Goal: Information Seeking & Learning: Learn about a topic

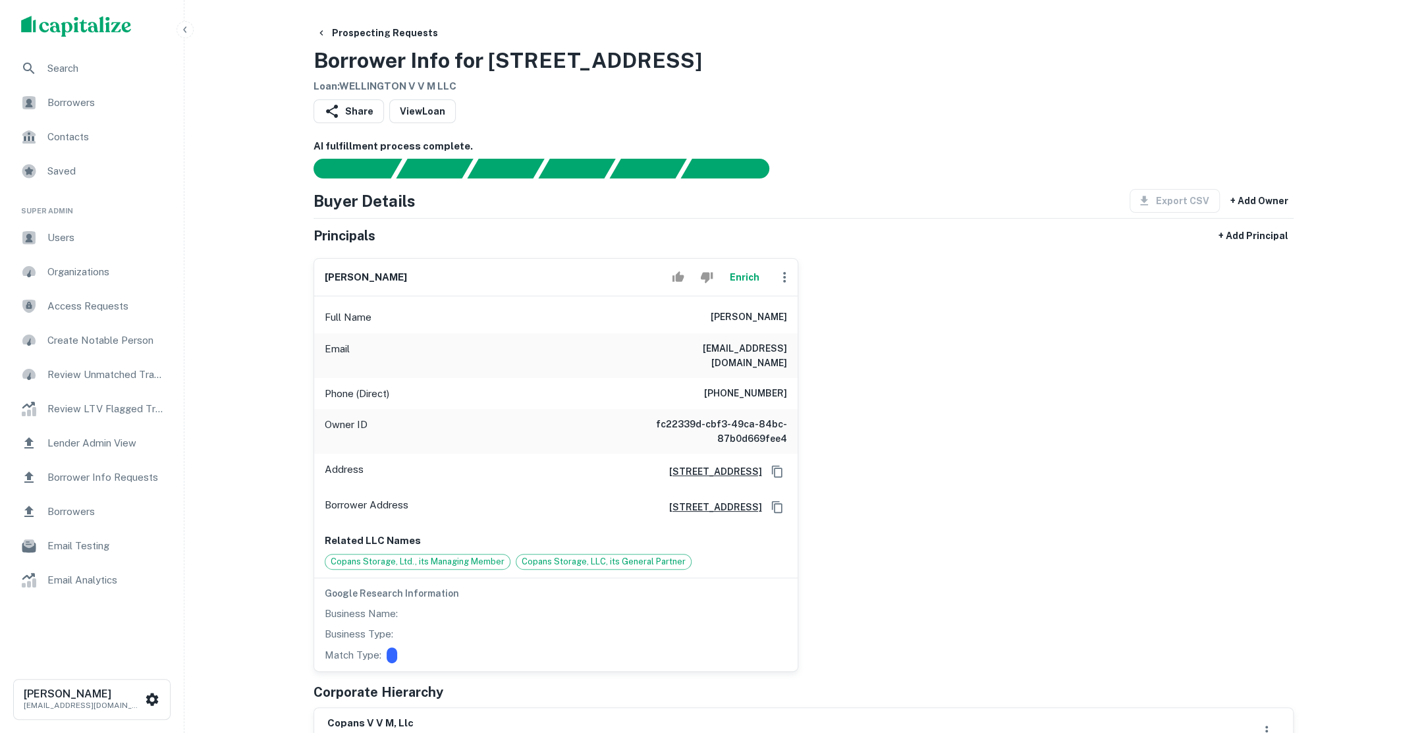
click at [97, 74] on span "Search" at bounding box center [106, 69] width 118 height 16
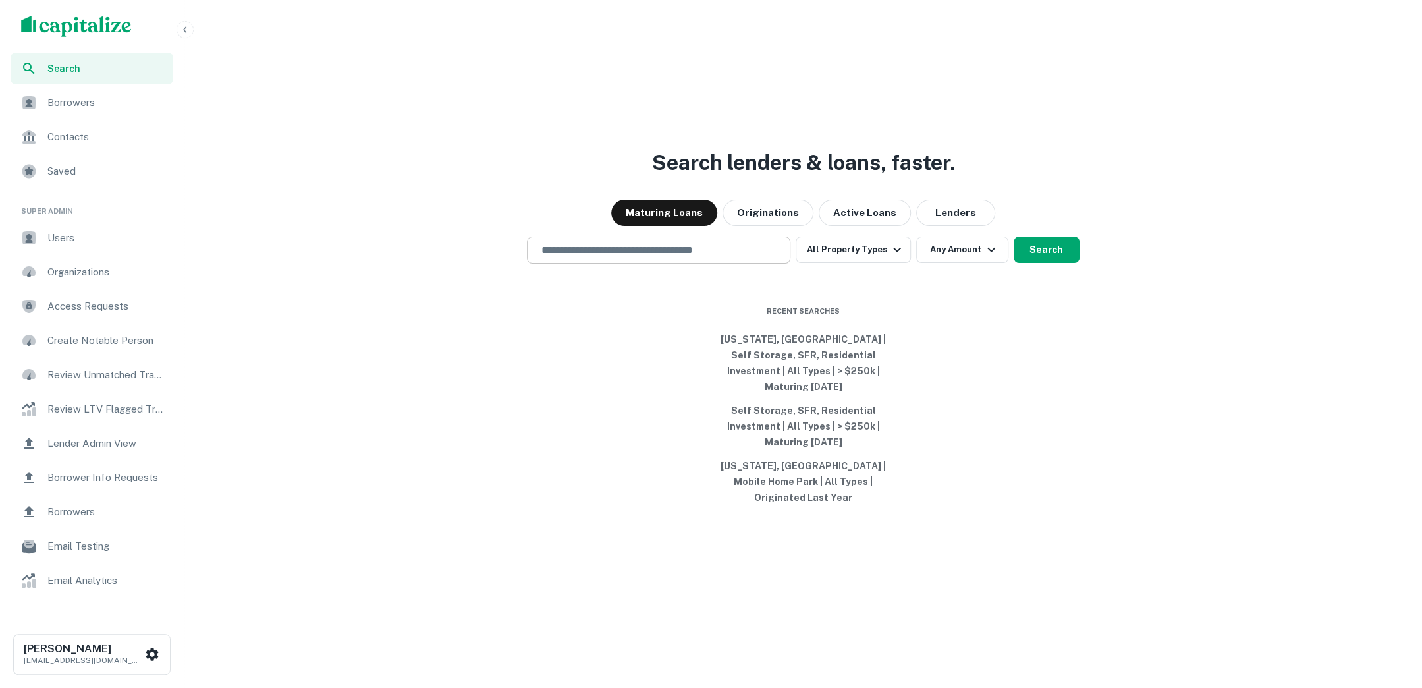
click at [643, 263] on div "​" at bounding box center [658, 249] width 263 height 27
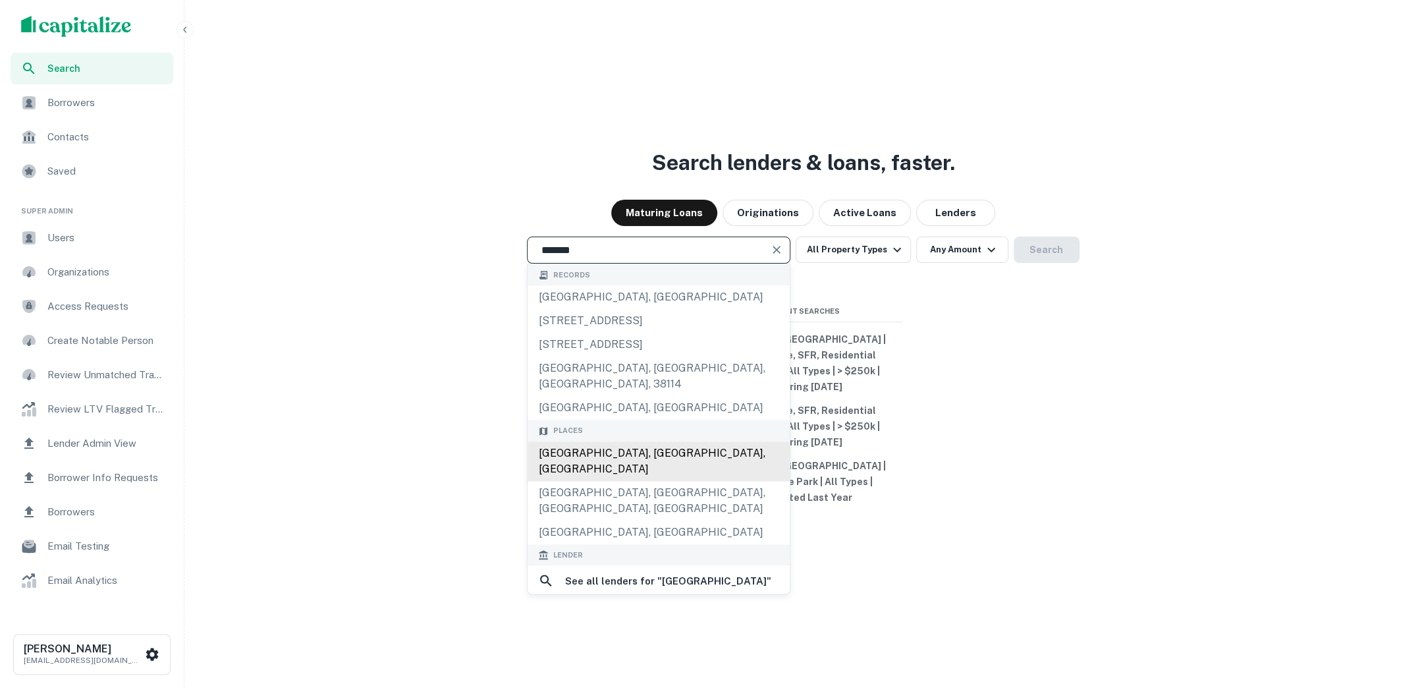
click at [615, 468] on div "Seattle, WA, USA" at bounding box center [659, 461] width 262 height 40
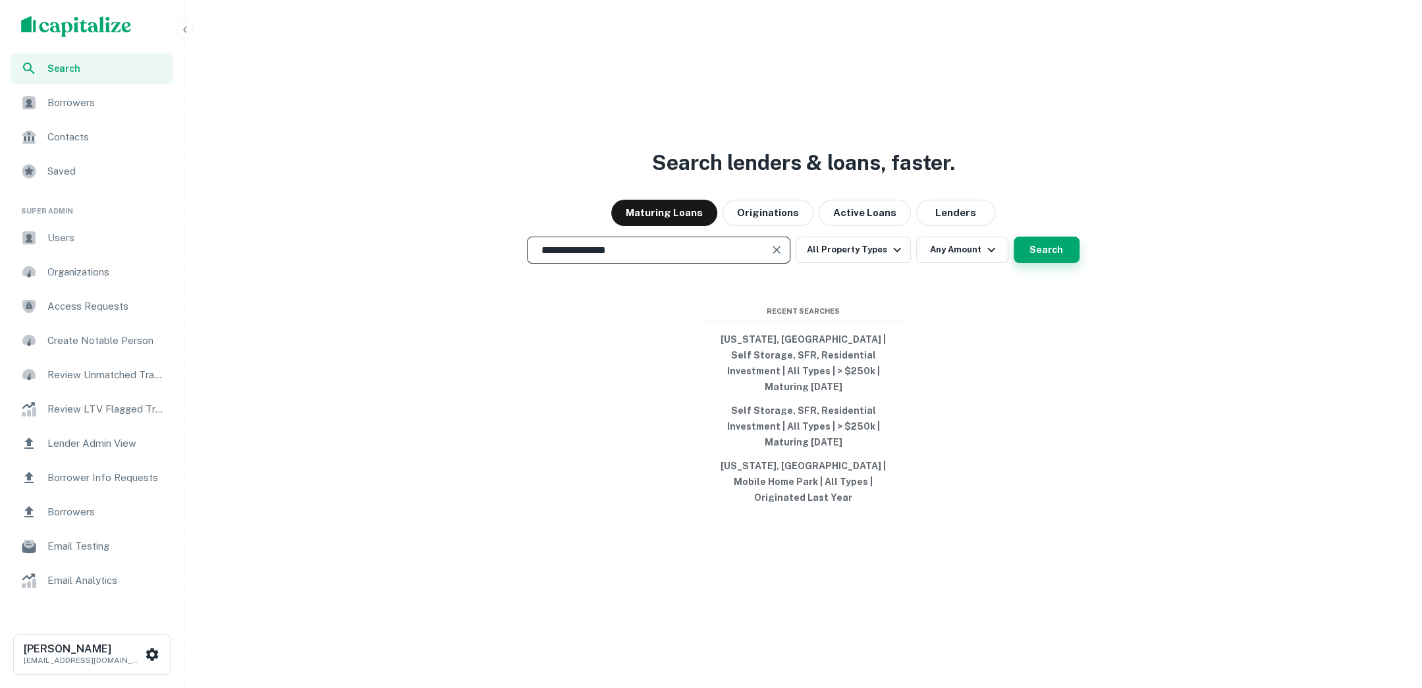
type input "**********"
click at [1047, 263] on button "Search" at bounding box center [1047, 249] width 66 height 26
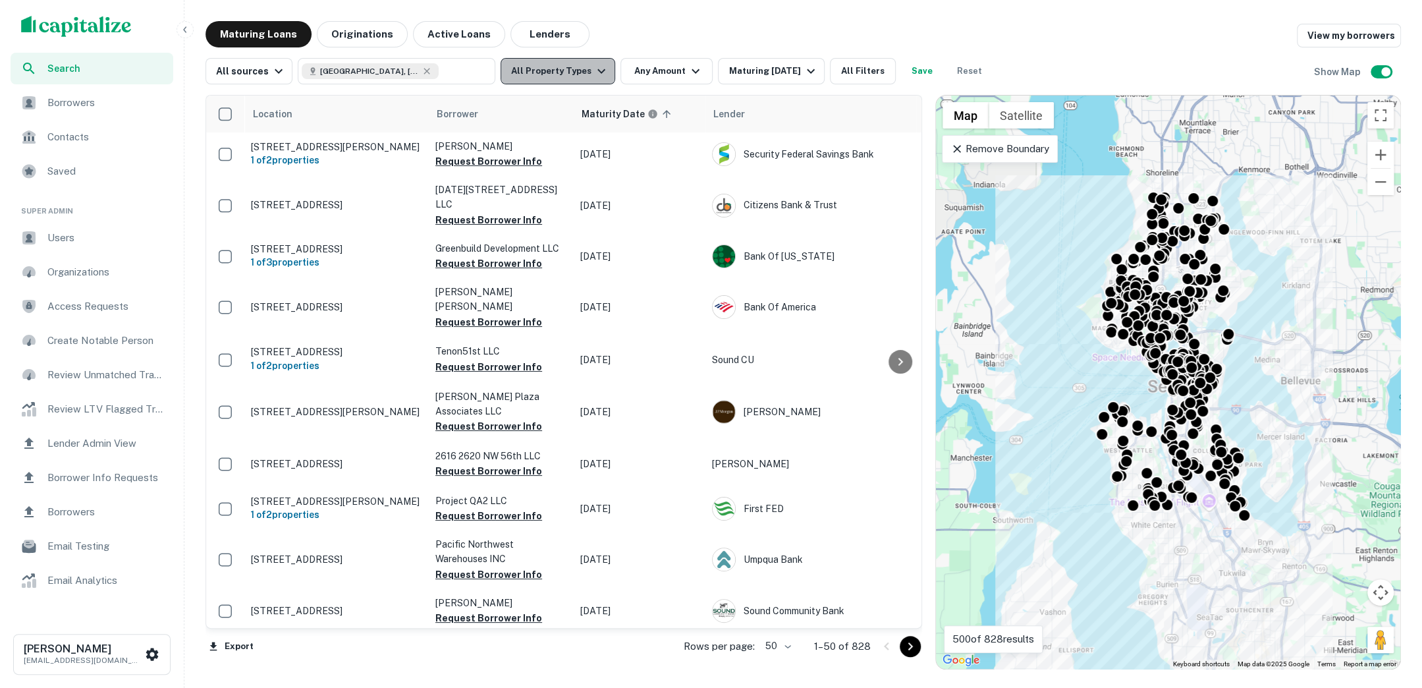
click at [593, 72] on icon "button" at bounding box center [601, 71] width 16 height 16
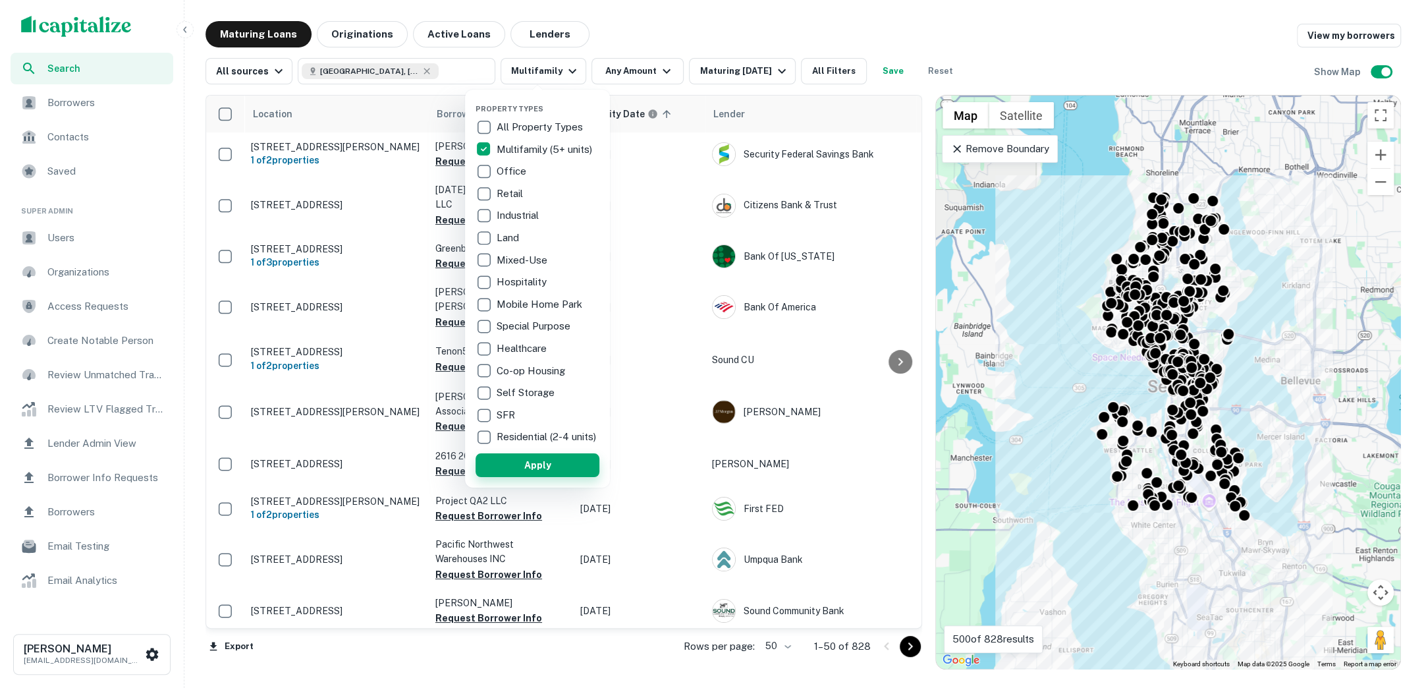
click at [547, 477] on button "Apply" at bounding box center [537, 465] width 124 height 24
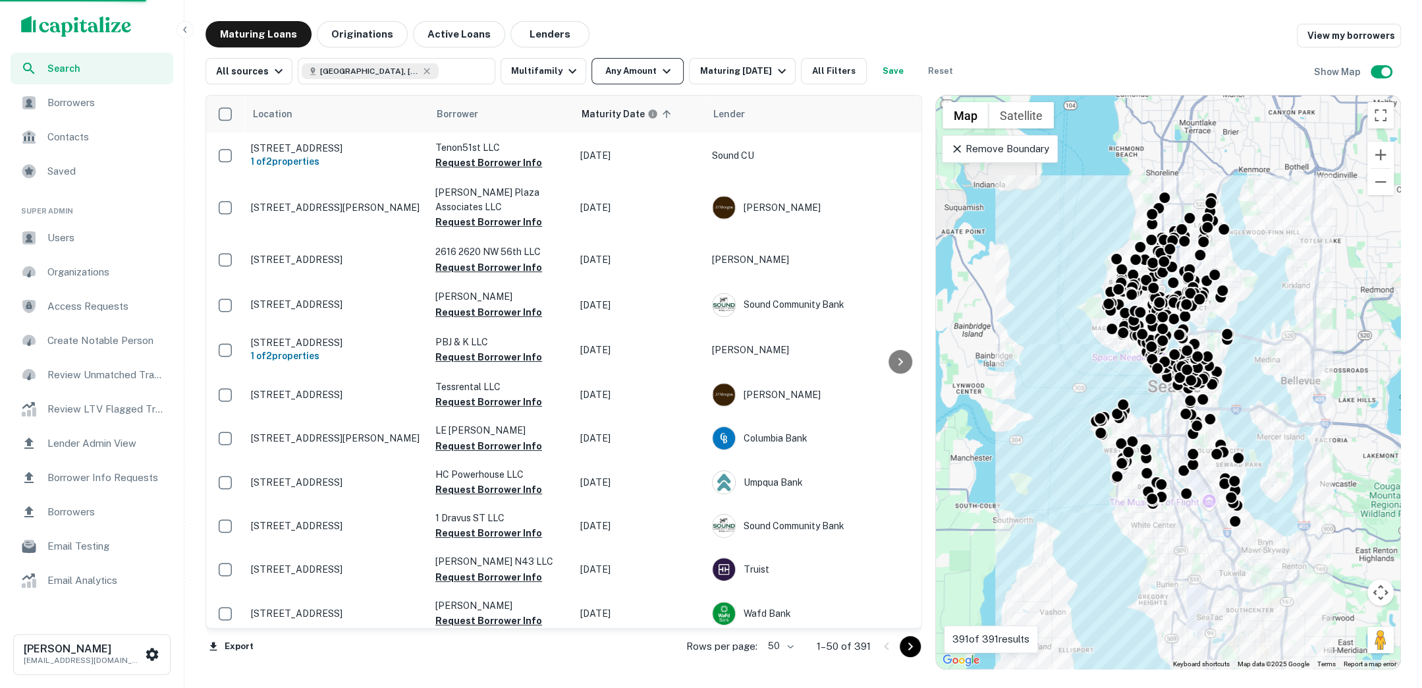
click at [659, 70] on icon "button" at bounding box center [667, 71] width 16 height 16
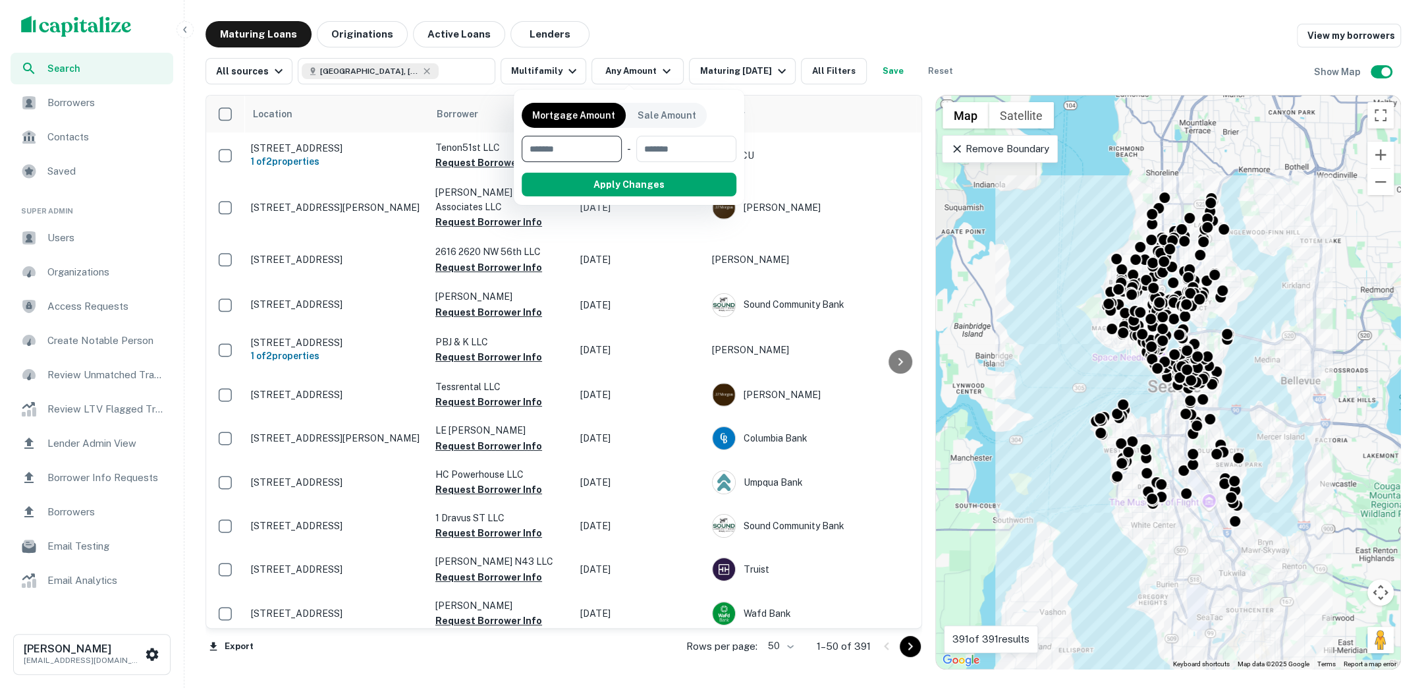
click at [664, 43] on div at bounding box center [711, 344] width 1422 height 688
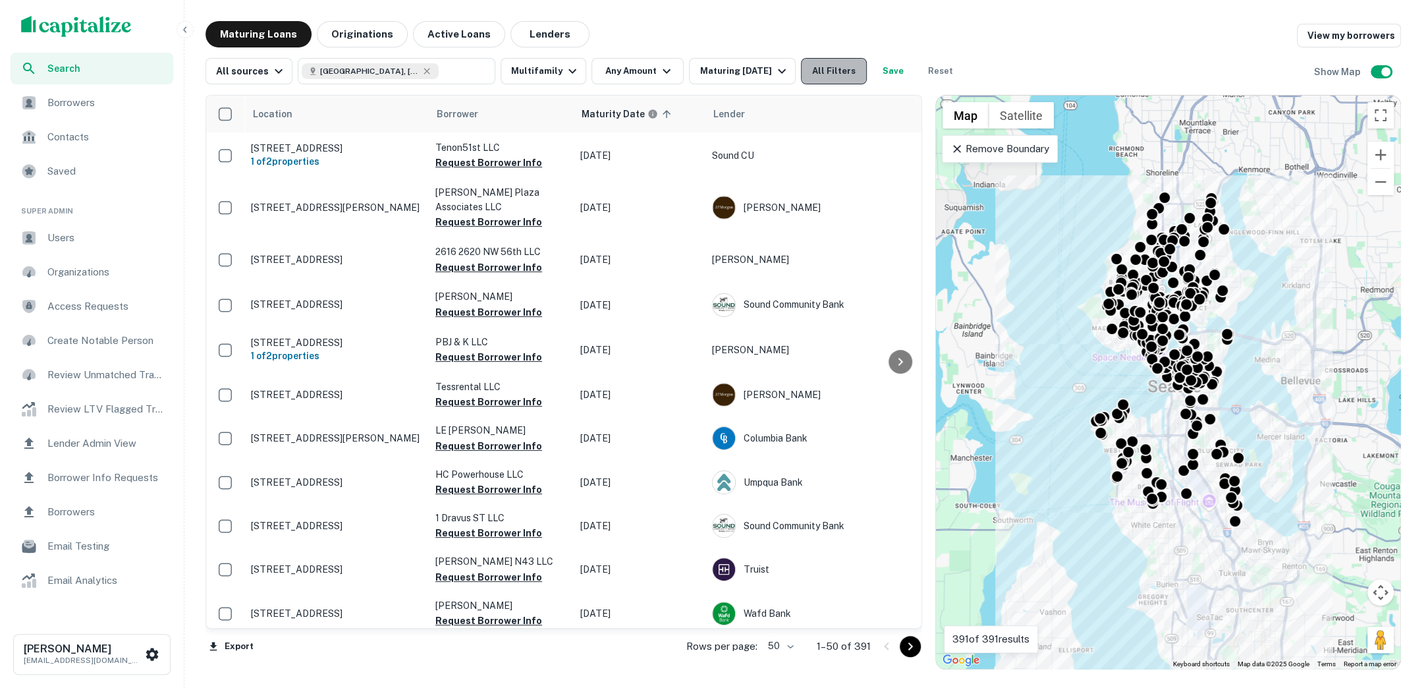
click at [821, 80] on button "All Filters" at bounding box center [834, 71] width 66 height 26
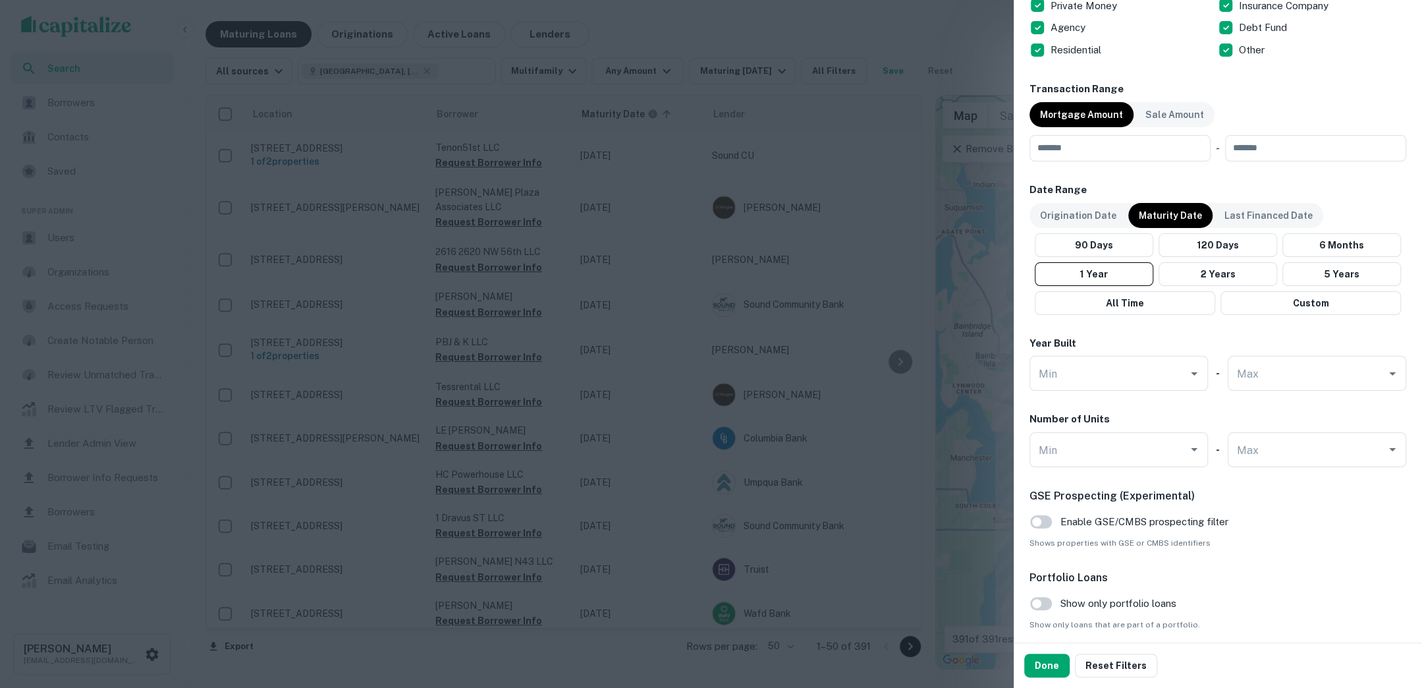
scroll to position [609, 0]
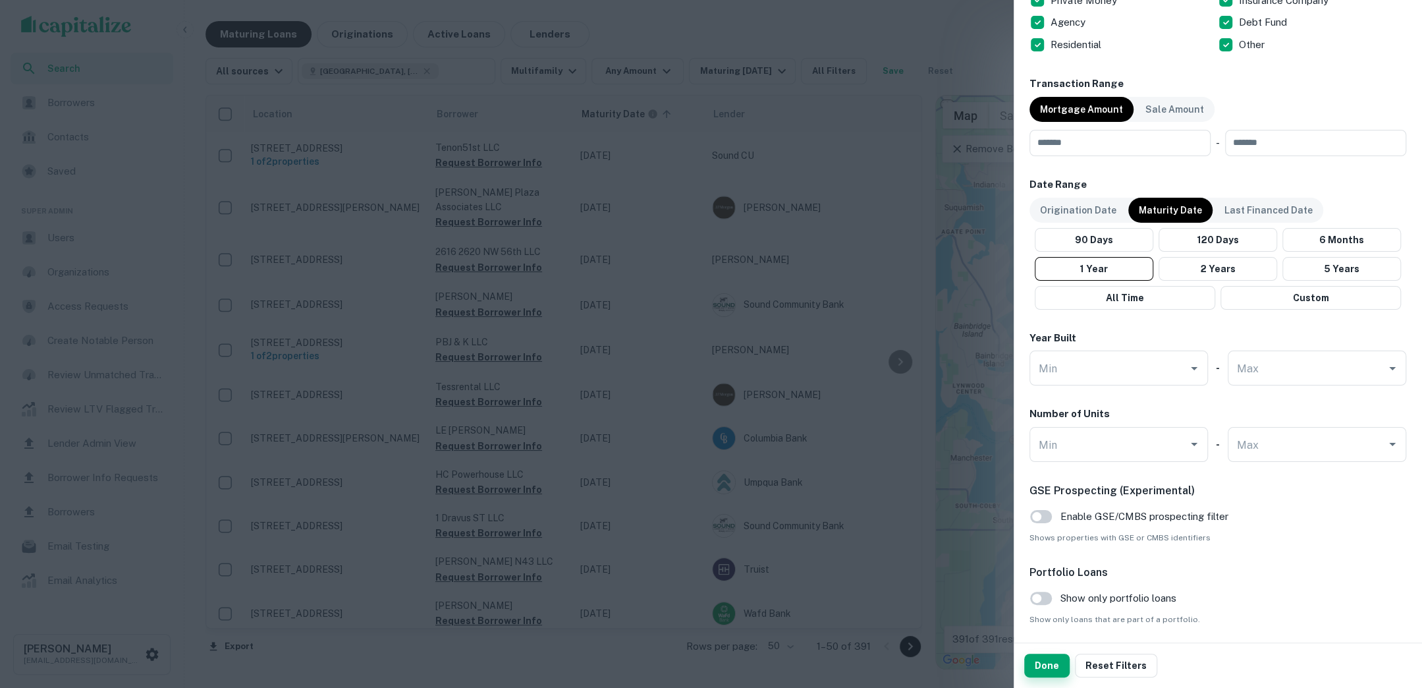
click at [1053, 668] on button "Done" at bounding box center [1046, 665] width 45 height 24
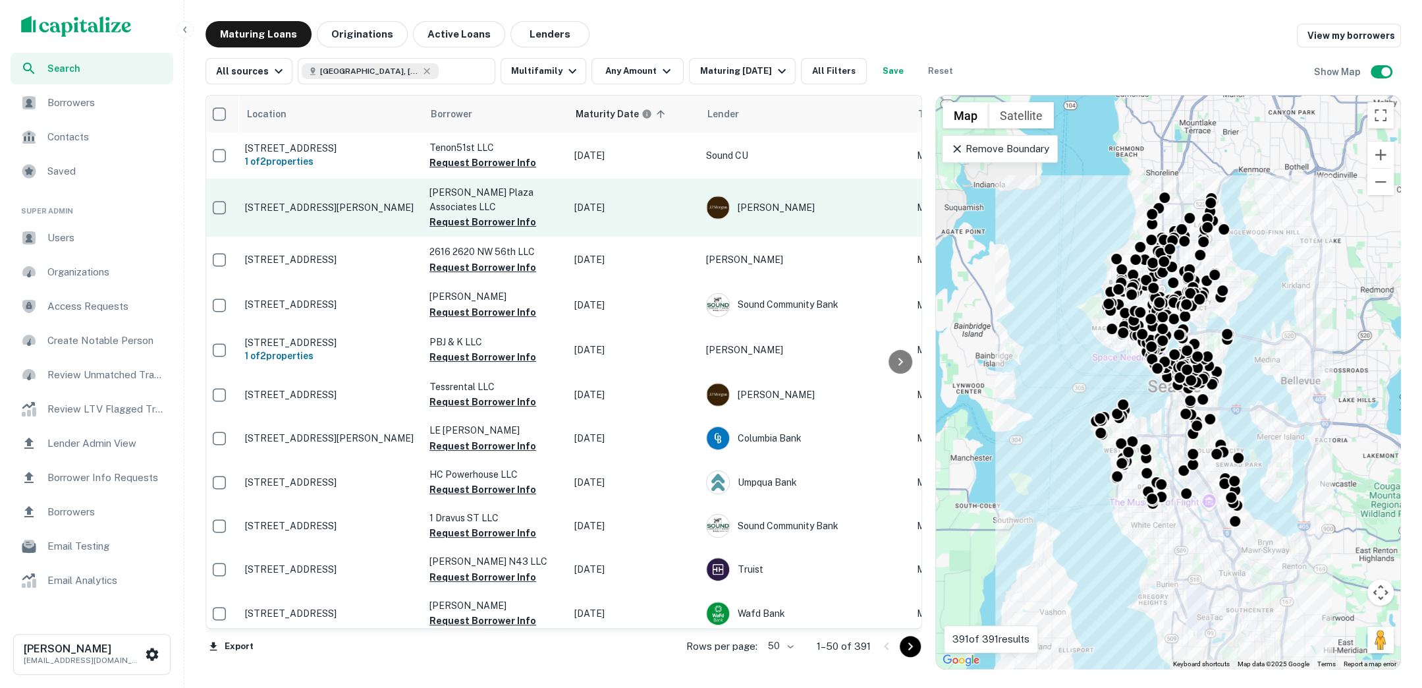
scroll to position [0, 0]
click at [358, 202] on p "2301 W Lynn St Seattle, WA98199" at bounding box center [336, 208] width 171 height 12
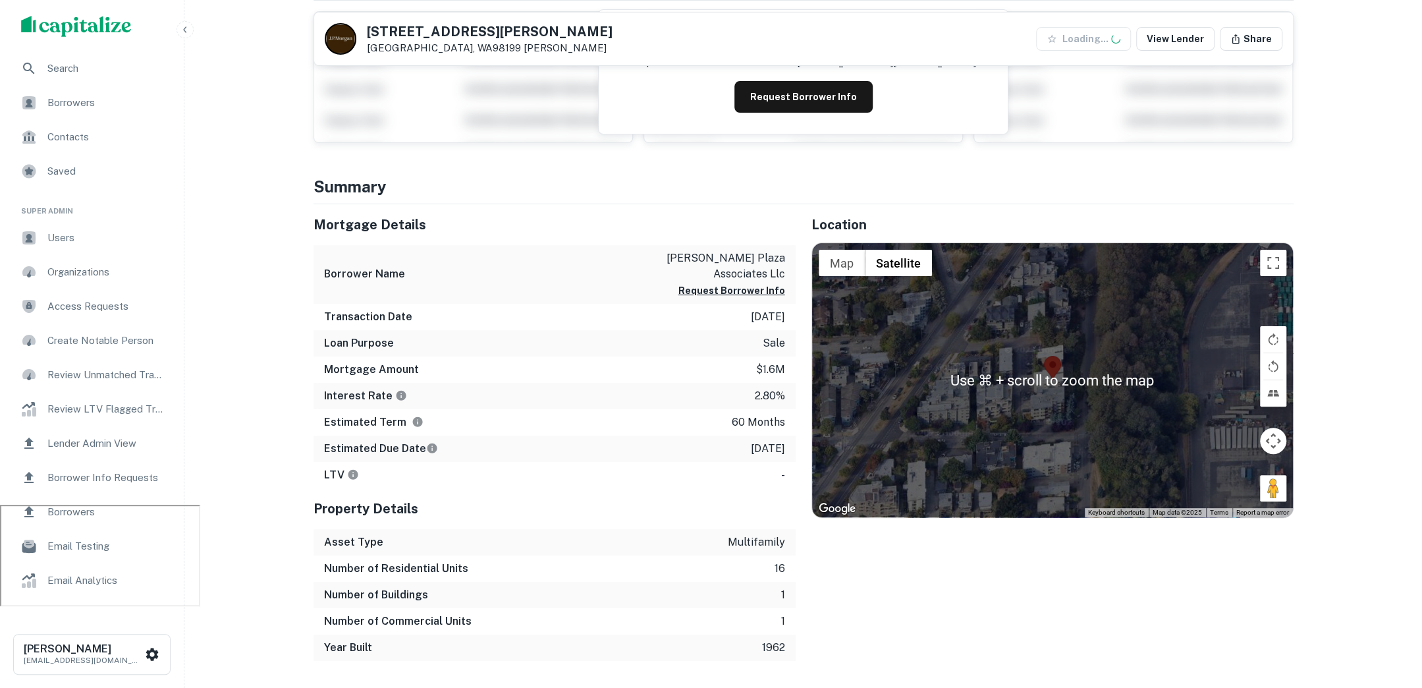
scroll to position [186, 0]
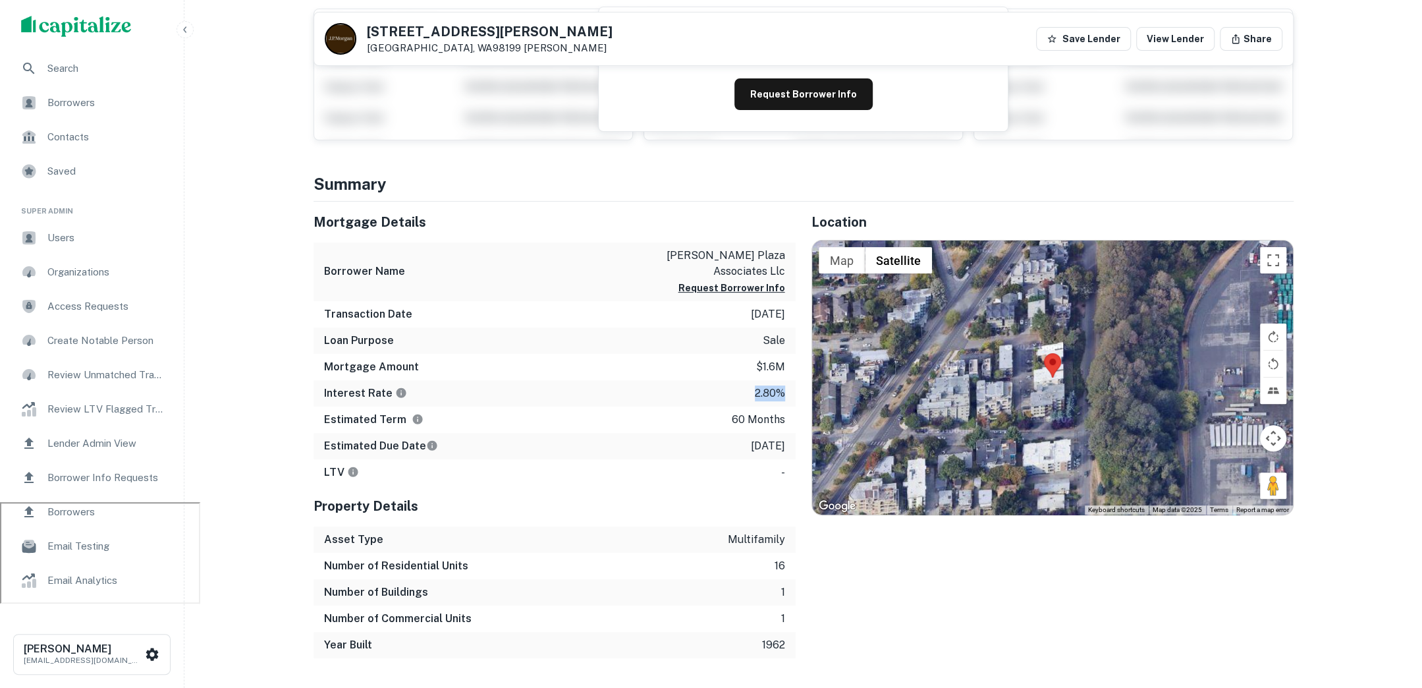
drag, startPoint x: 785, startPoint y: 395, endPoint x: 752, endPoint y: 389, distance: 33.6
click at [752, 389] on div "Interest Rate 2.80%" at bounding box center [554, 393] width 482 height 26
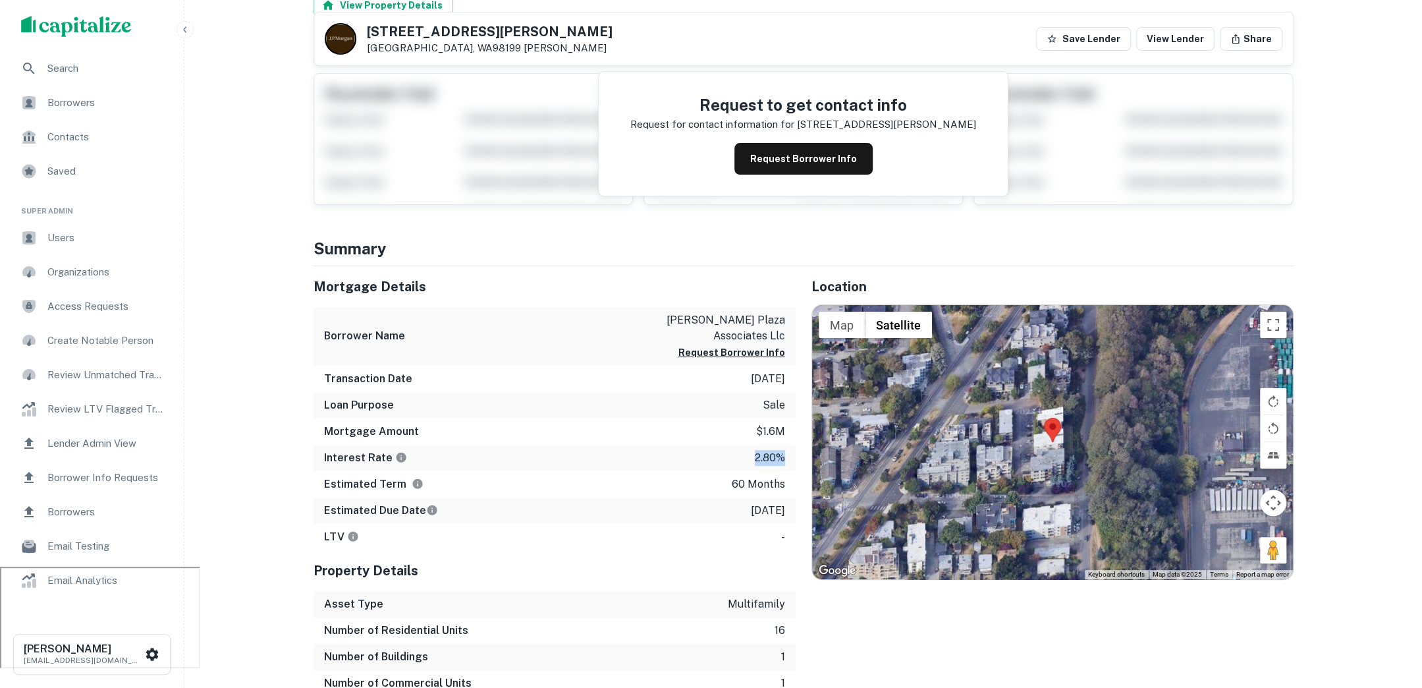
scroll to position [146, 0]
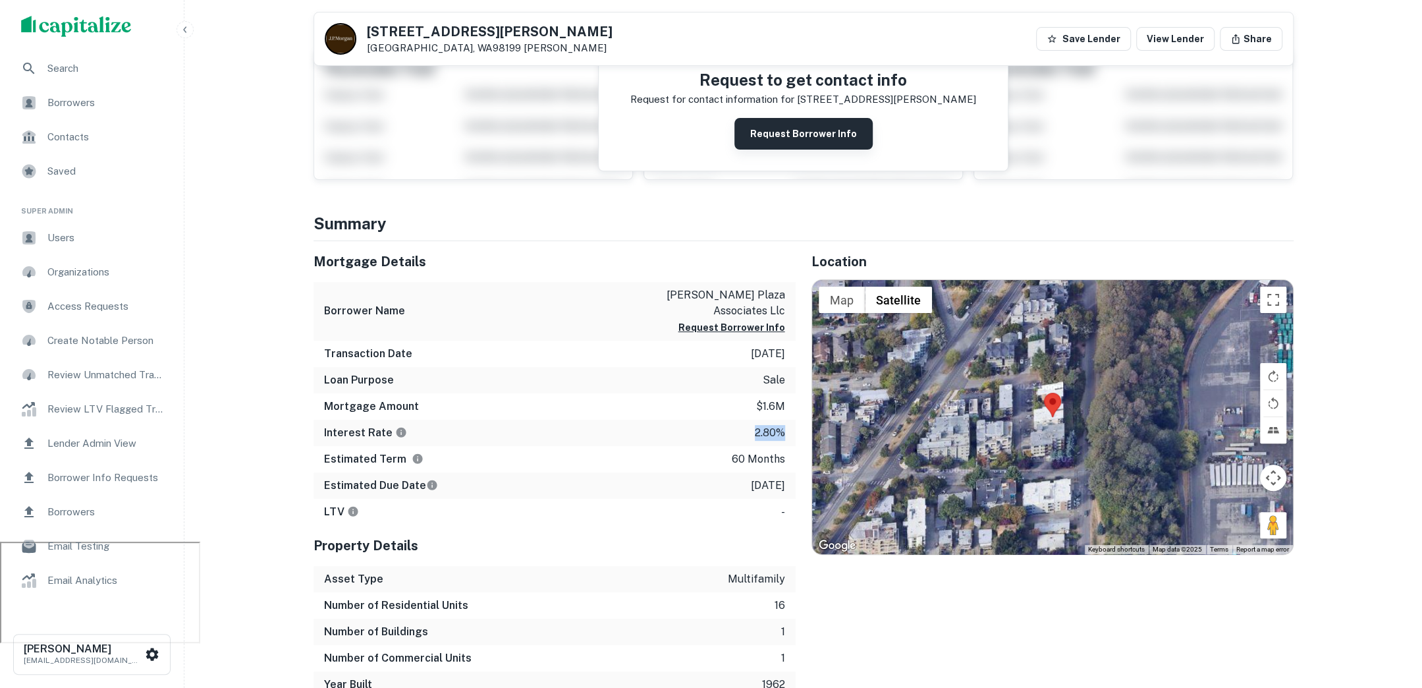
click at [823, 138] on button "Request Borrower Info" at bounding box center [803, 134] width 138 height 32
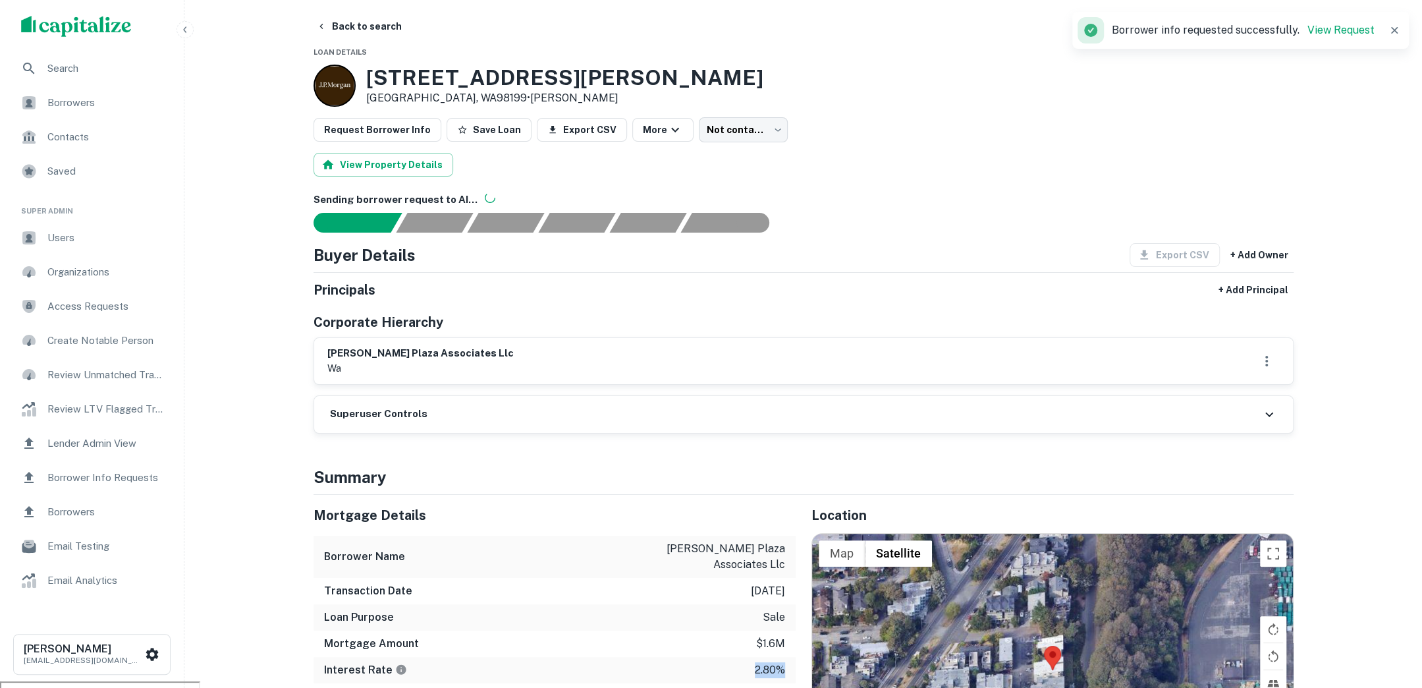
scroll to position [0, 0]
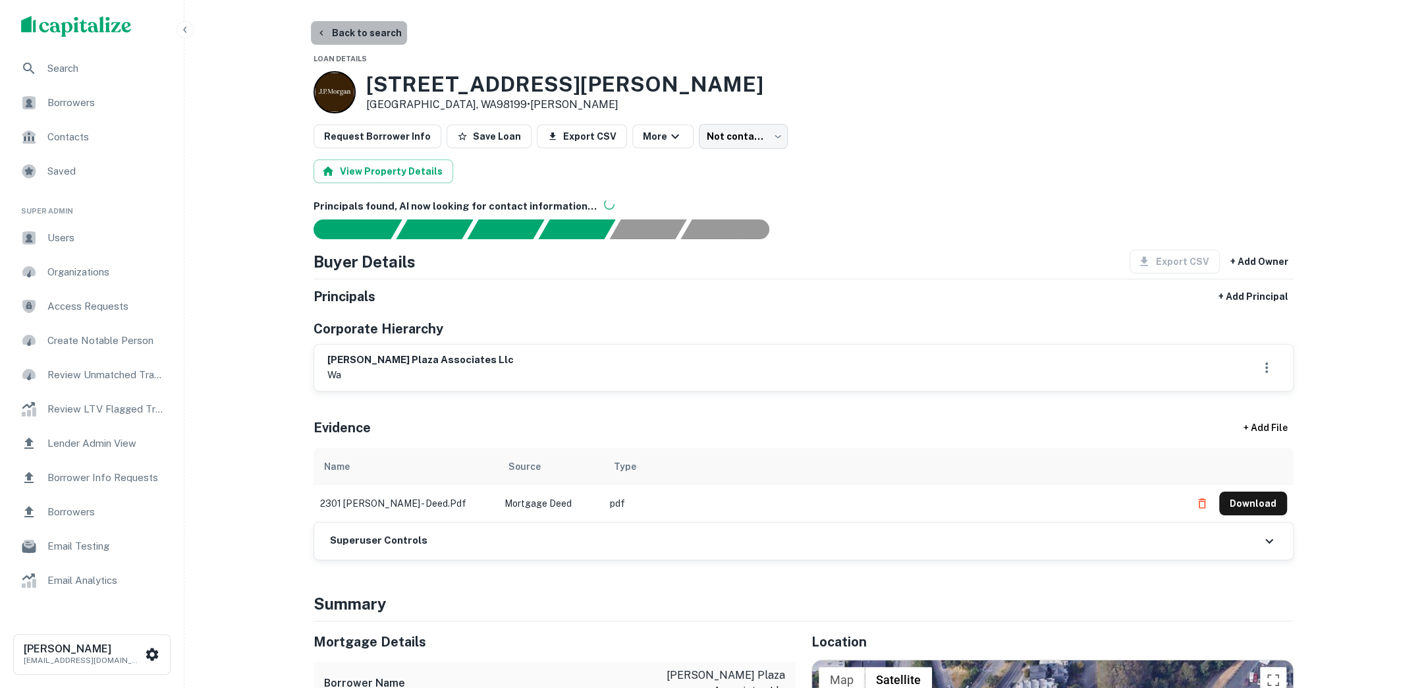
click at [380, 35] on button "Back to search" at bounding box center [359, 33] width 96 height 24
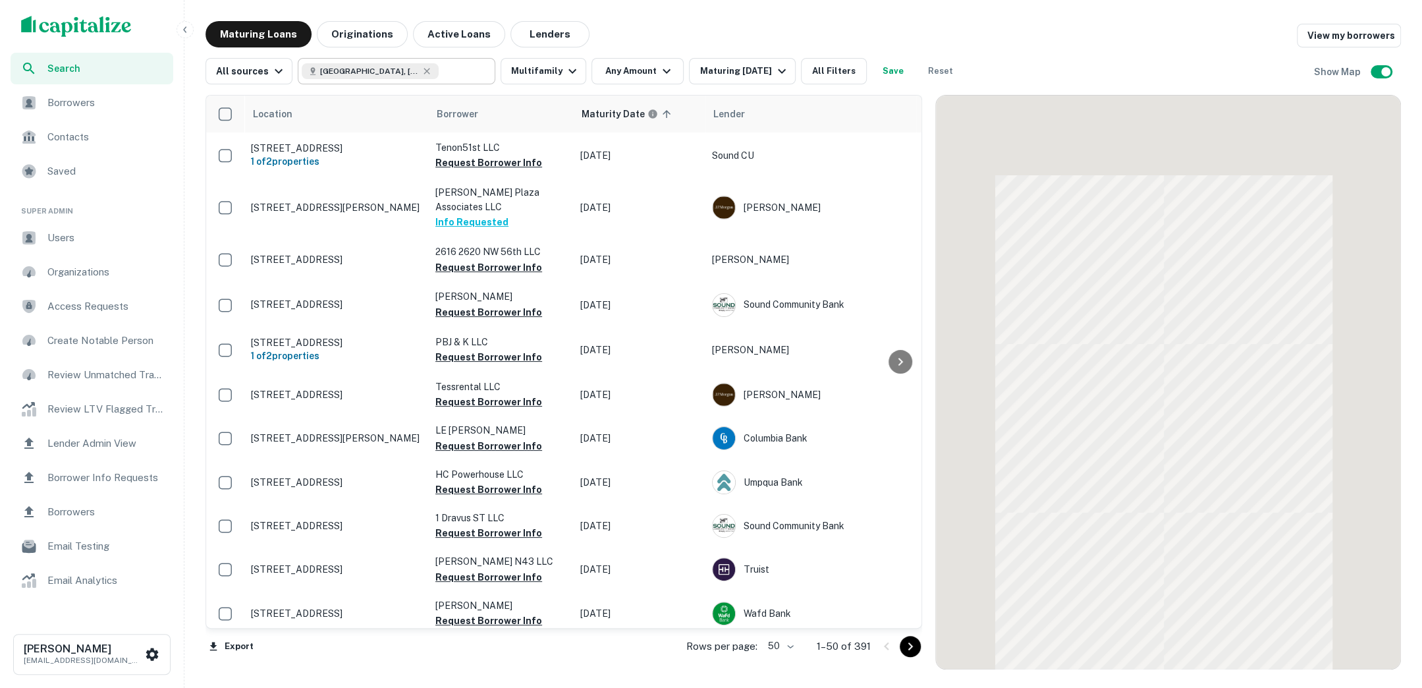
click at [439, 79] on input "text" at bounding box center [464, 71] width 51 height 18
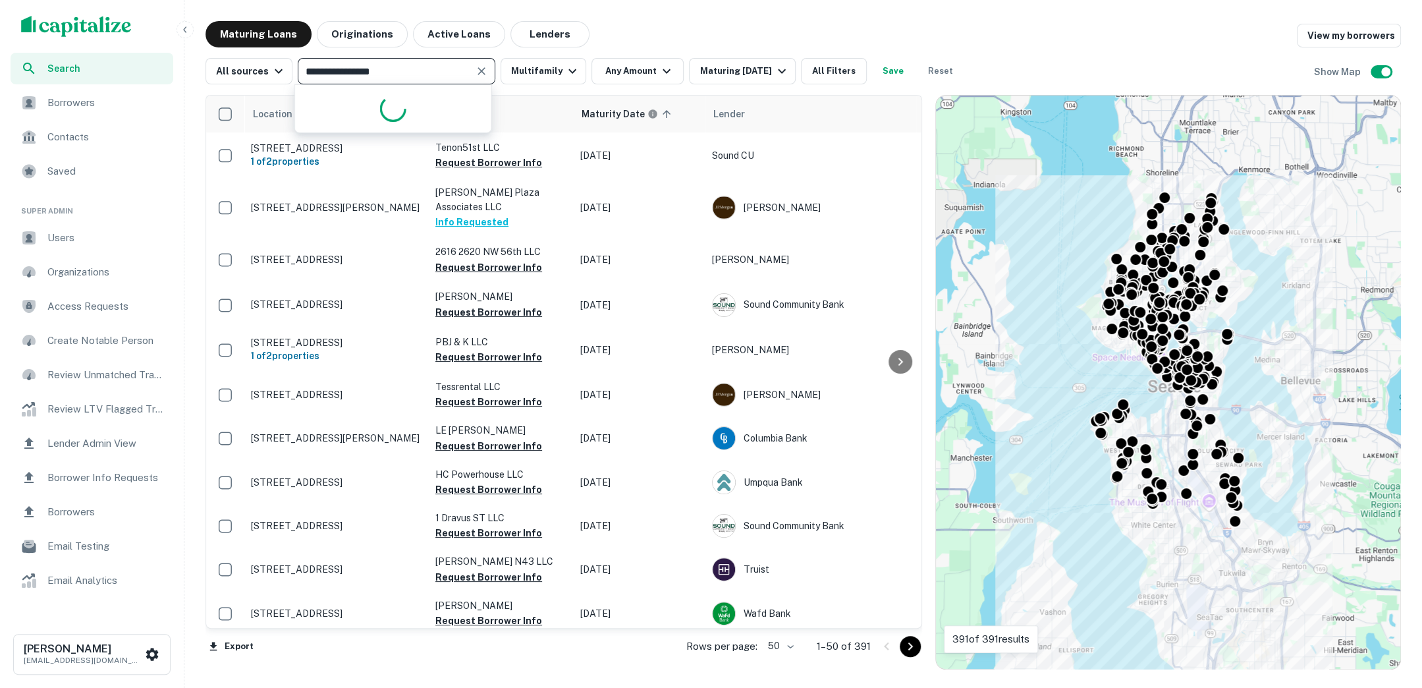
click at [432, 79] on input "**********" at bounding box center [386, 71] width 168 height 18
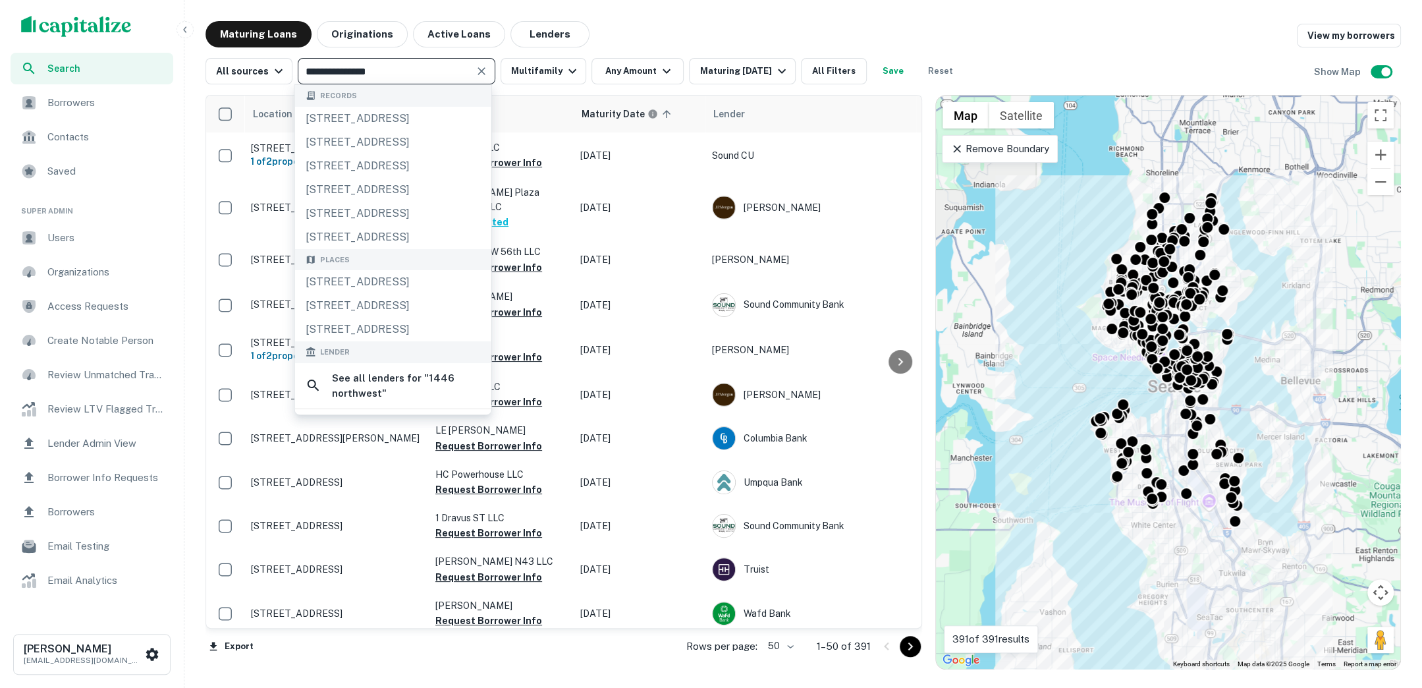
type input "**********"
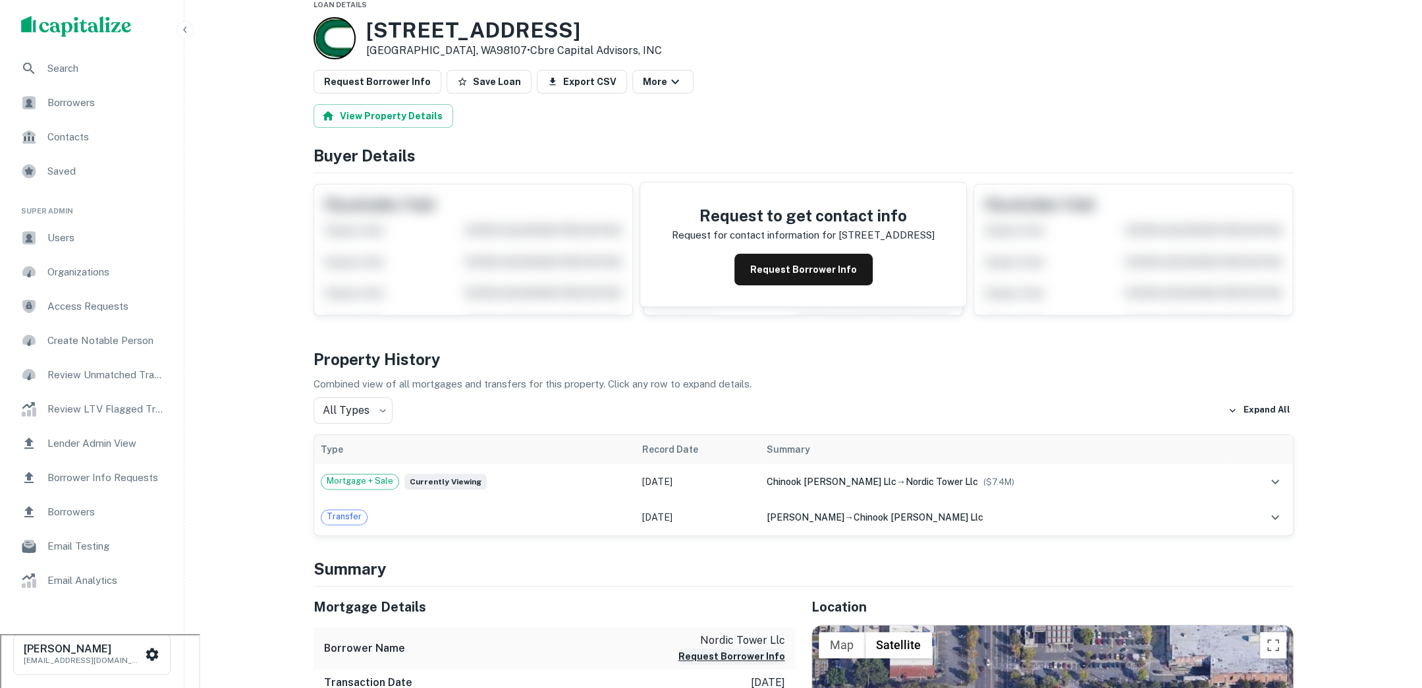
scroll to position [45, 0]
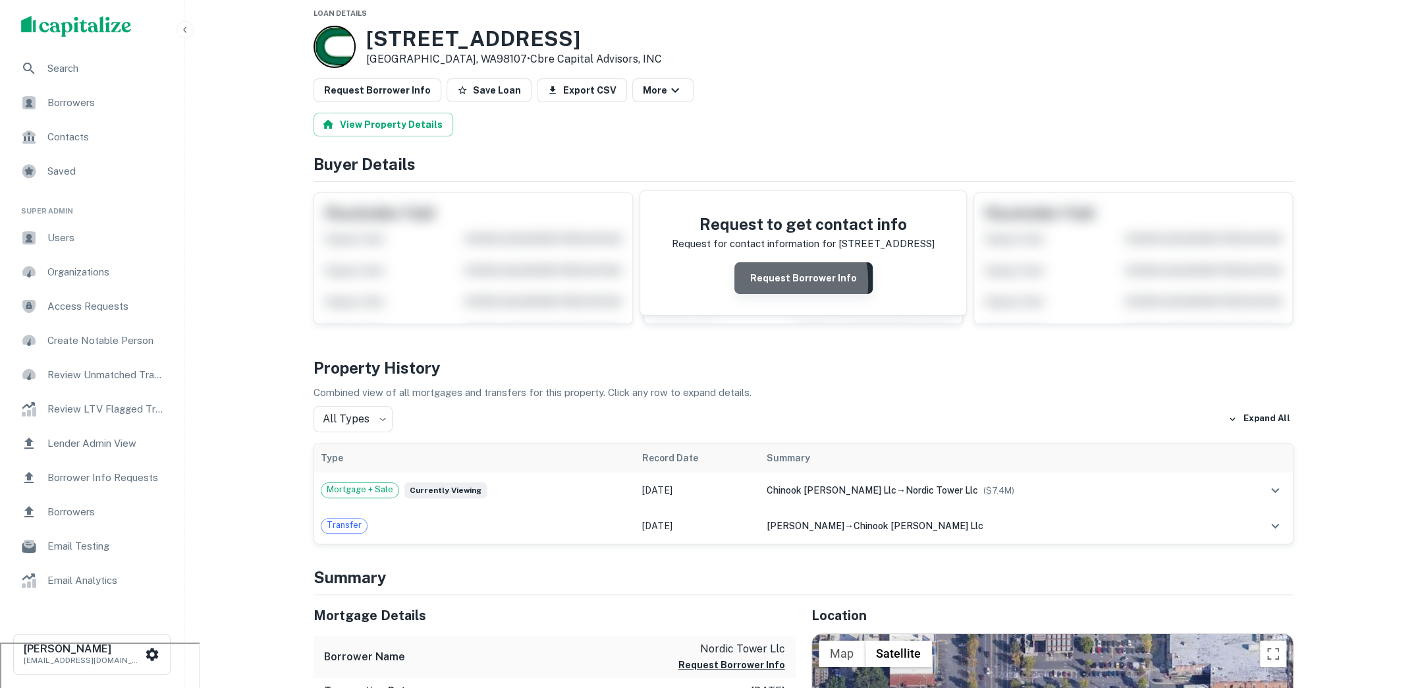
click at [761, 281] on button "Request Borrower Info" at bounding box center [803, 278] width 138 height 32
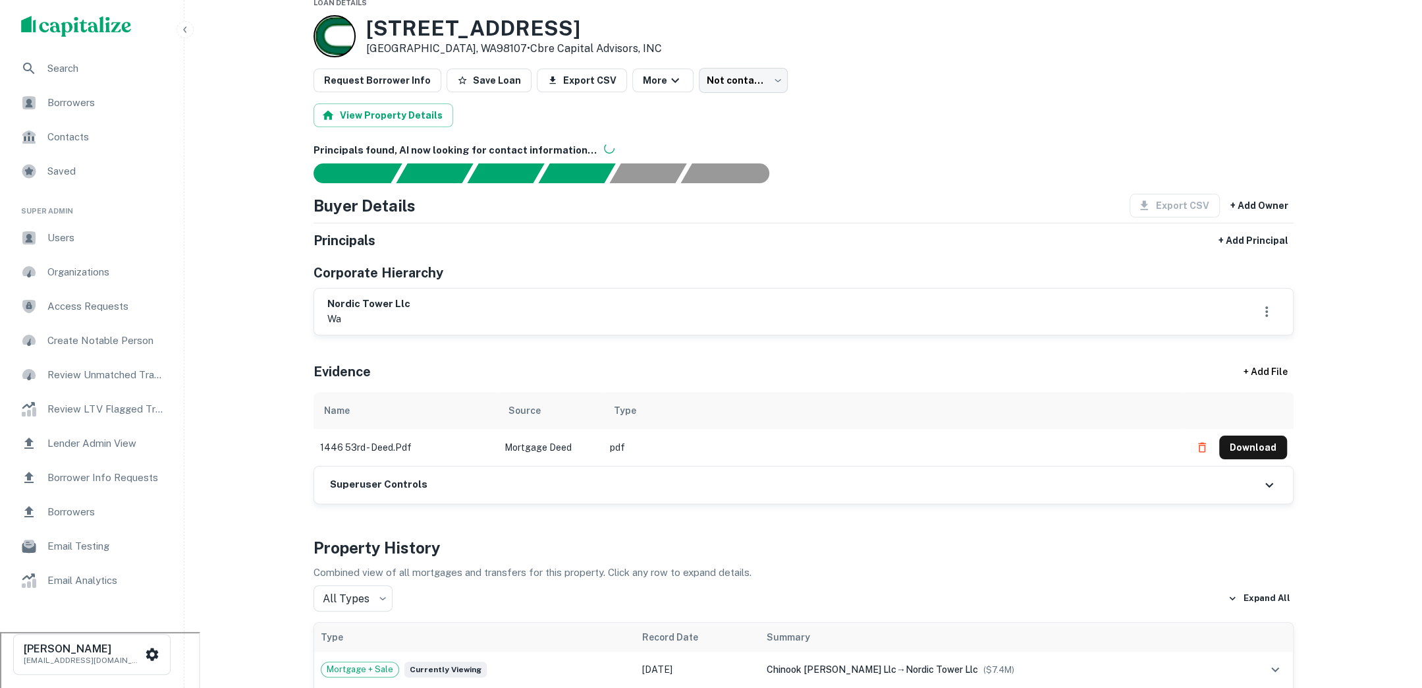
scroll to position [0, 0]
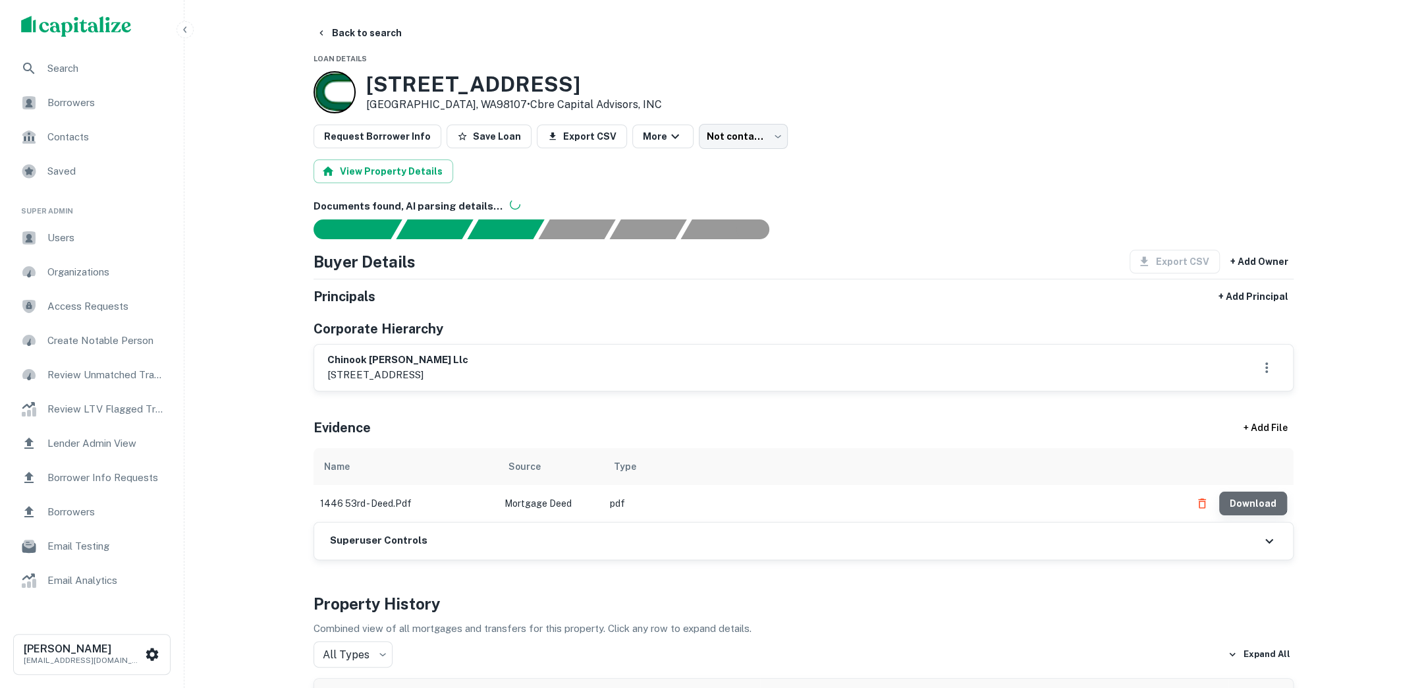
click at [1251, 494] on button "Download" at bounding box center [1253, 503] width 68 height 24
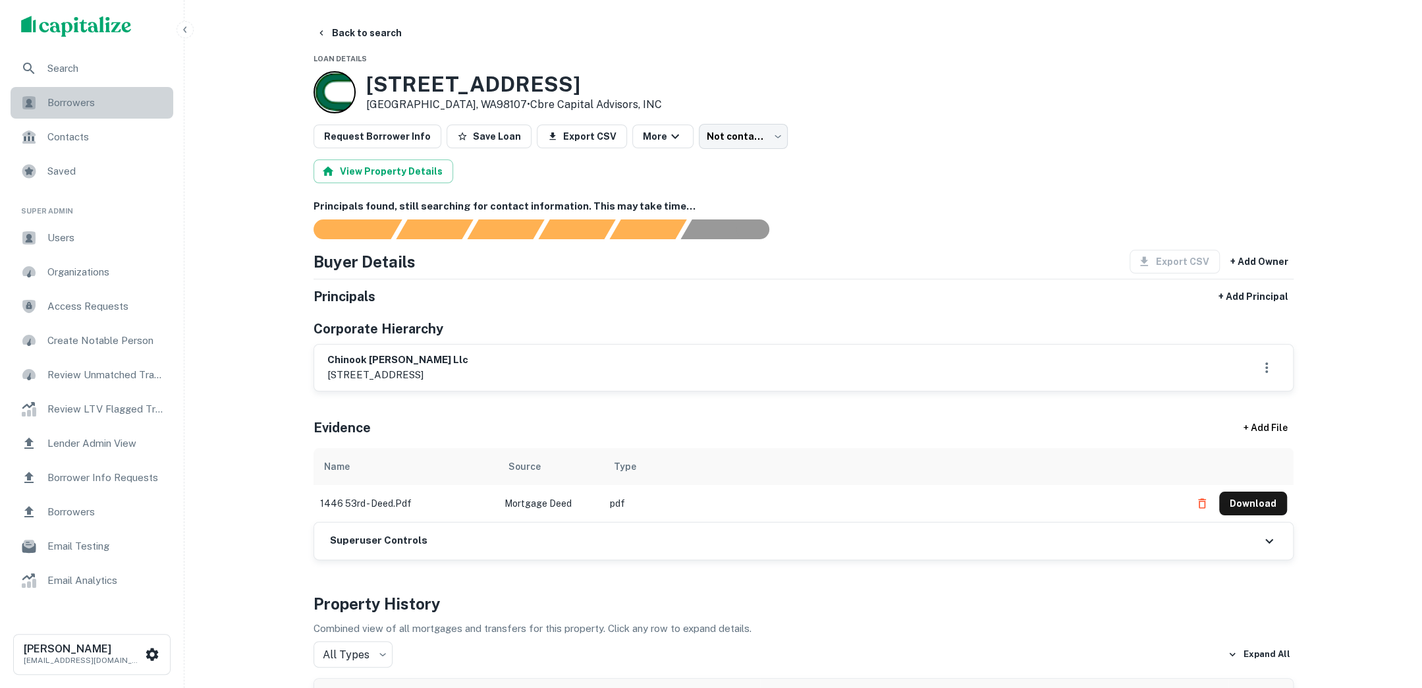
click at [124, 105] on span "Borrowers" at bounding box center [106, 103] width 118 height 16
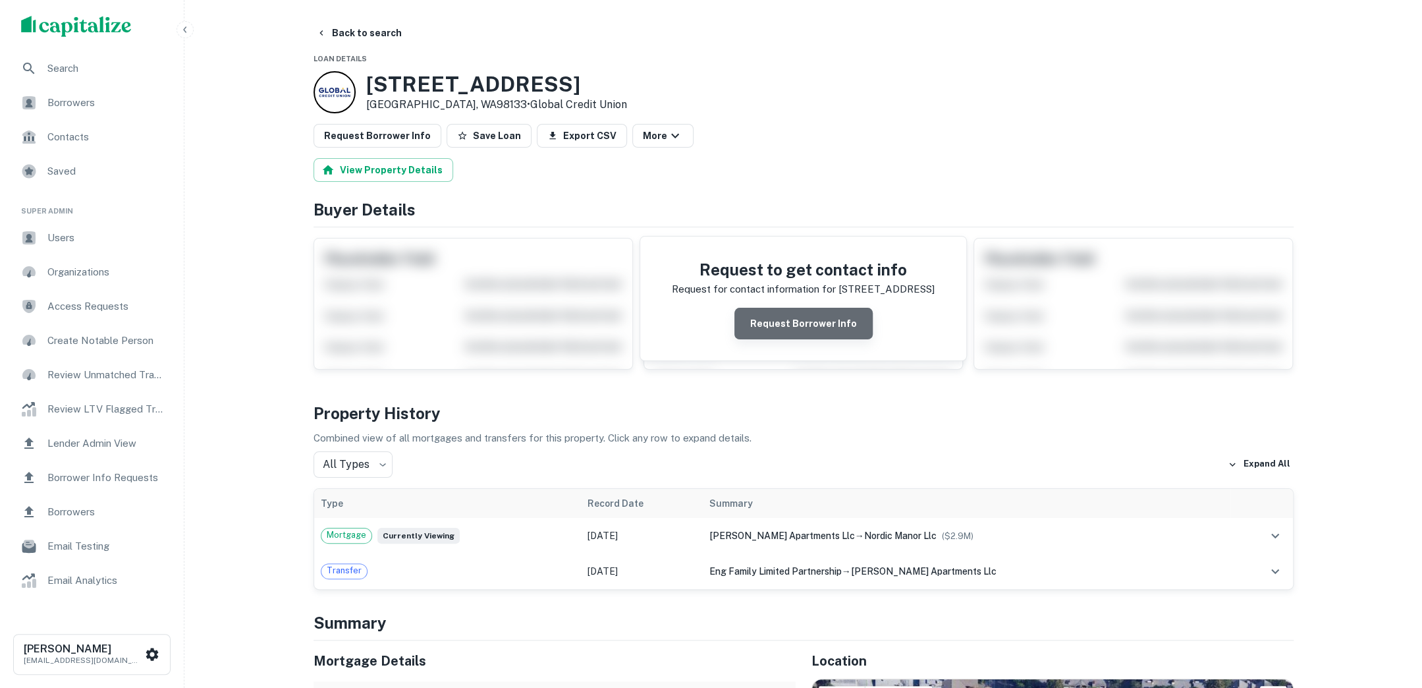
click at [842, 313] on button "Request Borrower Info" at bounding box center [803, 324] width 138 height 32
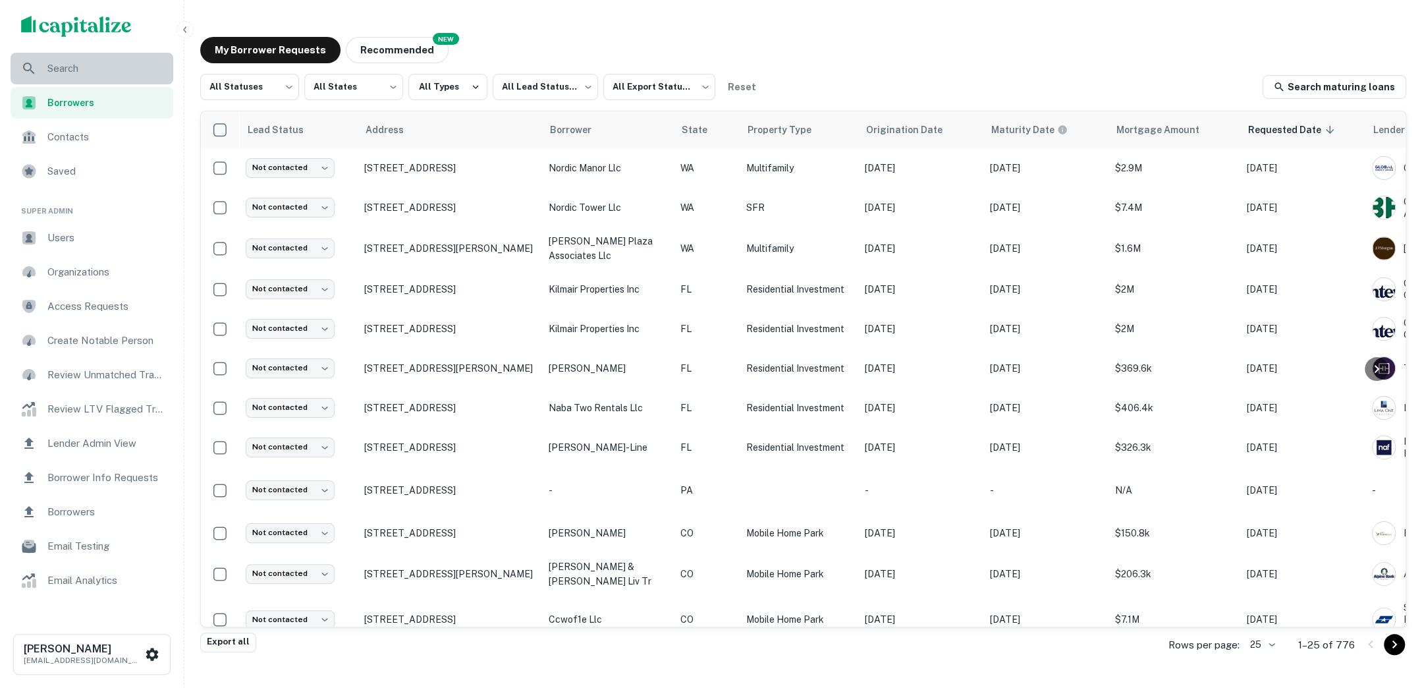
click at [111, 70] on span "Search" at bounding box center [106, 69] width 118 height 16
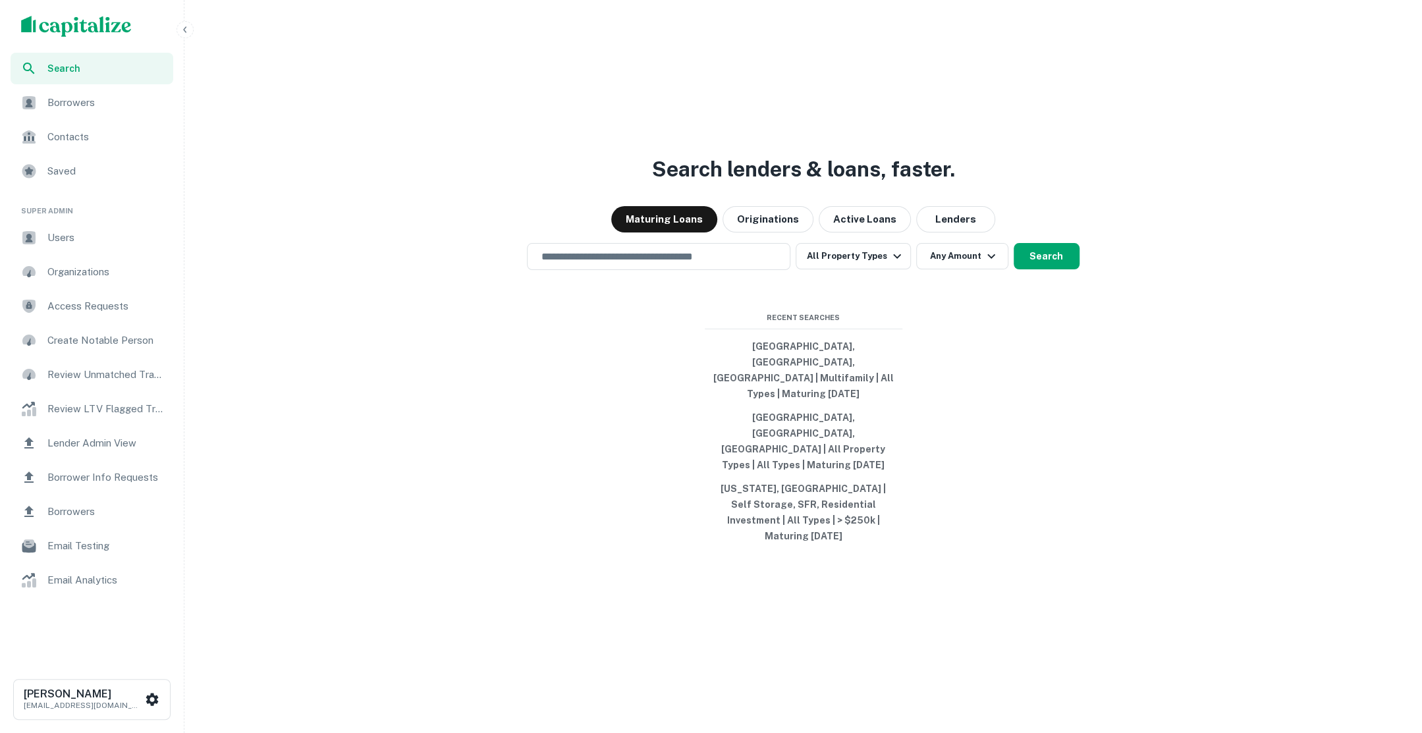
click at [63, 109] on span "Borrowers" at bounding box center [106, 103] width 118 height 16
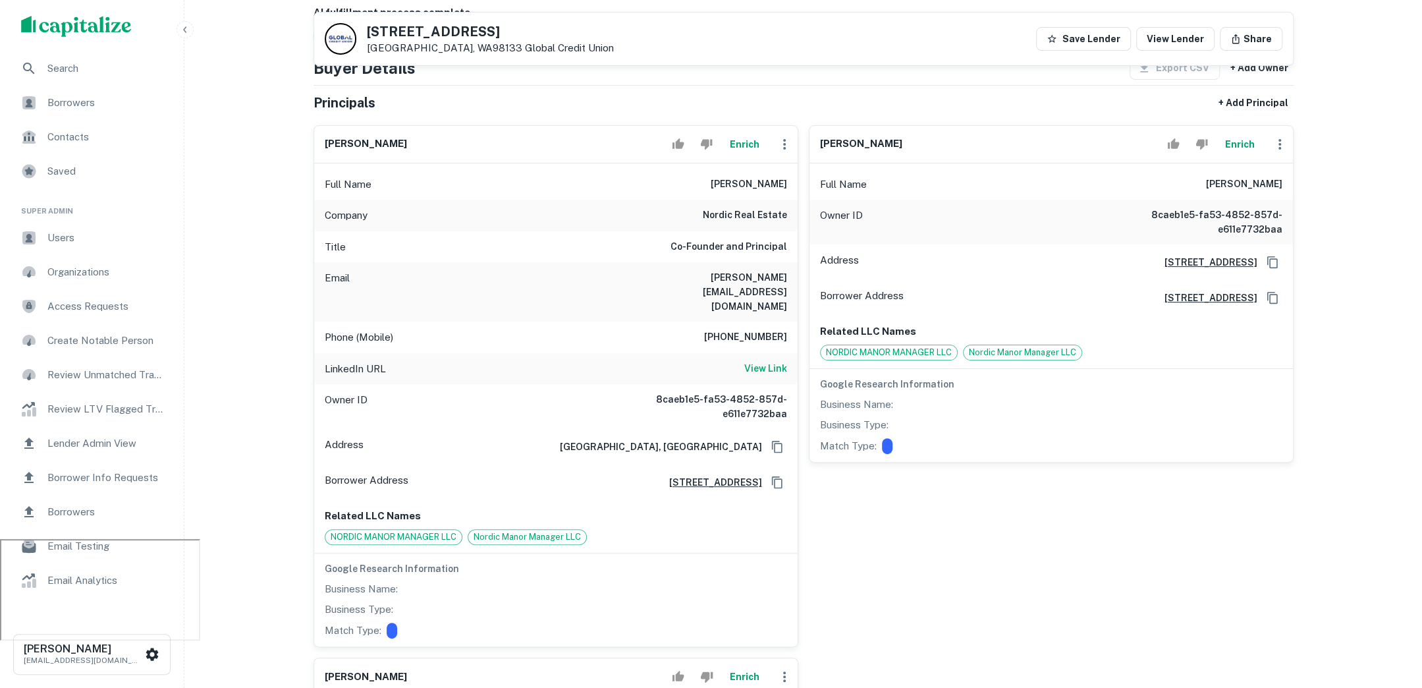
scroll to position [165, 0]
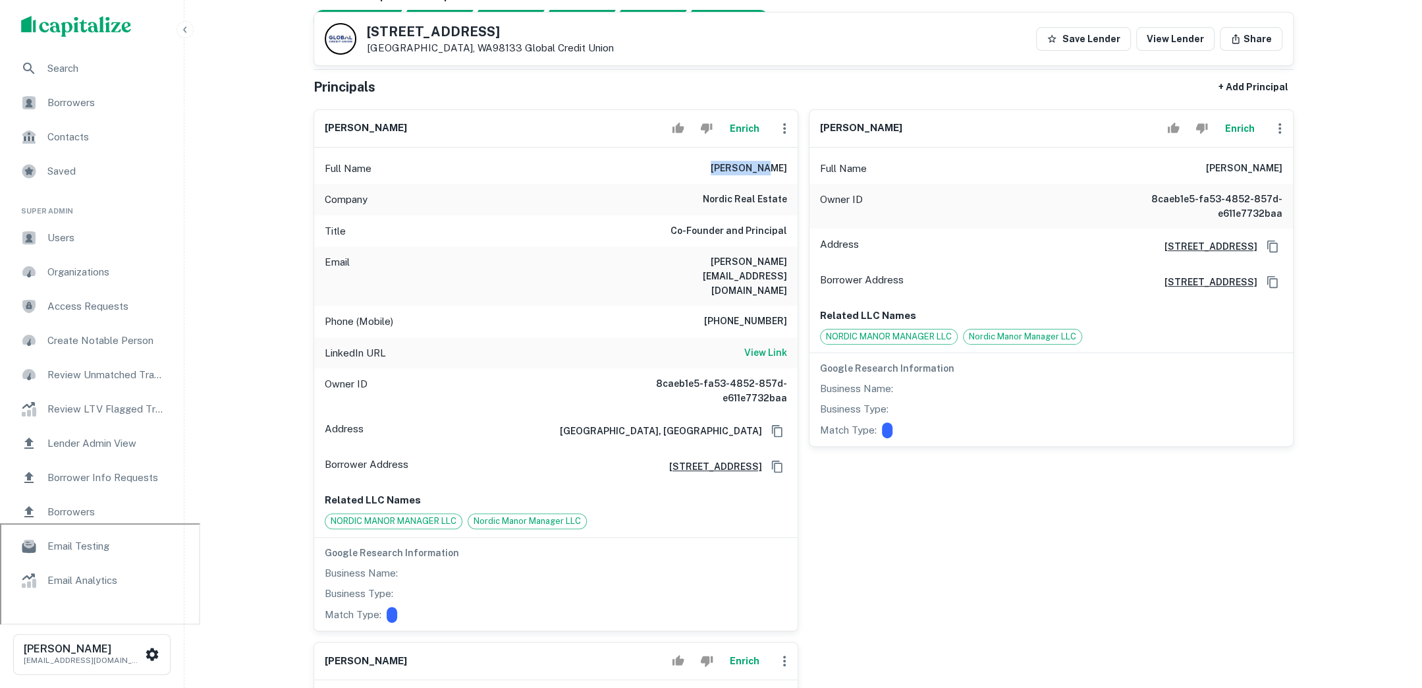
drag, startPoint x: 744, startPoint y: 163, endPoint x: 790, endPoint y: 163, distance: 46.8
click at [790, 163] on div "Full Name [PERSON_NAME]" at bounding box center [555, 169] width 483 height 32
click at [644, 258] on div "Email [PERSON_NAME][EMAIL_ADDRESS][DOMAIN_NAME]" at bounding box center [555, 275] width 483 height 59
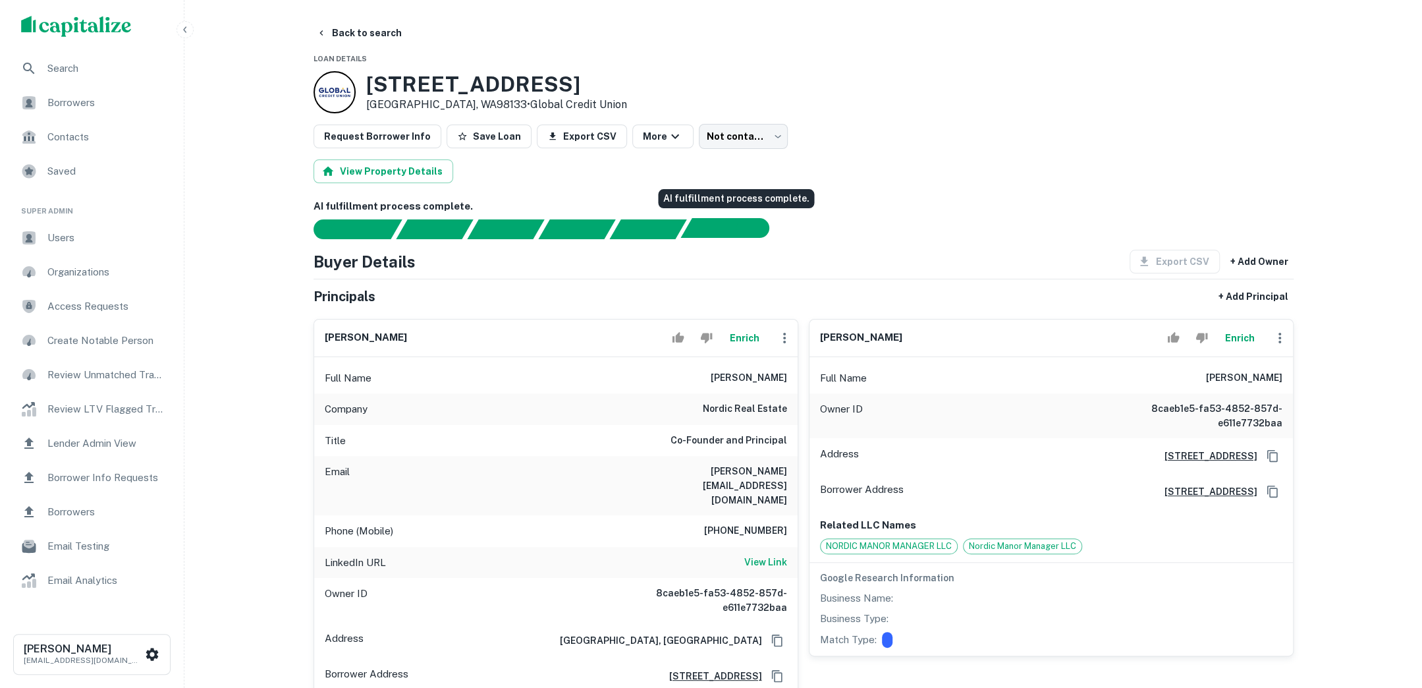
scroll to position [101, 0]
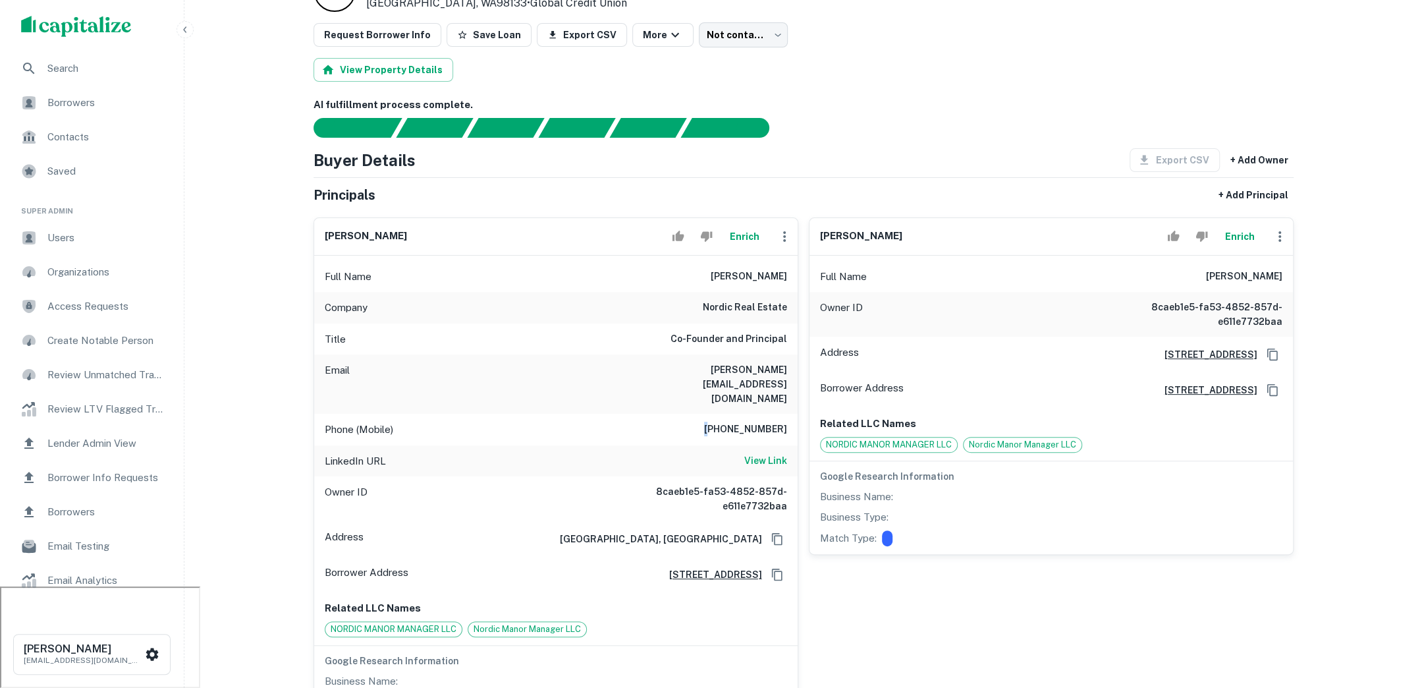
drag, startPoint x: 723, startPoint y: 396, endPoint x: 784, endPoint y: 391, distance: 60.8
click at [784, 414] on div "Phone (Mobile) 425-328-8998" at bounding box center [555, 430] width 483 height 32
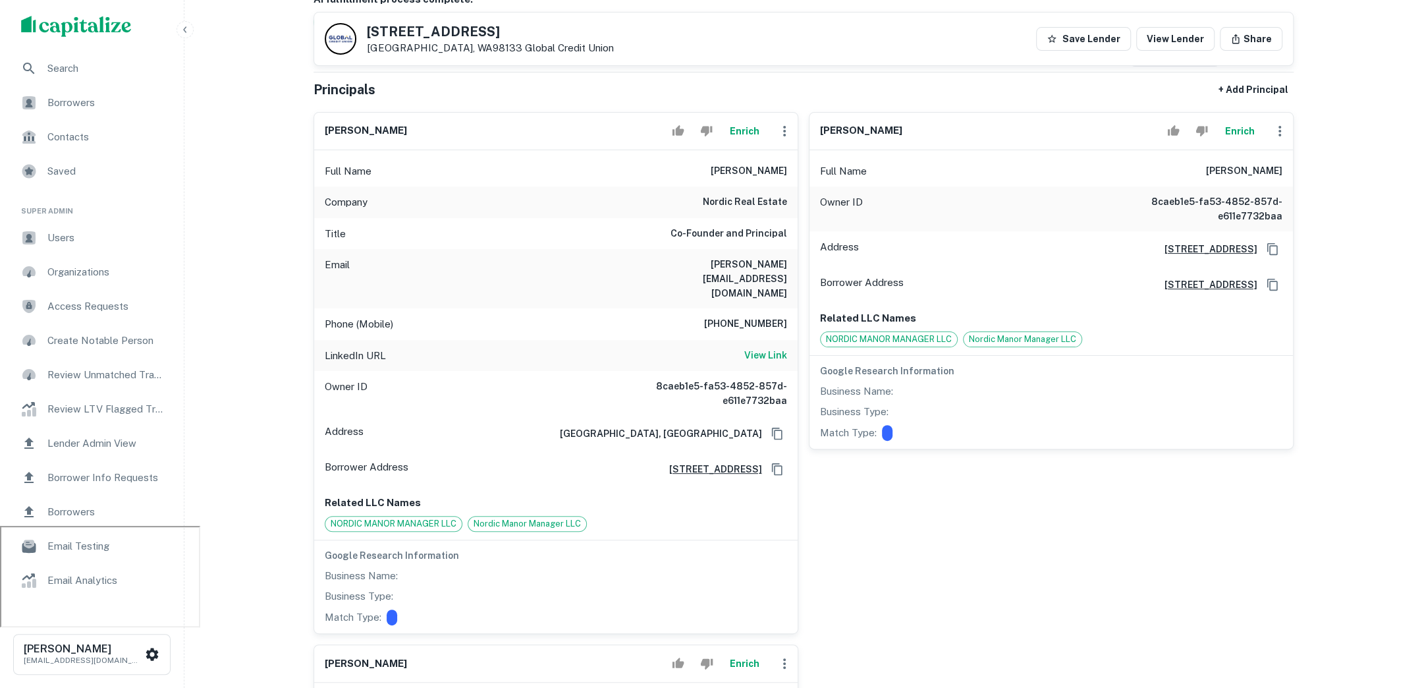
scroll to position [155, 0]
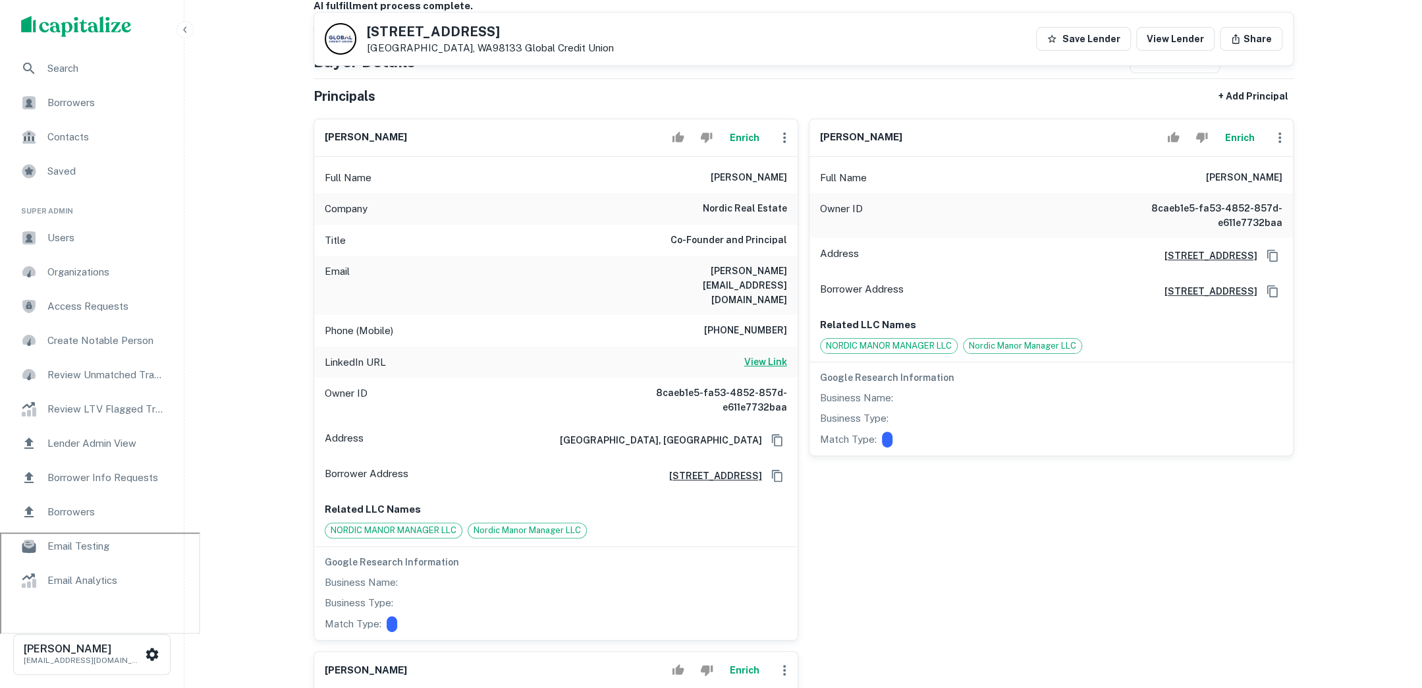
click at [769, 354] on h6 "View Link" at bounding box center [765, 361] width 43 height 14
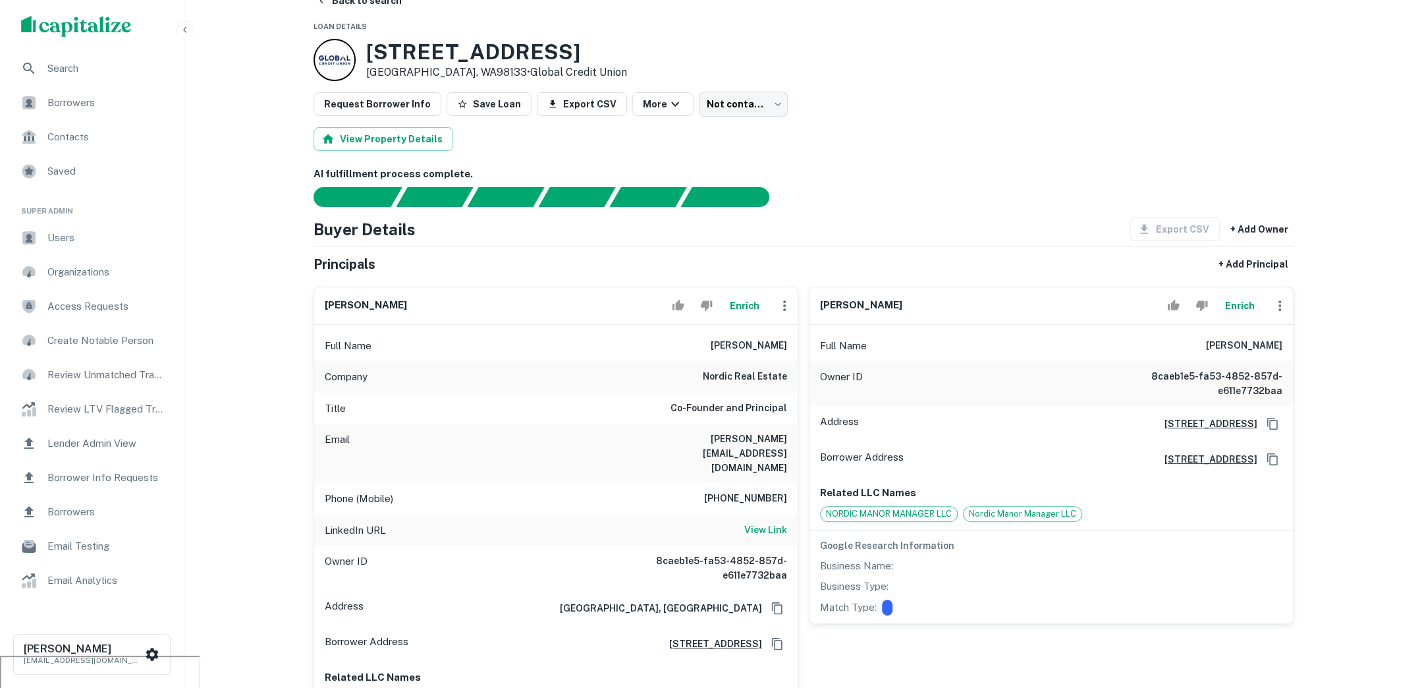
scroll to position [18, 0]
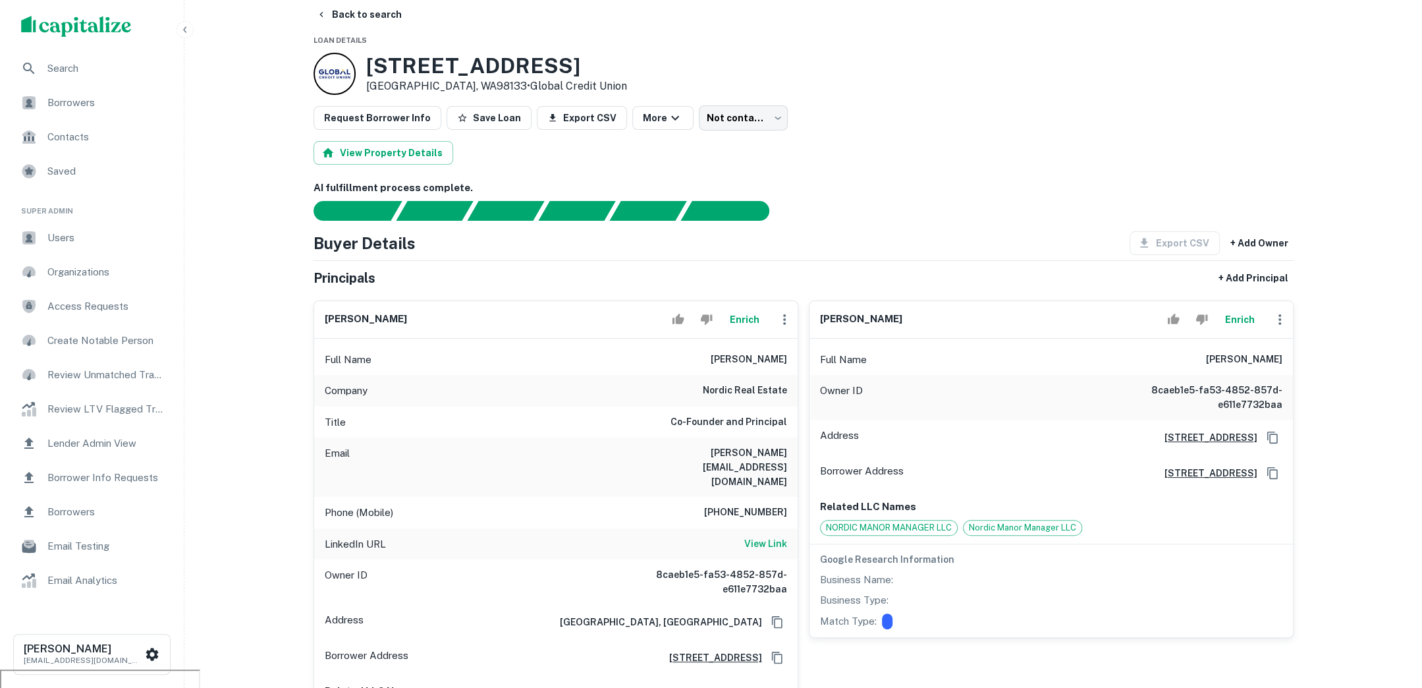
drag, startPoint x: 137, startPoint y: 98, endPoint x: 120, endPoint y: 98, distance: 17.1
click at [136, 98] on span "Borrowers" at bounding box center [106, 103] width 118 height 16
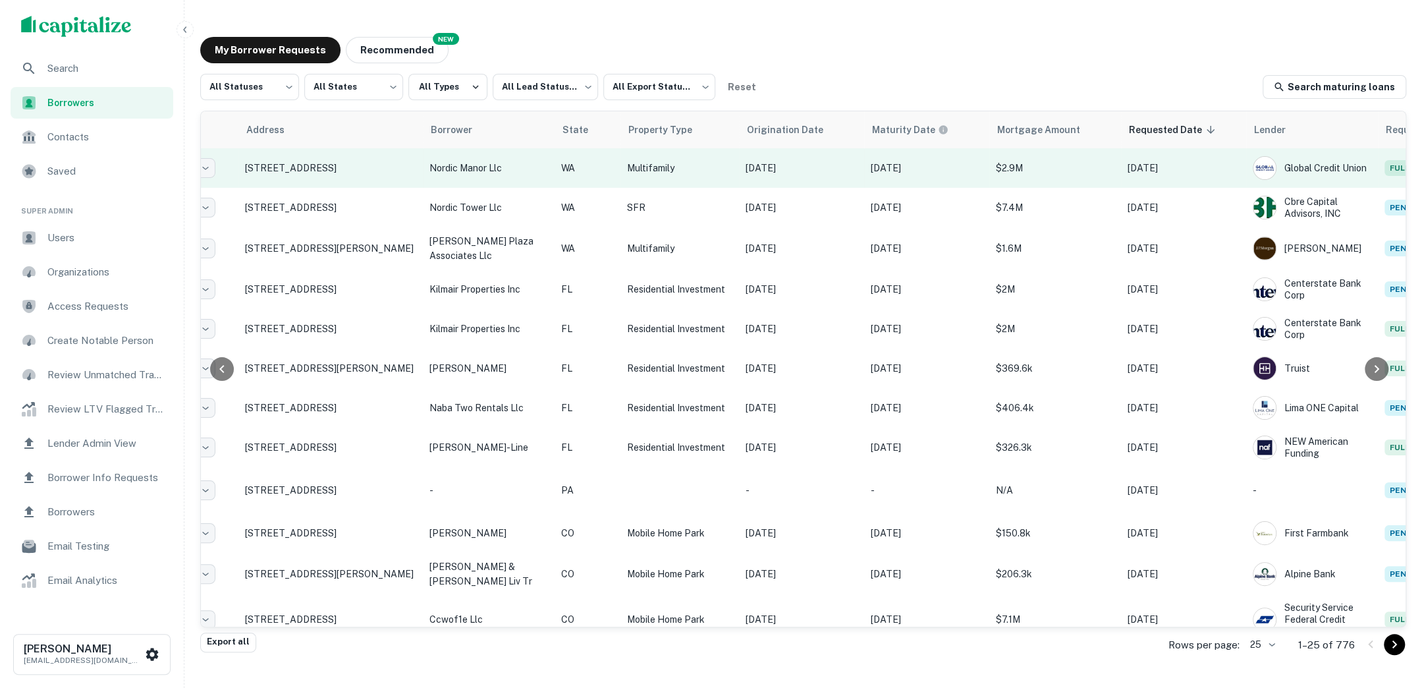
scroll to position [0, 146]
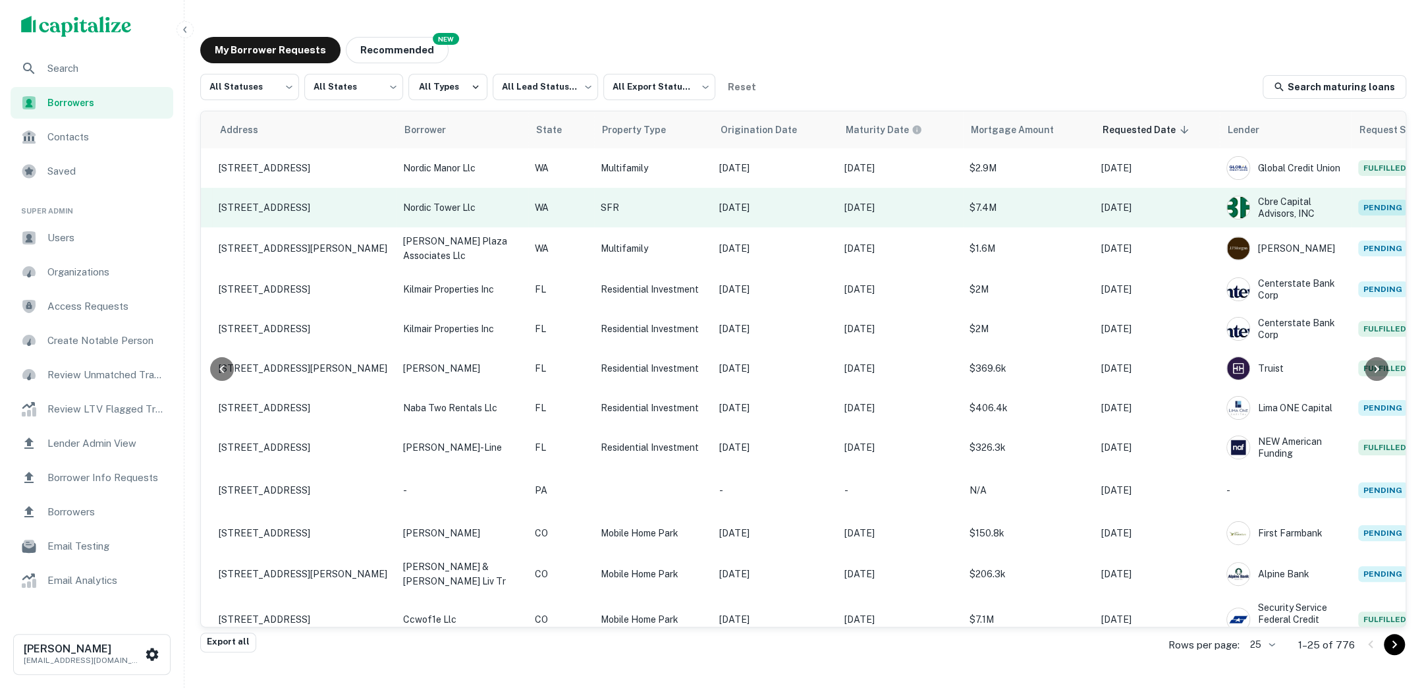
click at [1051, 209] on p "$7.4M" at bounding box center [1028, 207] width 119 height 14
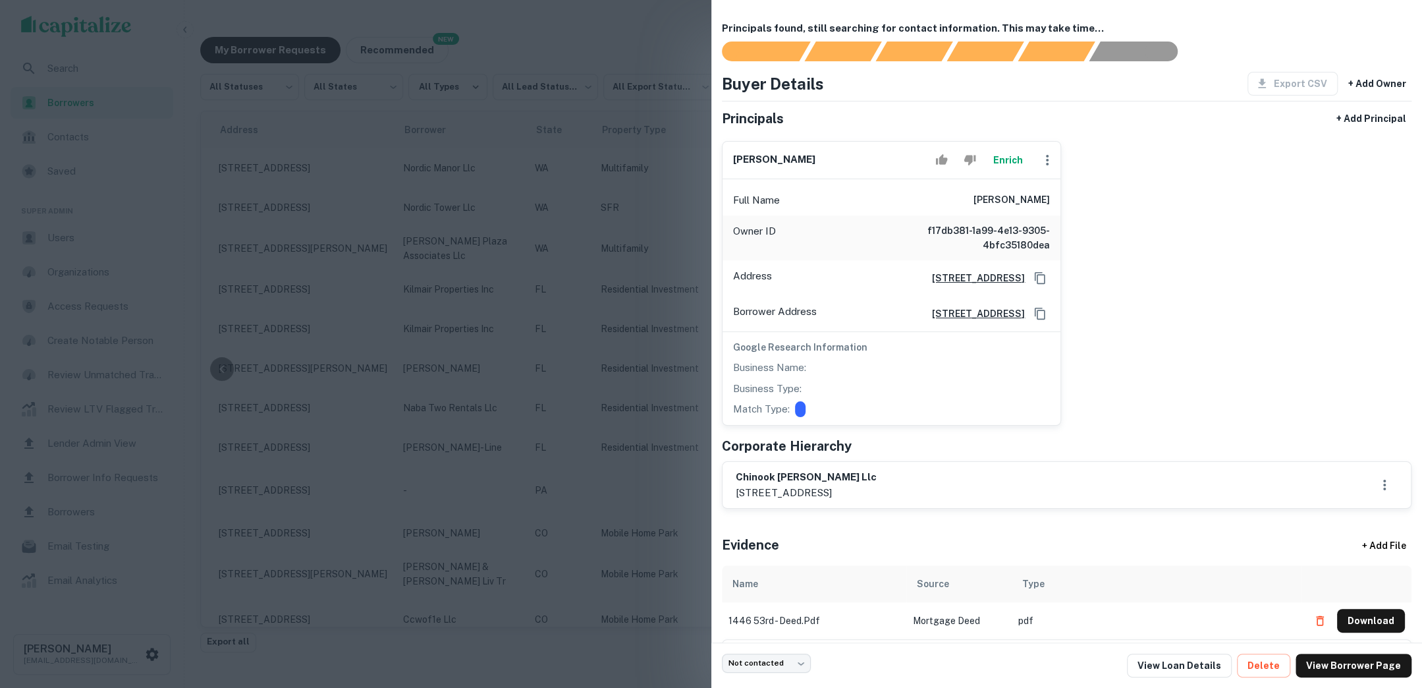
scroll to position [65, 0]
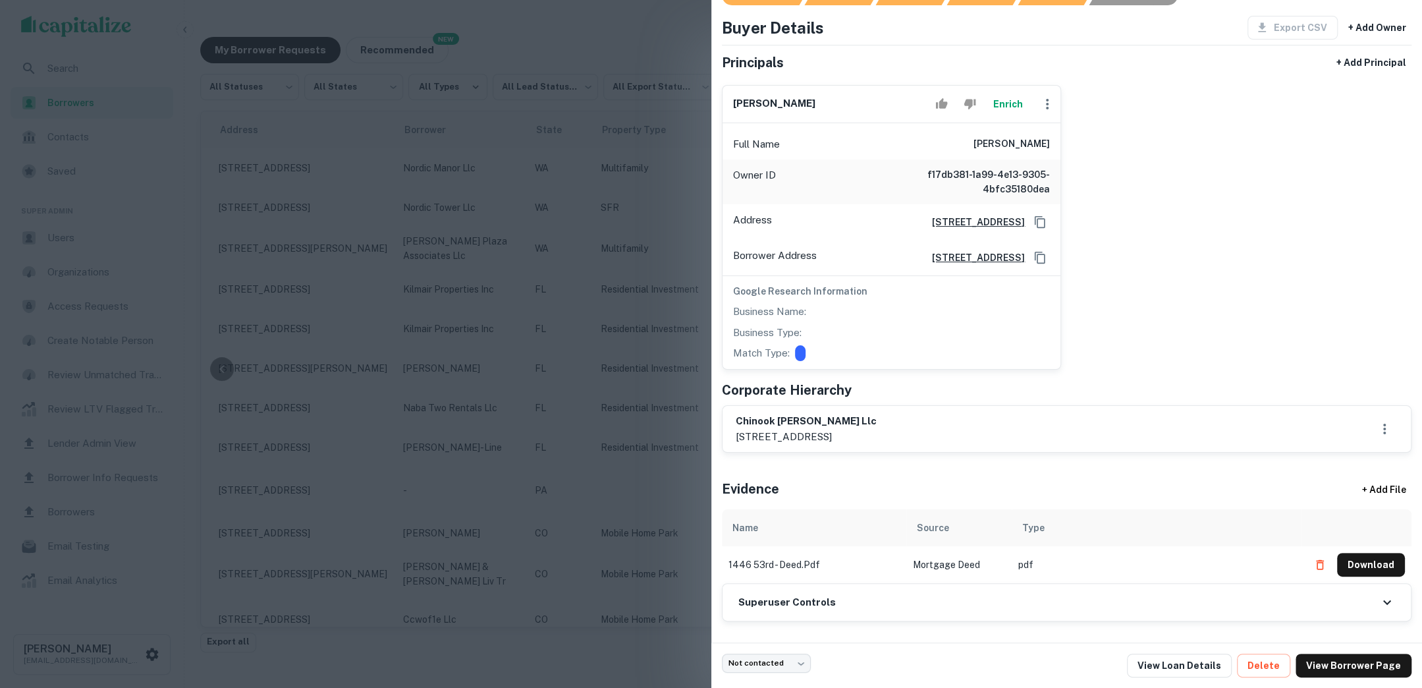
click at [661, 59] on div at bounding box center [711, 344] width 1422 height 688
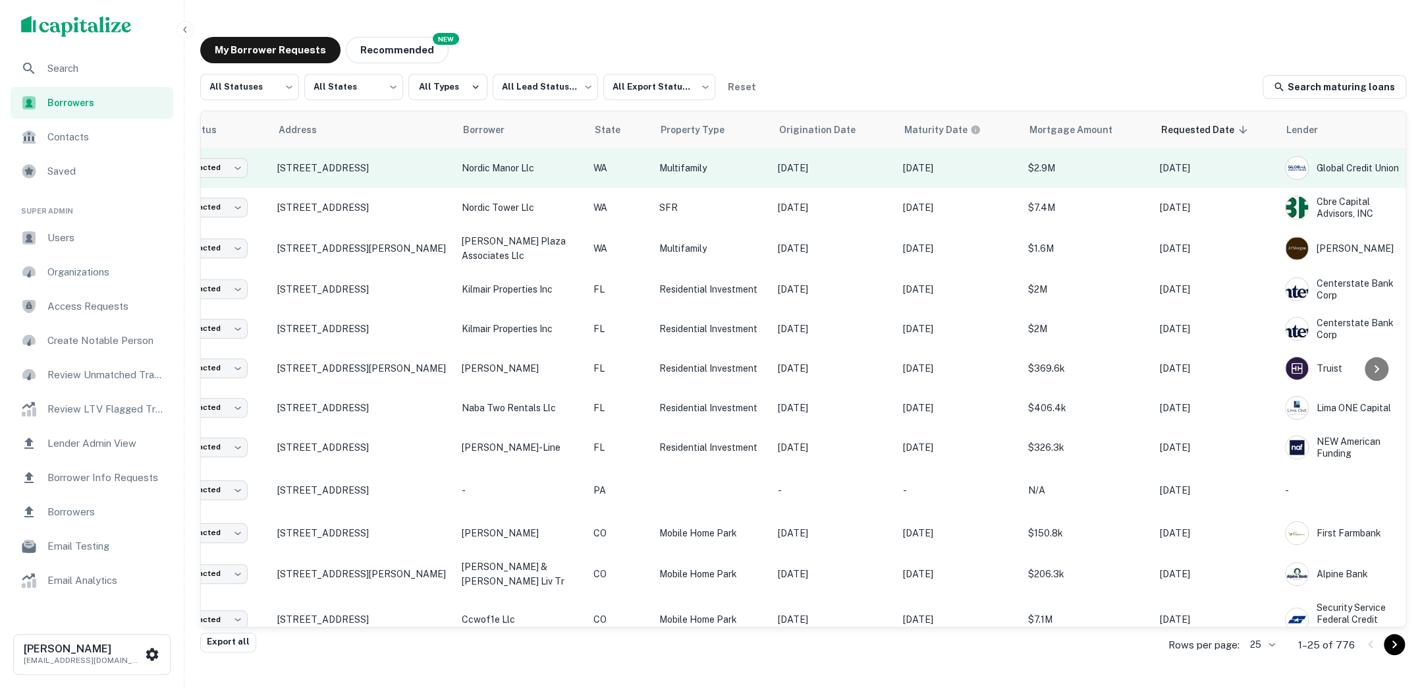
scroll to position [0, 0]
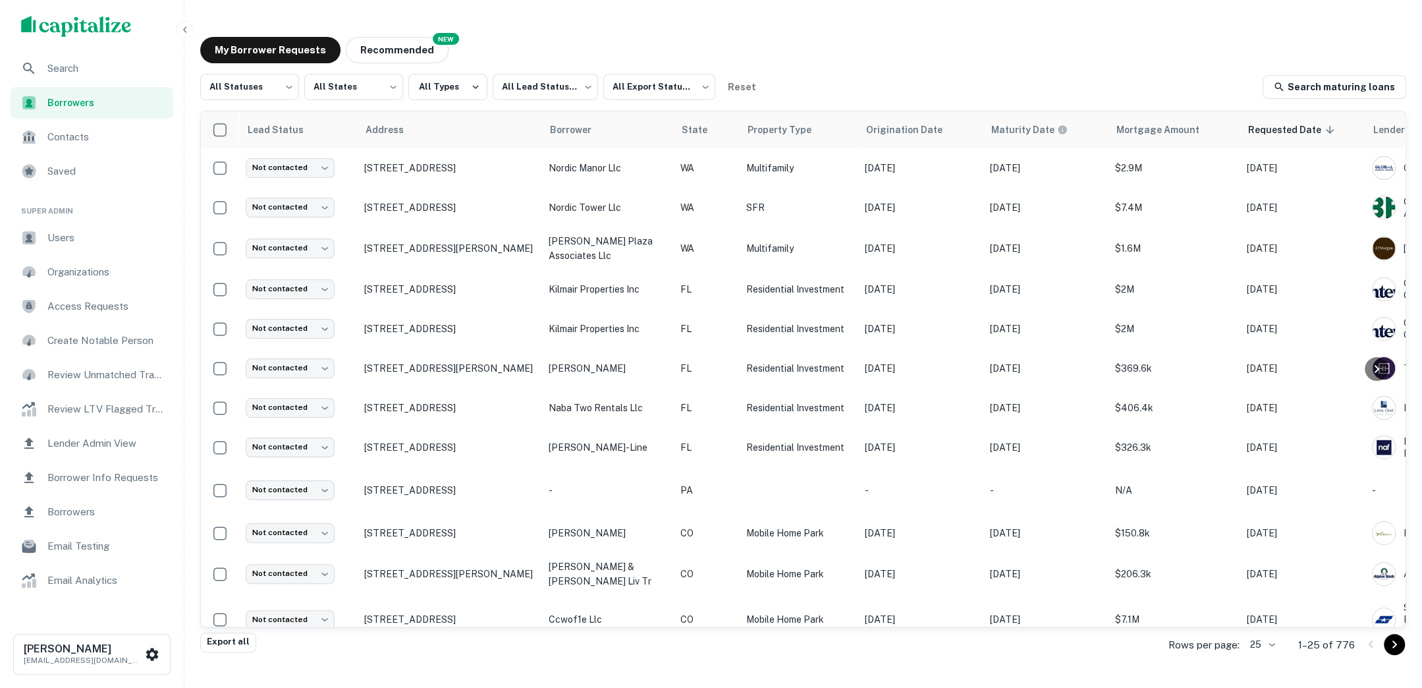
click at [98, 165] on span "Saved" at bounding box center [106, 171] width 118 height 16
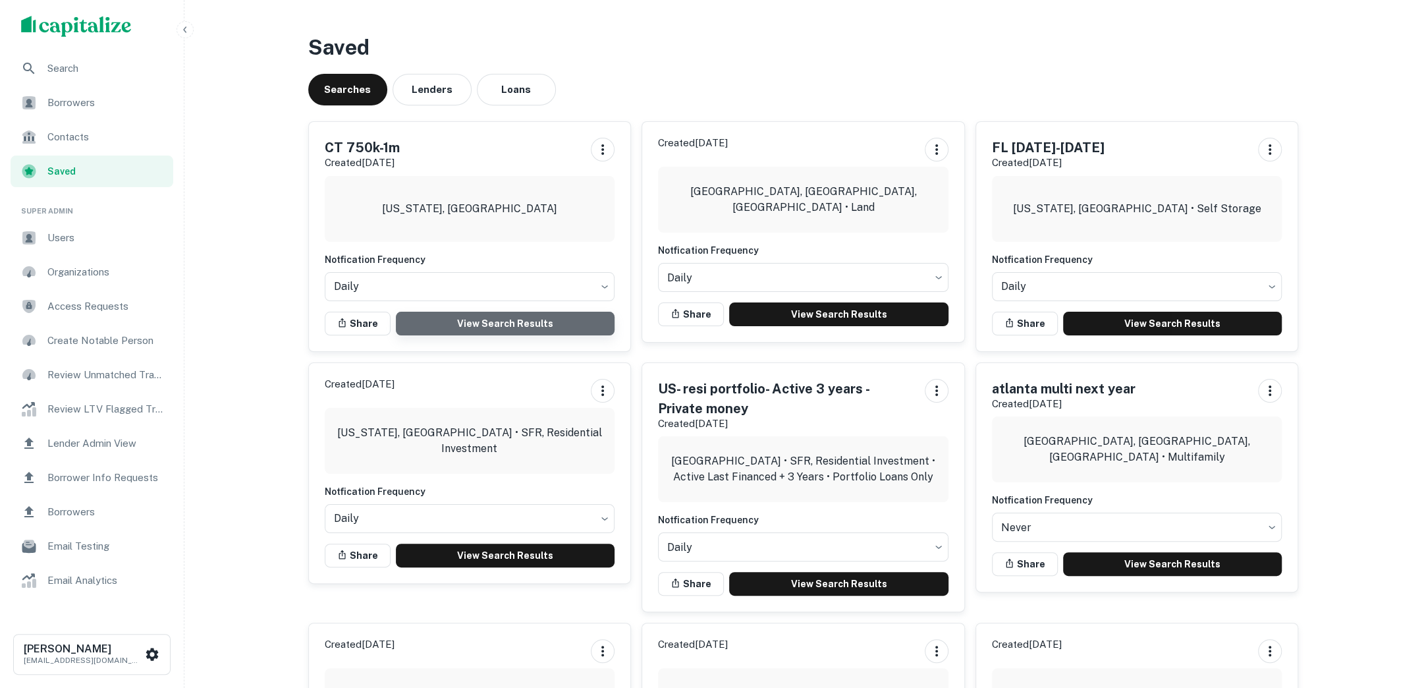
click at [459, 317] on link "View Search Results" at bounding box center [505, 324] width 219 height 24
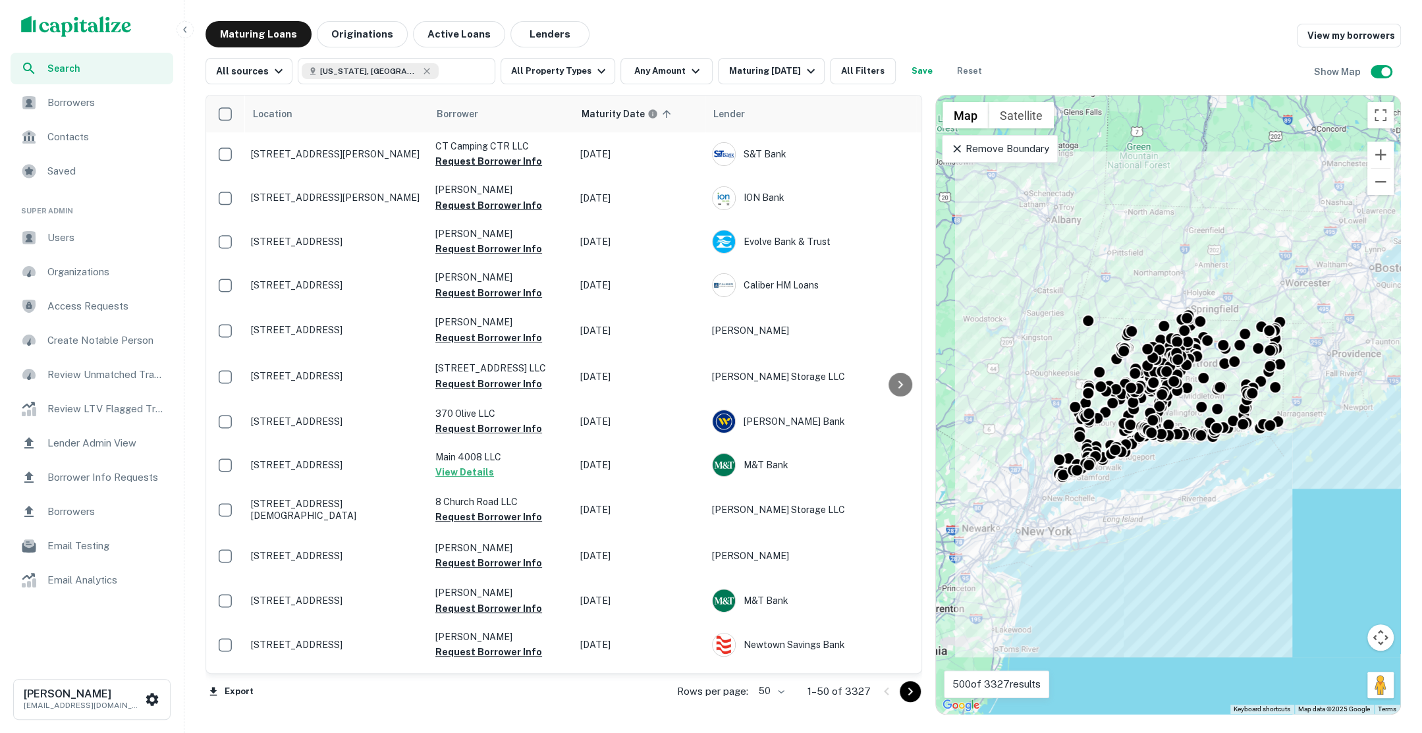
click at [42, 97] on div "Borrowers" at bounding box center [92, 103] width 163 height 32
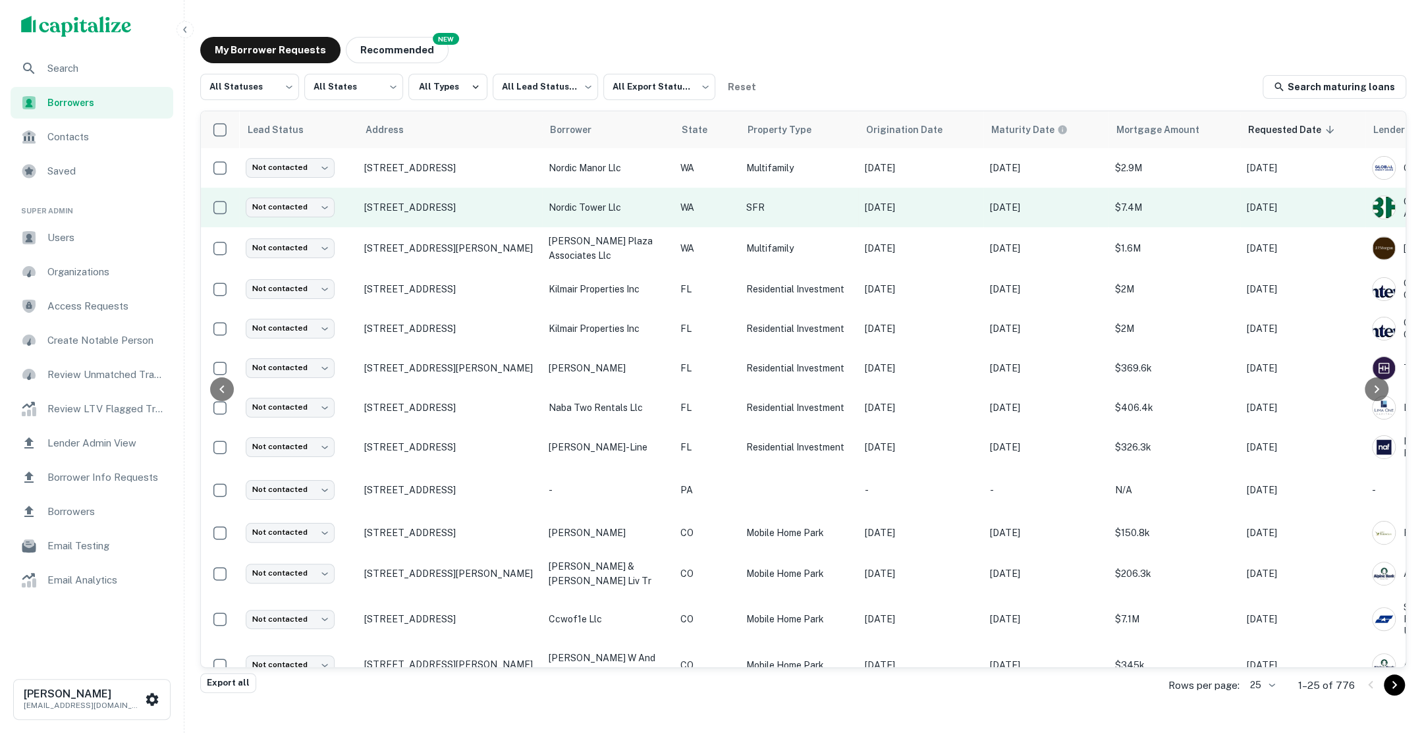
scroll to position [0, 209]
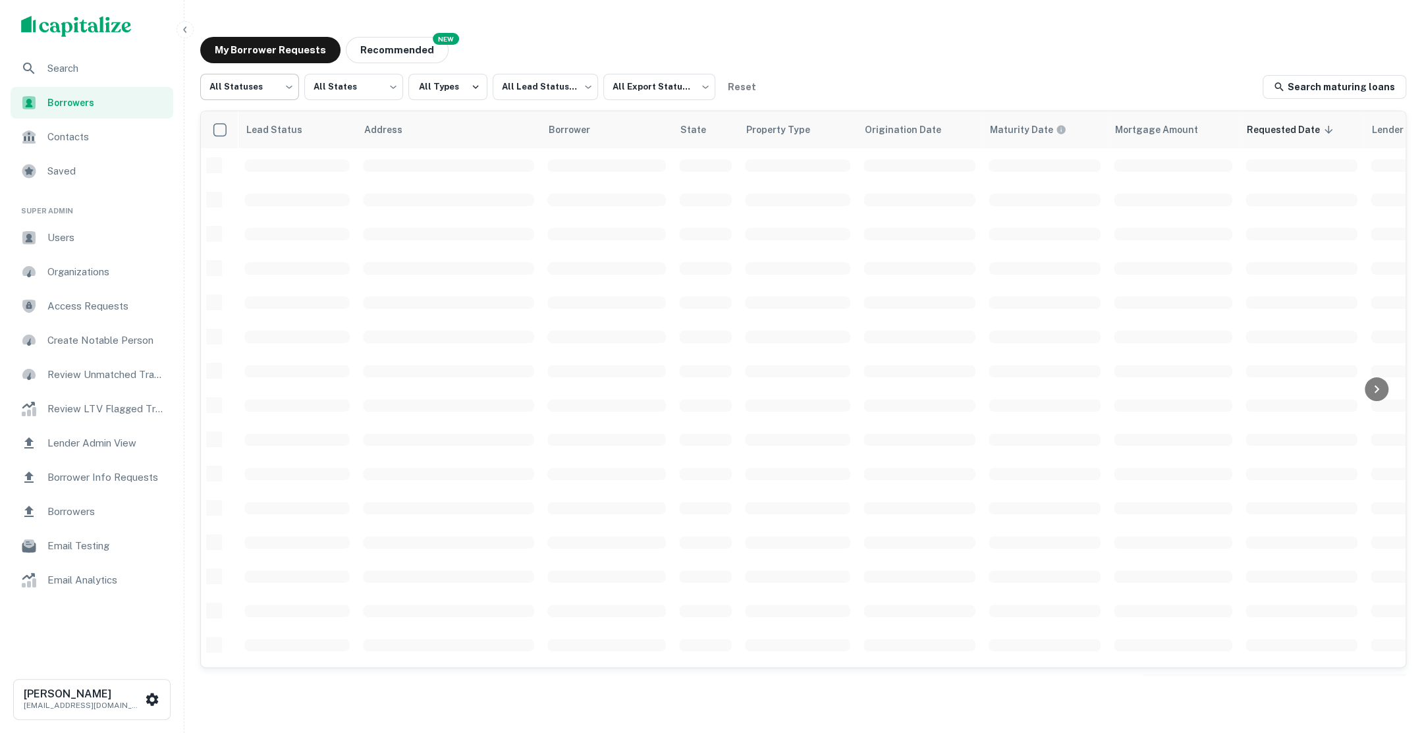
click at [281, 89] on body "Search Borrowers Contacts Saved Super Admin Users Organizations Access Requests…" at bounding box center [711, 366] width 1422 height 733
click at [261, 140] on li "Processing" at bounding box center [249, 145] width 99 height 24
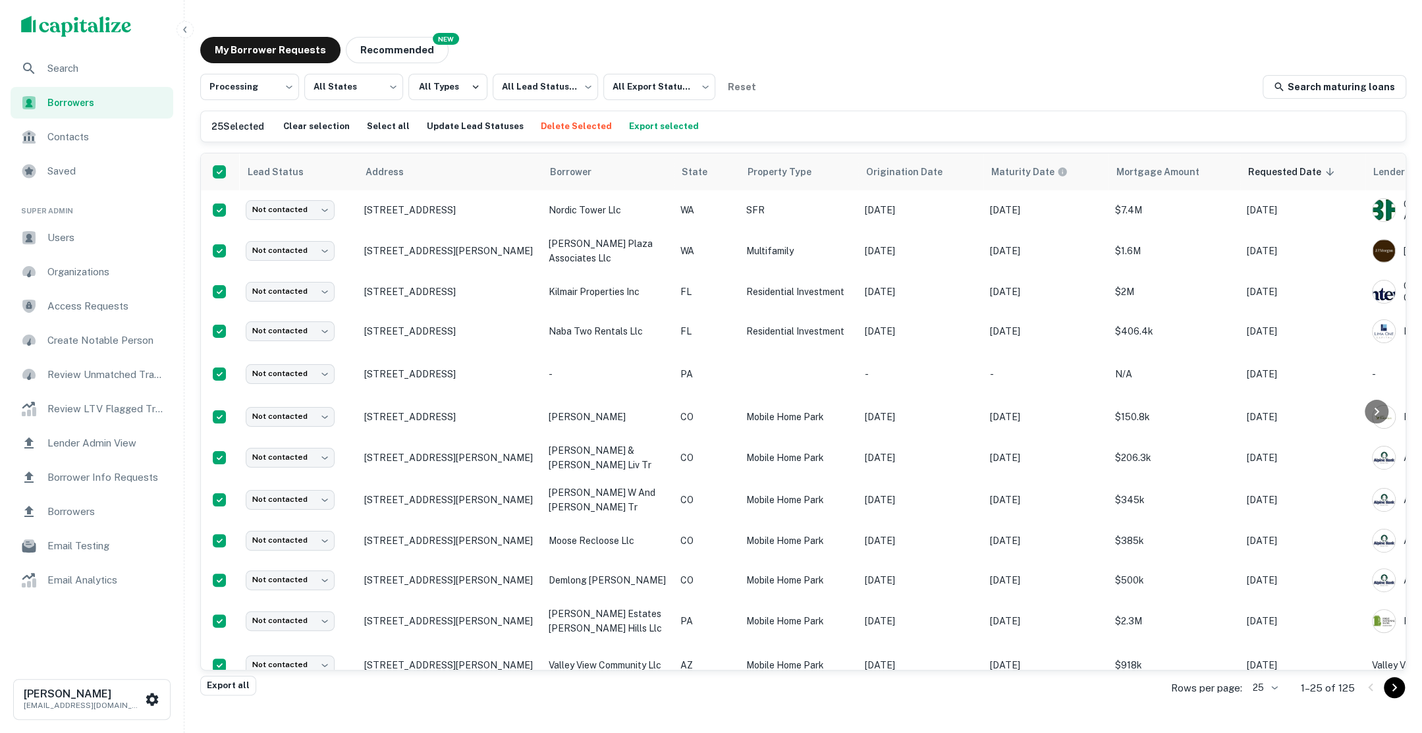
click at [575, 121] on button "Delete Selected" at bounding box center [576, 127] width 78 height 20
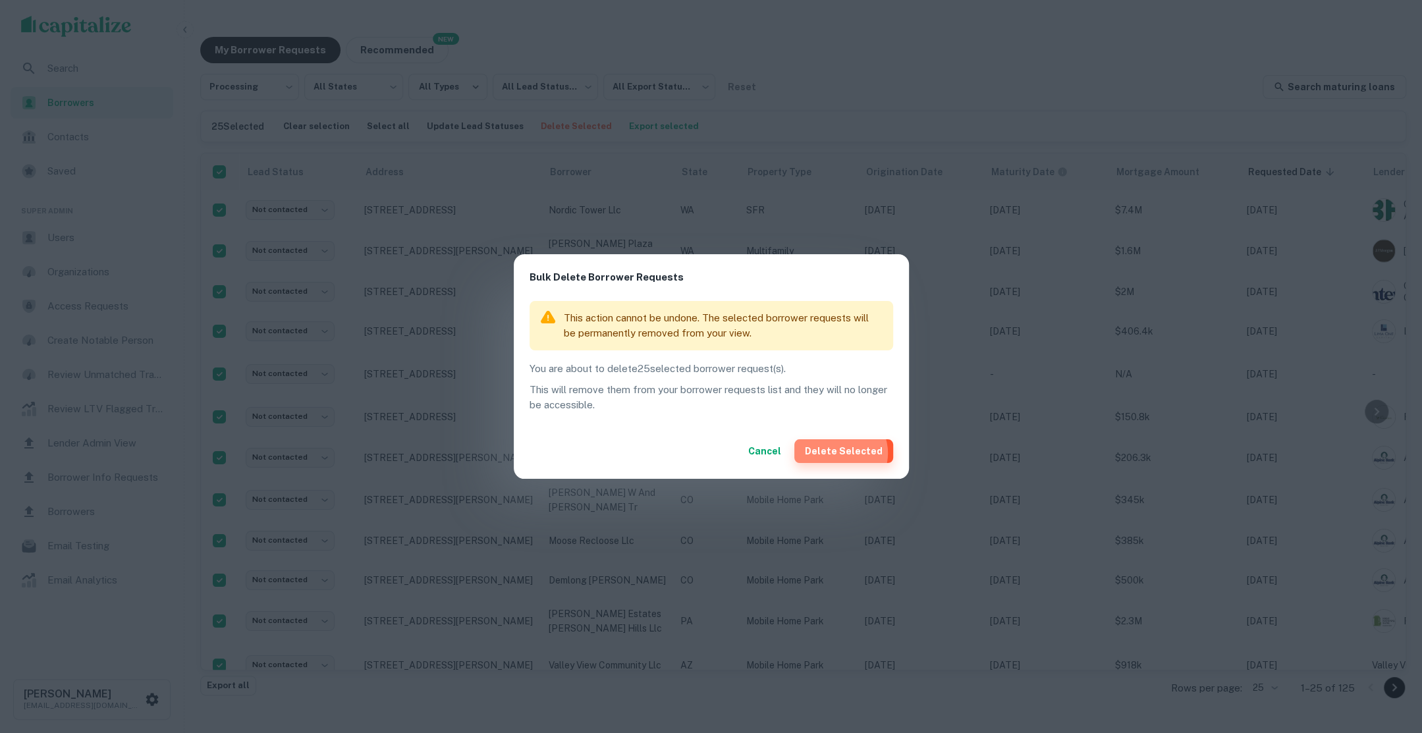
click at [844, 453] on button "Delete Selected" at bounding box center [843, 451] width 99 height 24
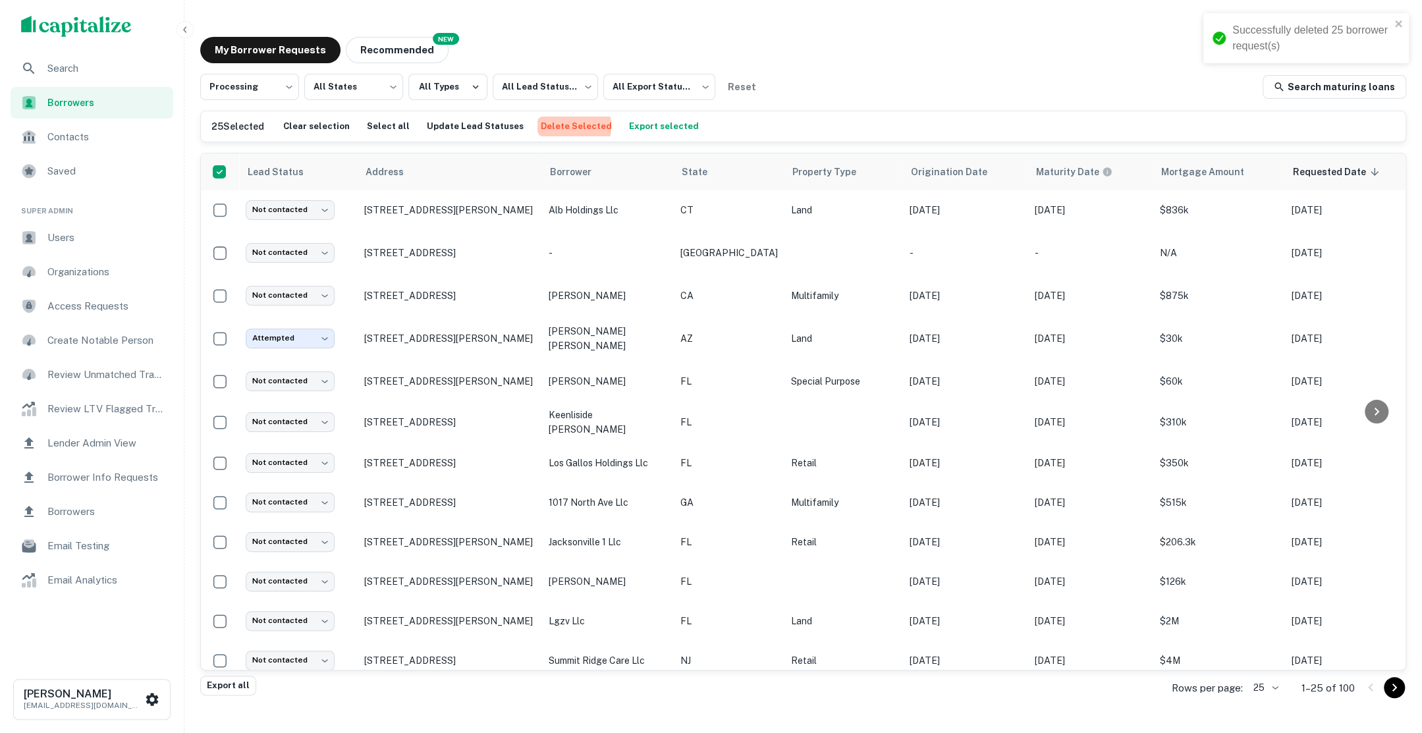
click at [541, 126] on button "Delete Selected" at bounding box center [576, 127] width 78 height 20
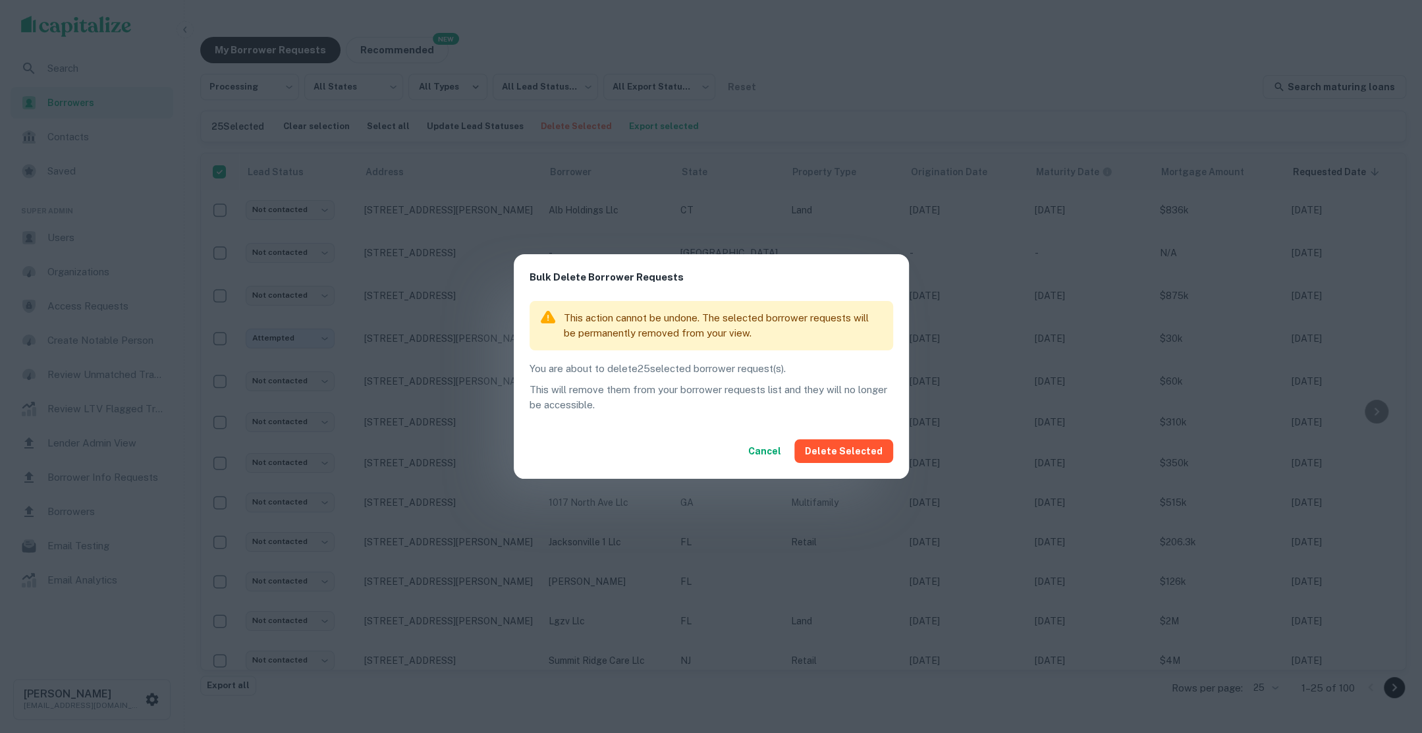
click at [770, 458] on button "Cancel" at bounding box center [764, 451] width 43 height 24
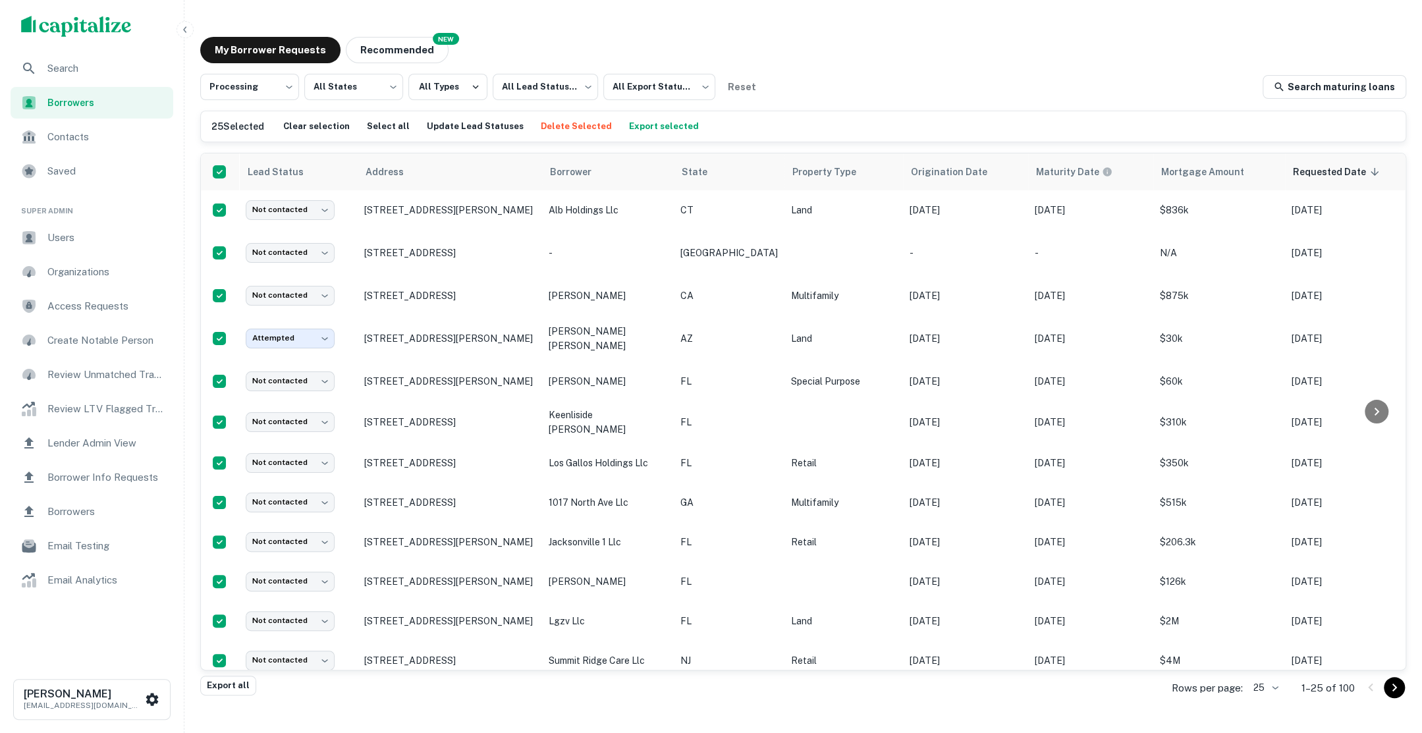
click at [550, 134] on button "Delete Selected" at bounding box center [576, 127] width 78 height 20
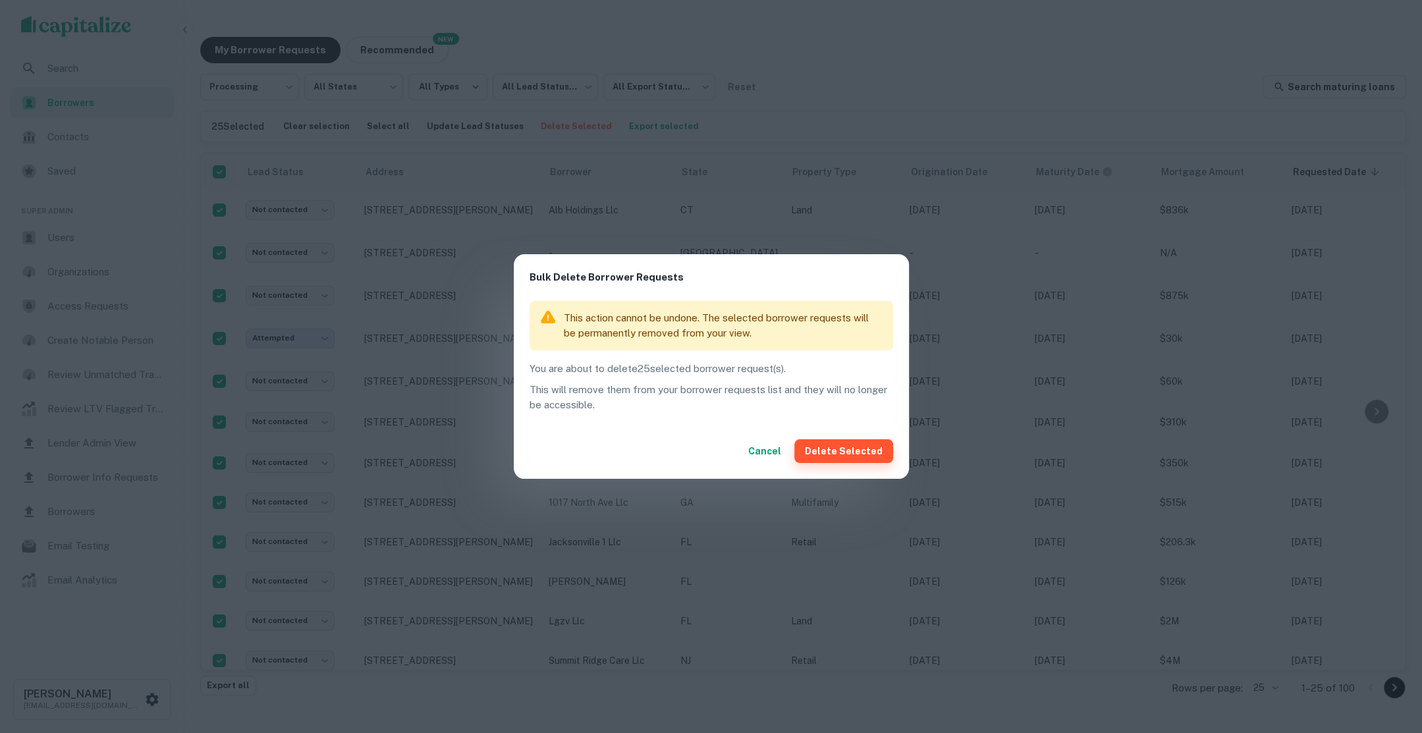
click at [841, 452] on button "Delete Selected" at bounding box center [843, 451] width 99 height 24
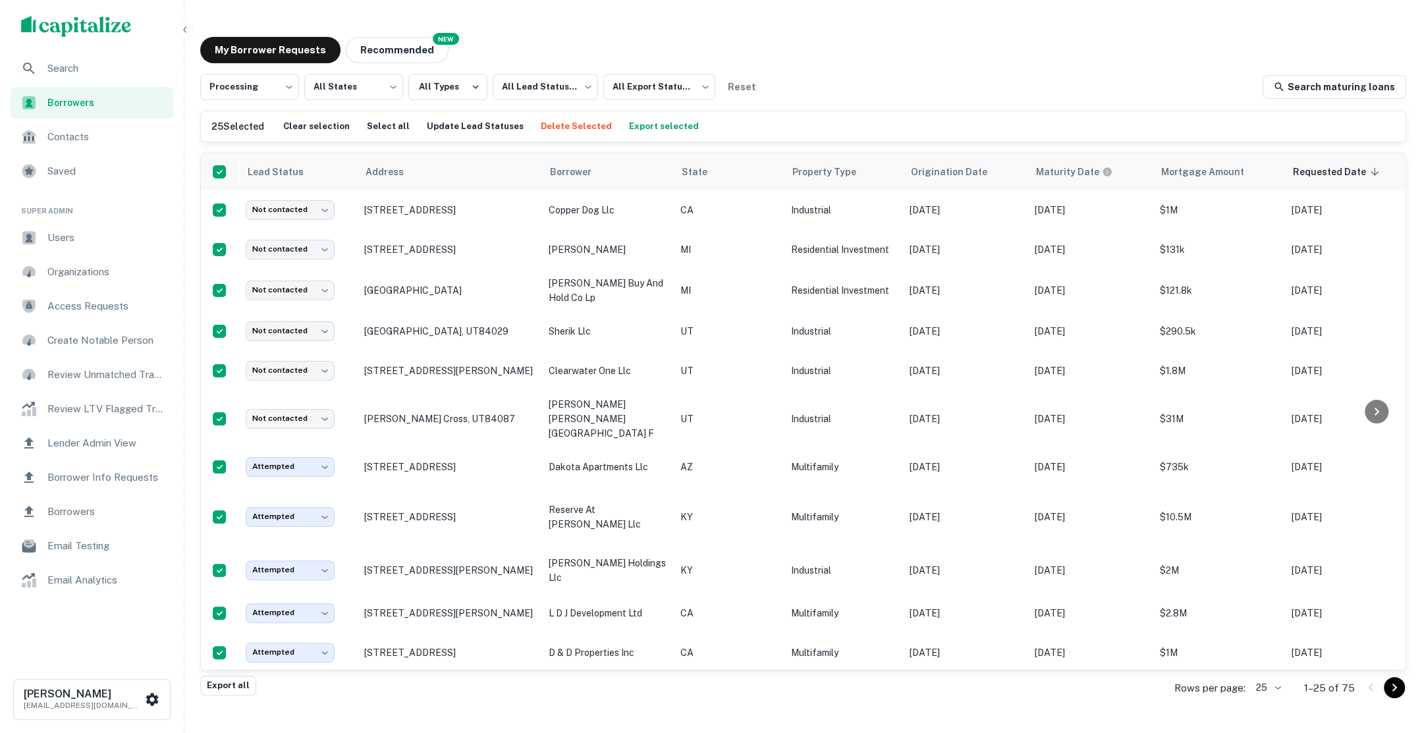
click at [537, 126] on button "Delete Selected" at bounding box center [576, 127] width 78 height 20
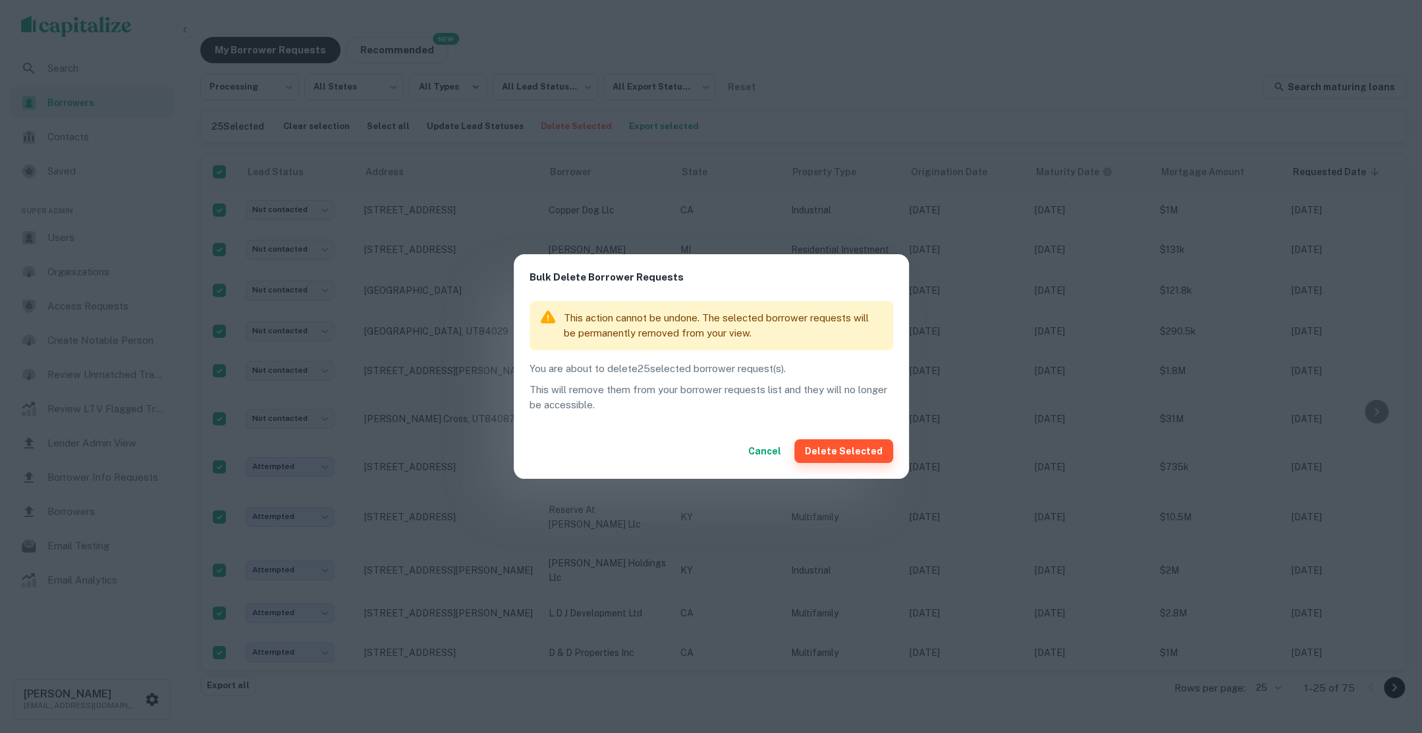
click at [833, 456] on button "Delete Selected" at bounding box center [843, 451] width 99 height 24
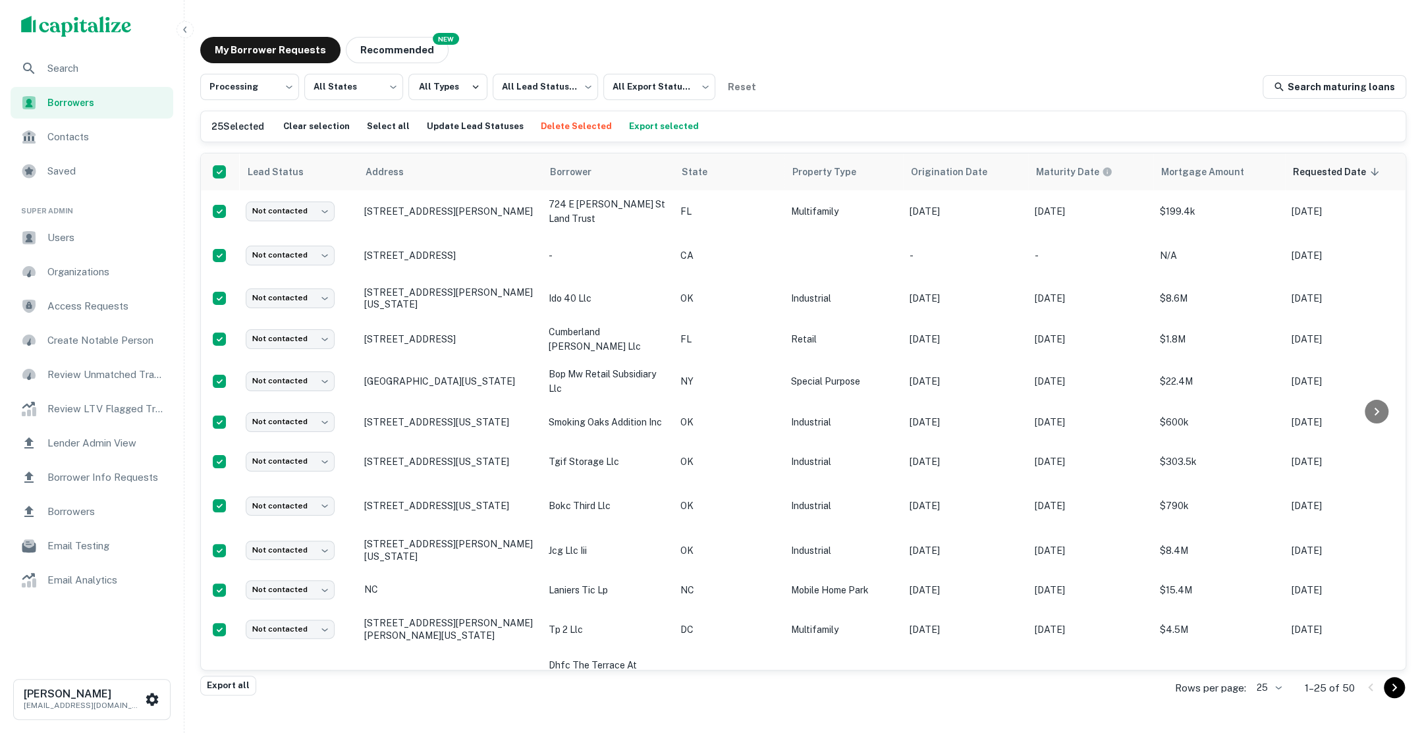
click at [560, 131] on button "Delete Selected" at bounding box center [576, 127] width 78 height 20
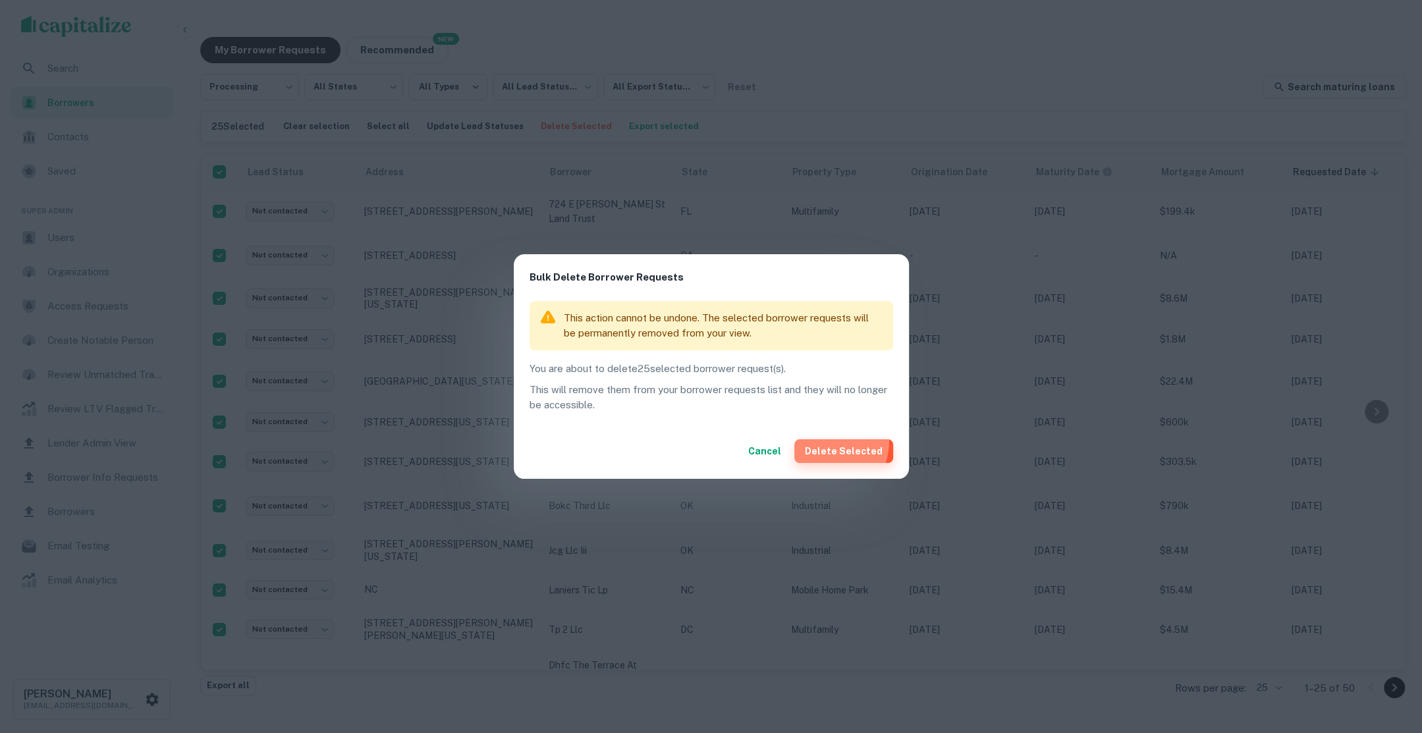
click at [813, 439] on button "Delete Selected" at bounding box center [843, 451] width 99 height 24
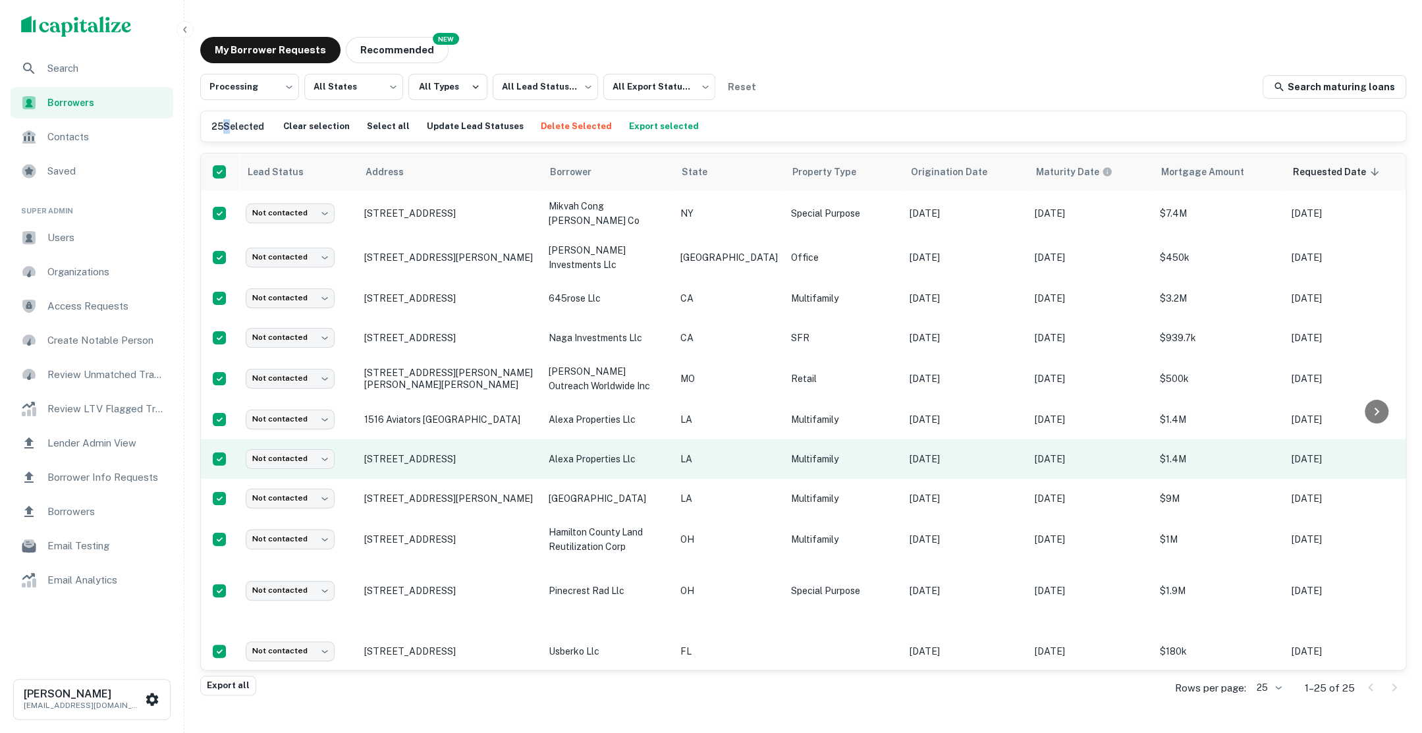
click at [223, 128] on h6 "25 Selected" at bounding box center [237, 126] width 53 height 14
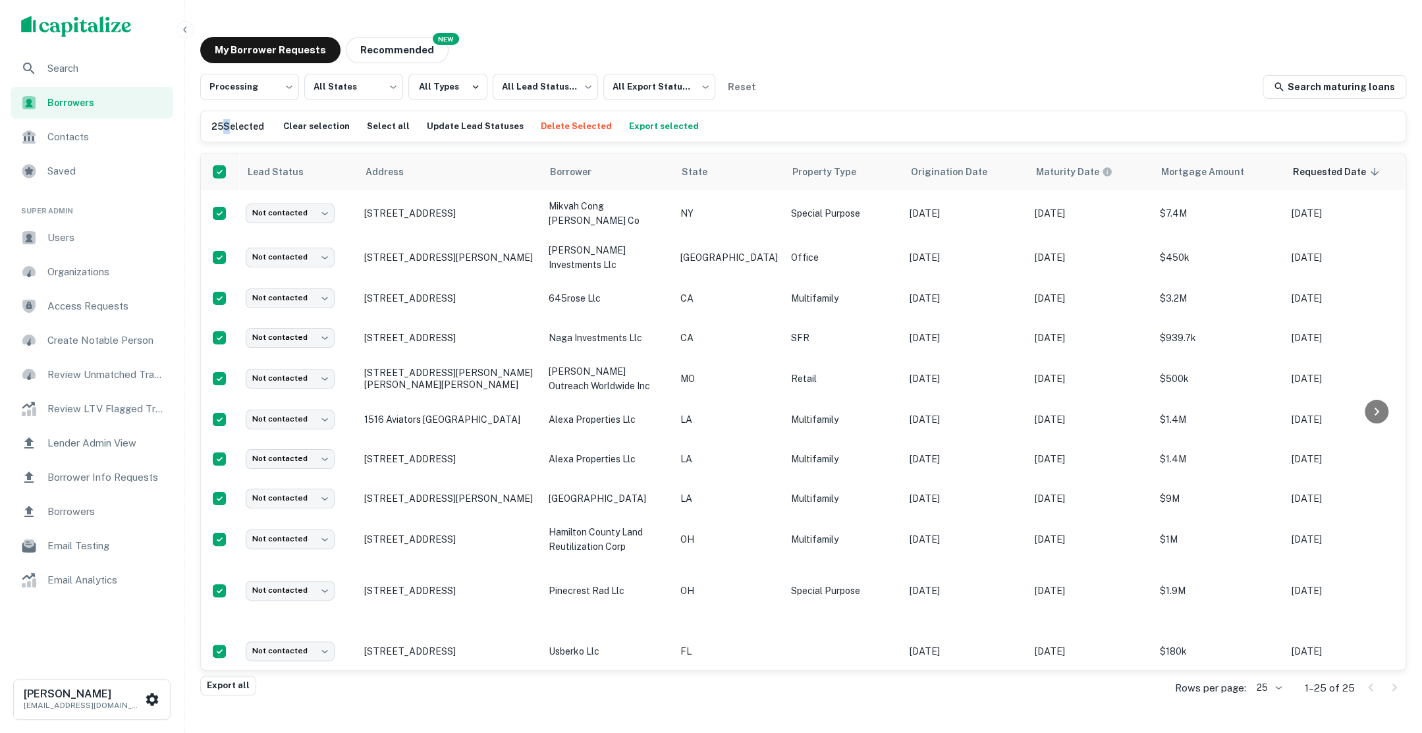
click at [537, 123] on button "Delete Selected" at bounding box center [576, 127] width 78 height 20
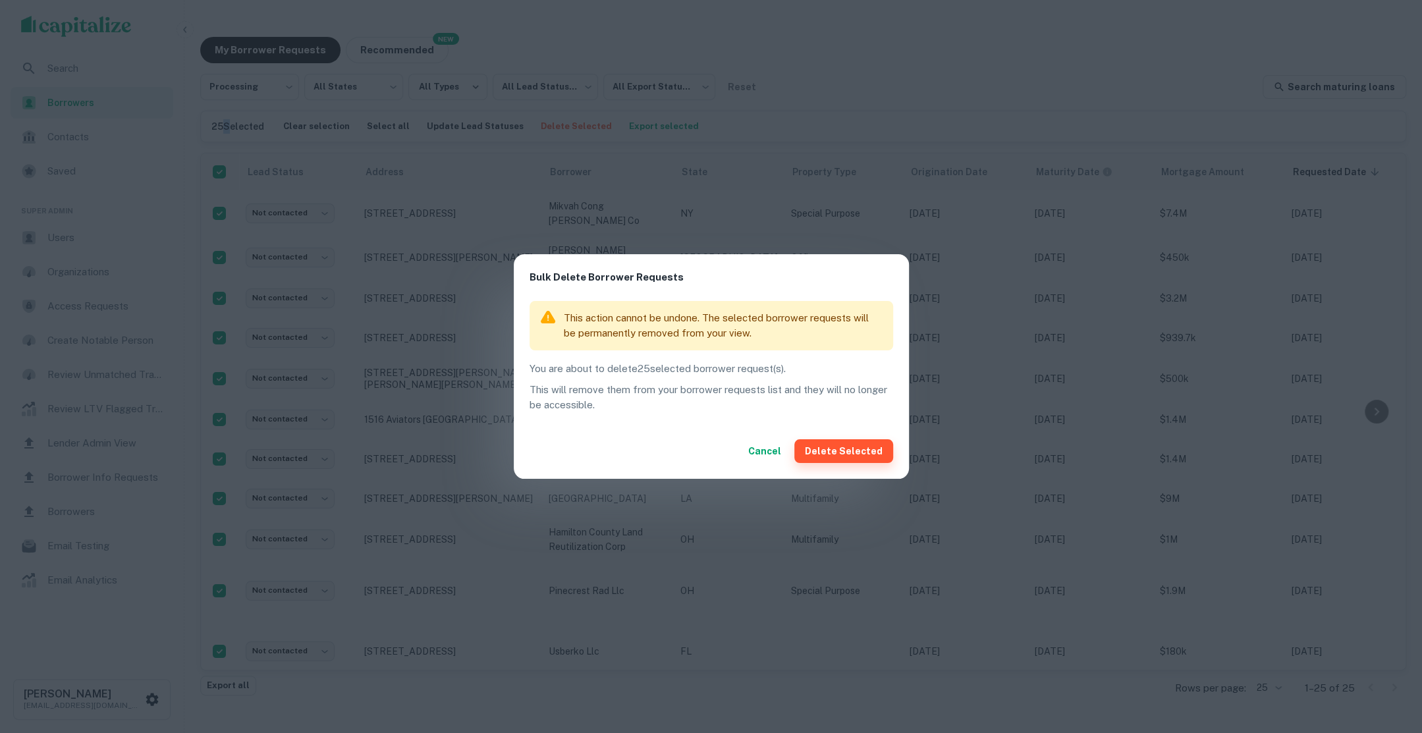
click at [823, 449] on button "Delete Selected" at bounding box center [843, 451] width 99 height 24
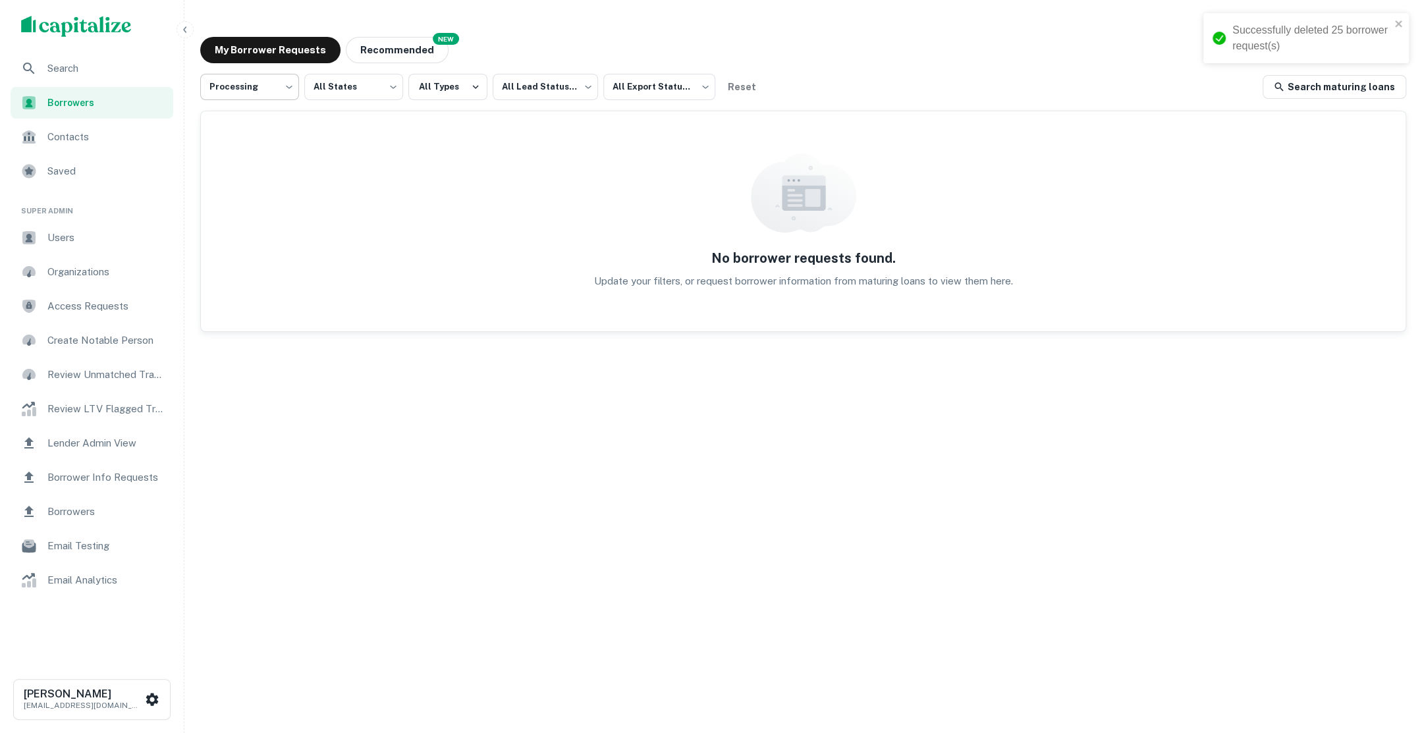
click at [281, 93] on body "**********" at bounding box center [711, 366] width 1422 height 733
click at [275, 128] on li "All Statuses" at bounding box center [249, 121] width 99 height 24
type input "***"
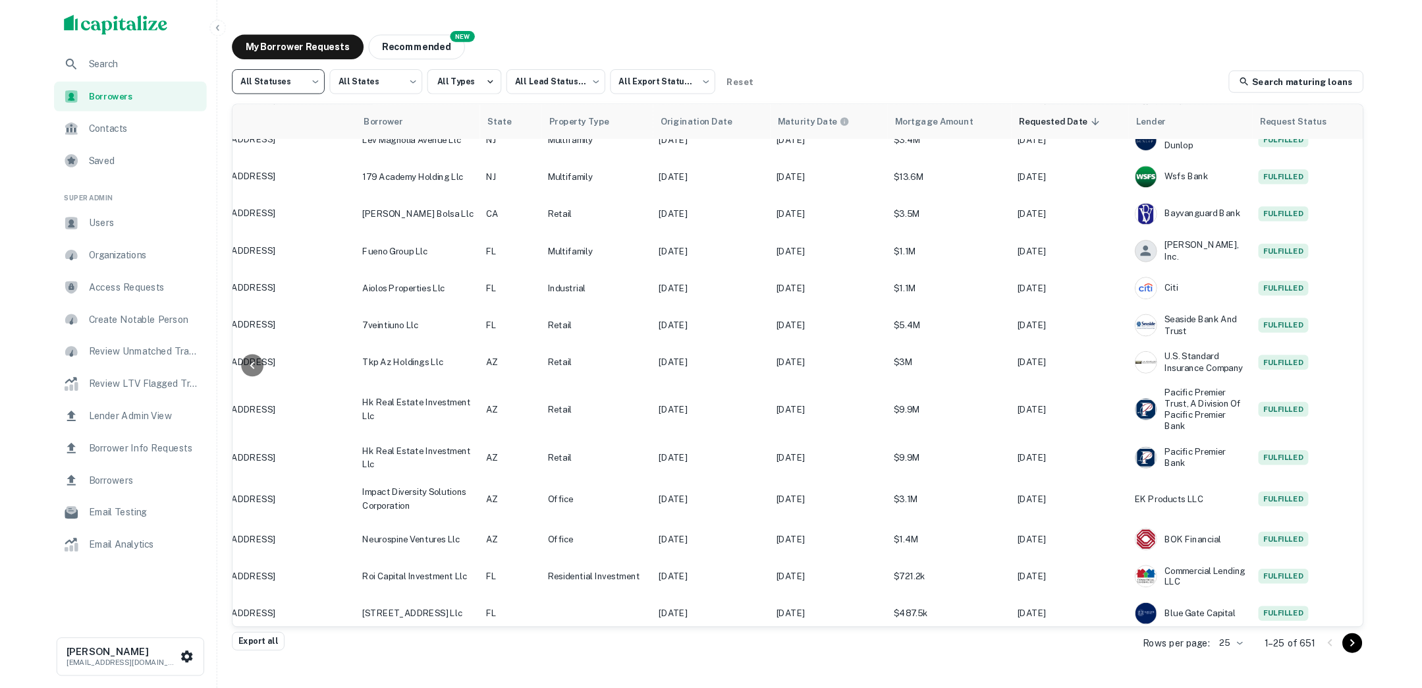
scroll to position [0, 209]
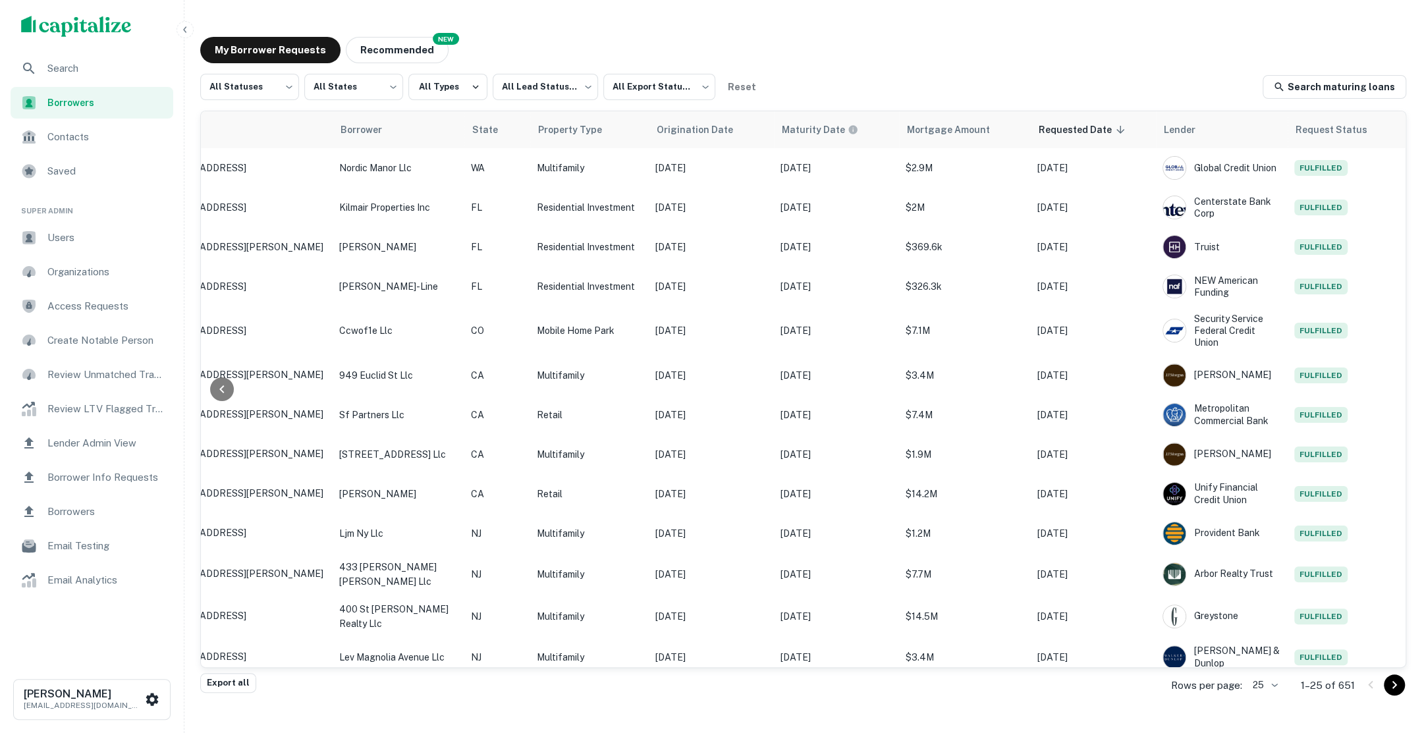
click at [82, 26] on img "scrollable content" at bounding box center [76, 26] width 111 height 21
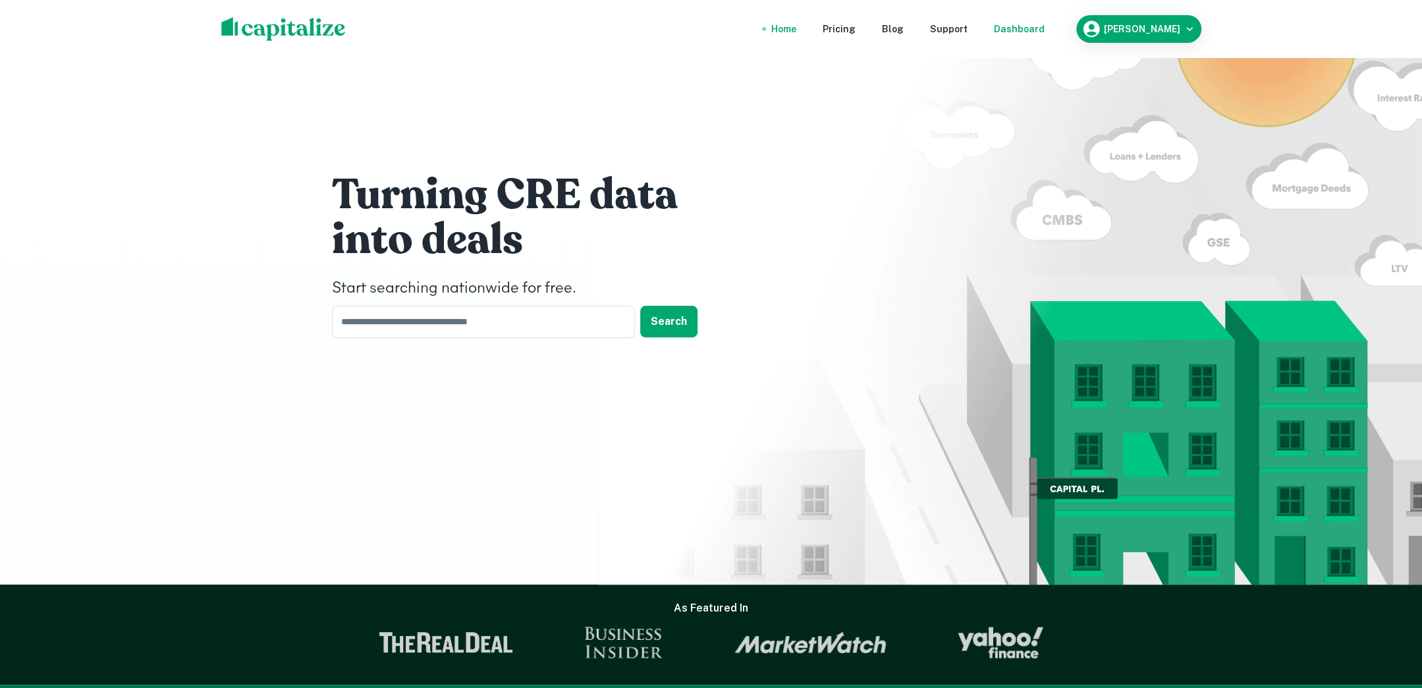
click at [1023, 34] on div "Dashboard" at bounding box center [1019, 29] width 51 height 14
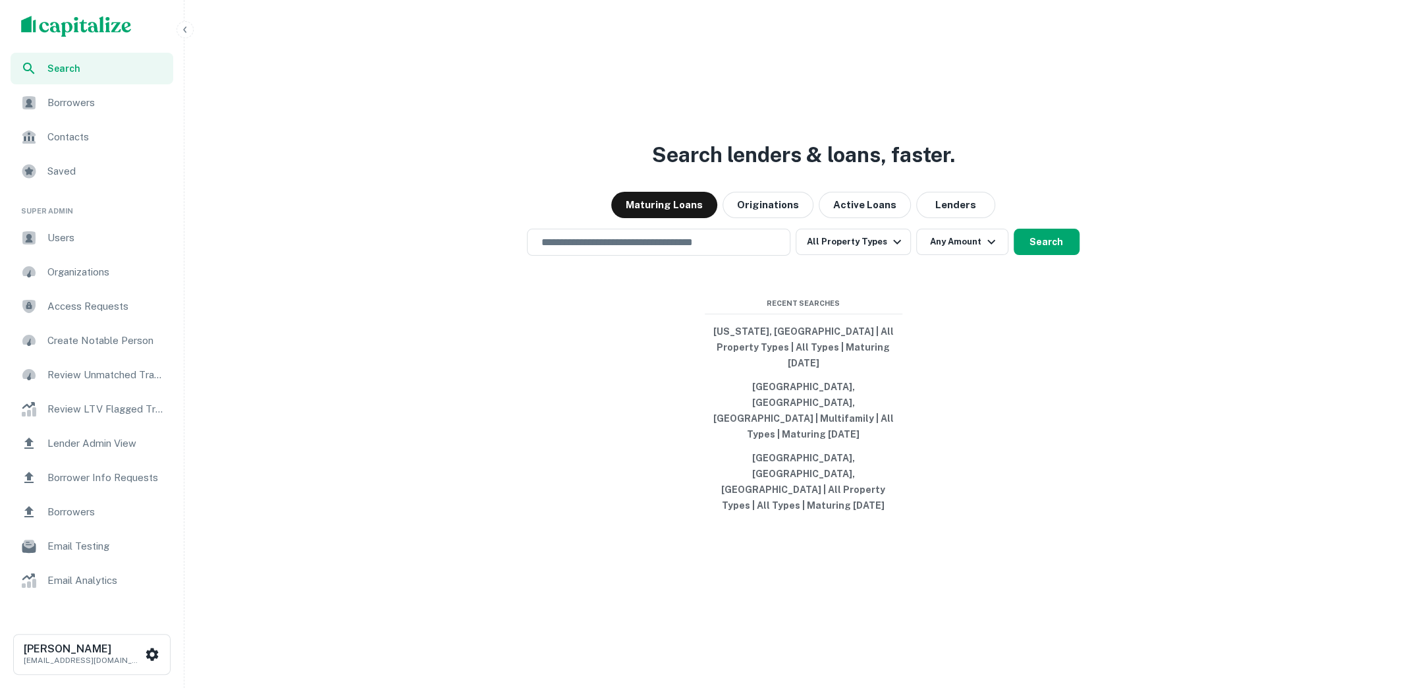
click at [192, 35] on div "Search lenders & loans, faster. Maturing Loans Originations Active Loans Lender…" at bounding box center [803, 376] width 1227 height 688
click at [186, 31] on icon "button" at bounding box center [185, 29] width 11 height 11
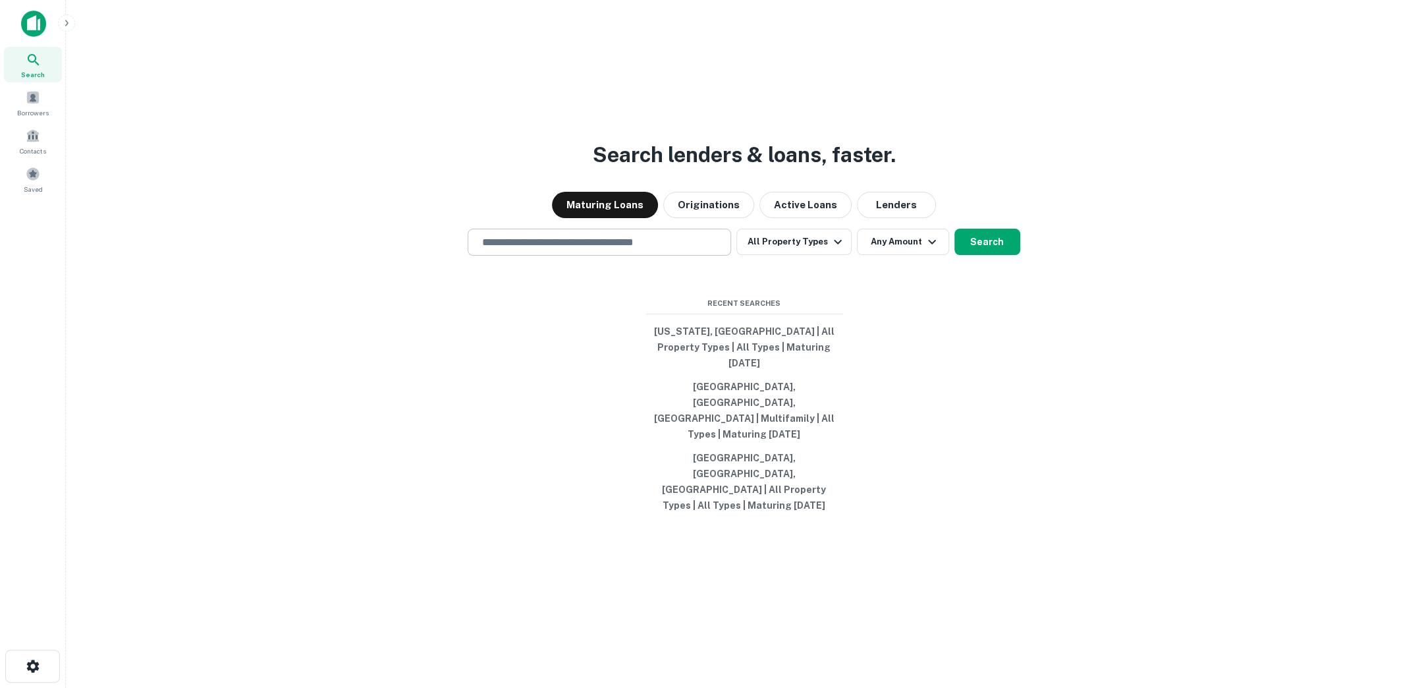
click at [599, 256] on div "​" at bounding box center [599, 242] width 263 height 27
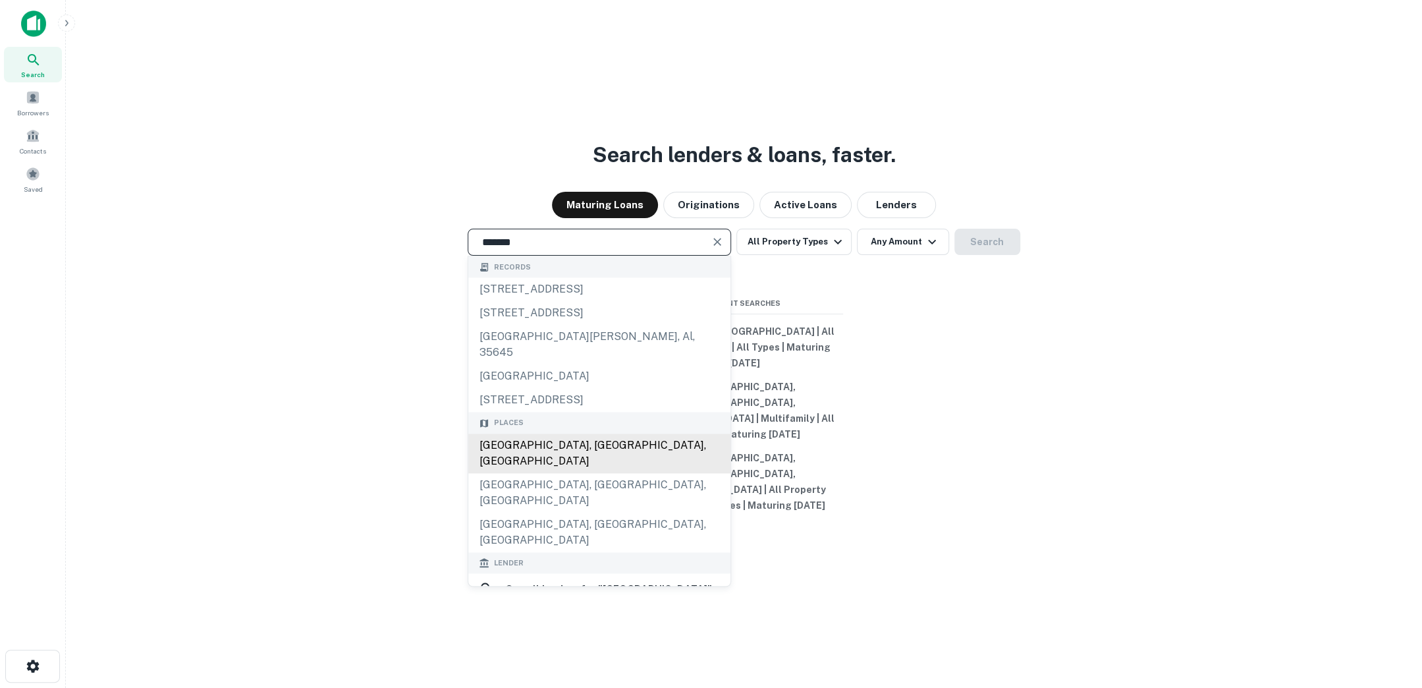
click at [611, 473] on div "Houston, TX, USA" at bounding box center [599, 453] width 262 height 40
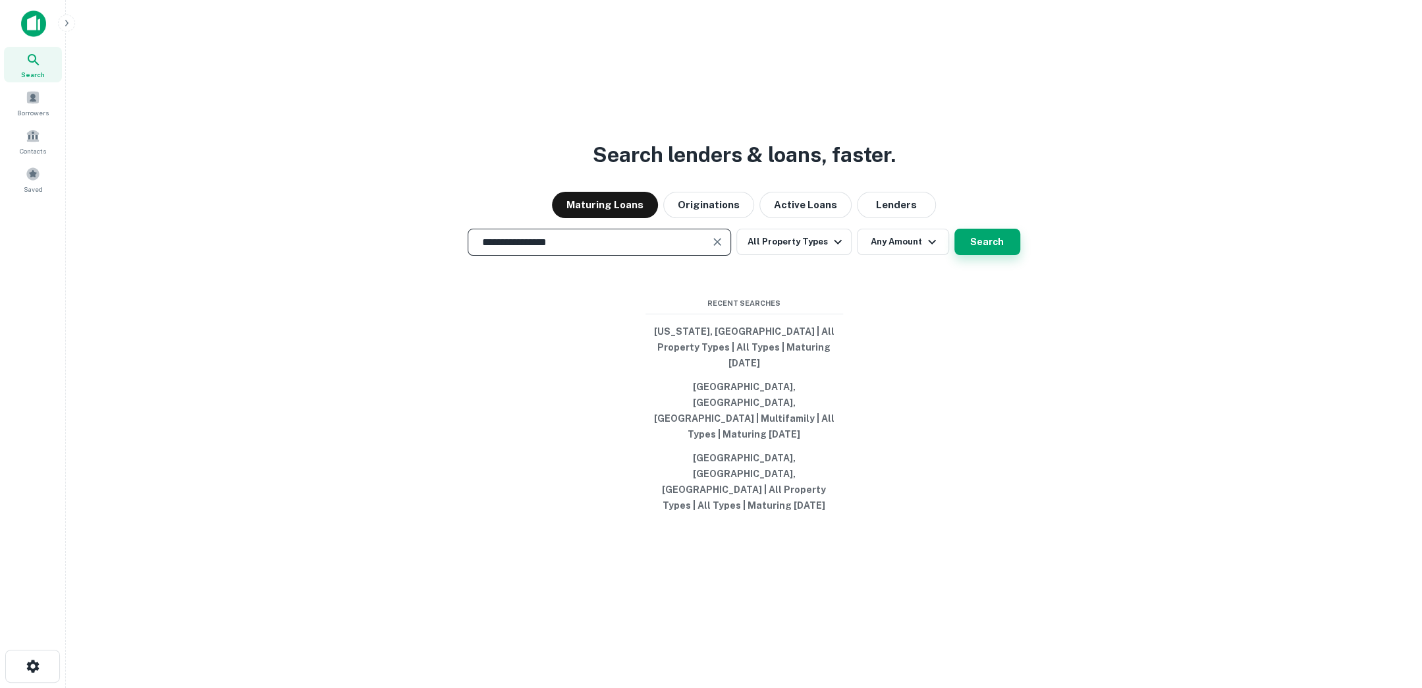
type input "**********"
click at [981, 255] on button "Search" at bounding box center [987, 242] width 66 height 26
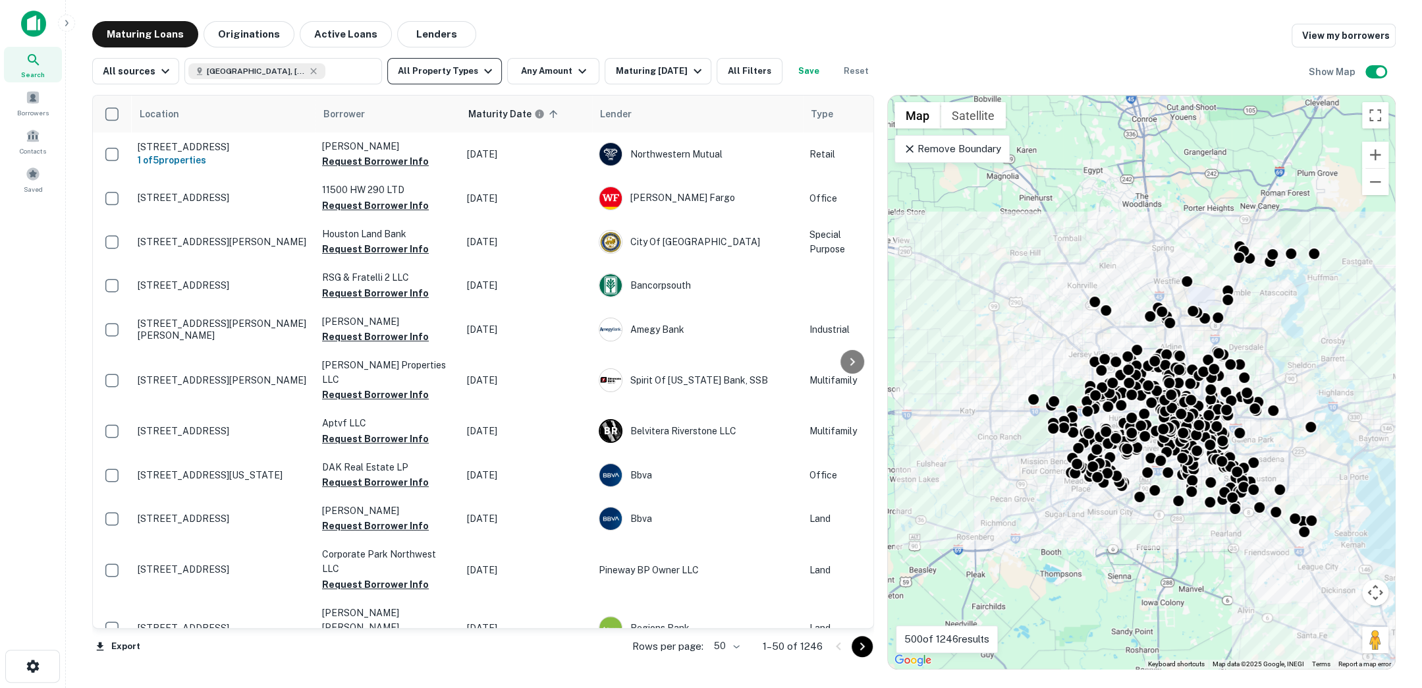
click at [481, 81] on button "All Property Types" at bounding box center [444, 71] width 115 height 26
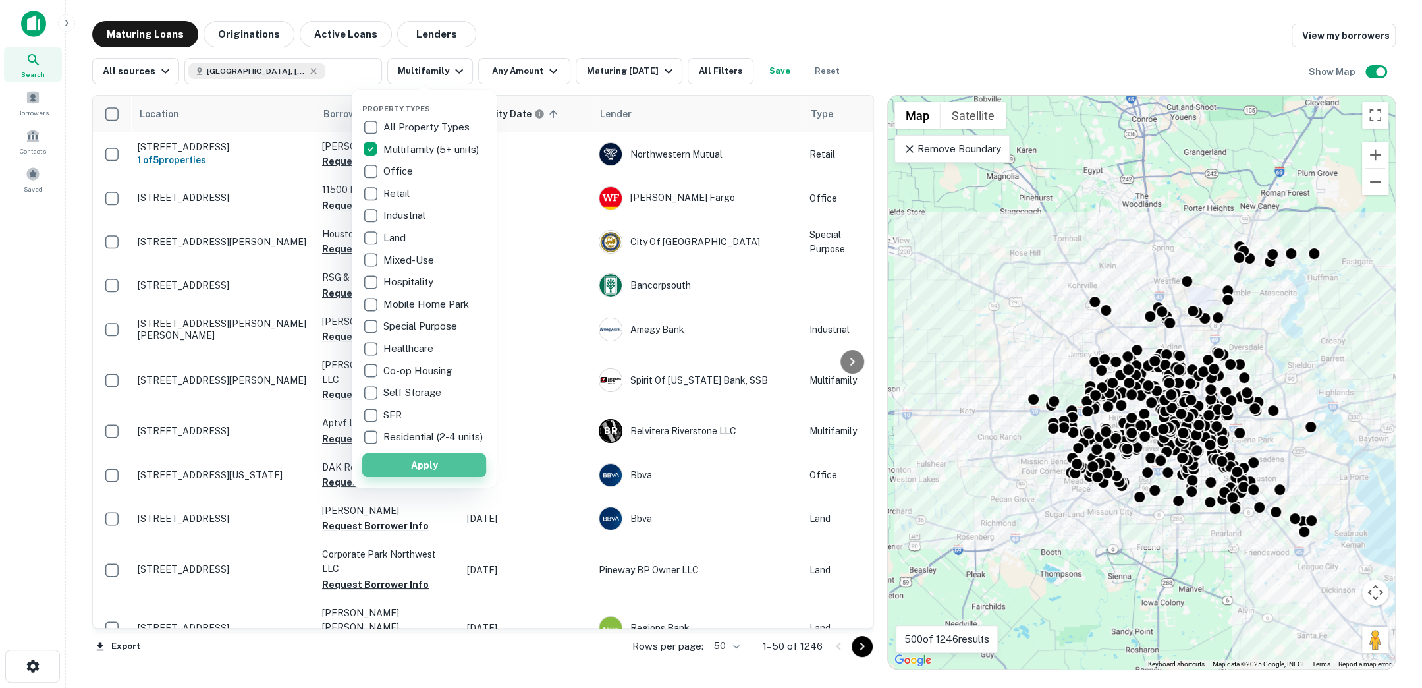
click at [435, 468] on button "Apply" at bounding box center [424, 465] width 124 height 24
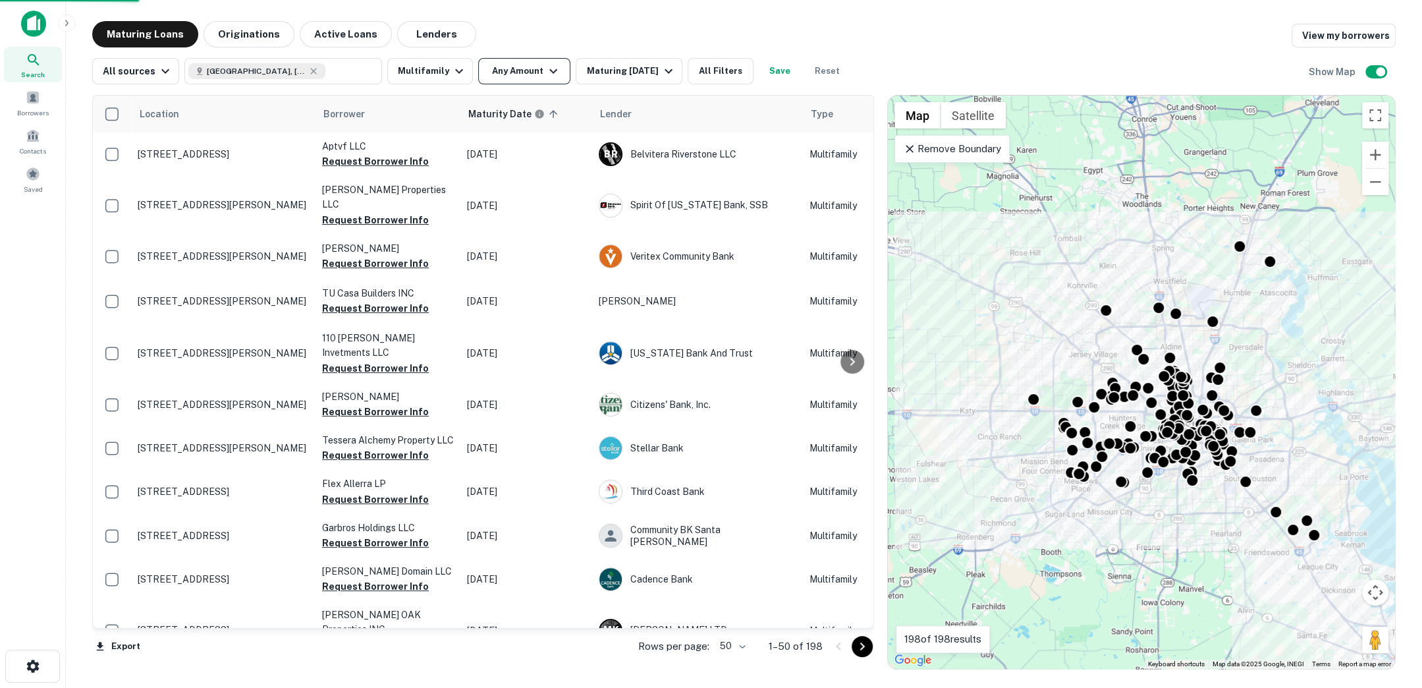
click at [546, 70] on icon "button" at bounding box center [553, 71] width 16 height 16
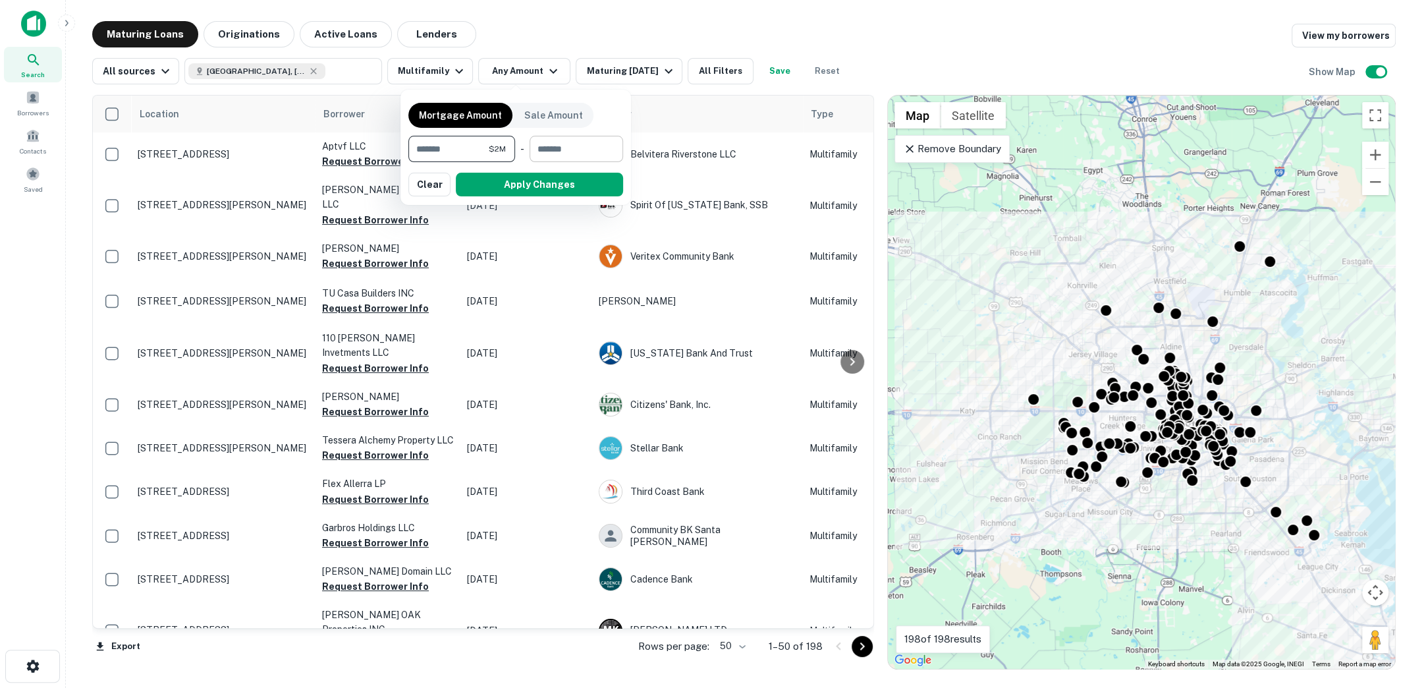
type input "*******"
click at [558, 144] on input "number" at bounding box center [572, 149] width 84 height 26
type input "********"
click at [570, 178] on button "Apply Changes" at bounding box center [539, 185] width 167 height 24
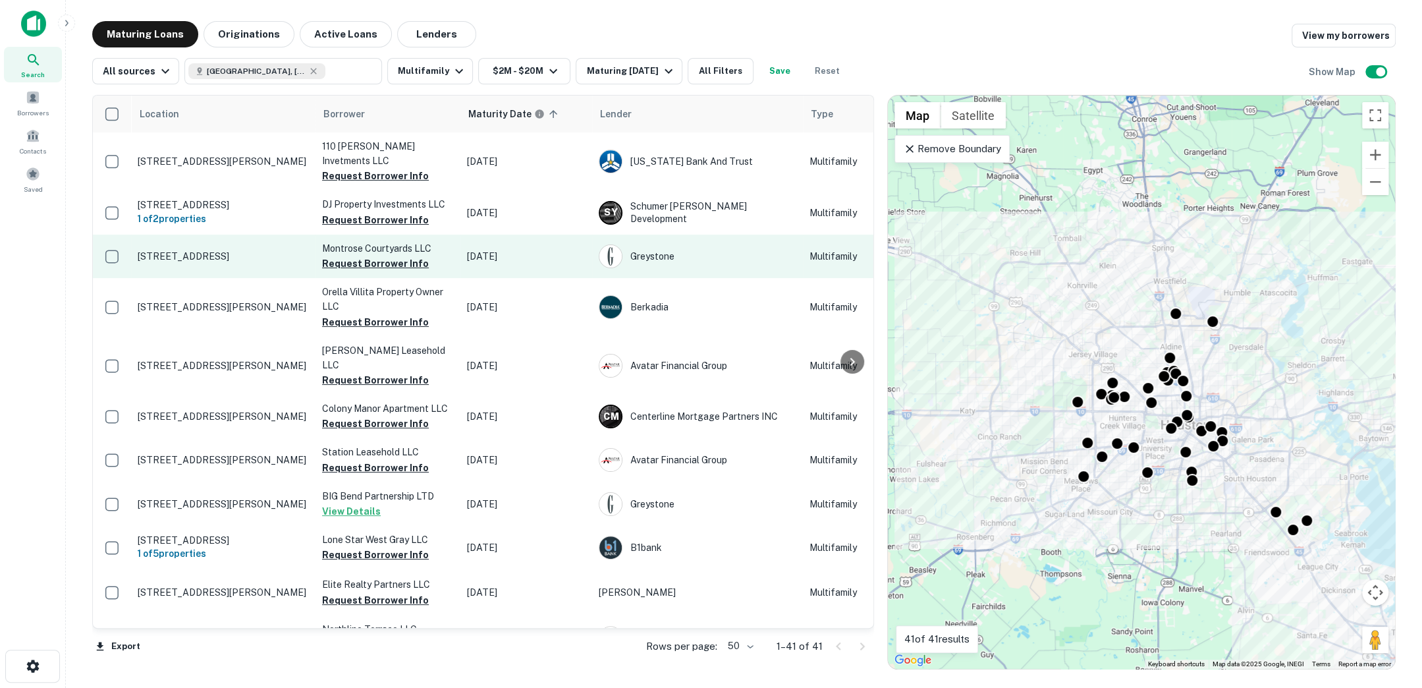
click at [206, 250] on p "1620 Hawthorne St Houston, TX77006" at bounding box center [223, 256] width 171 height 12
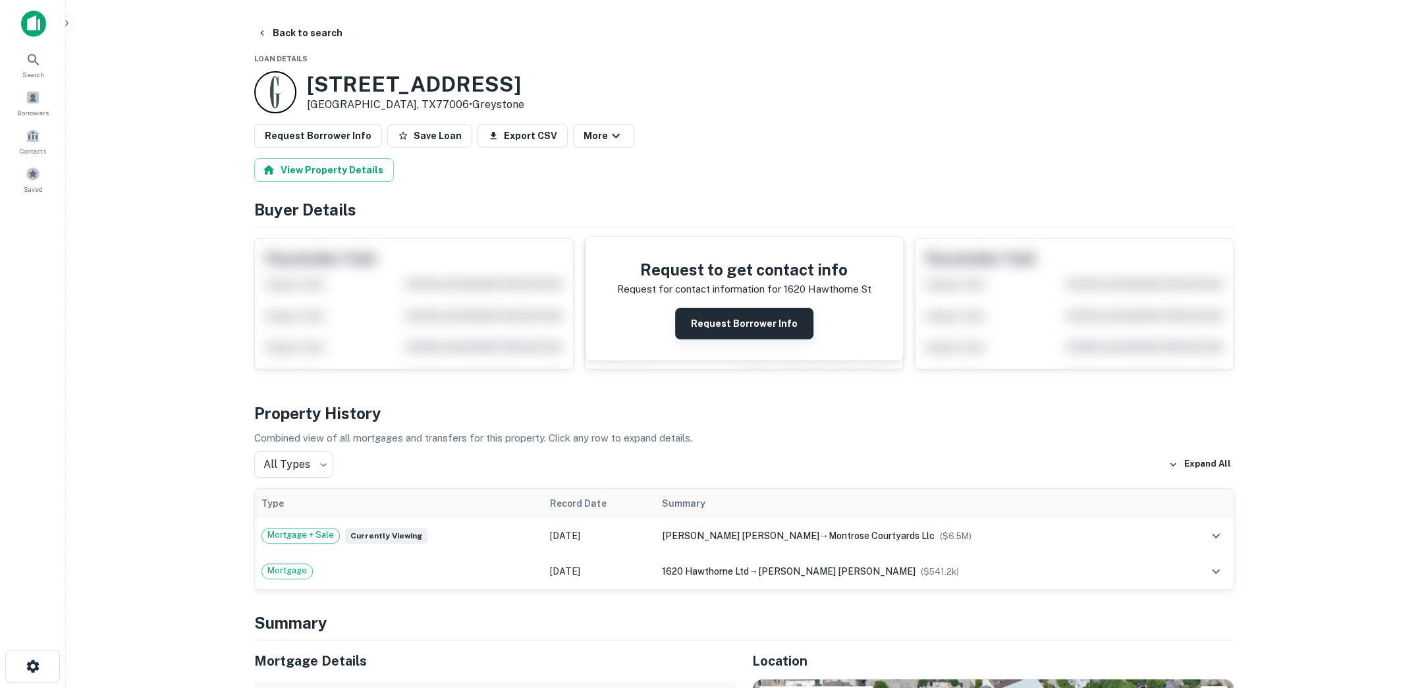
click at [717, 319] on button "Request Borrower Info" at bounding box center [744, 324] width 138 height 32
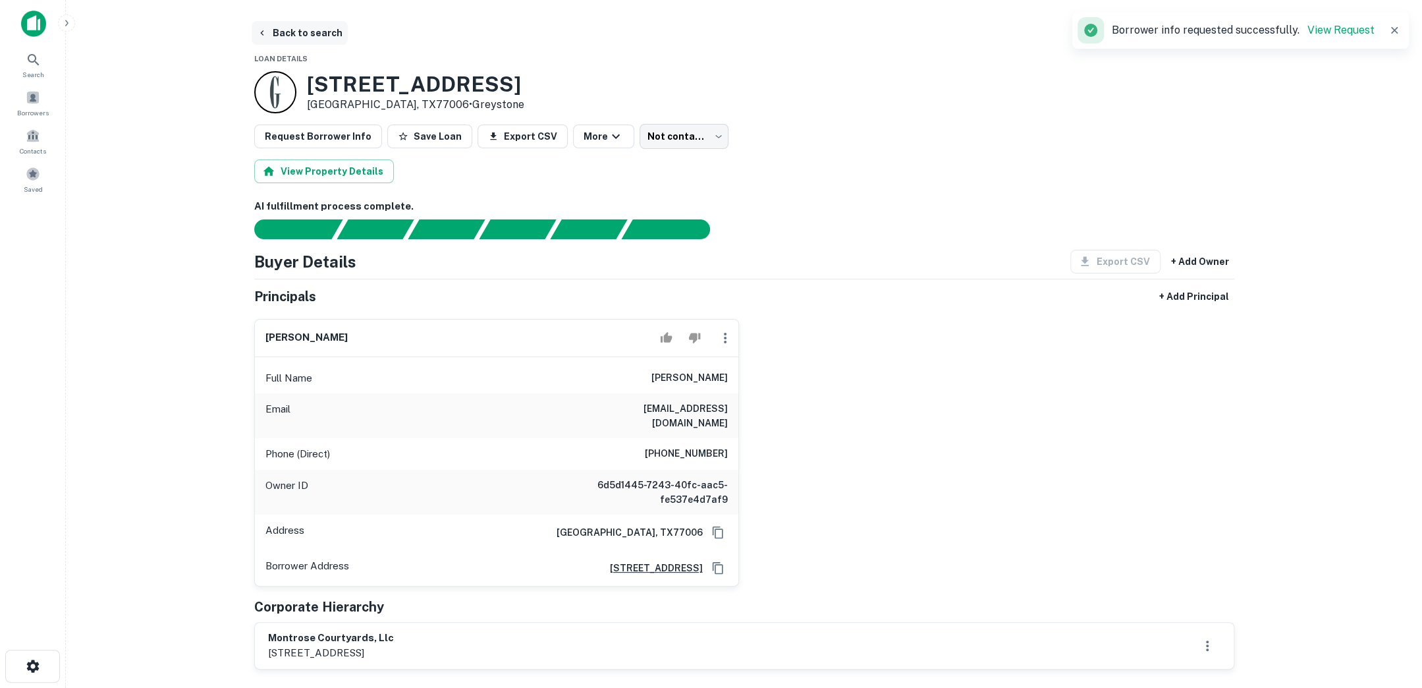
click at [321, 36] on button "Back to search" at bounding box center [300, 33] width 96 height 24
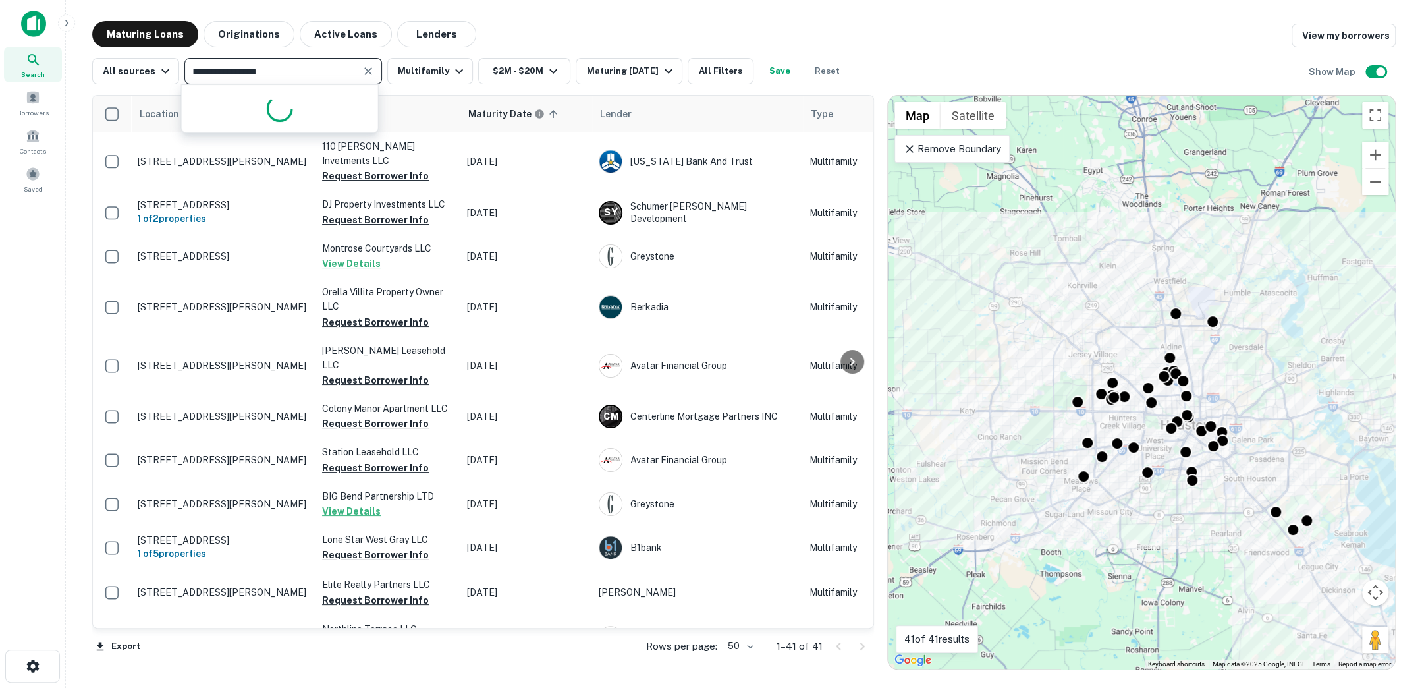
click at [323, 76] on input "**********" at bounding box center [272, 71] width 168 height 18
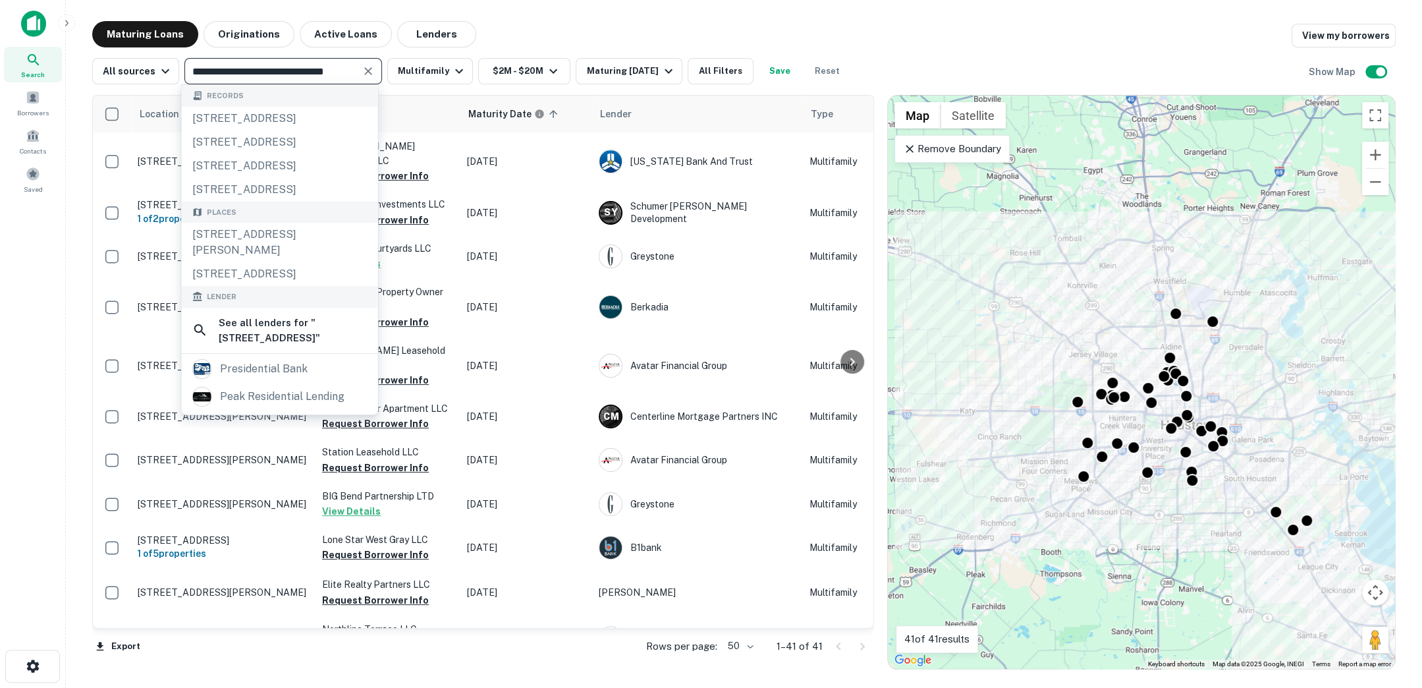
click at [270, 67] on input "**********" at bounding box center [272, 71] width 168 height 18
click at [236, 73] on input "**********" at bounding box center [272, 71] width 168 height 18
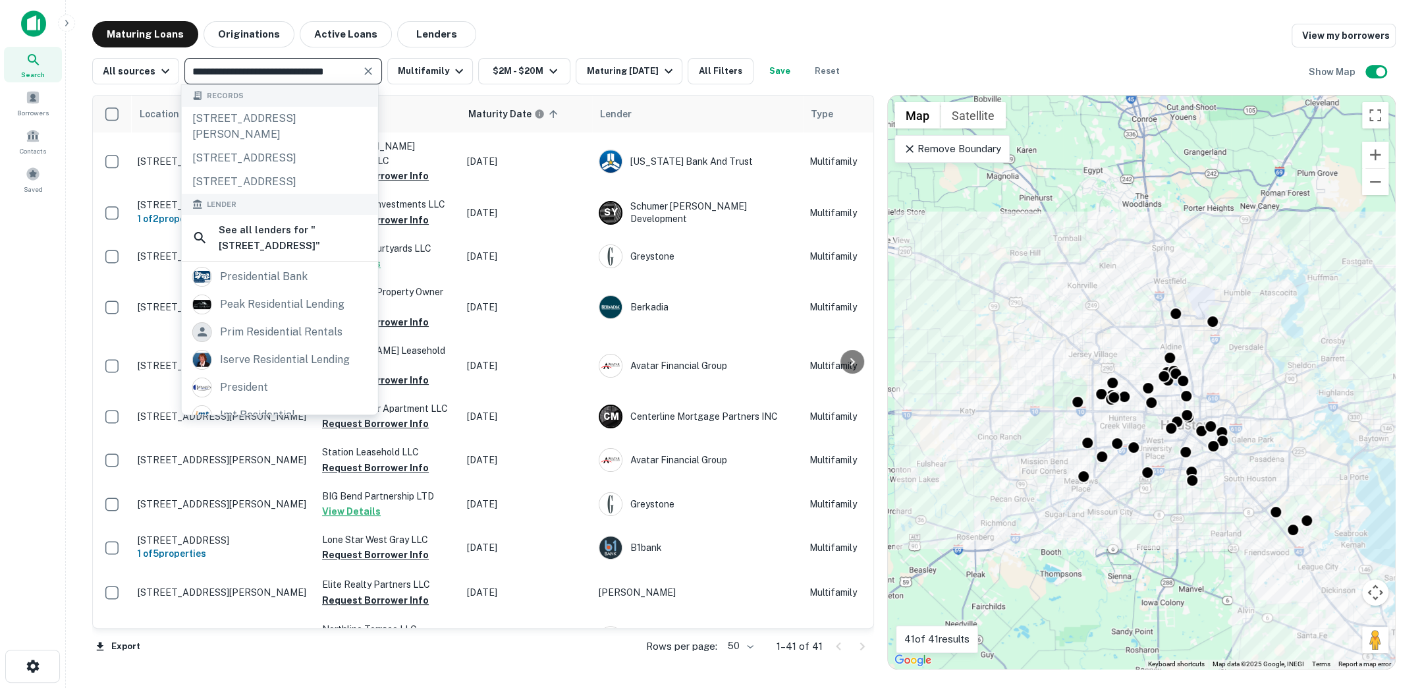
click at [308, 65] on input "**********" at bounding box center [272, 71] width 168 height 18
click at [348, 71] on input "**********" at bounding box center [272, 71] width 168 height 18
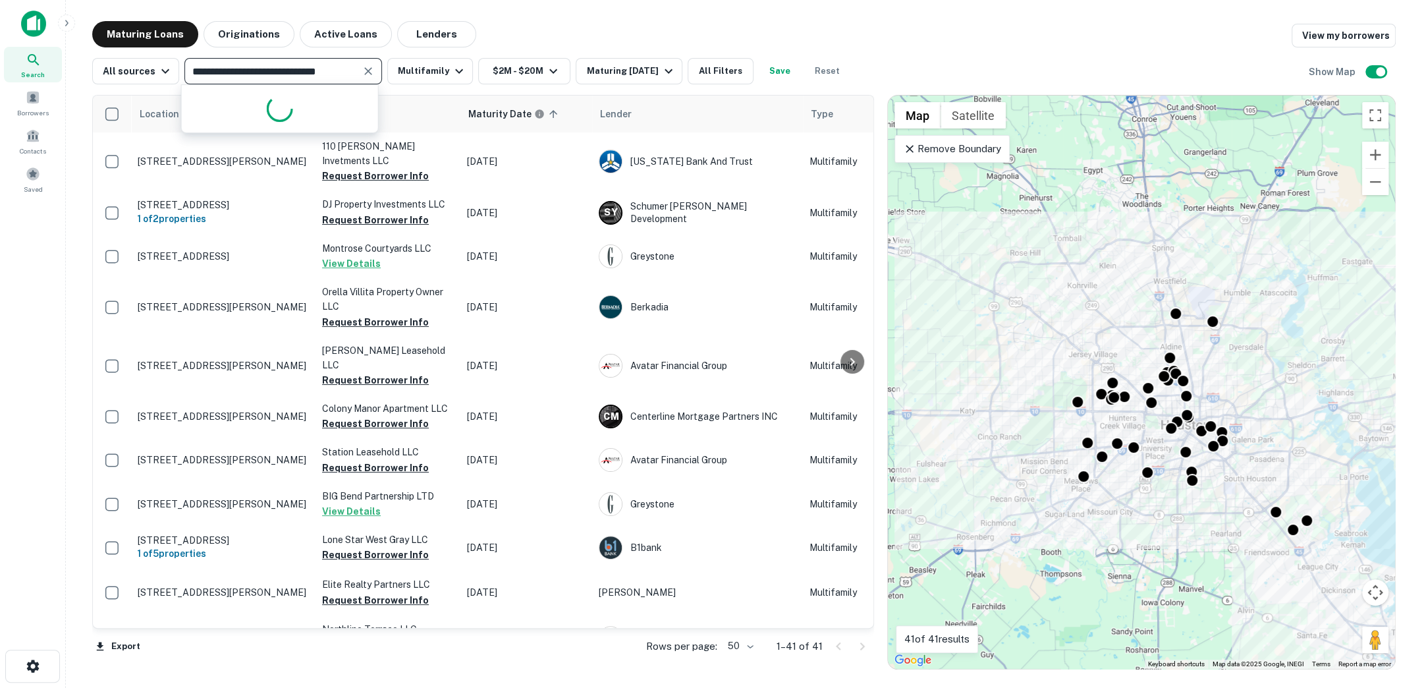
type input "**********"
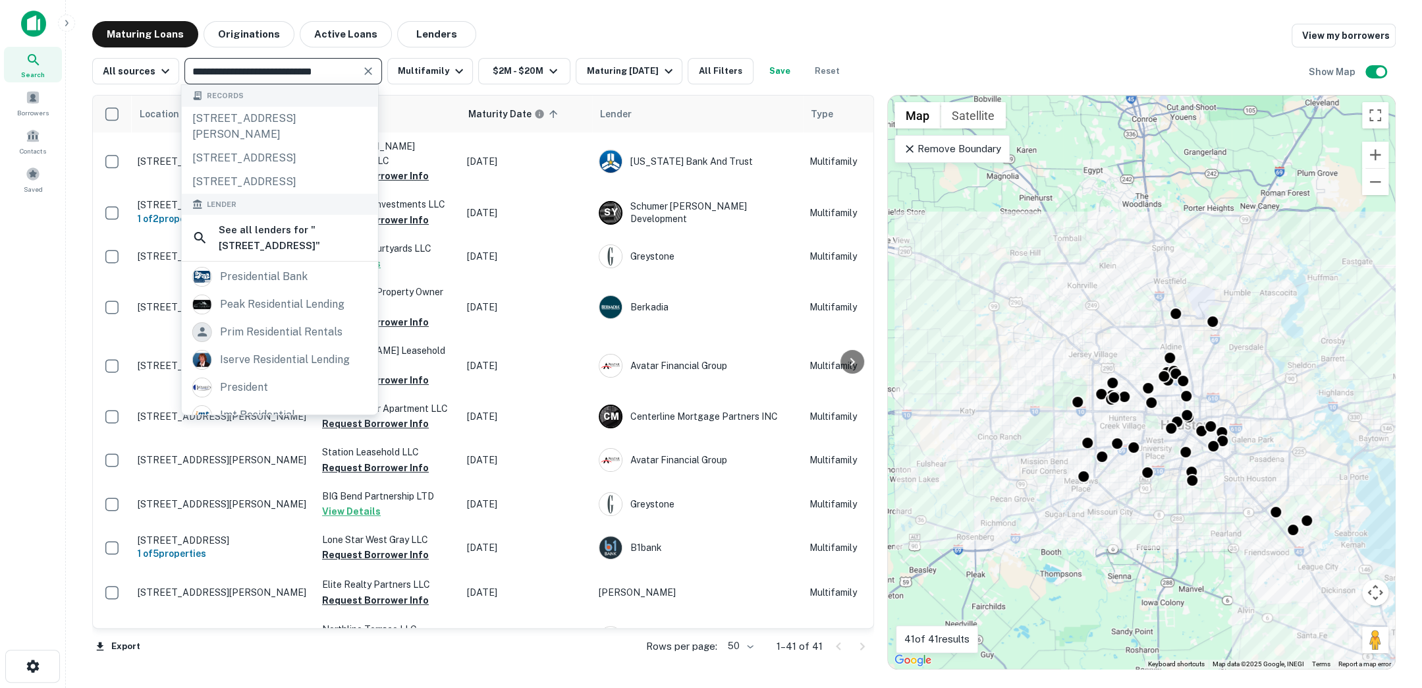
click at [346, 74] on input "**********" at bounding box center [272, 71] width 168 height 18
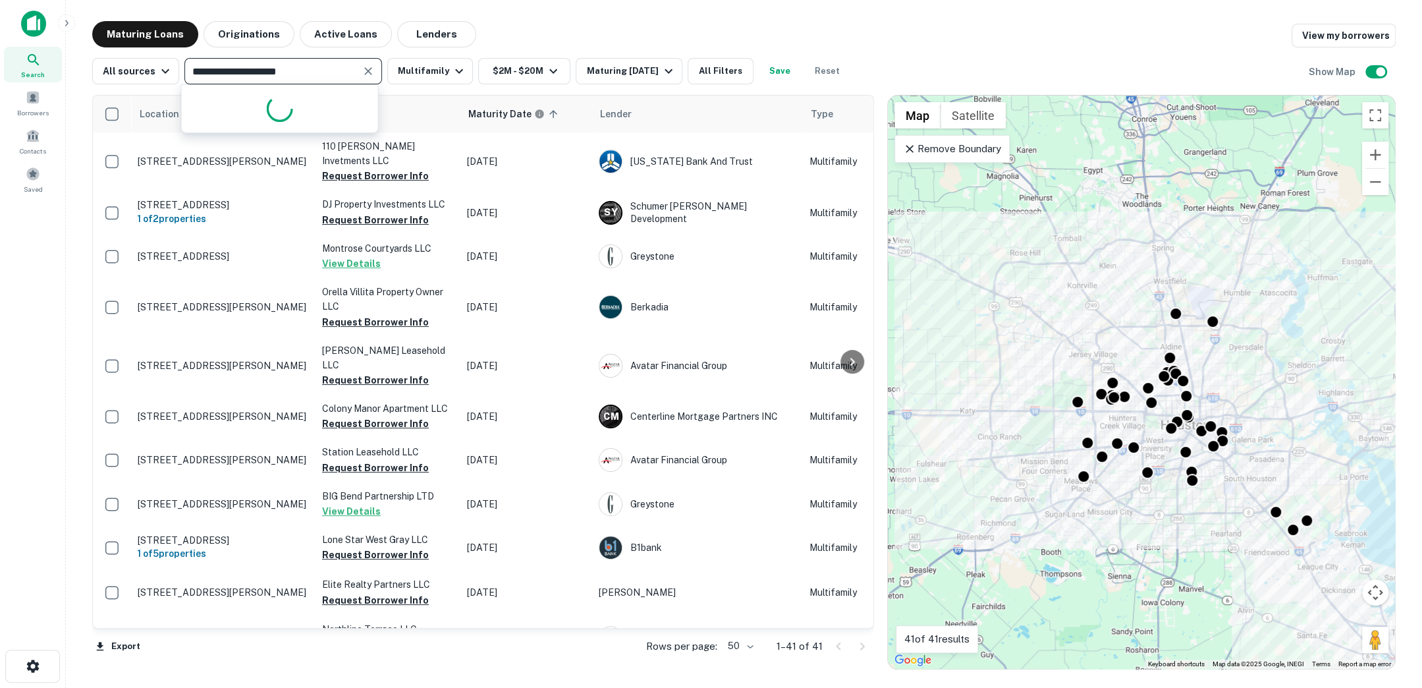
click at [325, 74] on input "**********" at bounding box center [272, 71] width 168 height 18
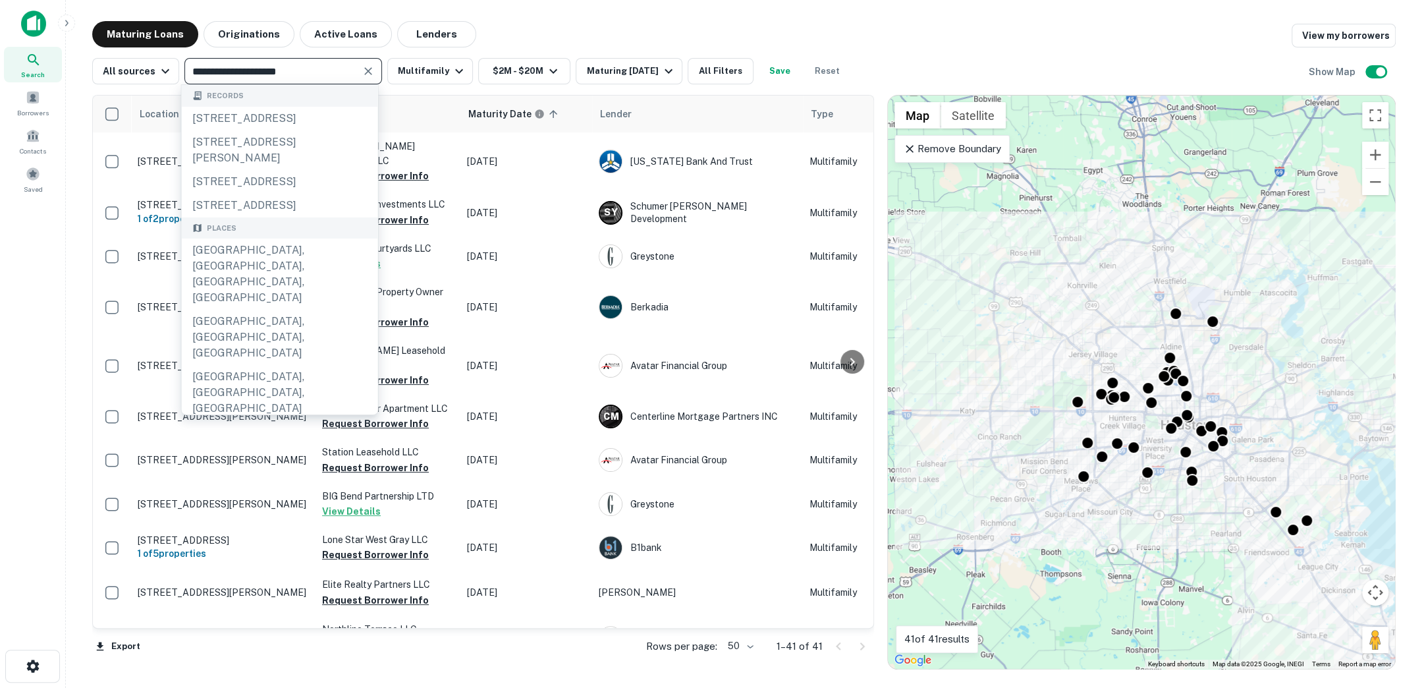
click at [325, 74] on input "**********" at bounding box center [272, 71] width 168 height 18
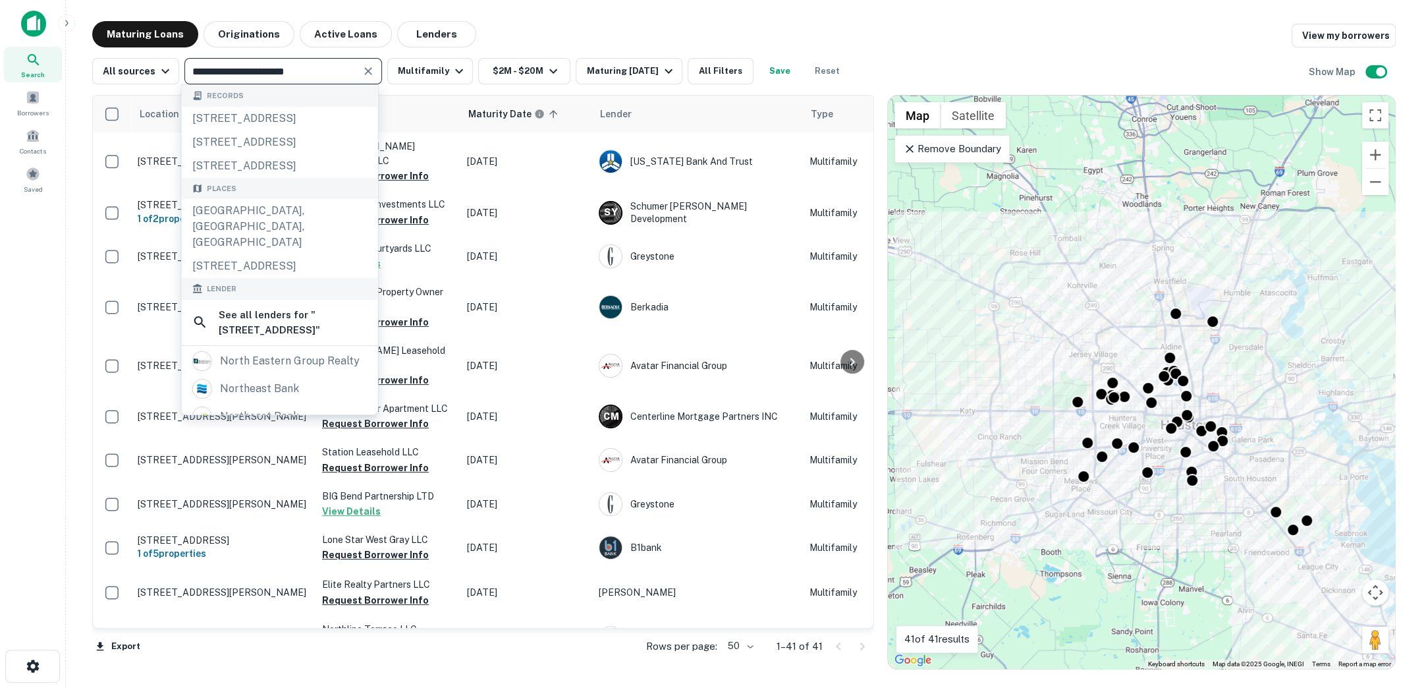
type input "**********"
click at [325, 74] on input "**********" at bounding box center [272, 71] width 168 height 18
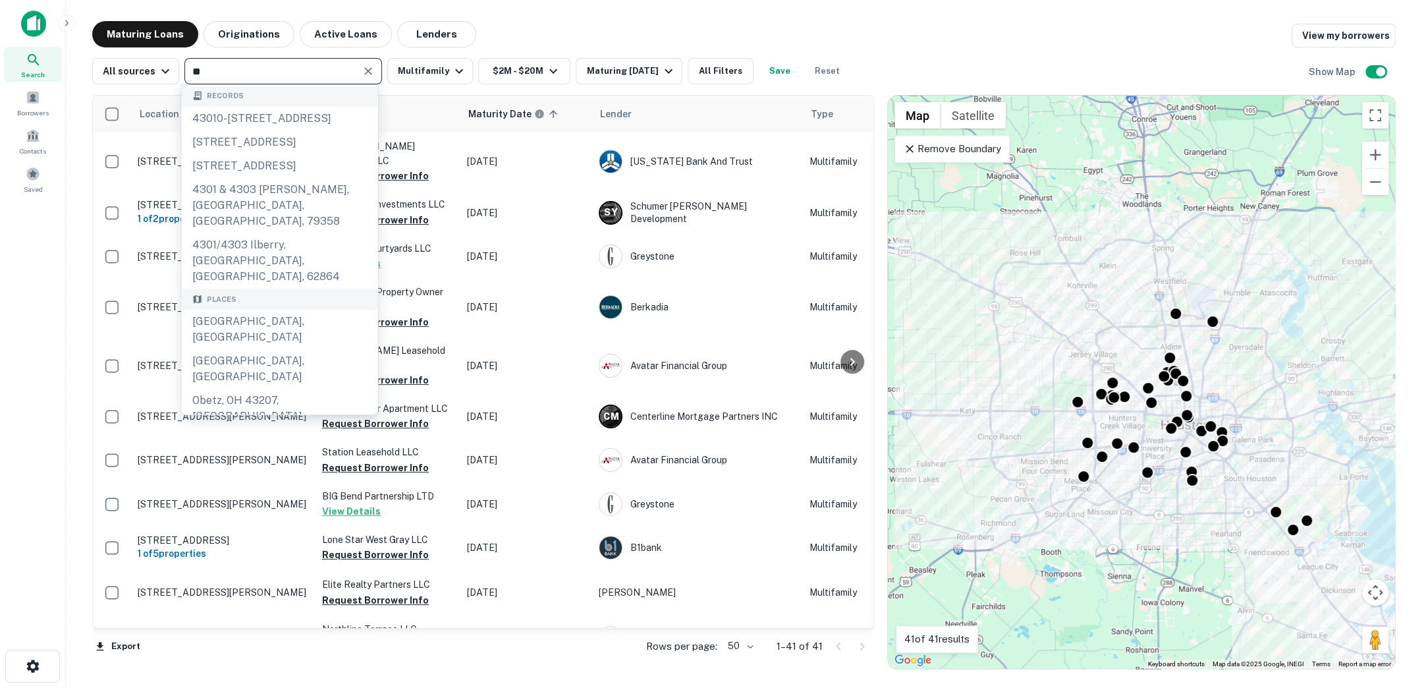
type input "*"
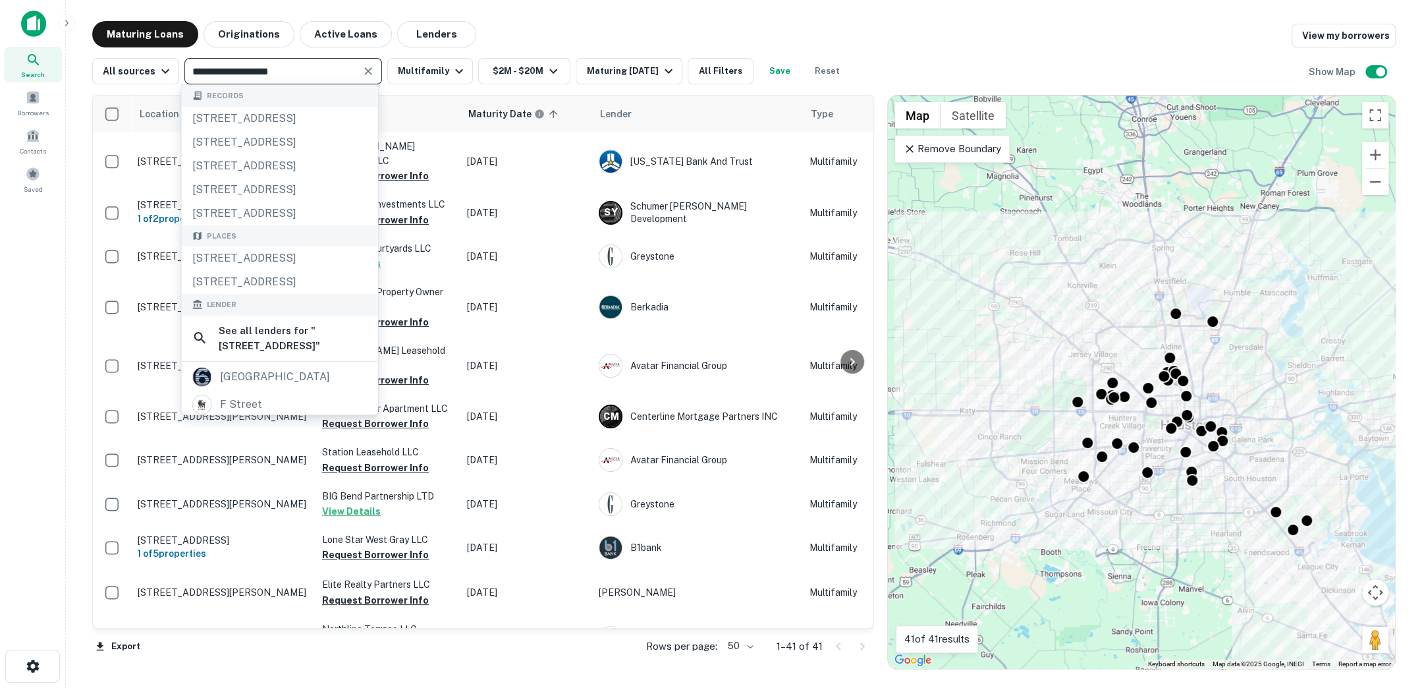
click at [206, 69] on input "**********" at bounding box center [272, 71] width 168 height 18
click at [293, 74] on input "**********" at bounding box center [272, 71] width 168 height 18
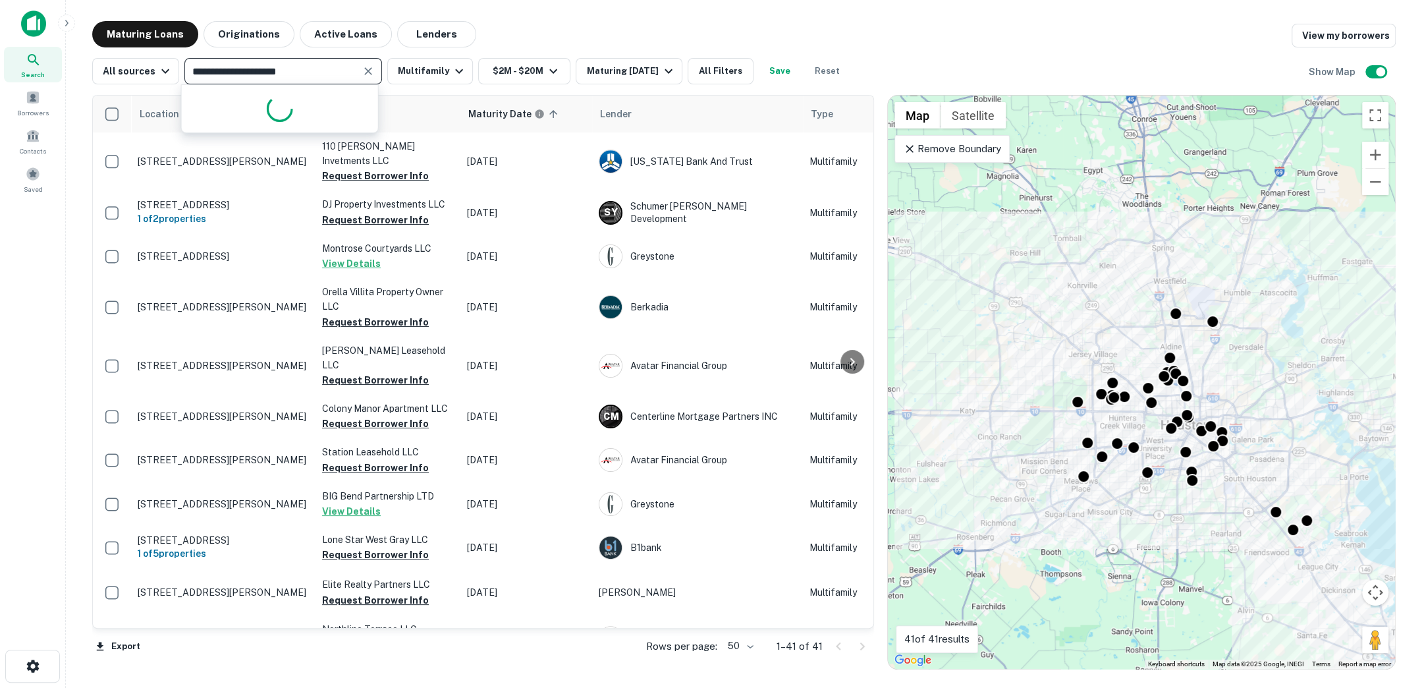
type input "**********"
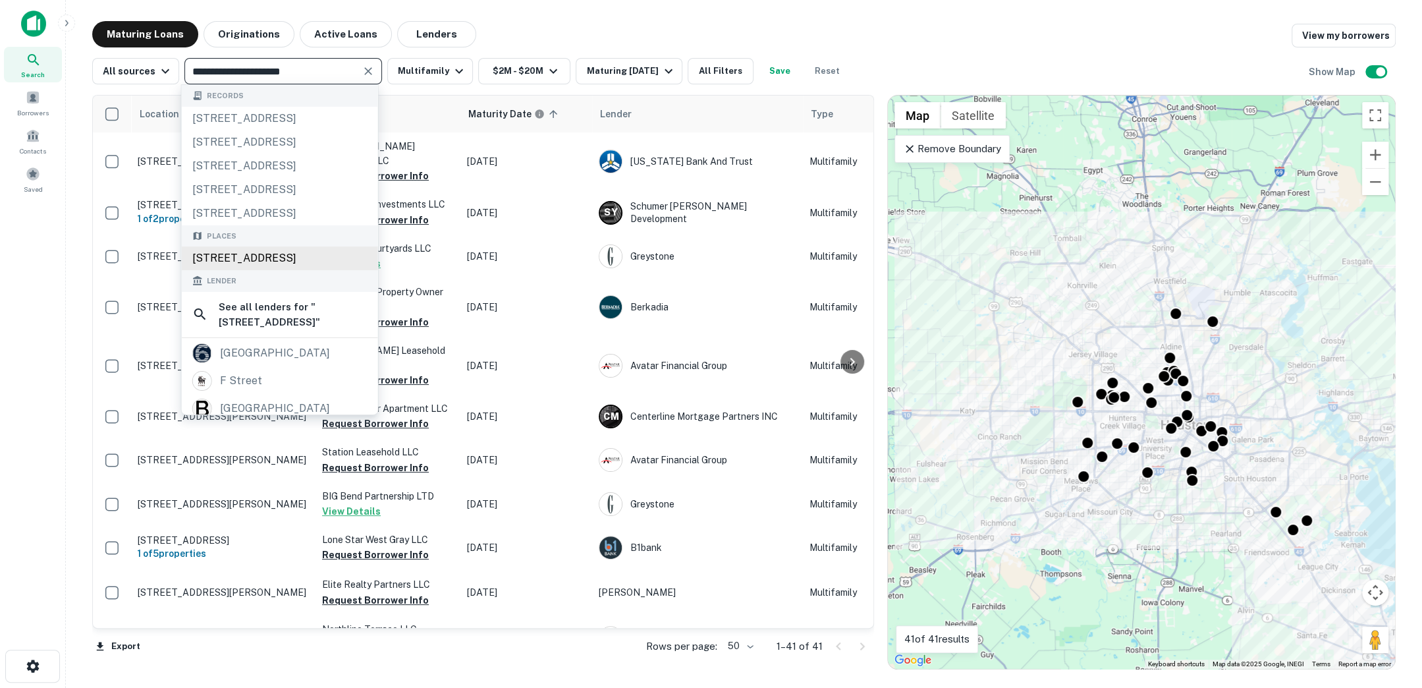
click at [323, 254] on div "33 4th Street, Brooklyn, NY, USA" at bounding box center [280, 258] width 196 height 24
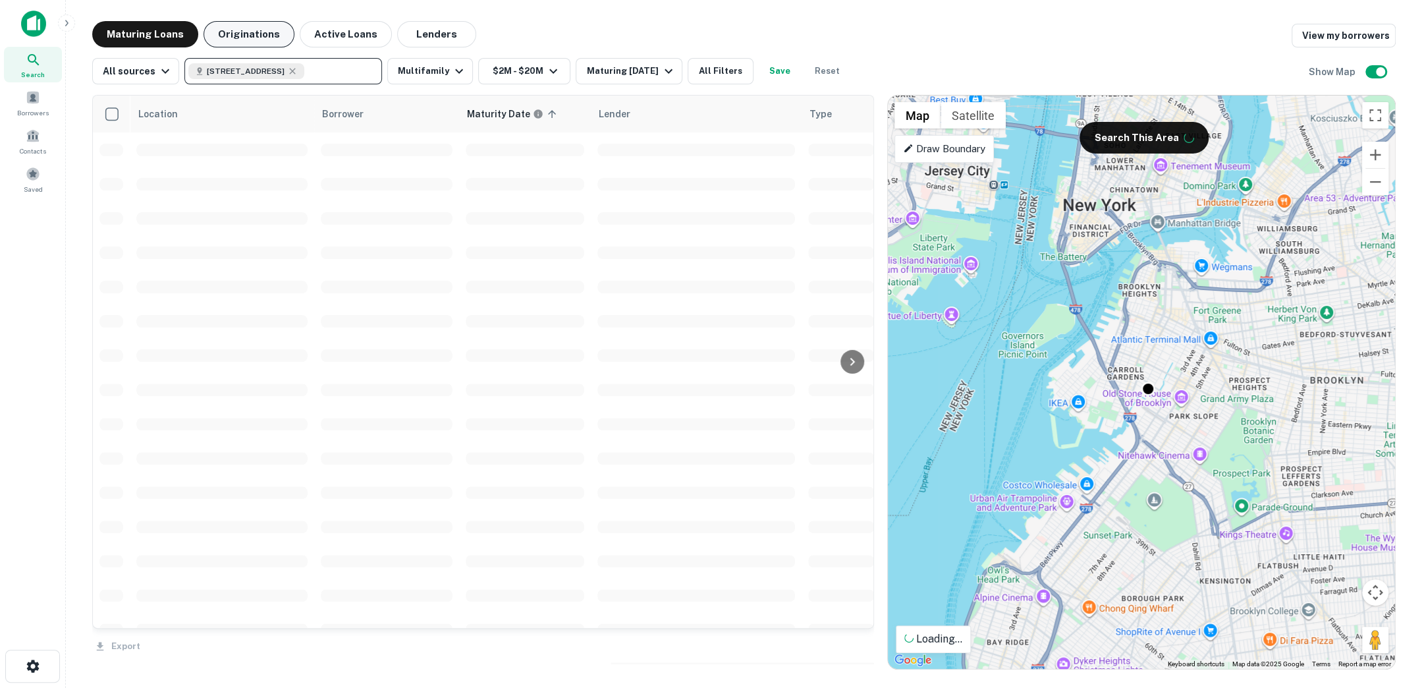
click at [256, 38] on button "Originations" at bounding box center [249, 34] width 91 height 26
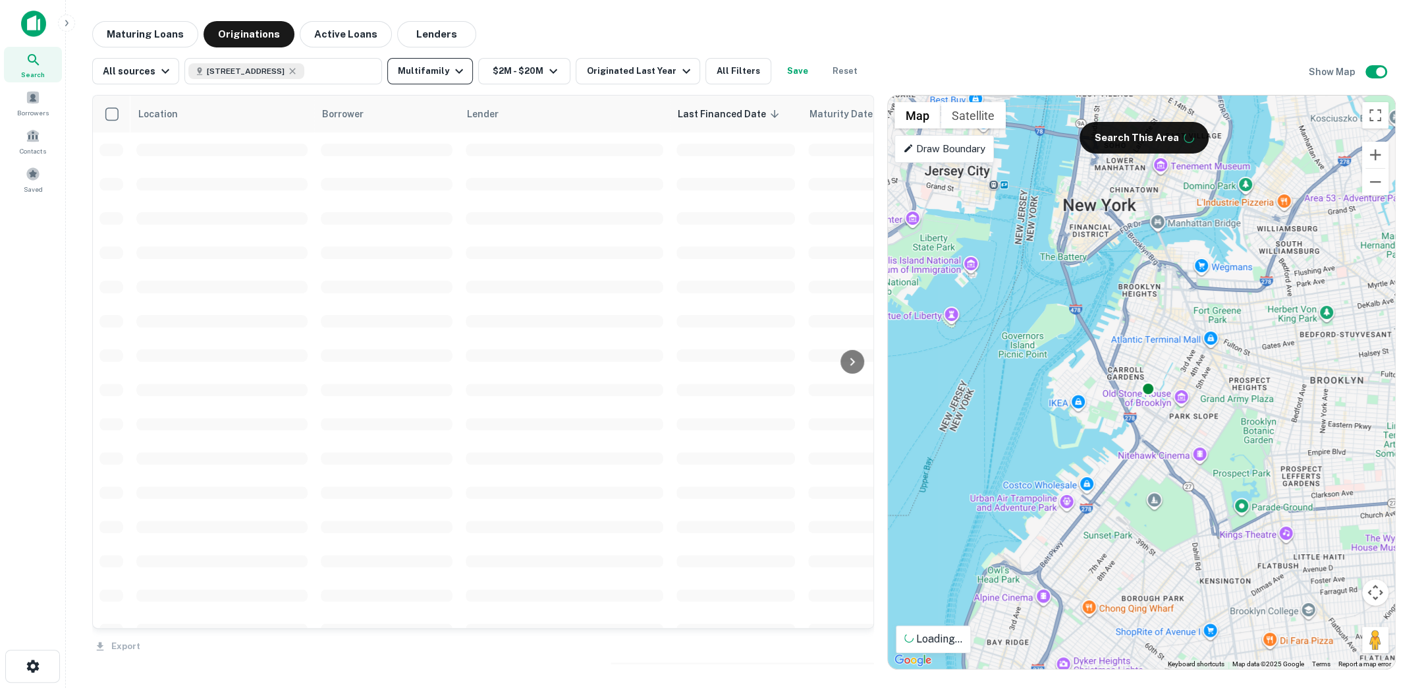
click at [451, 74] on icon "button" at bounding box center [459, 71] width 16 height 16
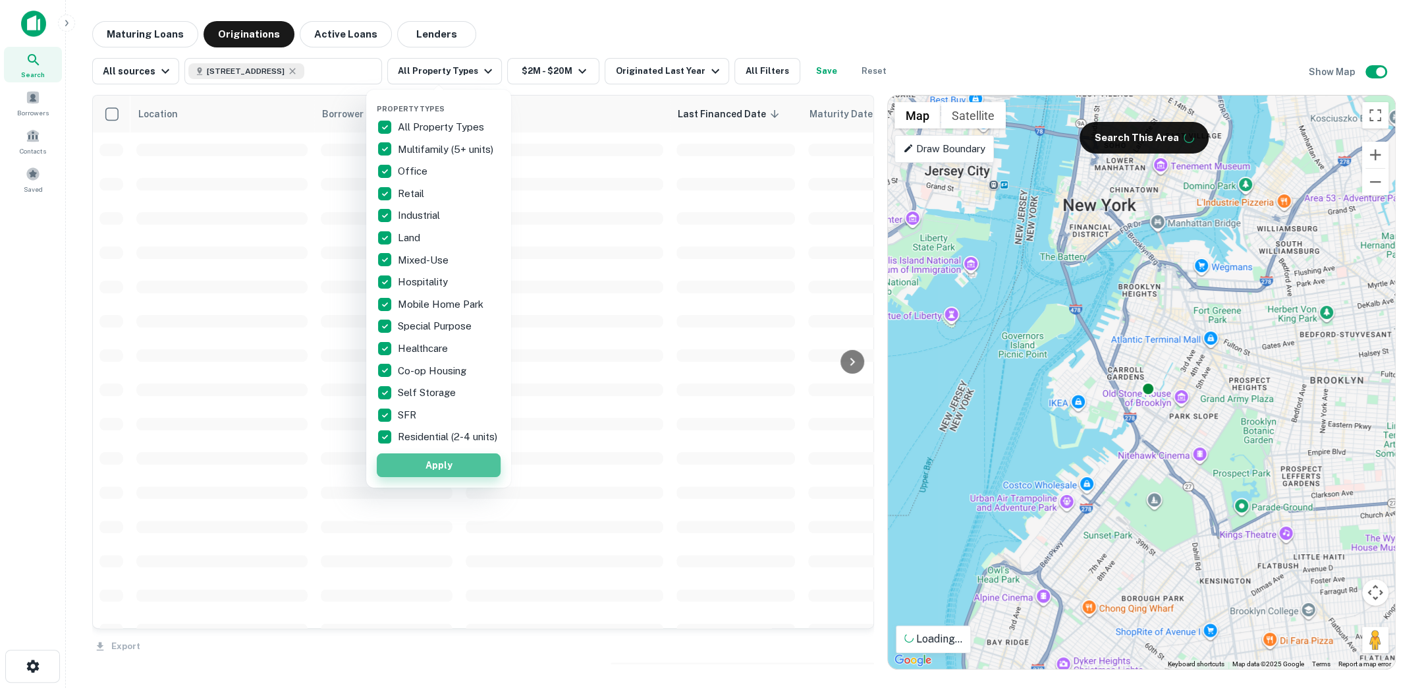
click at [490, 477] on button "Apply" at bounding box center [439, 465] width 124 height 24
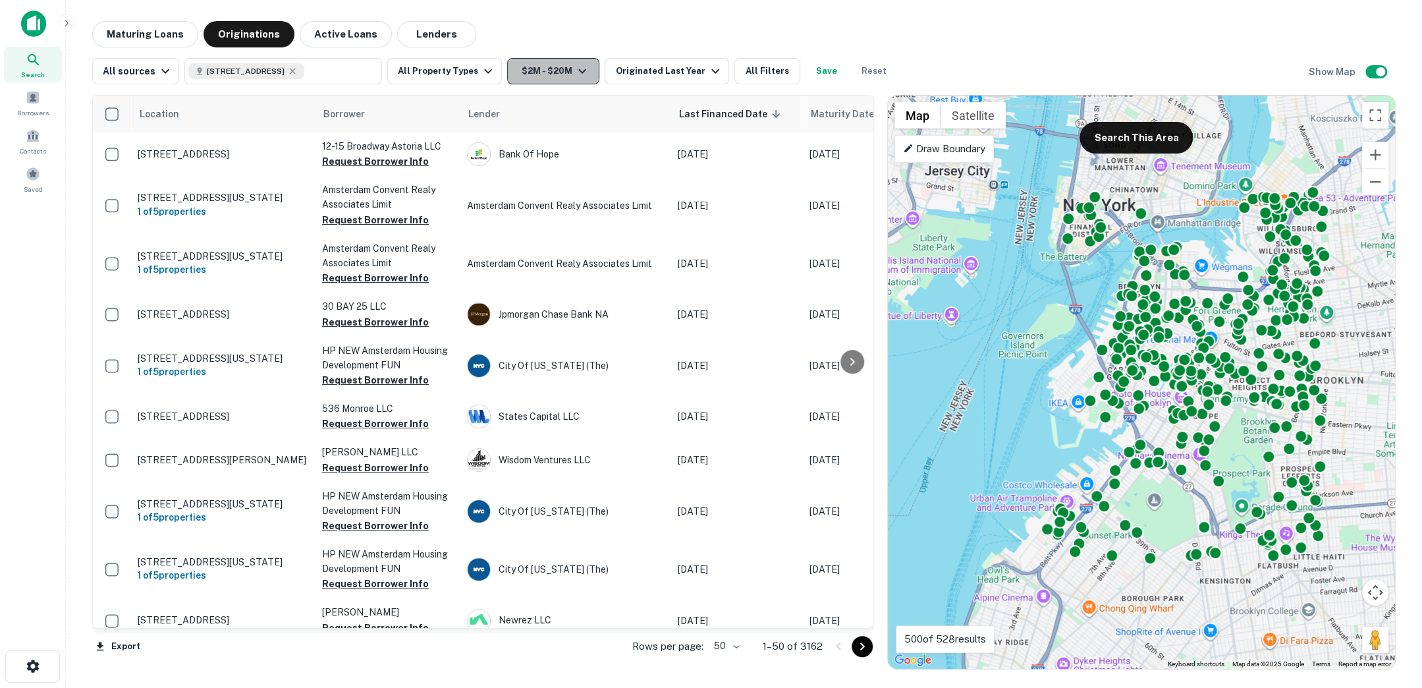
click at [582, 69] on button "$2M - $20M" at bounding box center [553, 71] width 92 height 26
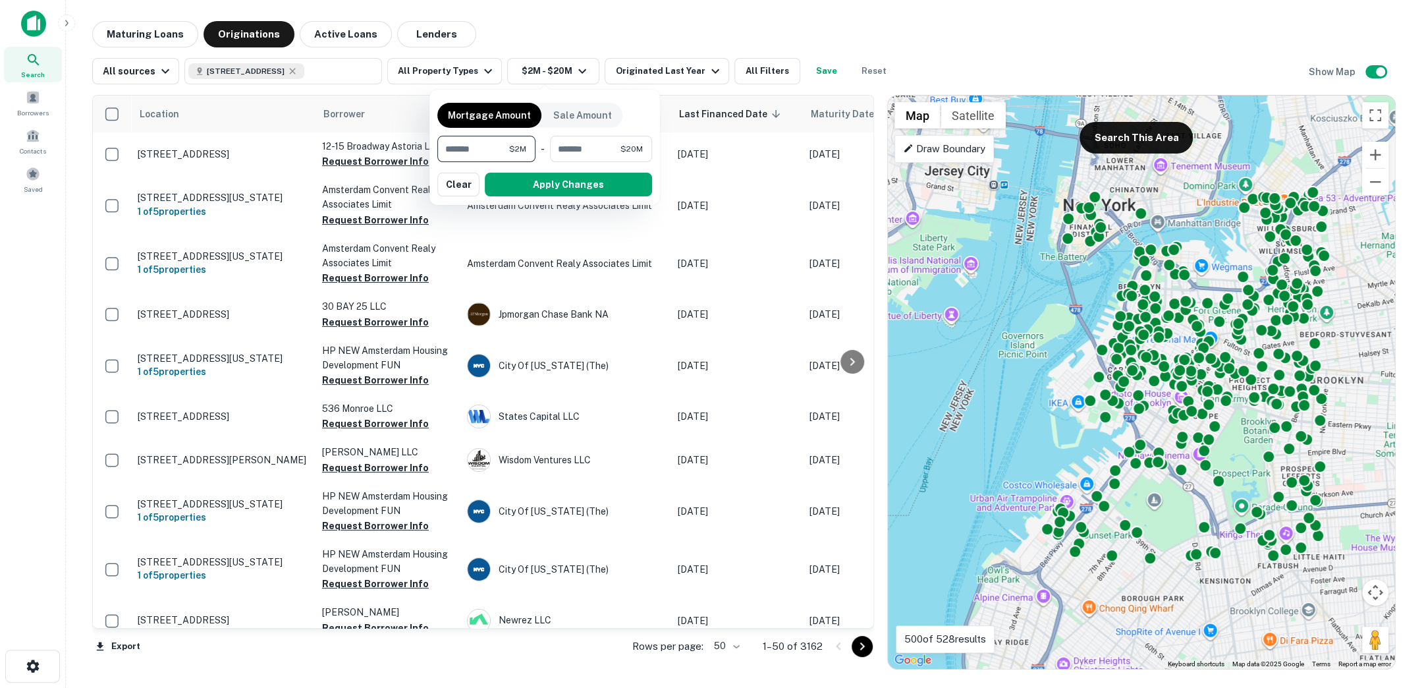
click at [497, 146] on input "*******" at bounding box center [473, 149] width 72 height 26
click at [569, 154] on input "********" at bounding box center [581, 149] width 77 height 26
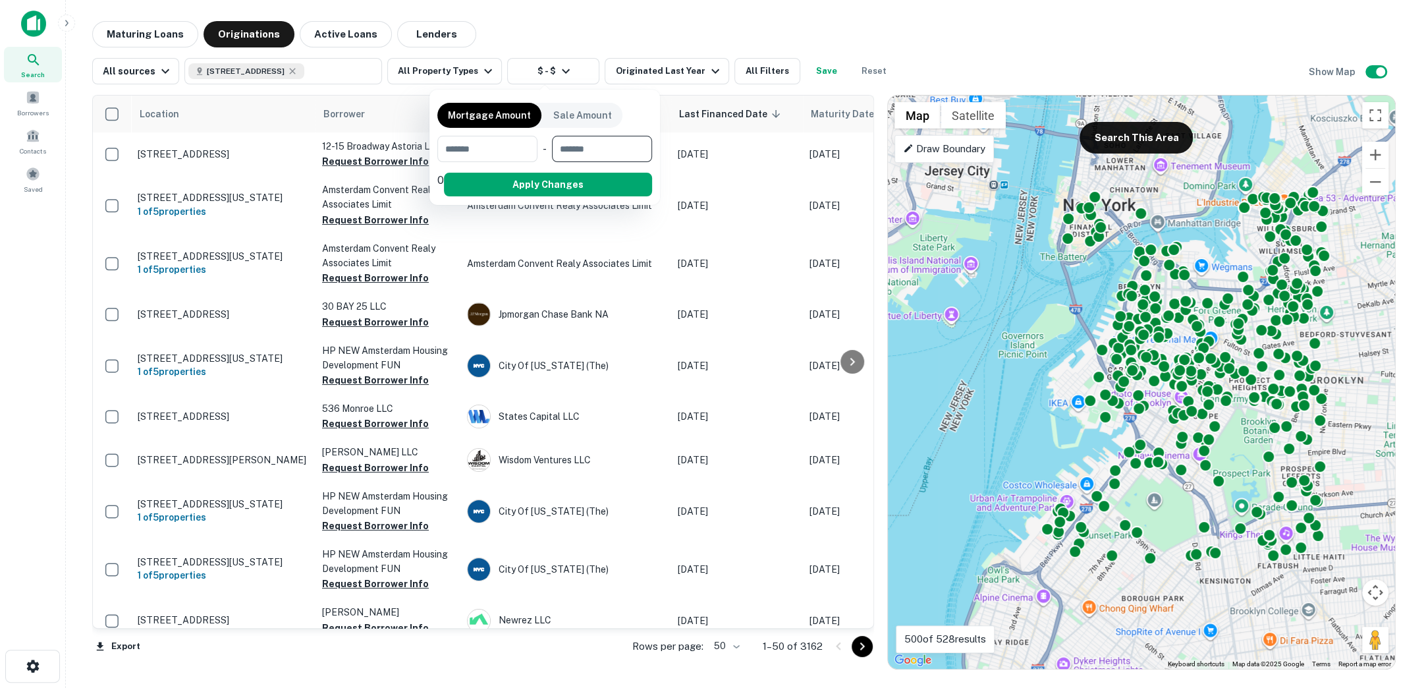
click at [571, 180] on button "Apply Changes" at bounding box center [548, 185] width 208 height 24
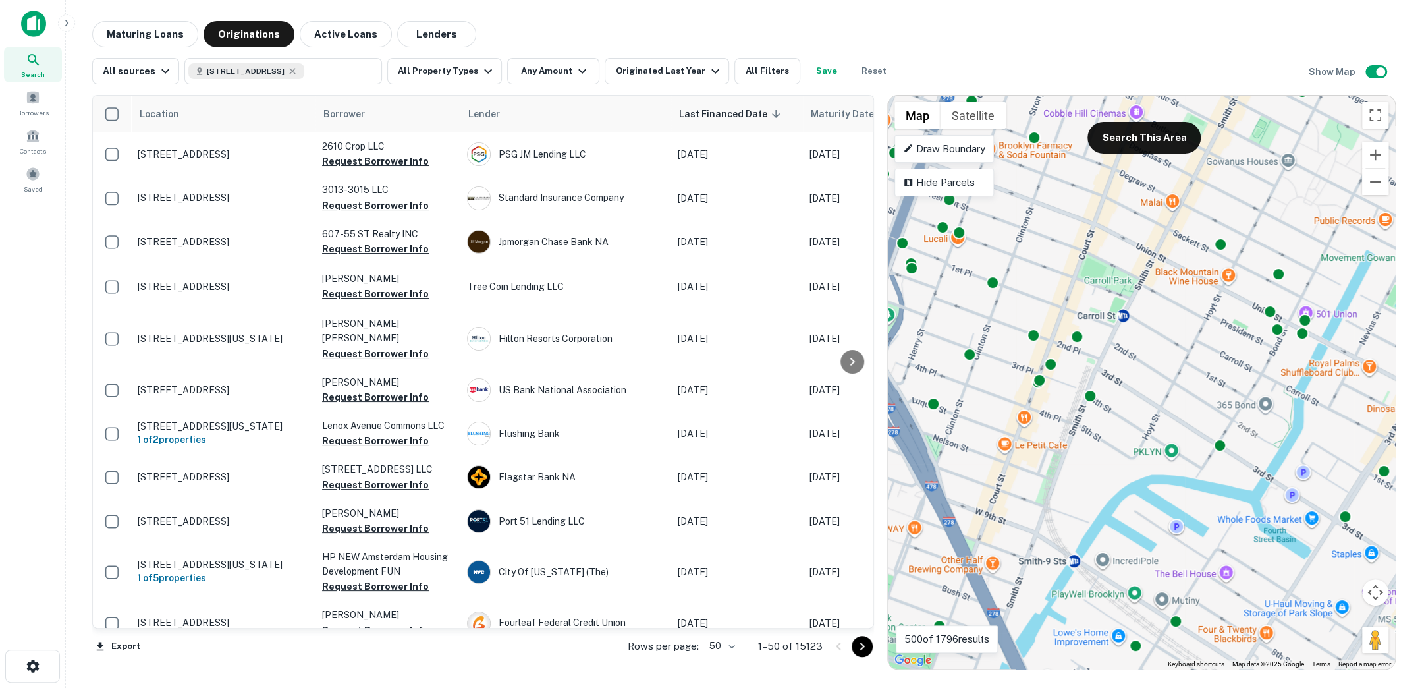
drag, startPoint x: 1122, startPoint y: 404, endPoint x: 1130, endPoint y: 374, distance: 30.7
click at [1130, 374] on div "To activate drag with keyboard, press Alt + Enter. Once in keyboard drag state,…" at bounding box center [1141, 381] width 507 height 573
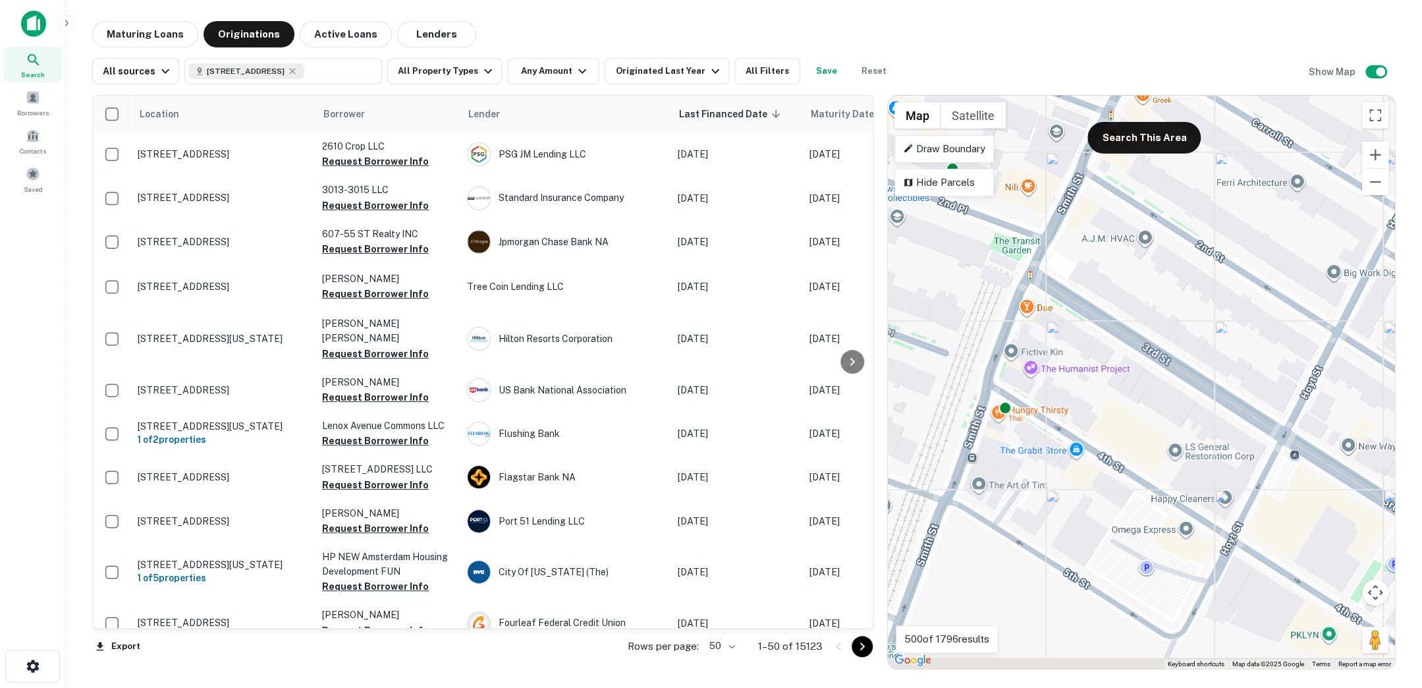
drag, startPoint x: 1104, startPoint y: 412, endPoint x: 1114, endPoint y: 346, distance: 65.9
click at [1114, 346] on div "To activate drag with keyboard, press Alt + Enter. Once in keyboard drag state,…" at bounding box center [1141, 381] width 507 height 573
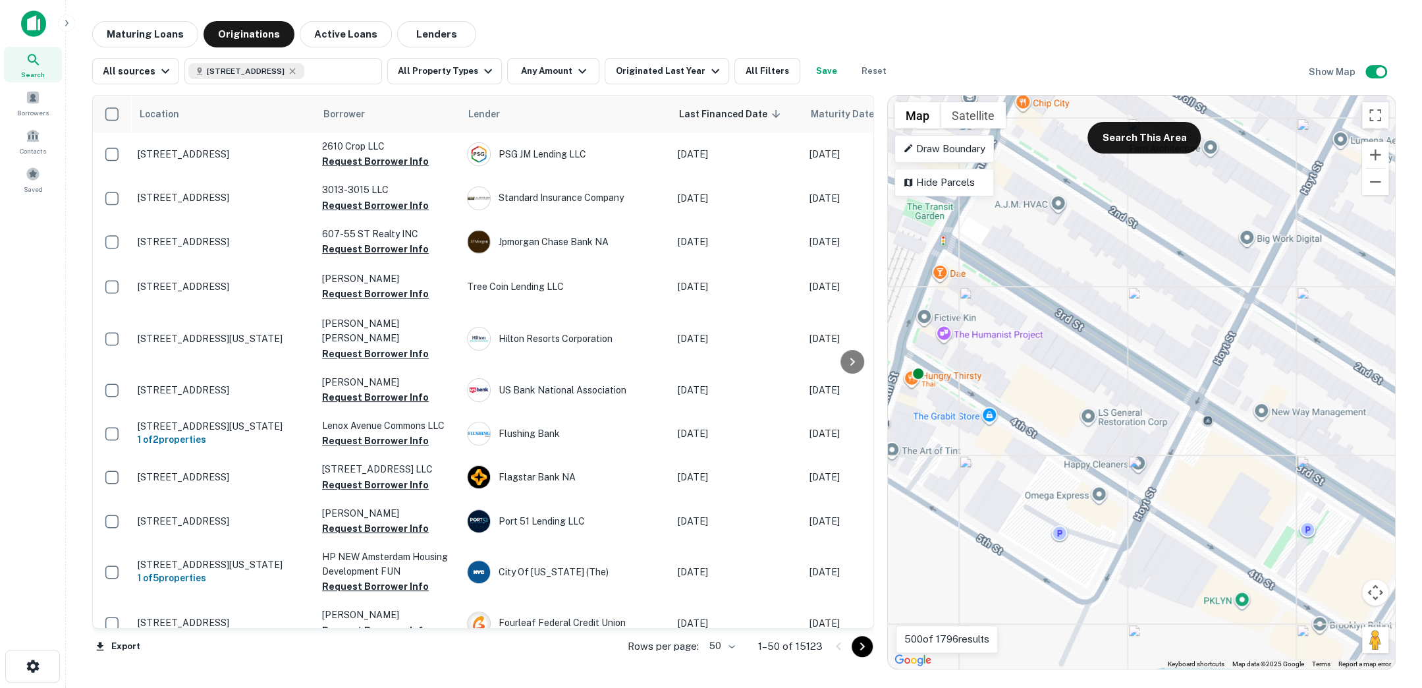
drag, startPoint x: 1113, startPoint y: 396, endPoint x: 1025, endPoint y: 361, distance: 95.1
click at [1024, 360] on div "To activate drag with keyboard, press Alt + Enter. Once in keyboard drag state,…" at bounding box center [1141, 381] width 507 height 573
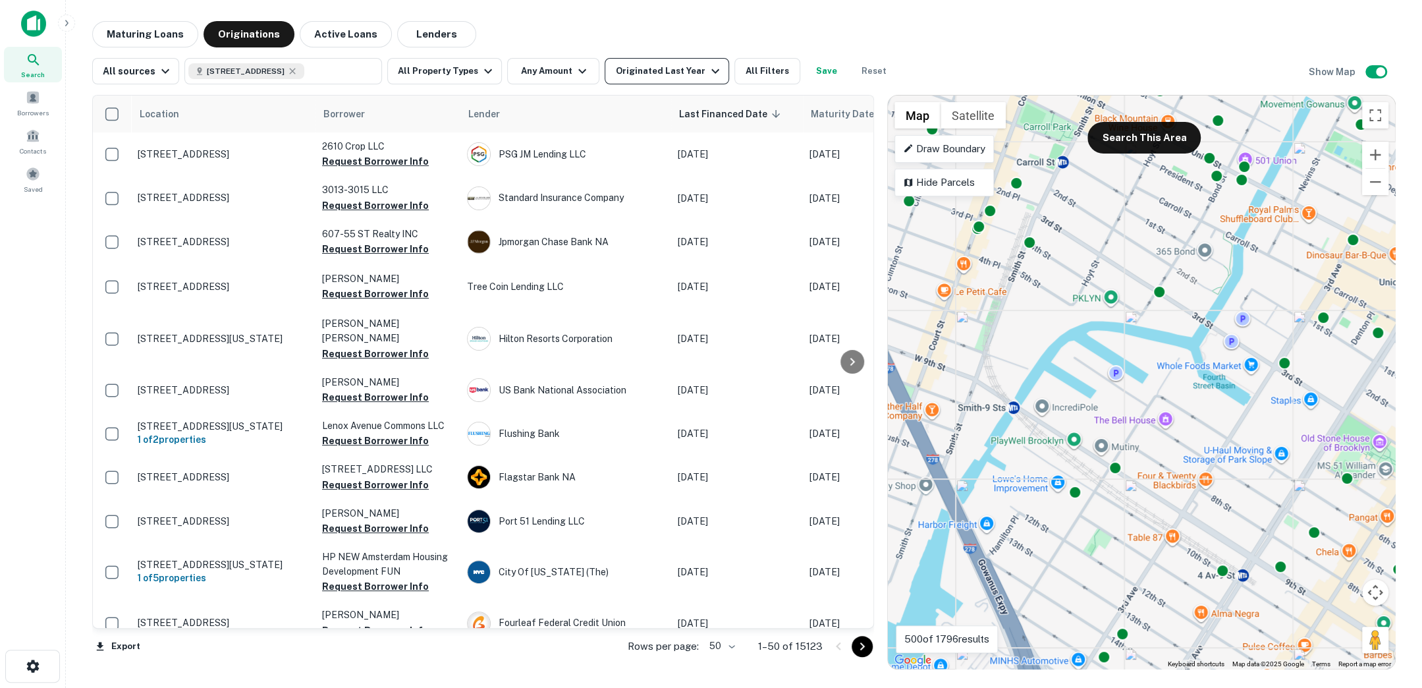
click at [707, 70] on icon "button" at bounding box center [715, 71] width 16 height 16
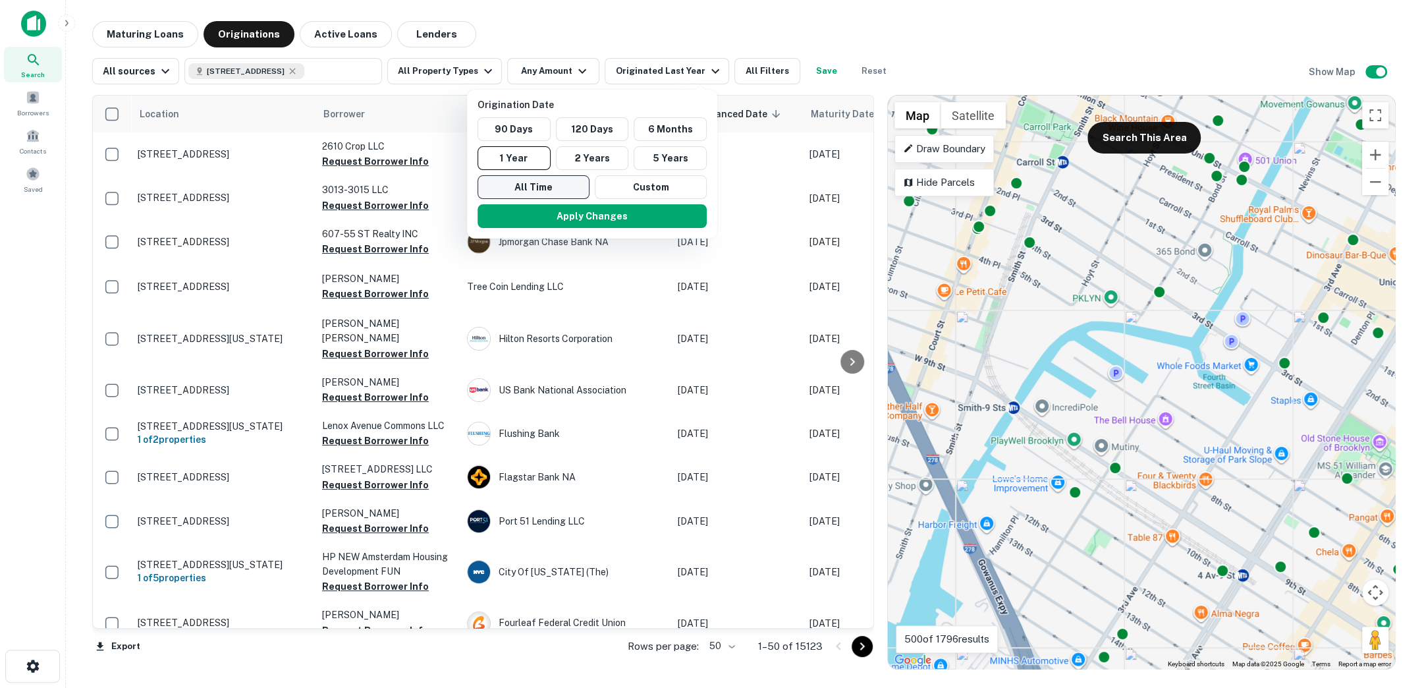
click at [541, 180] on button "All Time" at bounding box center [533, 187] width 112 height 24
click at [552, 215] on button "Apply Changes" at bounding box center [588, 216] width 229 height 24
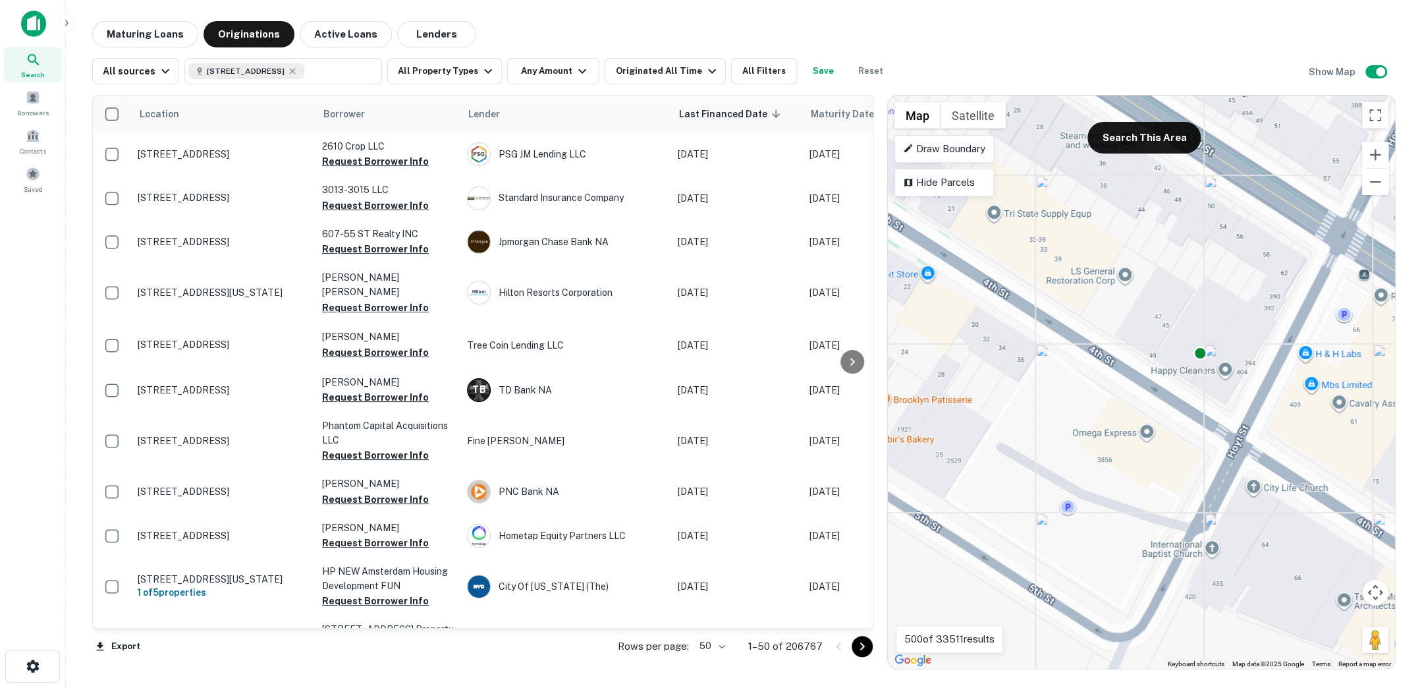
drag, startPoint x: 1048, startPoint y: 272, endPoint x: 1102, endPoint y: 236, distance: 64.7
click at [1102, 236] on div "To activate drag with keyboard, press Alt + Enter. Once in keyboard drag state,…" at bounding box center [1141, 381] width 507 height 573
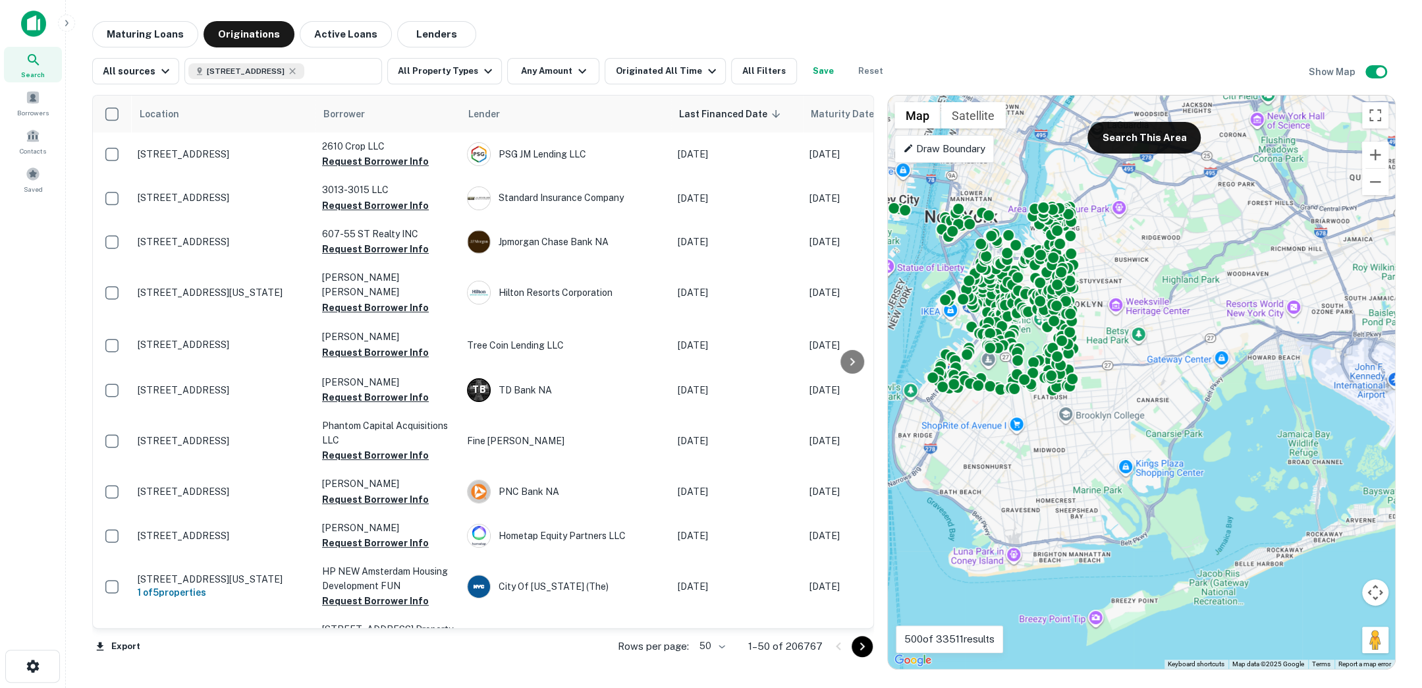
drag, startPoint x: 1115, startPoint y: 471, endPoint x: 1006, endPoint y: 441, distance: 113.3
click at [1006, 441] on div "To activate drag with keyboard, press Alt + Enter. Once in keyboard drag state,…" at bounding box center [1141, 381] width 507 height 573
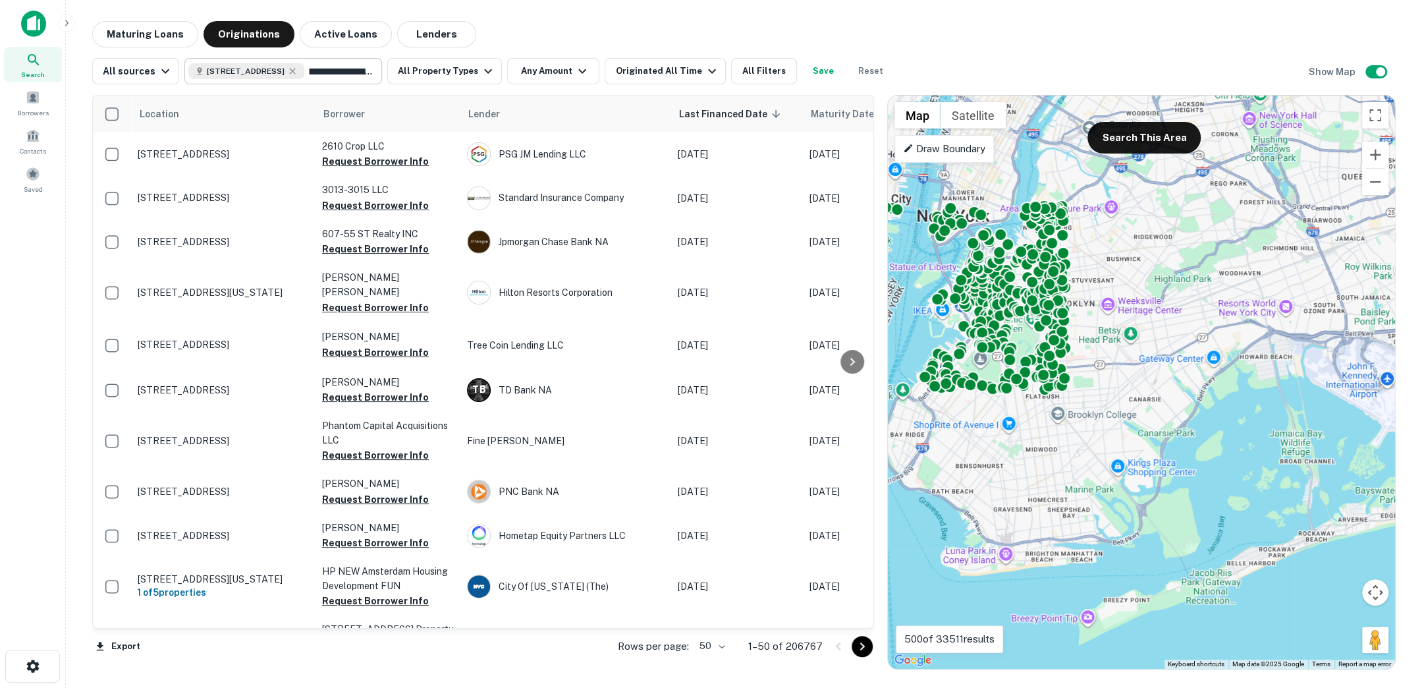
click at [343, 70] on input "**********" at bounding box center [340, 71] width 72 height 18
click at [343, 70] on input "**********" at bounding box center [272, 71] width 168 height 18
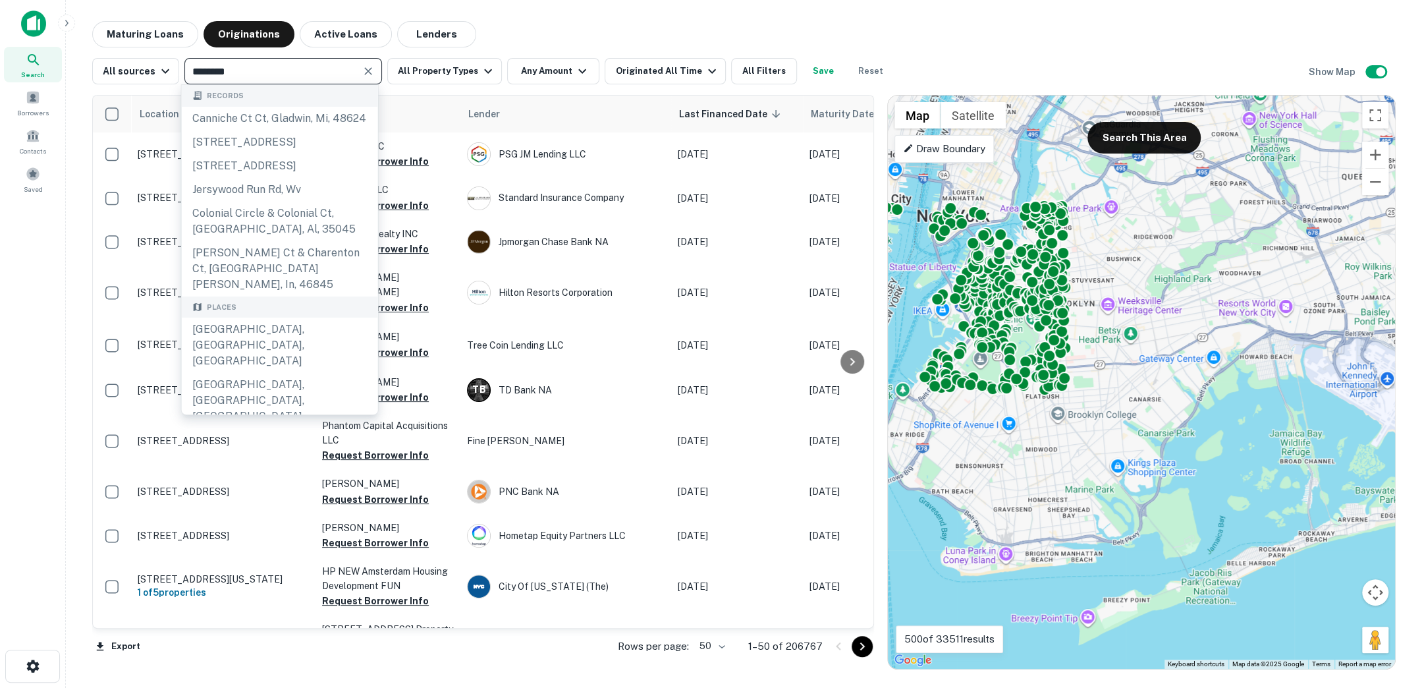
type input "*********"
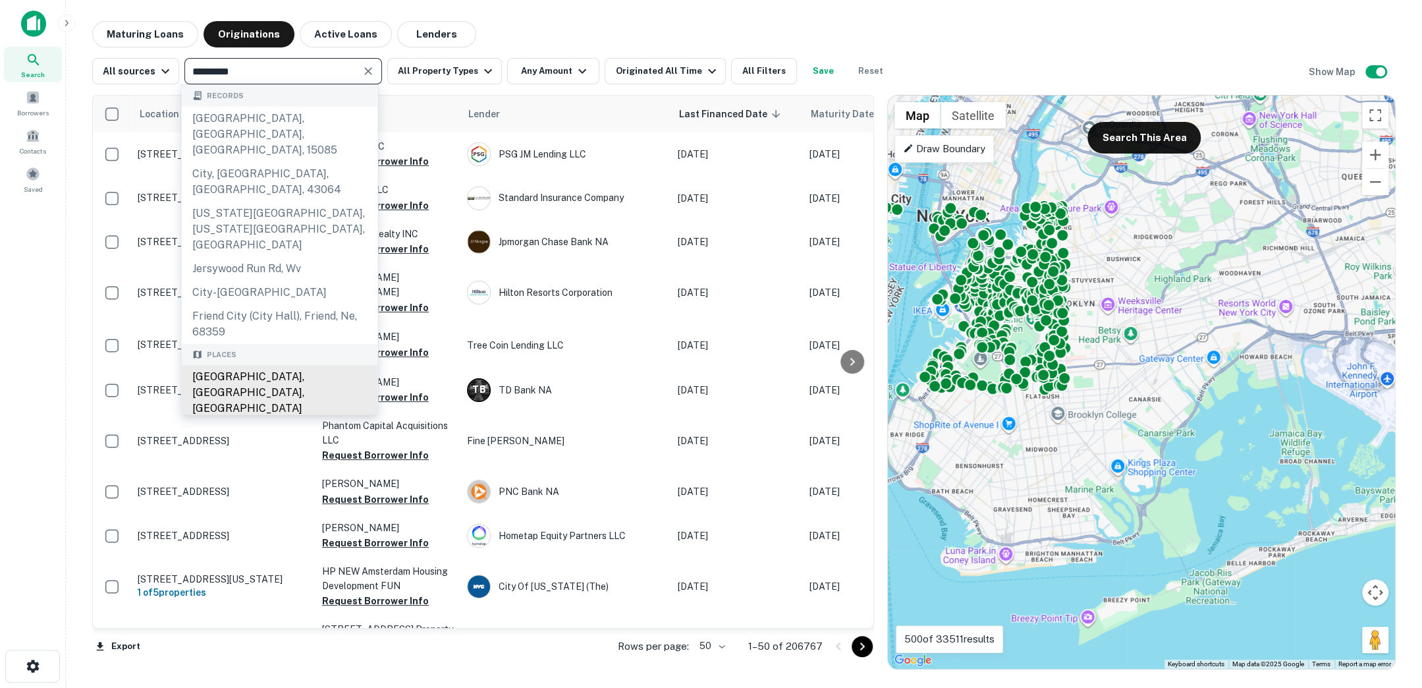
click at [257, 365] on div "[GEOGRAPHIC_DATA], [GEOGRAPHIC_DATA], [GEOGRAPHIC_DATA]" at bounding box center [280, 392] width 196 height 55
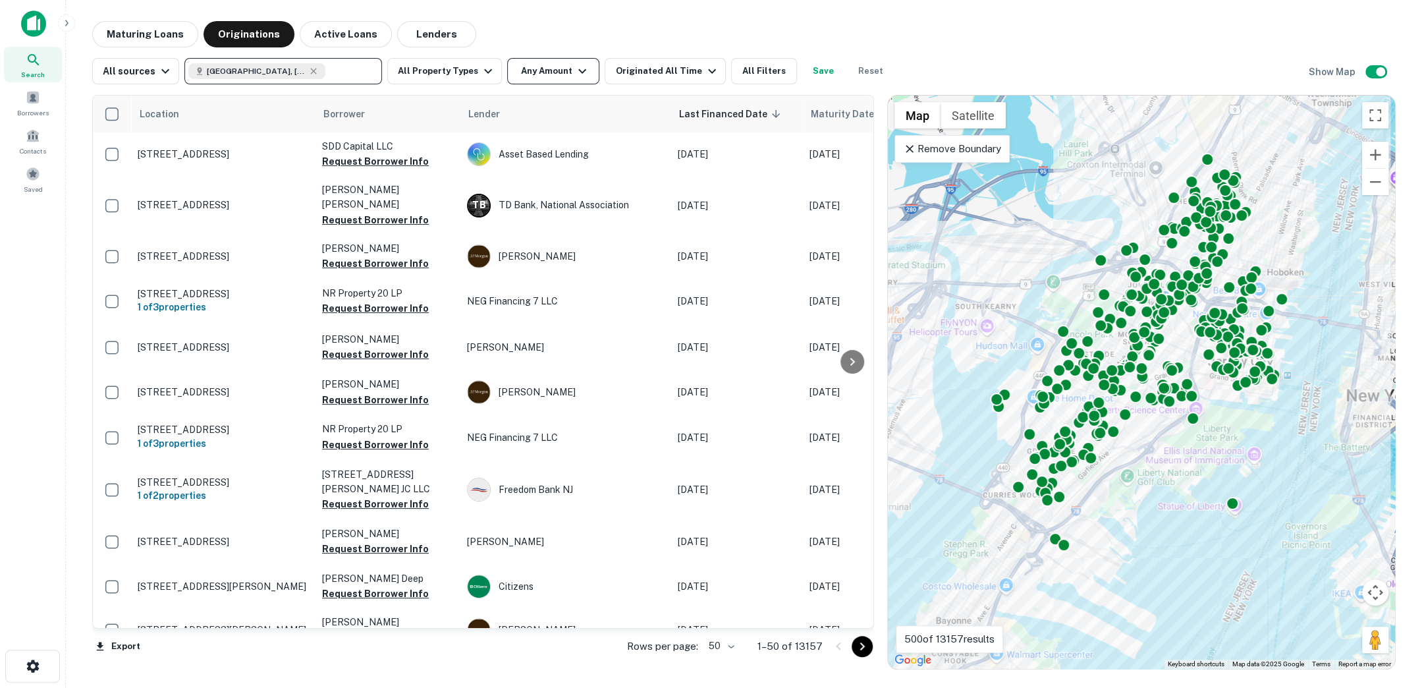
click at [574, 68] on icon "button" at bounding box center [582, 71] width 16 height 16
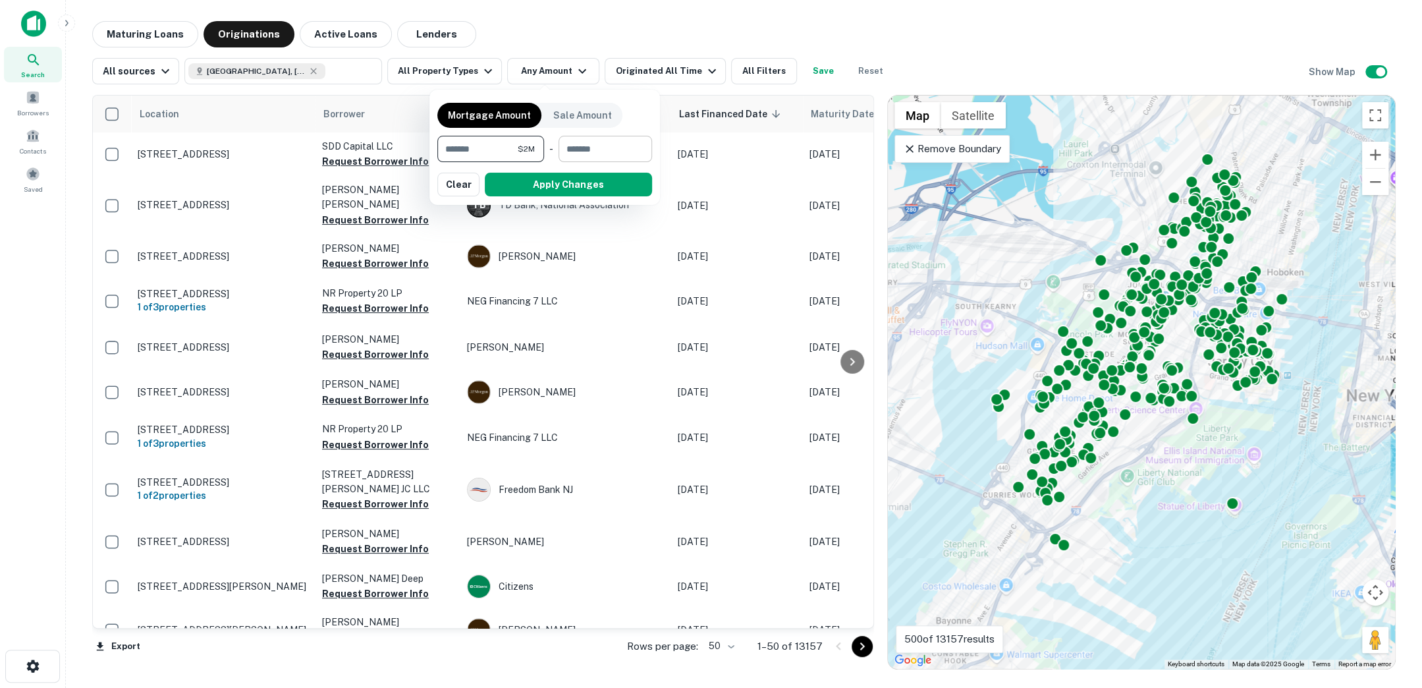
type input "*******"
click at [594, 144] on input "number" at bounding box center [600, 149] width 84 height 26
type input "********"
click at [613, 190] on button "Apply Changes" at bounding box center [568, 185] width 167 height 24
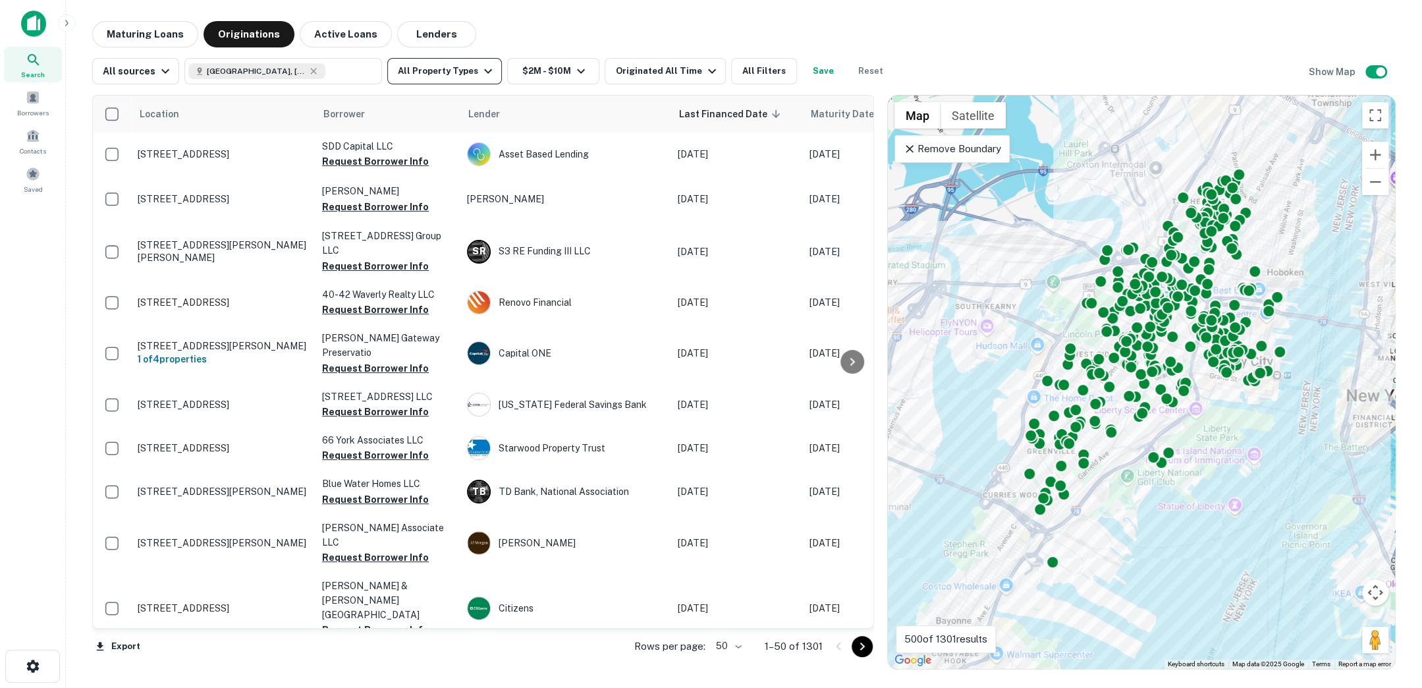
click at [480, 63] on icon "button" at bounding box center [488, 71] width 16 height 16
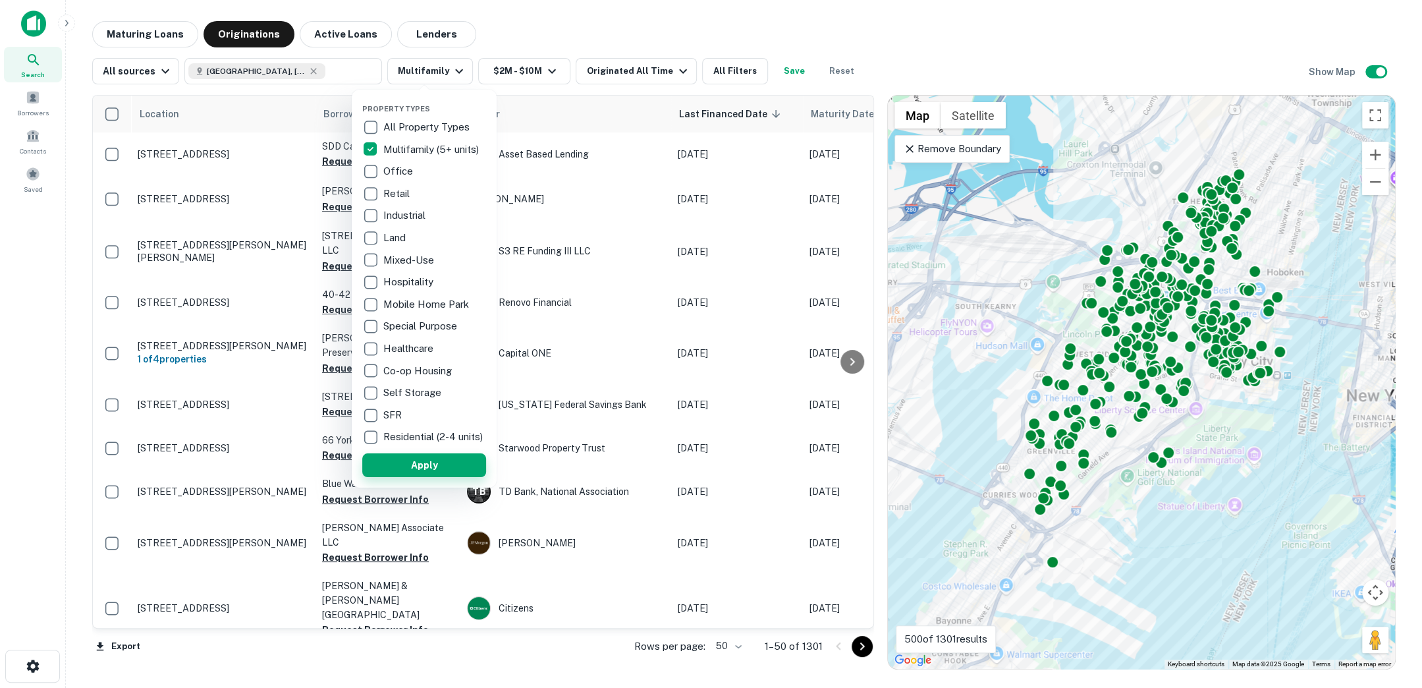
click at [443, 472] on button "Apply" at bounding box center [424, 465] width 124 height 24
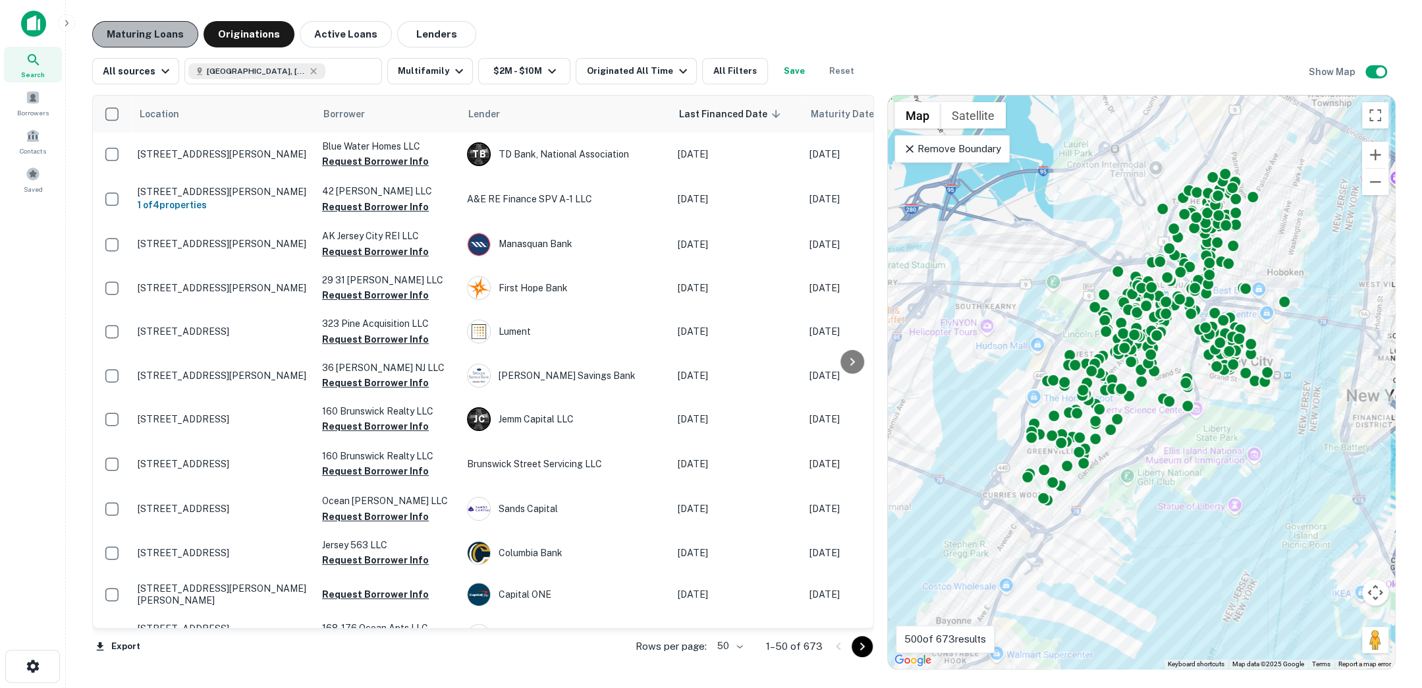
click at [163, 34] on button "Maturing Loans" at bounding box center [145, 34] width 106 height 26
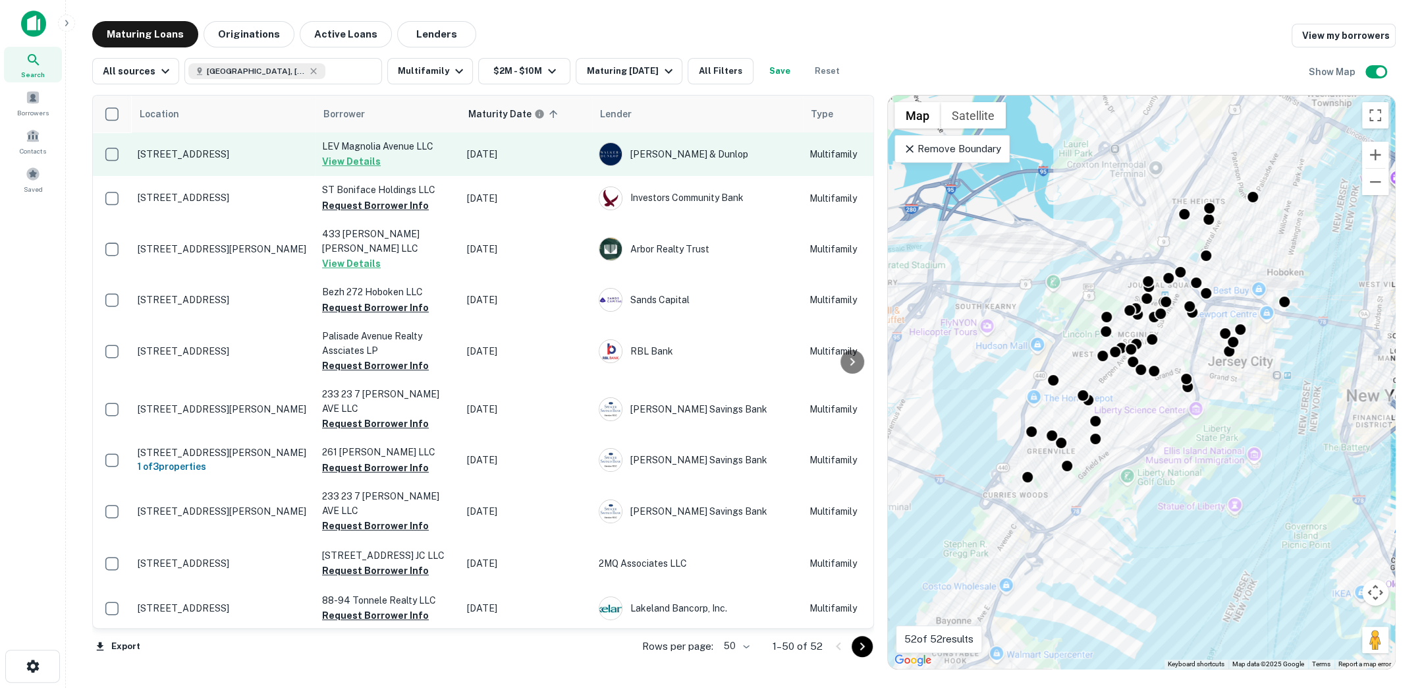
click at [240, 155] on p "32 Magnolia Ave Jersey City, NJ07306" at bounding box center [223, 154] width 171 height 12
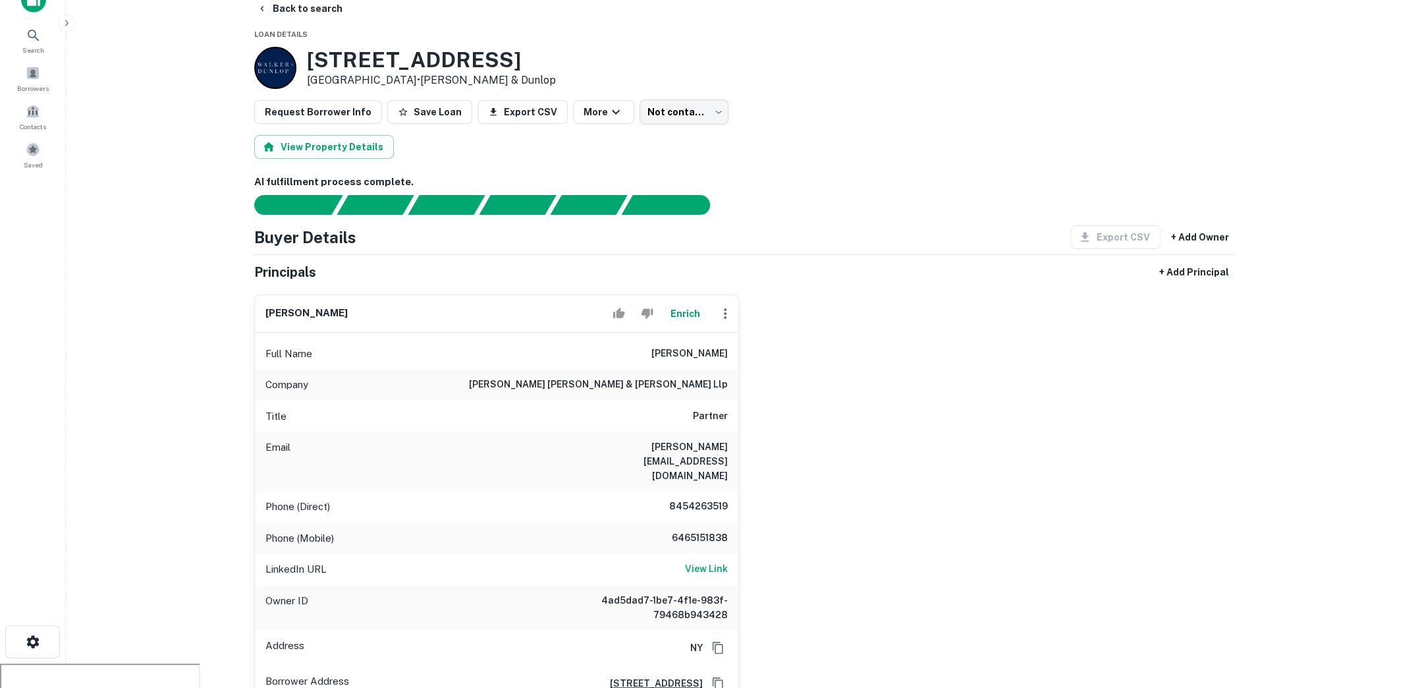
scroll to position [4, 0]
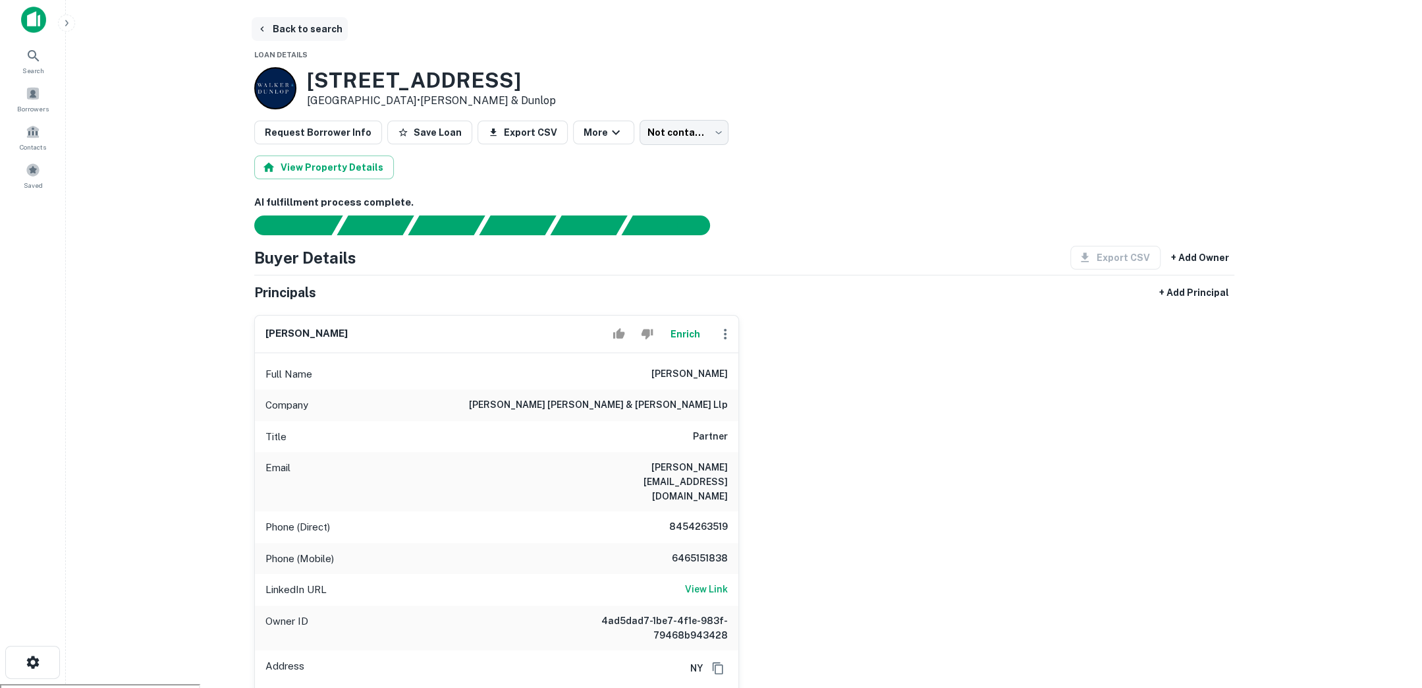
click at [310, 20] on button "Back to search" at bounding box center [300, 29] width 96 height 24
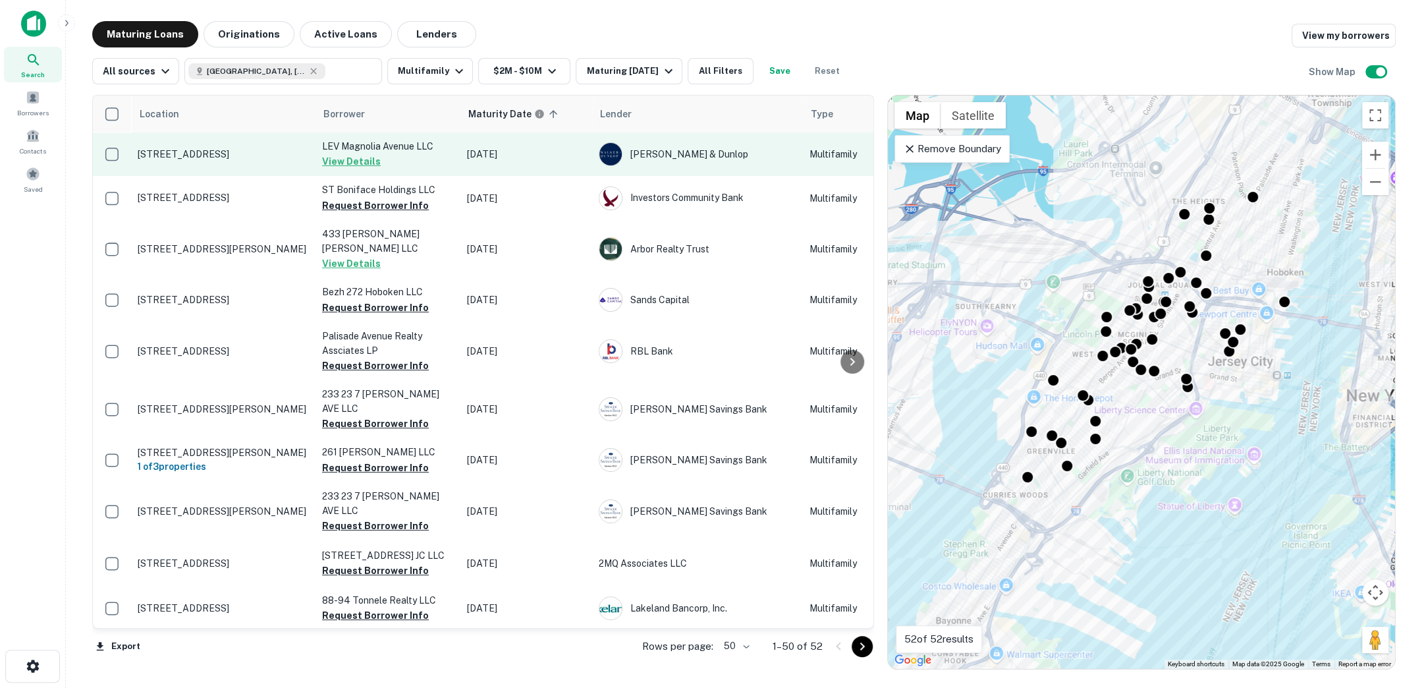
click at [252, 161] on td "[STREET_ADDRESS]" at bounding box center [223, 153] width 184 height 43
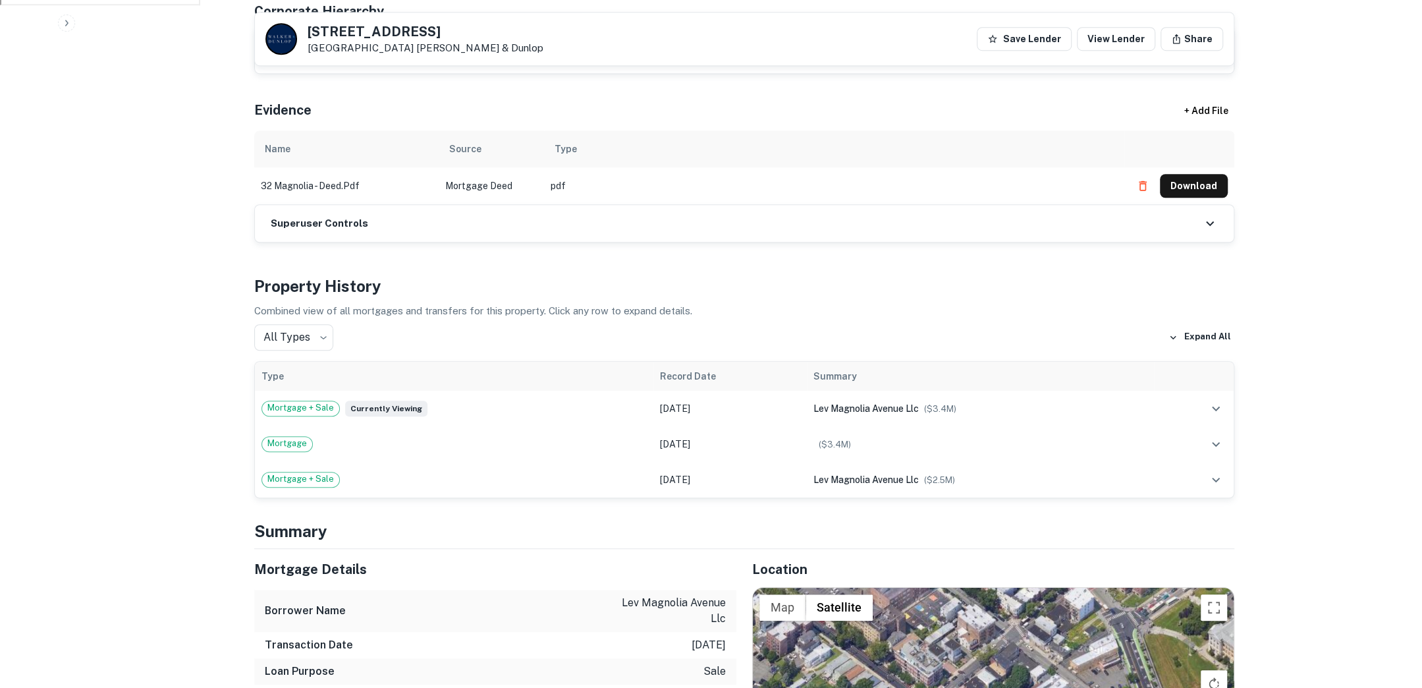
scroll to position [796, 0]
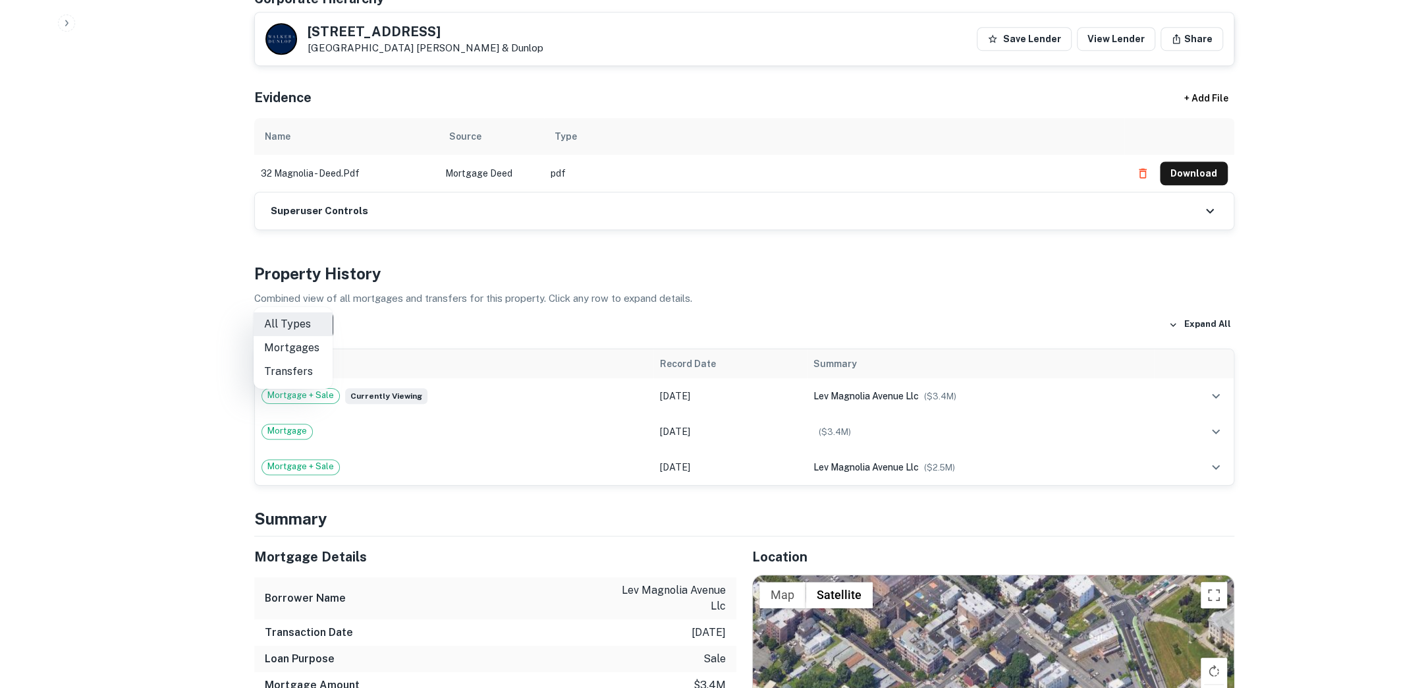
click at [492, 291] on div at bounding box center [711, 344] width 1422 height 688
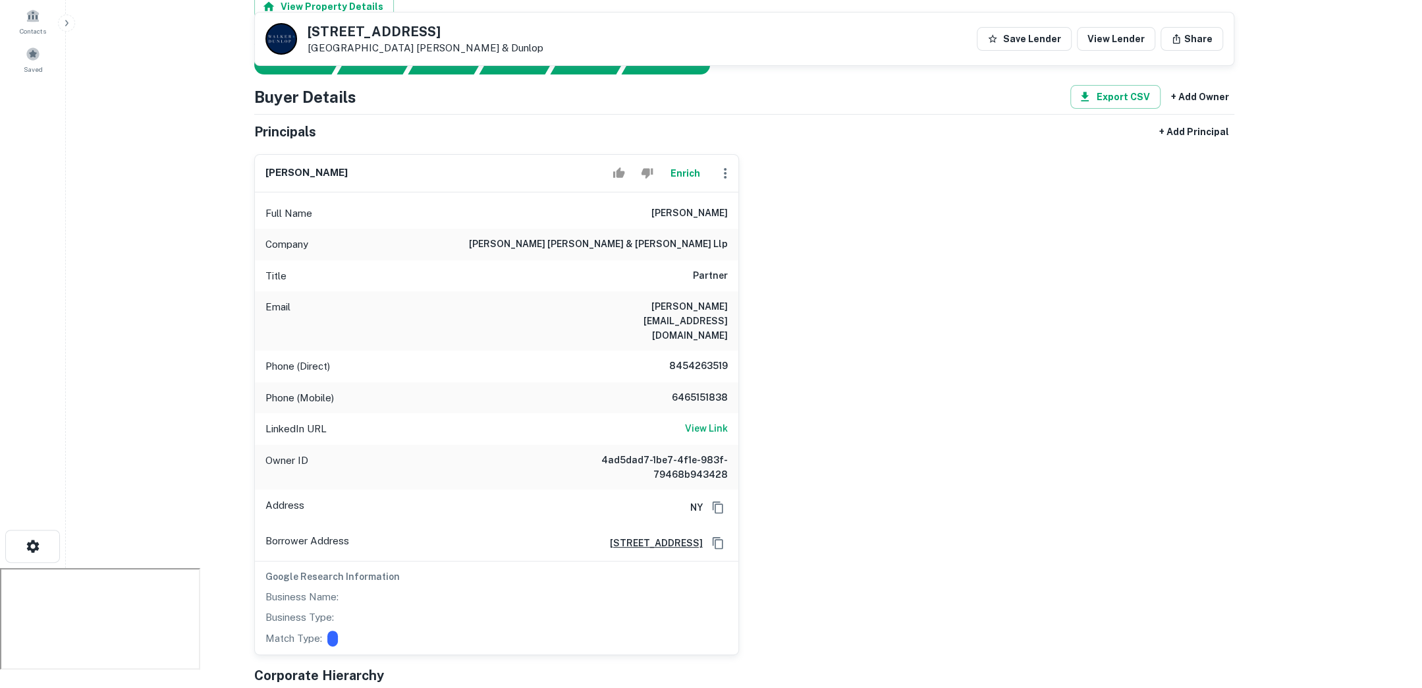
scroll to position [166, 0]
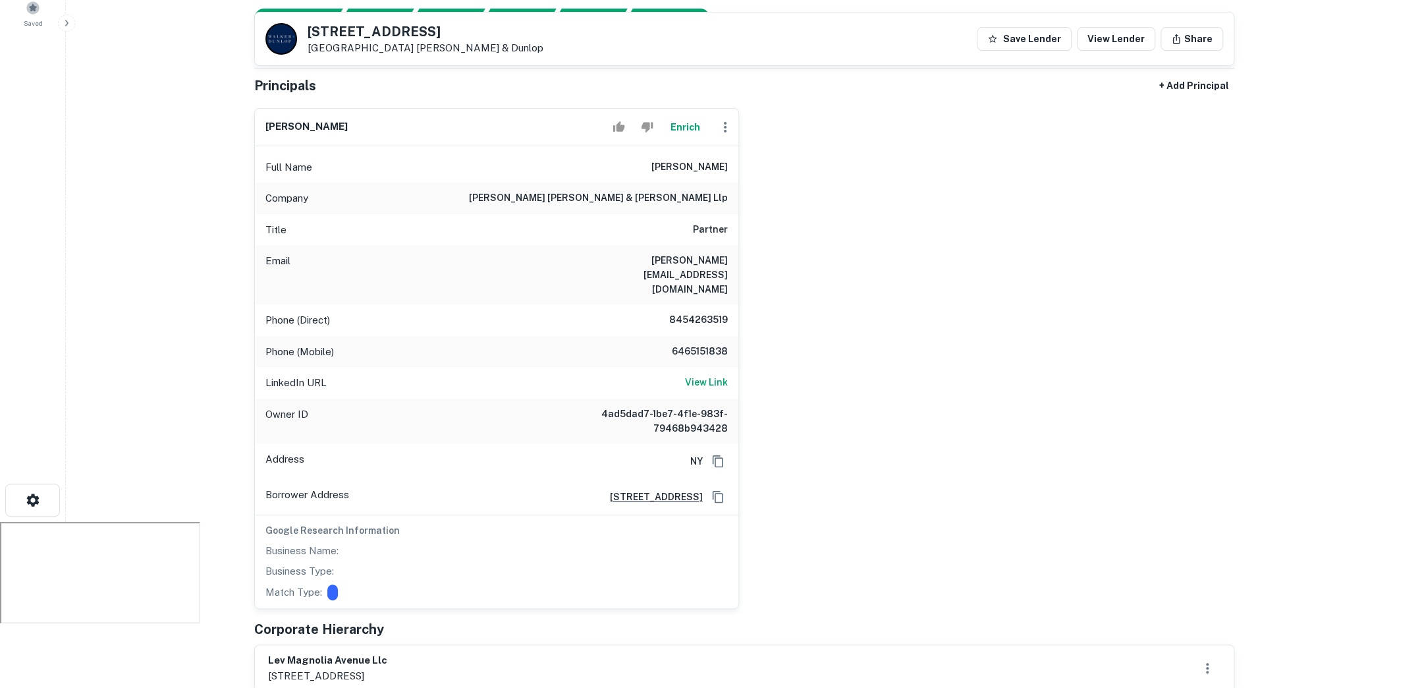
drag, startPoint x: 647, startPoint y: 161, endPoint x: 739, endPoint y: 161, distance: 92.2
click at [739, 161] on div "benjamin kaufman Enrich Full Name benjamin kaufman Company wolf haldenstein adl…" at bounding box center [739, 353] width 991 height 512
click at [798, 242] on div "benjamin kaufman Enrich Full Name benjamin kaufman Company wolf haldenstein adl…" at bounding box center [739, 353] width 991 height 512
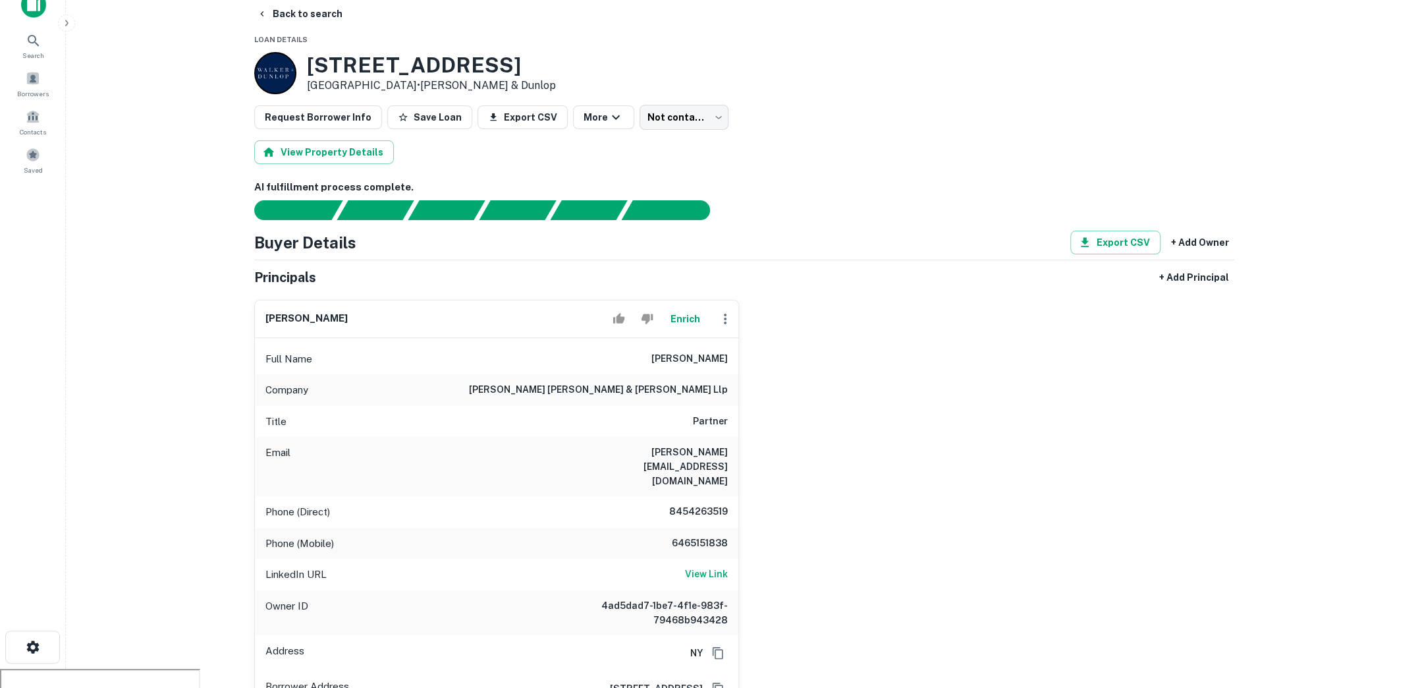
scroll to position [0, 0]
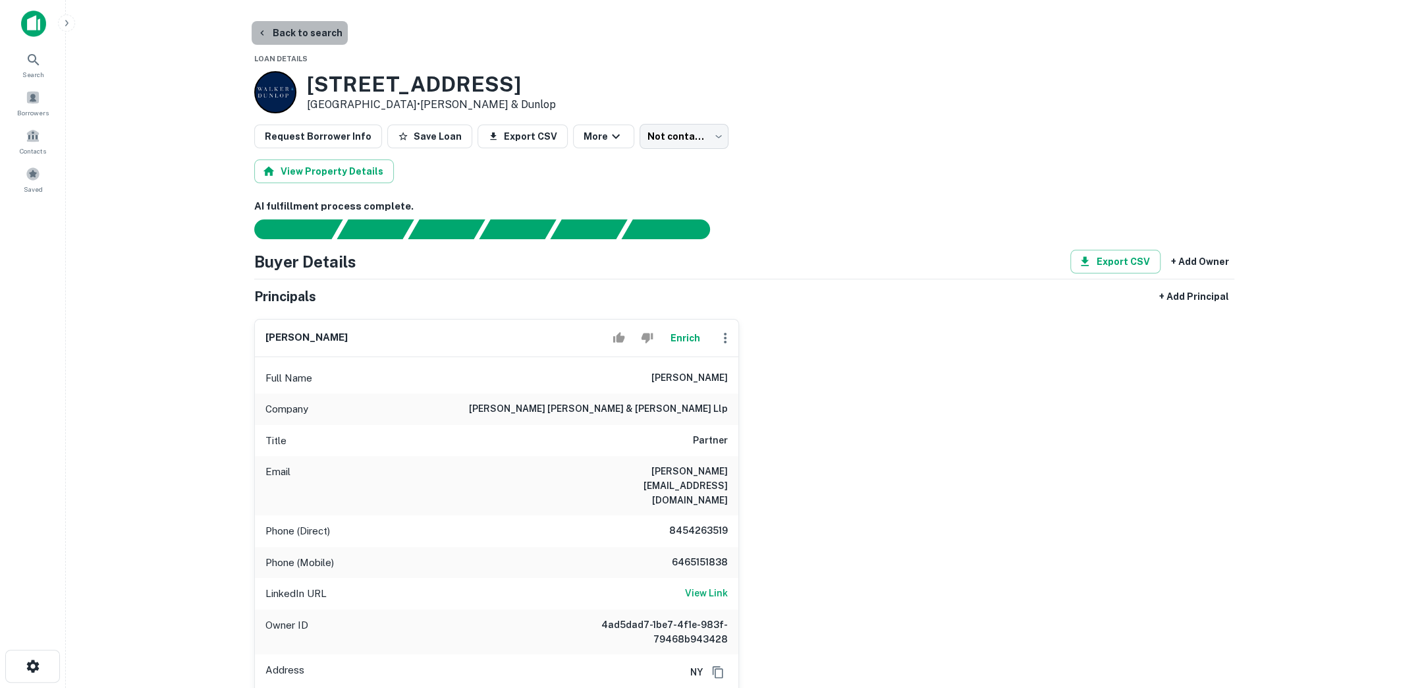
click at [335, 36] on button "Back to search" at bounding box center [300, 33] width 96 height 24
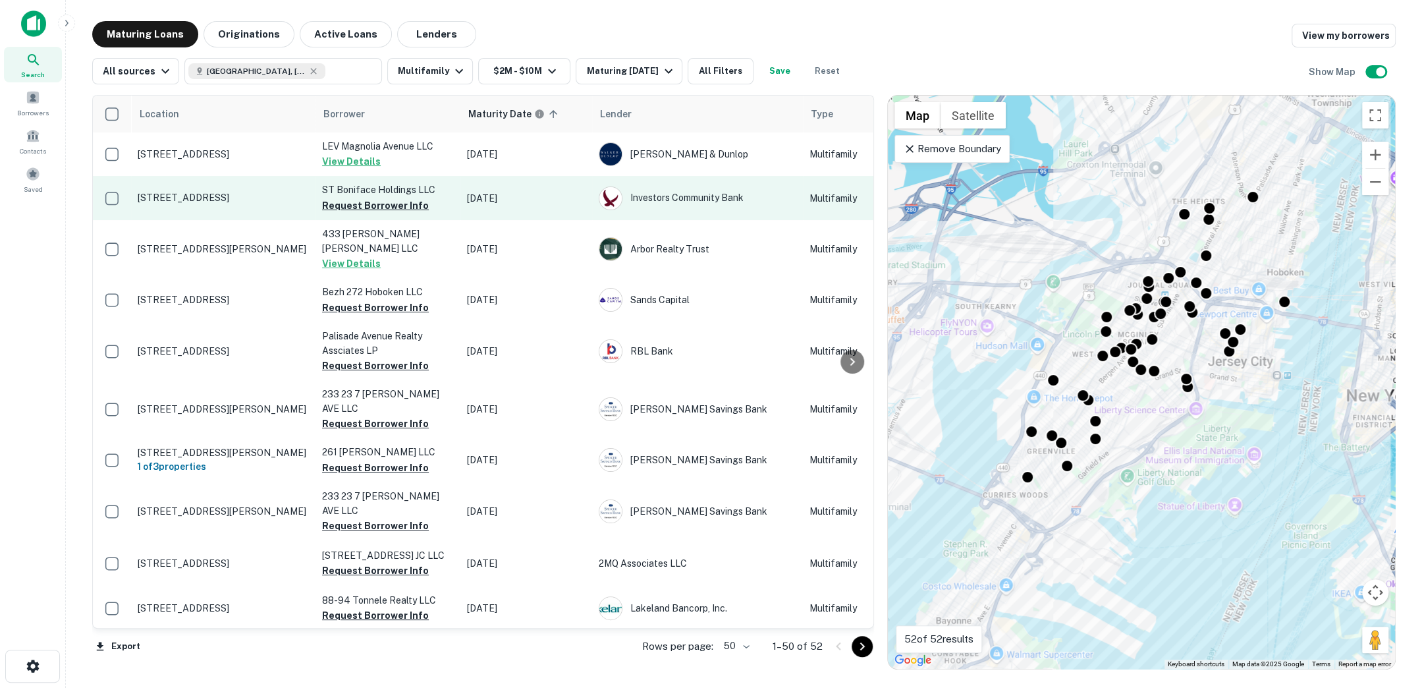
click at [252, 202] on p "250 1st St Jersey City, NJ07302" at bounding box center [223, 198] width 171 height 12
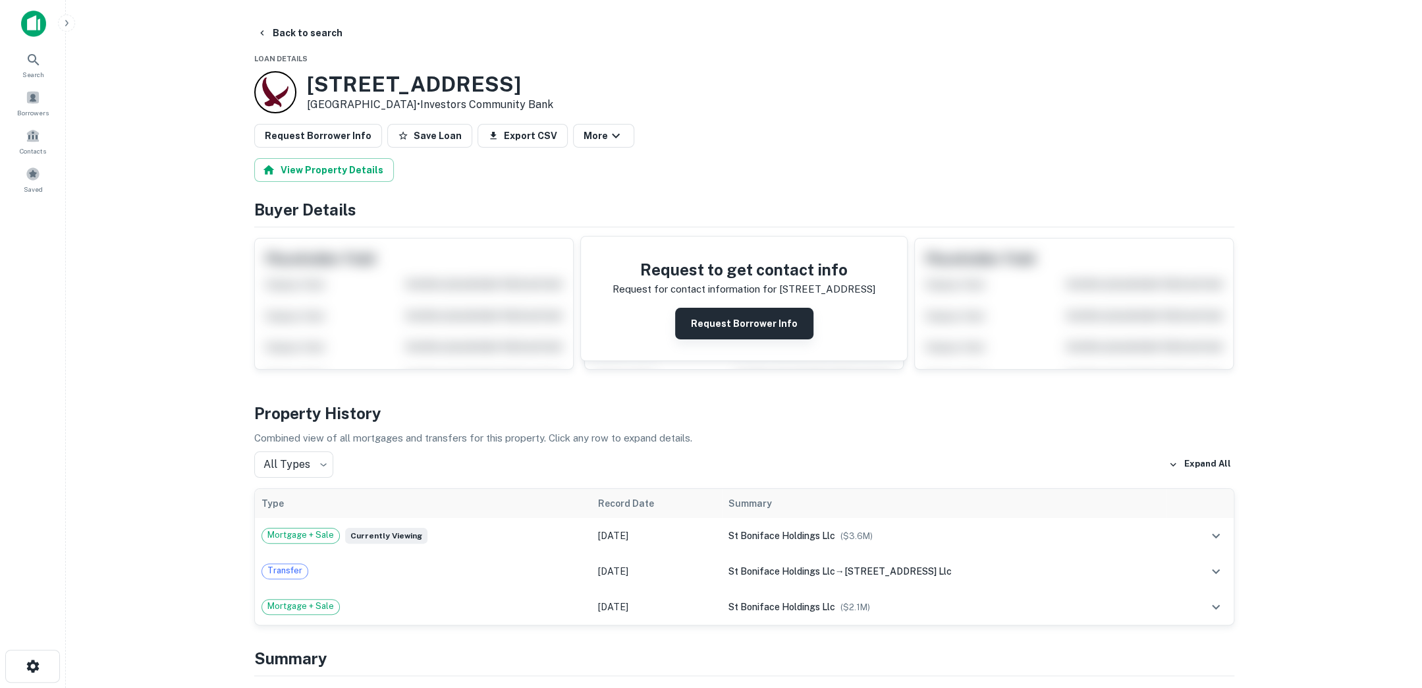
click at [755, 325] on button "Request Borrower Info" at bounding box center [744, 324] width 138 height 32
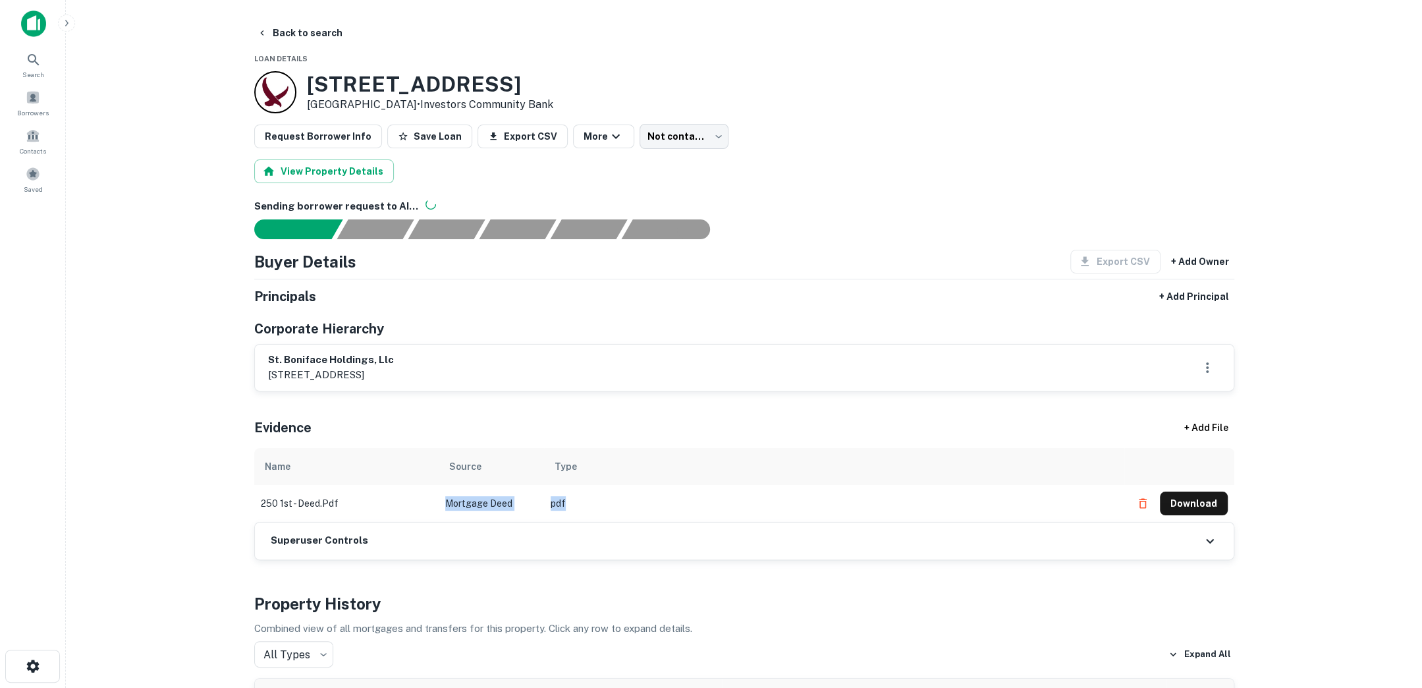
drag, startPoint x: 577, startPoint y: 504, endPoint x: 441, endPoint y: 501, distance: 136.4
click at [441, 501] on tr "250 1st - deed.pdf Mortgage Deed pdf Download" at bounding box center [744, 503] width 980 height 37
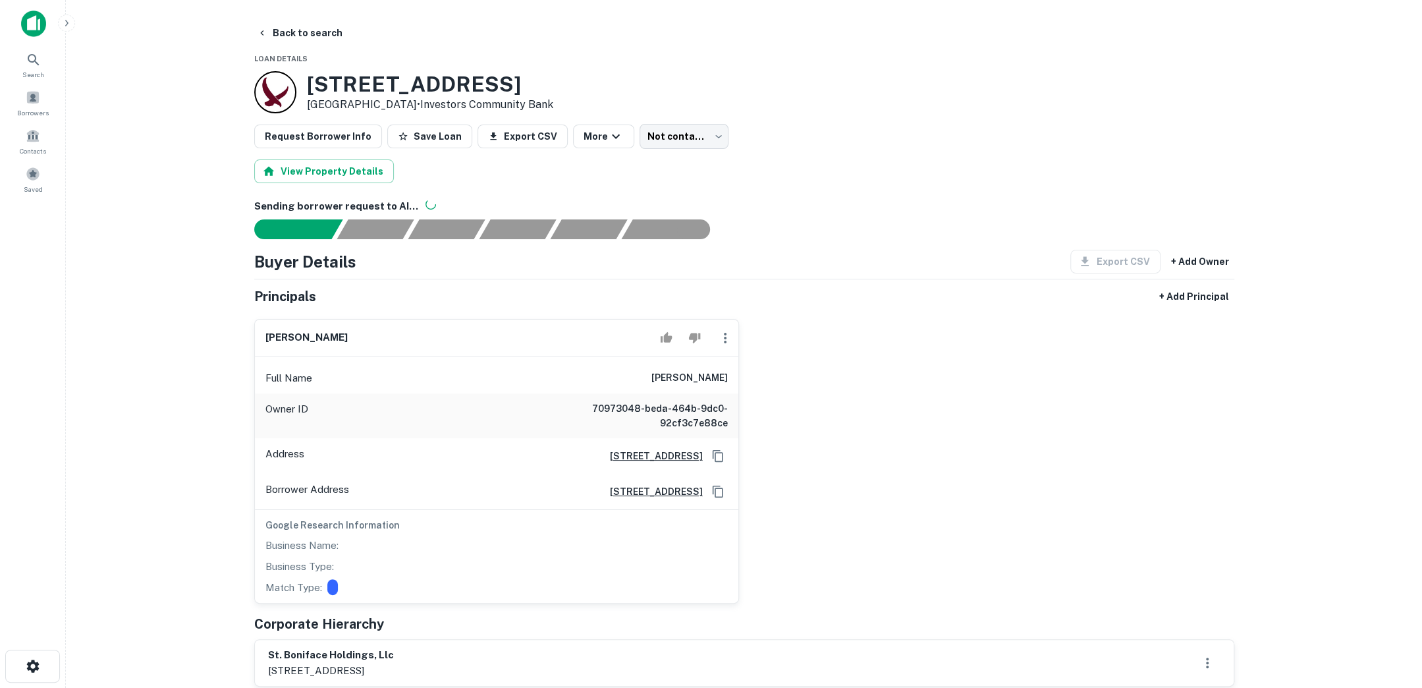
drag, startPoint x: 651, startPoint y: 376, endPoint x: 728, endPoint y: 369, distance: 77.3
click at [728, 369] on div "Full Name francis m. ferrari" at bounding box center [496, 378] width 483 height 32
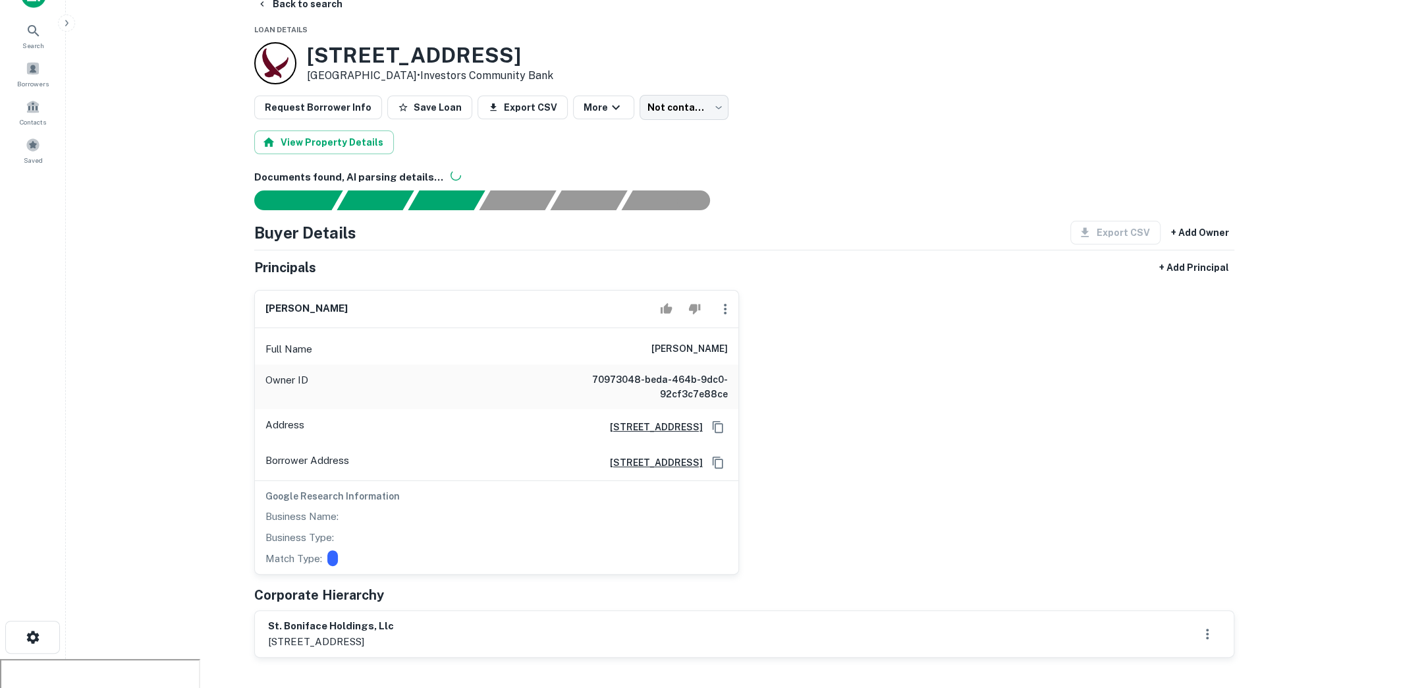
scroll to position [64, 0]
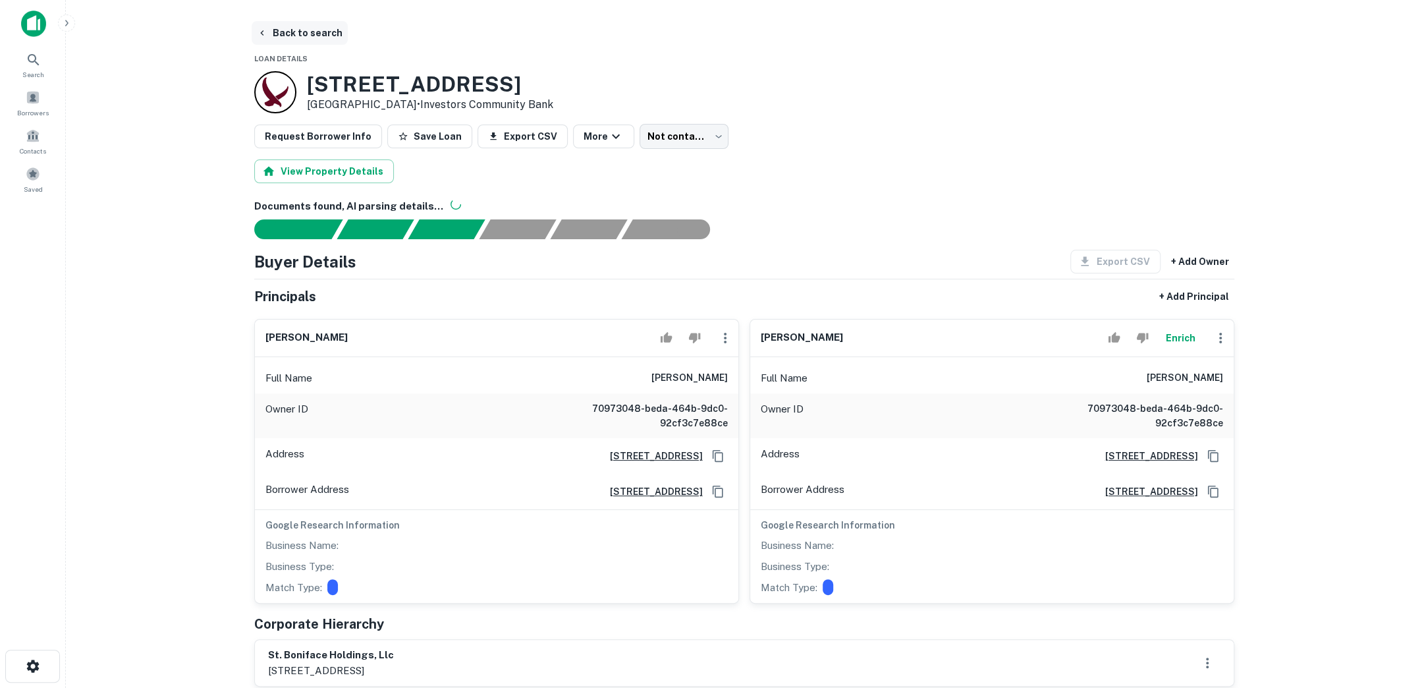
click at [317, 28] on button "Back to search" at bounding box center [300, 33] width 96 height 24
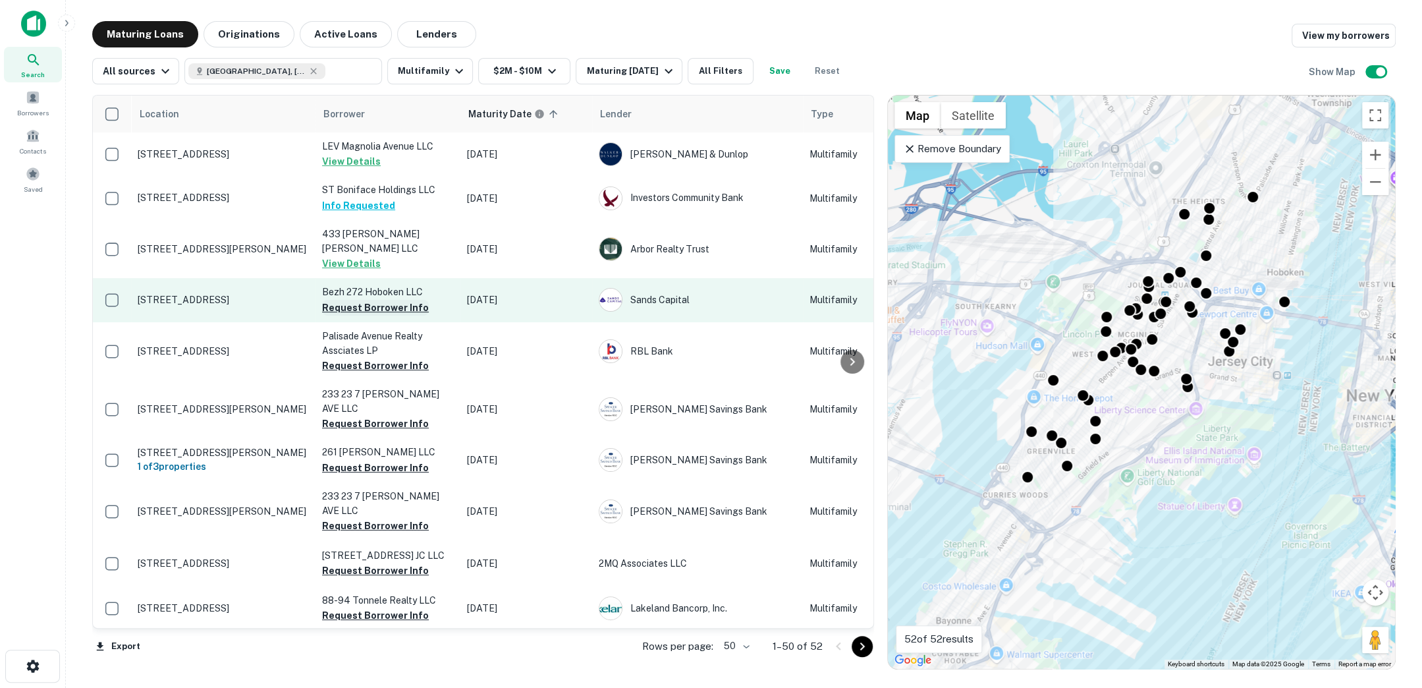
click at [384, 300] on button "Request Borrower Info" at bounding box center [375, 308] width 107 height 16
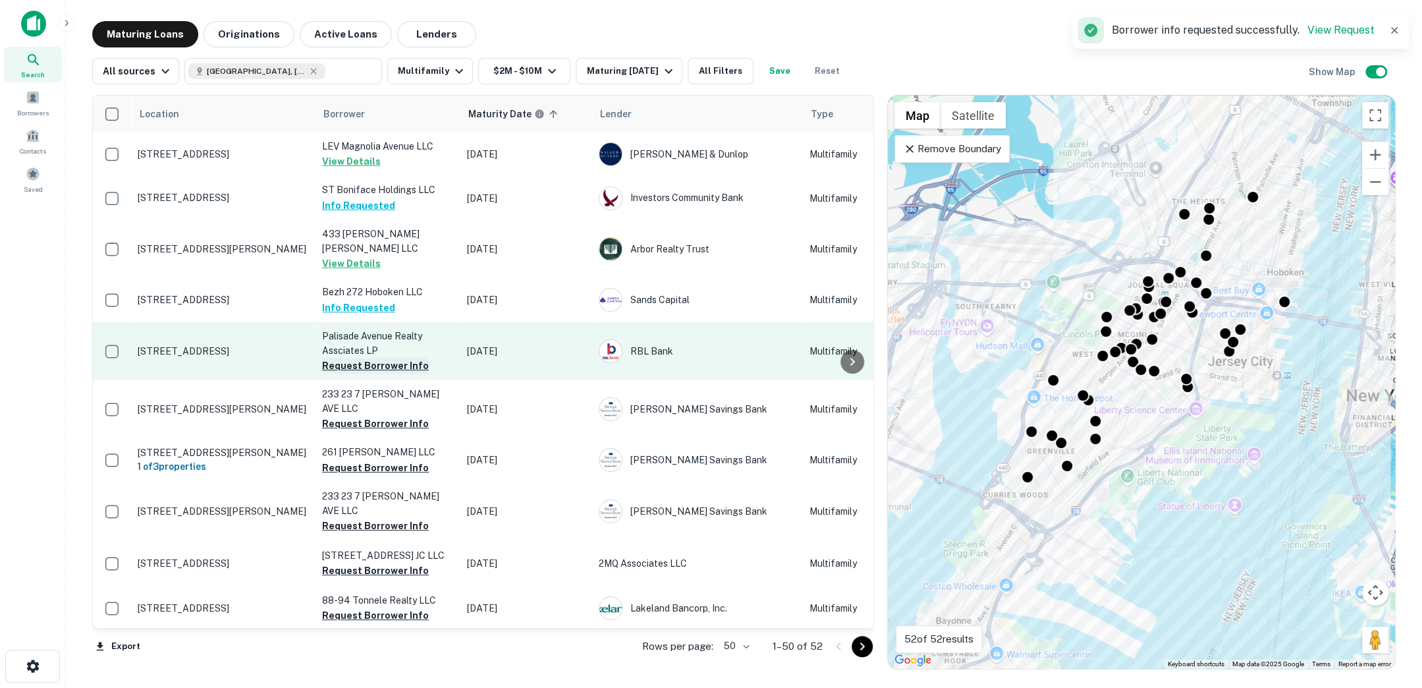
click at [393, 358] on button "Request Borrower Info" at bounding box center [375, 366] width 107 height 16
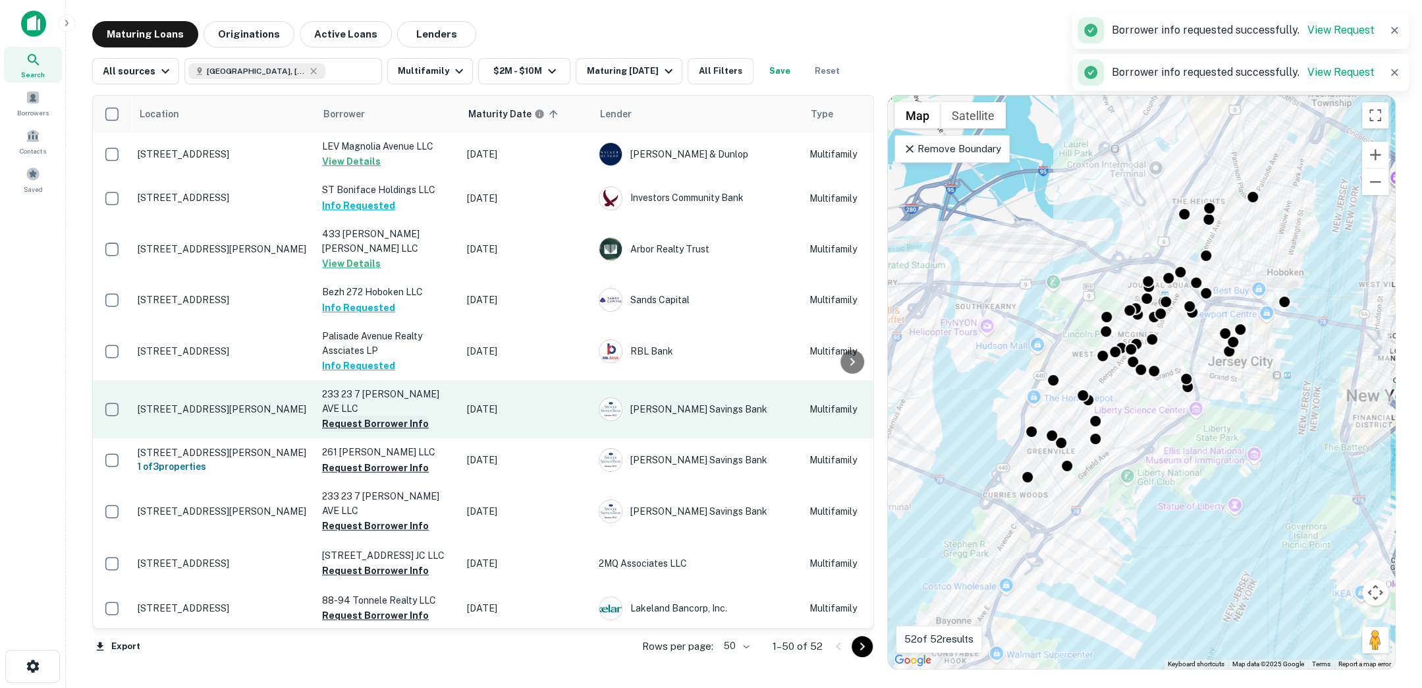
click at [396, 416] on button "Request Borrower Info" at bounding box center [375, 424] width 107 height 16
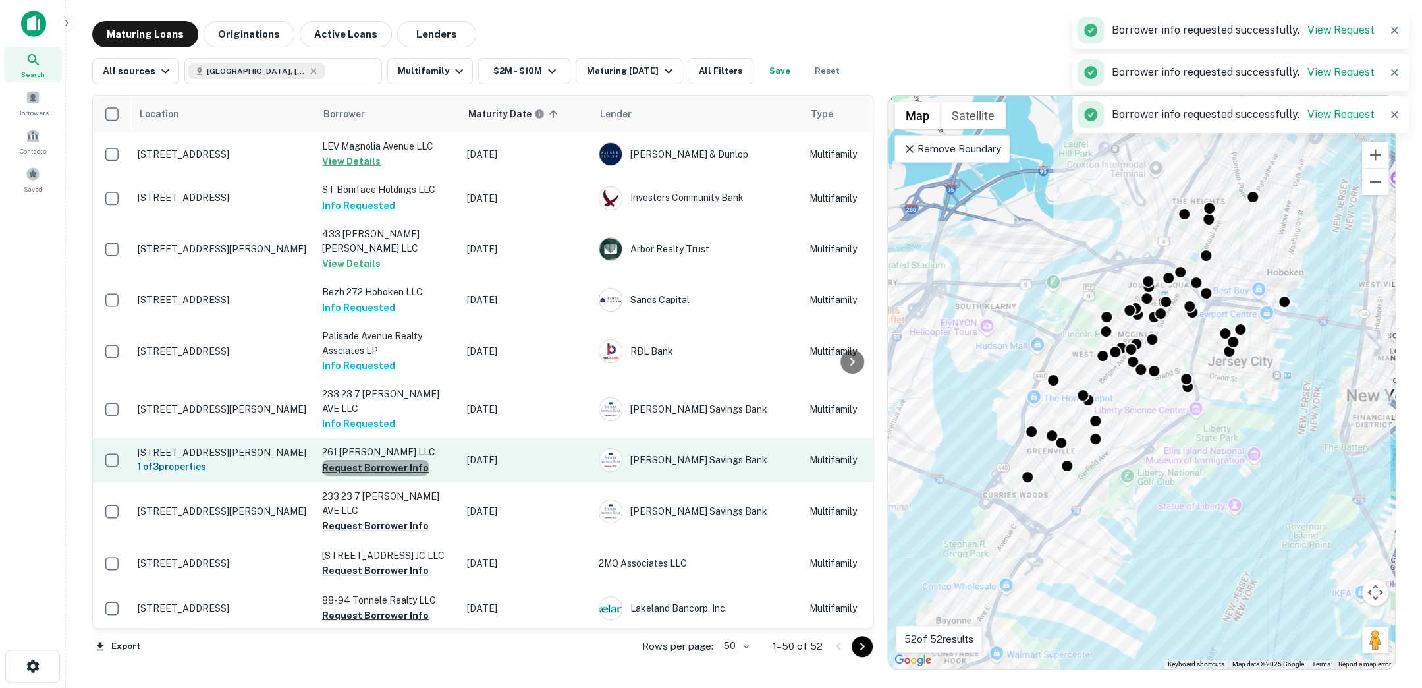
click at [393, 460] on button "Request Borrower Info" at bounding box center [375, 468] width 107 height 16
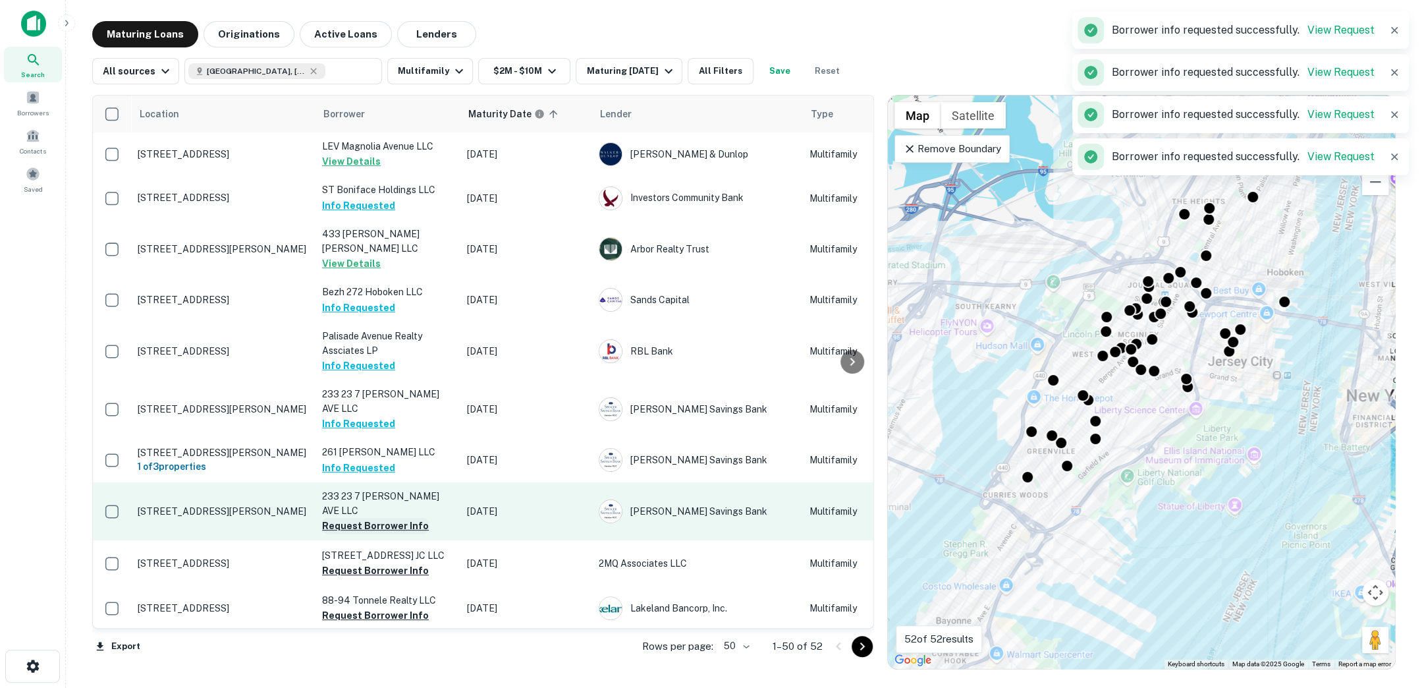
click at [390, 518] on button "Request Borrower Info" at bounding box center [375, 526] width 107 height 16
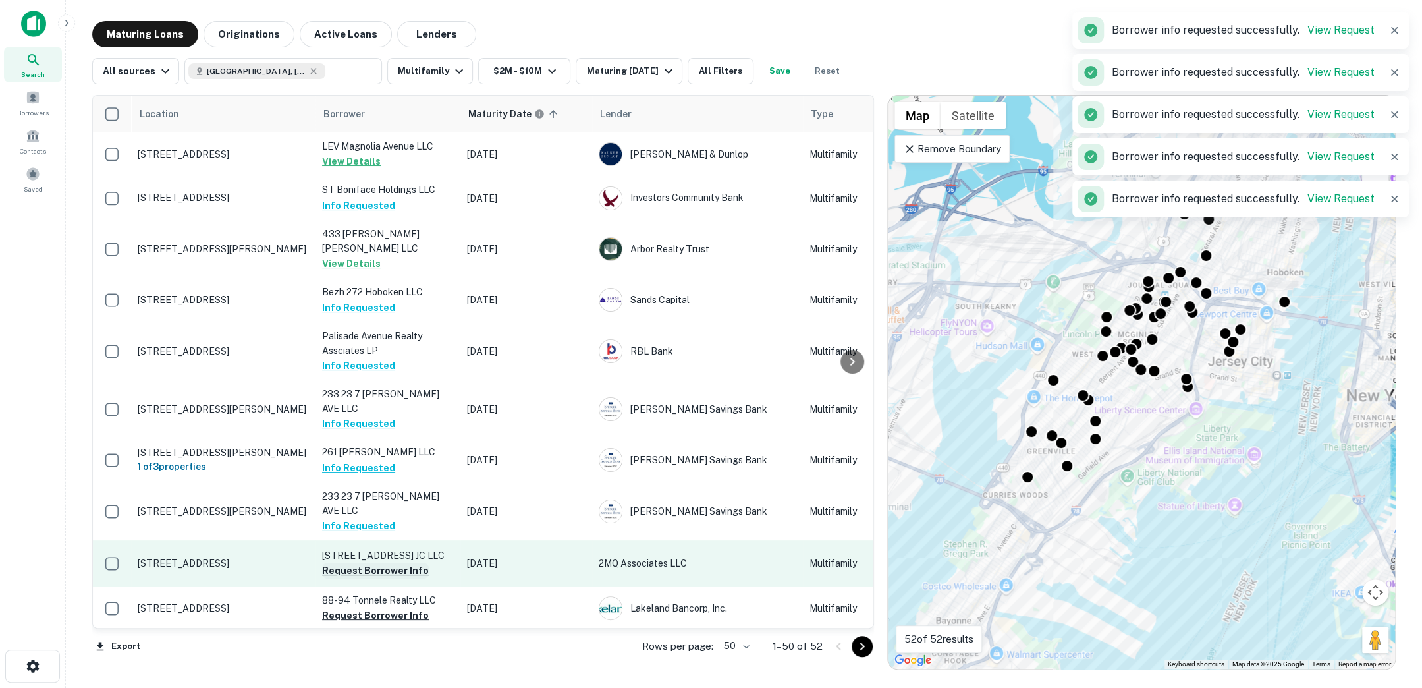
click at [384, 562] on button "Request Borrower Info" at bounding box center [375, 570] width 107 height 16
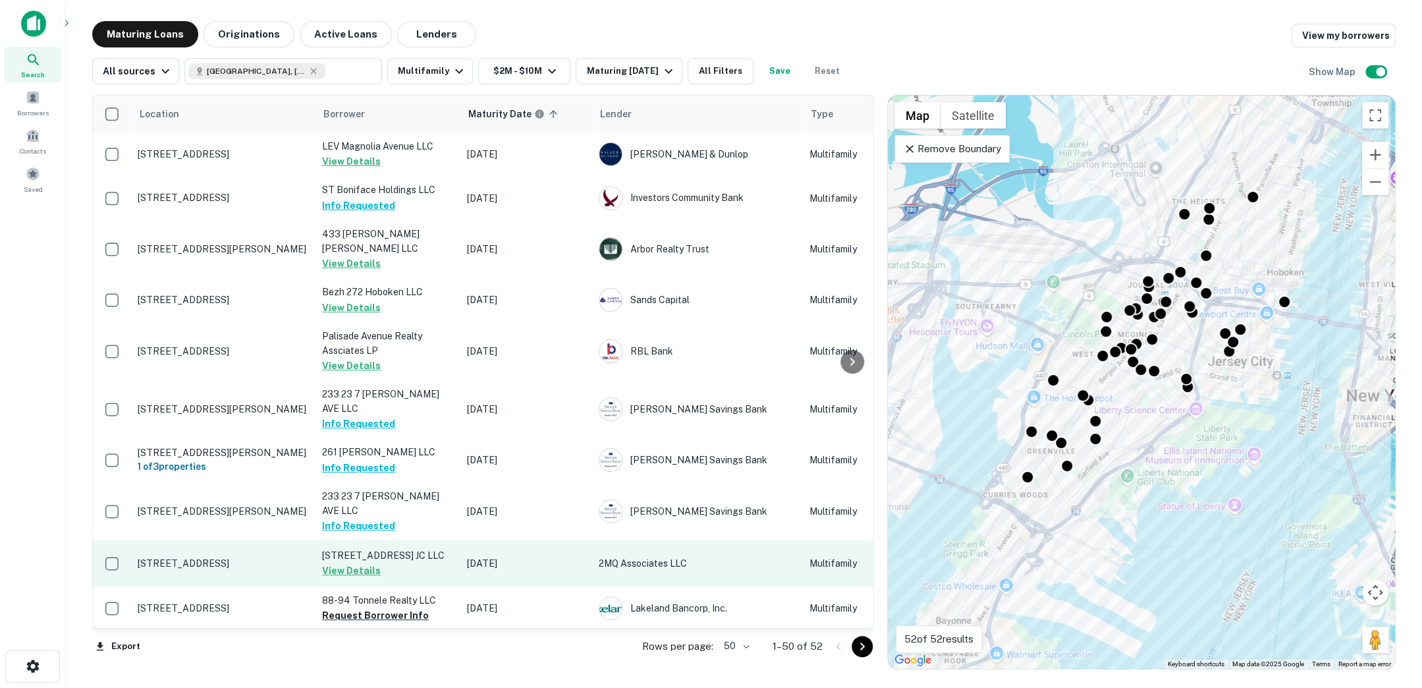
click at [387, 540] on td "125 Monitor Street JC LLC View Details" at bounding box center [387, 563] width 145 height 46
click at [411, 540] on td "125 Monitor Street JC LLC View Details" at bounding box center [387, 563] width 145 height 46
click at [365, 562] on button "View Details" at bounding box center [351, 570] width 59 height 16
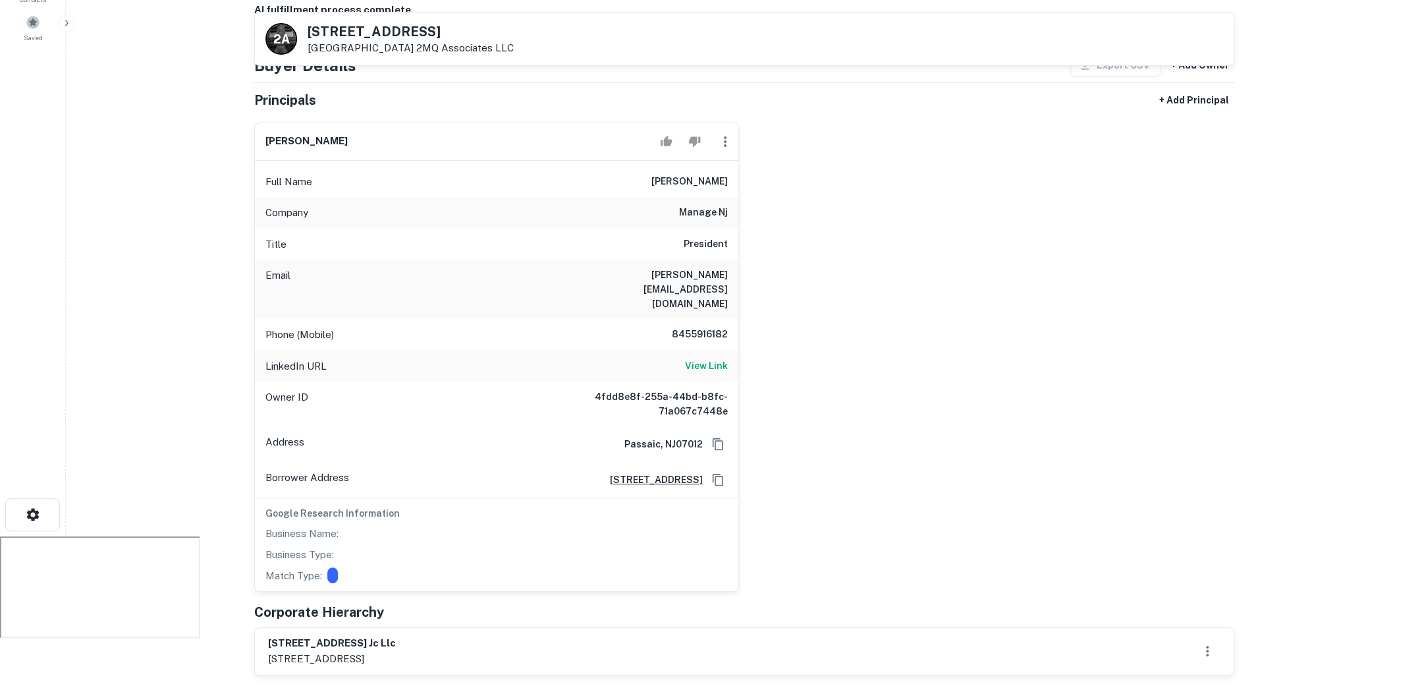
scroll to position [153, 0]
drag, startPoint x: 672, startPoint y: 303, endPoint x: 726, endPoint y: 302, distance: 53.3
click at [726, 325] on h6 "8455916182" at bounding box center [688, 333] width 79 height 16
click at [462, 317] on div "Phone (Mobile) 8455916182" at bounding box center [496, 333] width 483 height 32
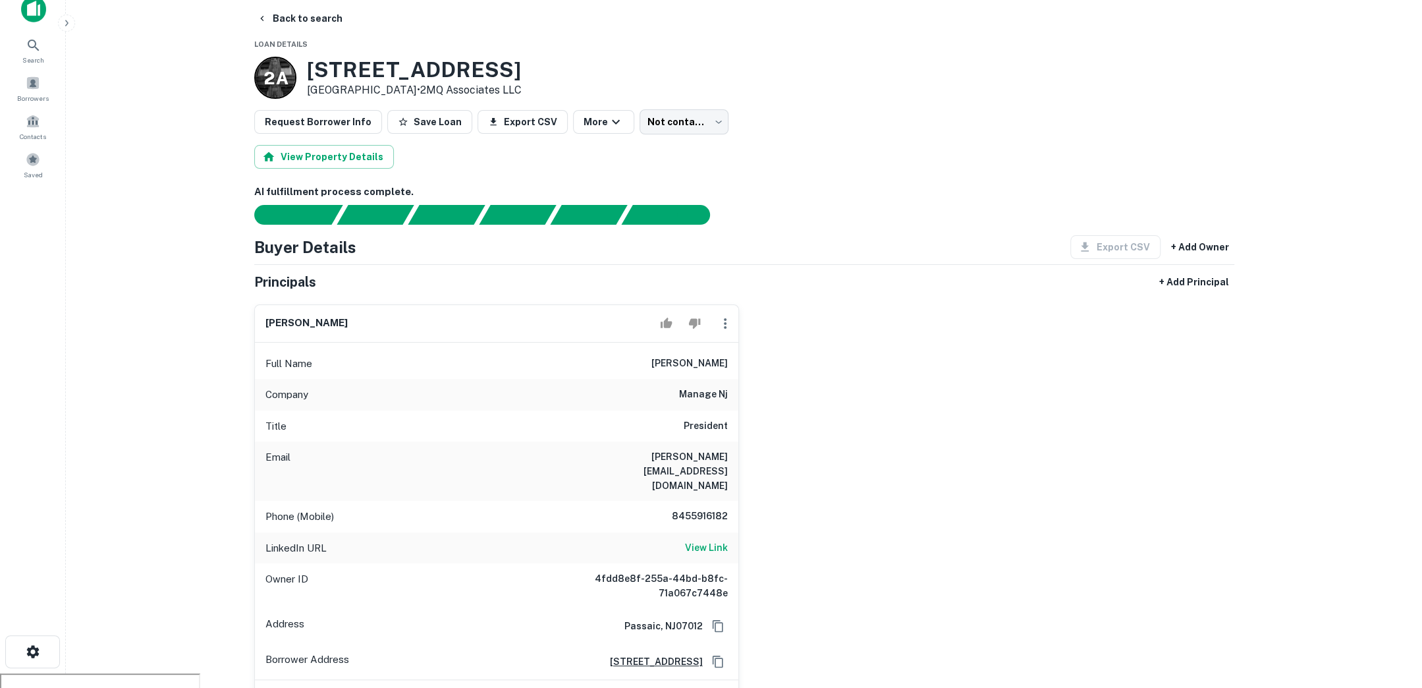
scroll to position [16, 0]
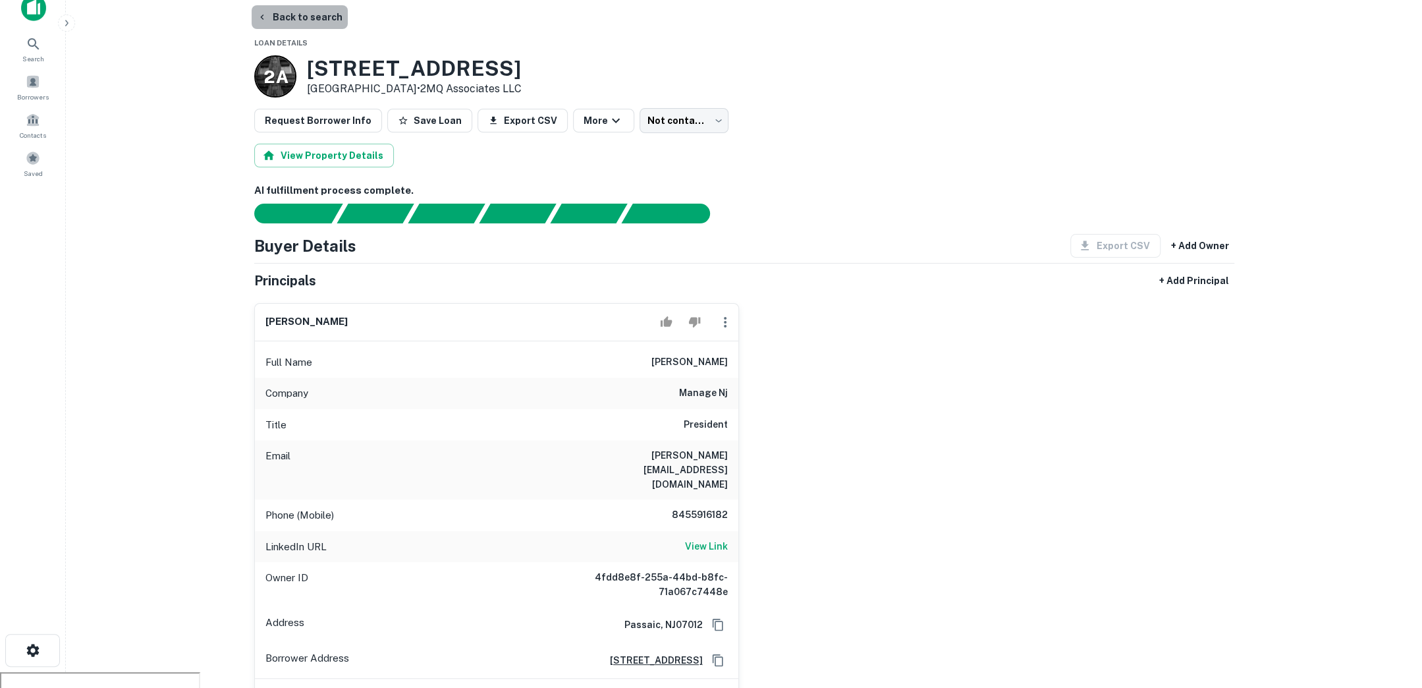
click at [327, 16] on button "Back to search" at bounding box center [300, 17] width 96 height 24
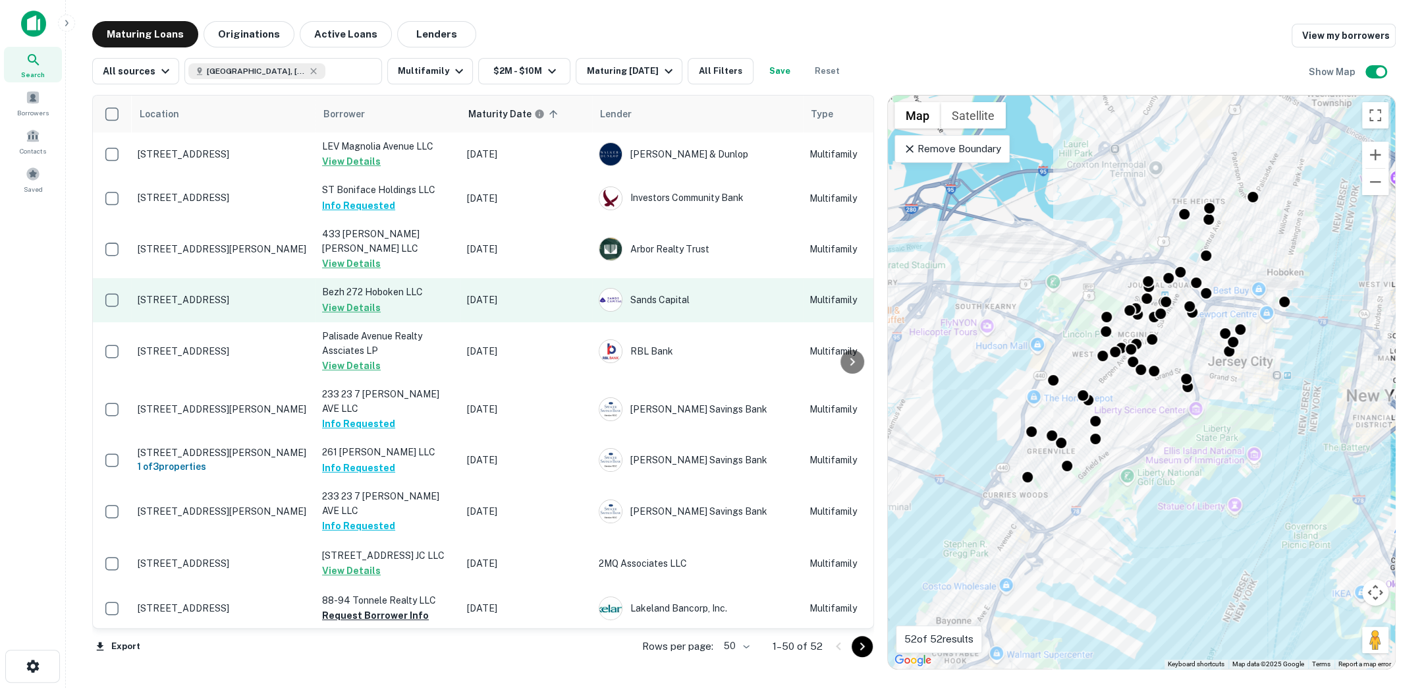
click at [410, 295] on td "Bezh 272 Hoboken LLC View Details" at bounding box center [387, 299] width 145 height 43
click at [355, 300] on button "View Details" at bounding box center [351, 308] width 59 height 16
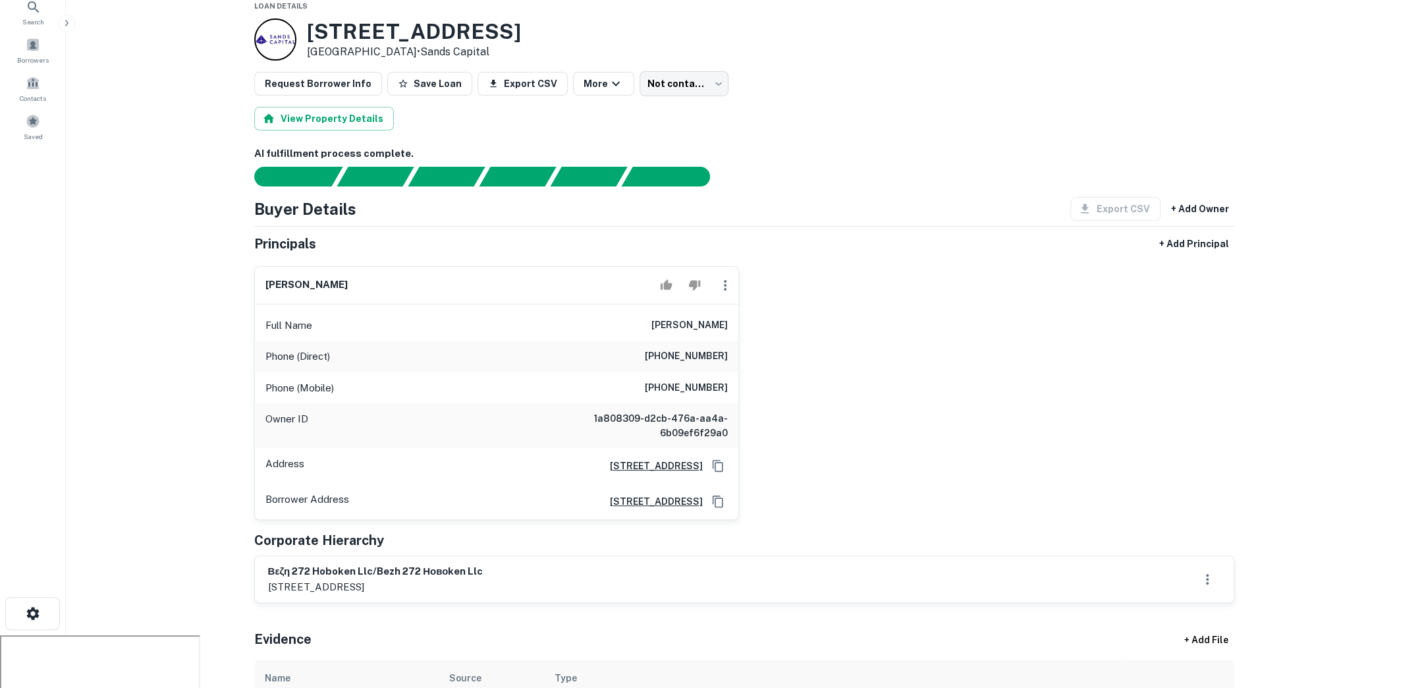
scroll to position [57, 0]
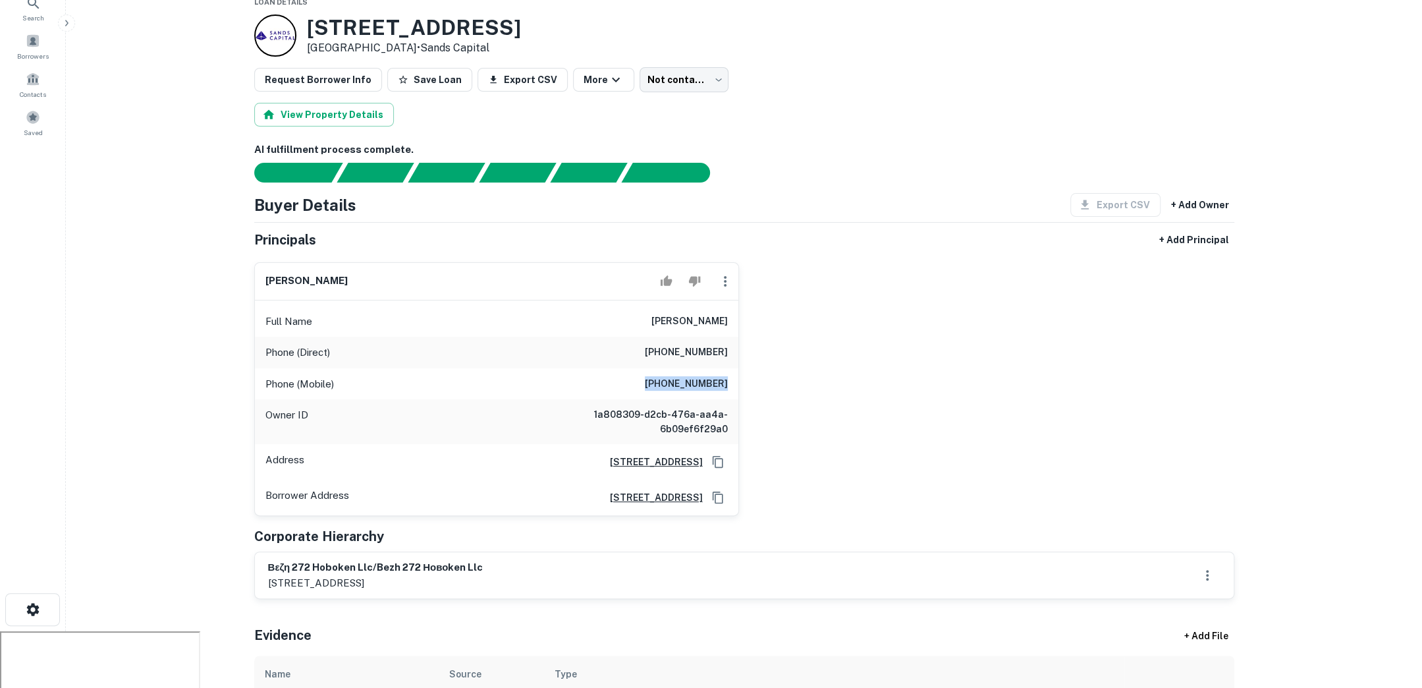
drag, startPoint x: 657, startPoint y: 378, endPoint x: 733, endPoint y: 379, distance: 76.4
click at [733, 379] on div "Phone (Mobile) (718) 483-4491" at bounding box center [496, 384] width 483 height 32
drag, startPoint x: 727, startPoint y: 353, endPoint x: 641, endPoint y: 351, distance: 85.6
click at [641, 351] on div "Phone (Direct) (718) 435-4517" at bounding box center [496, 353] width 483 height 32
click at [0, 631] on div at bounding box center [0, 631] width 0 height 0
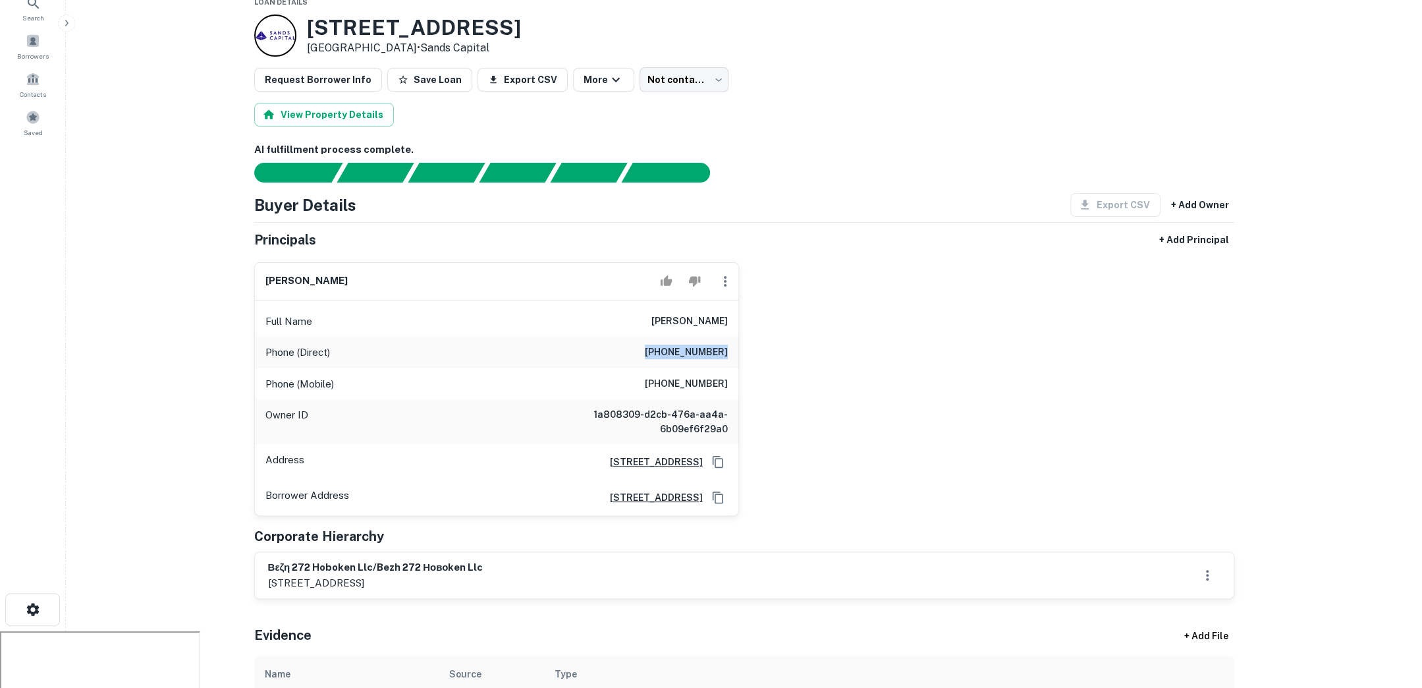
click at [0, 631] on div at bounding box center [0, 631] width 0 height 0
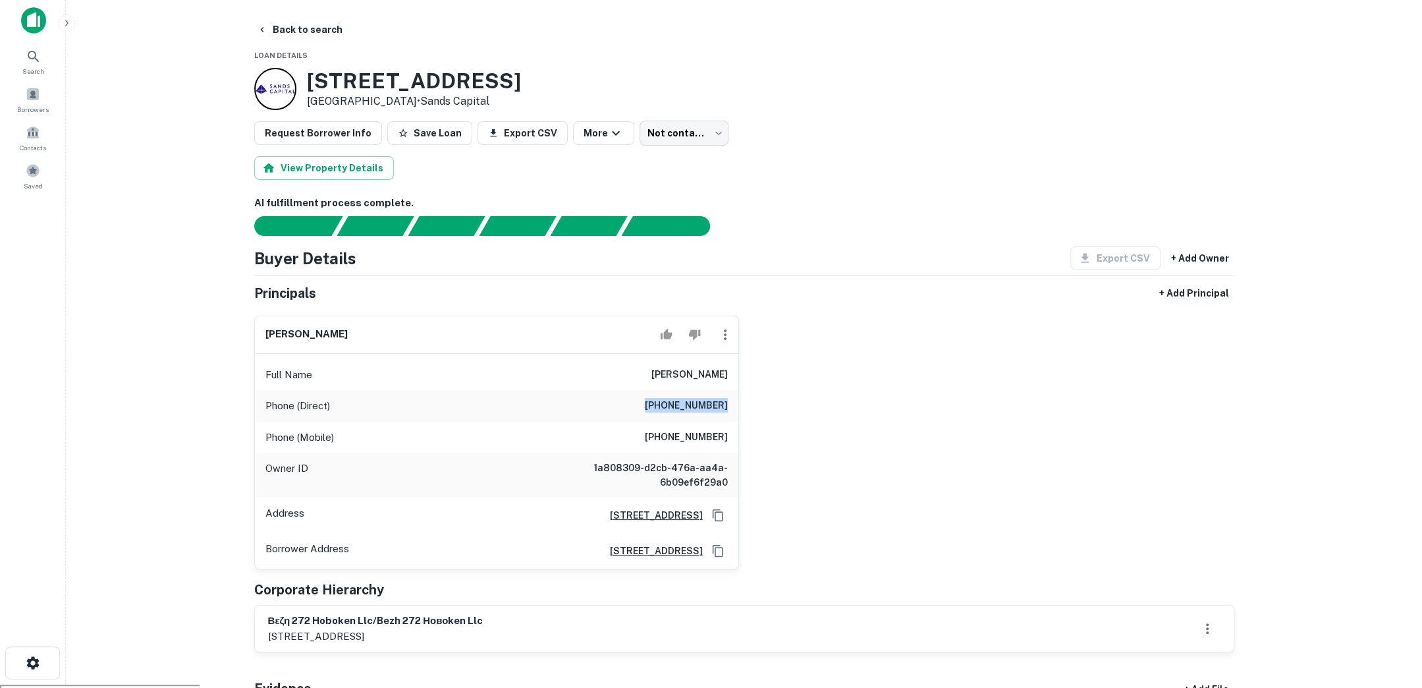
scroll to position [0, 0]
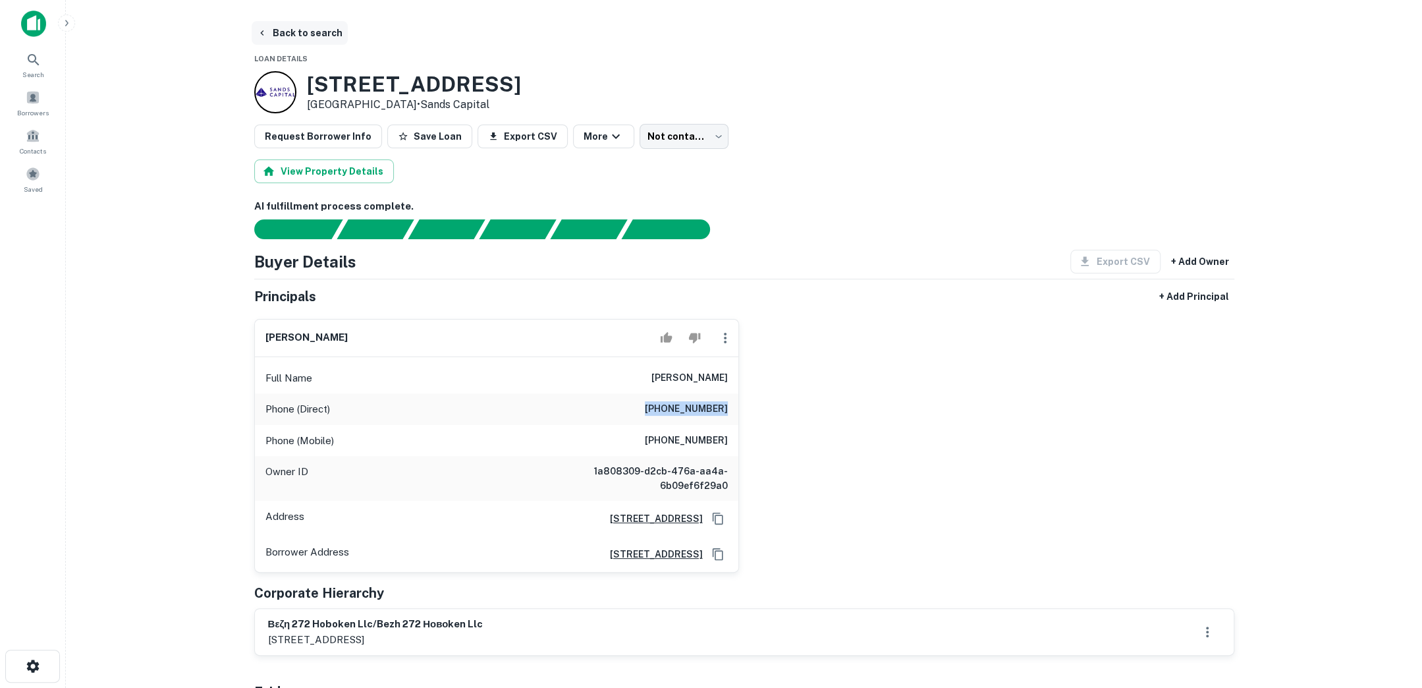
click at [301, 29] on button "Back to search" at bounding box center [300, 33] width 96 height 24
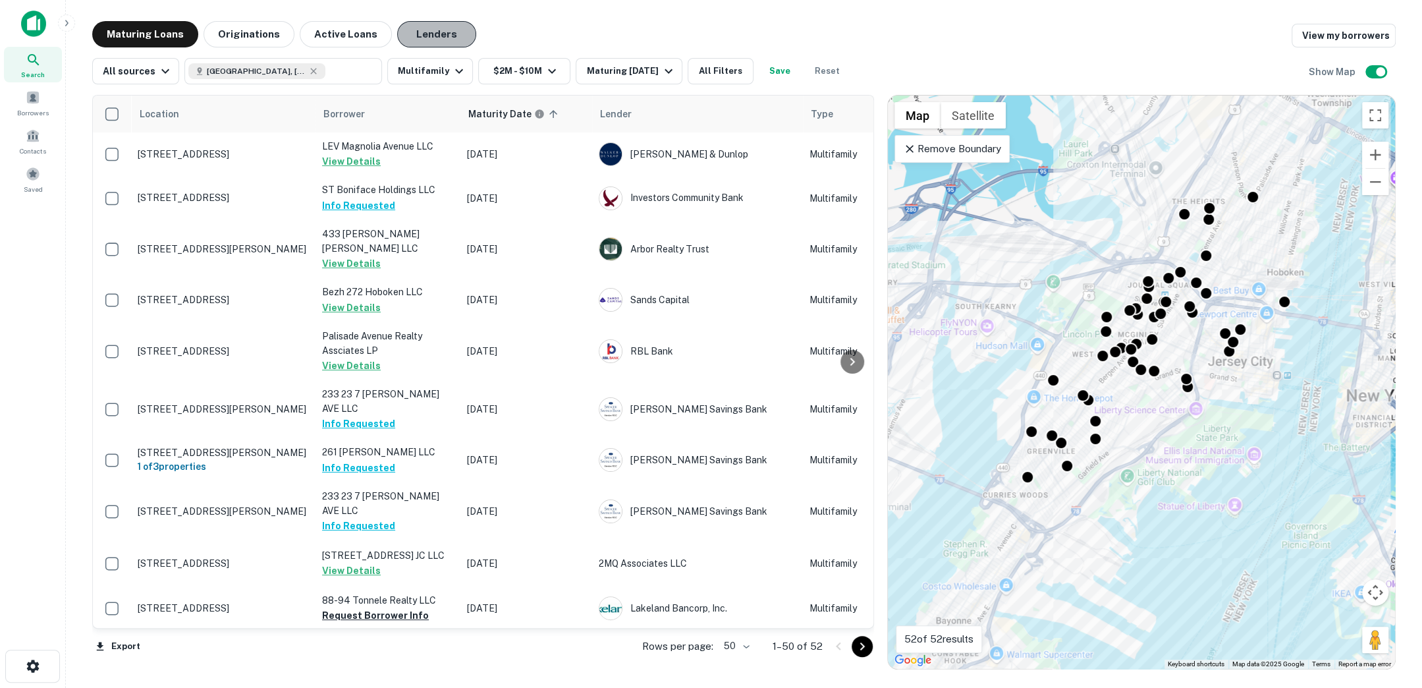
click at [432, 40] on button "Lenders" at bounding box center [436, 34] width 79 height 26
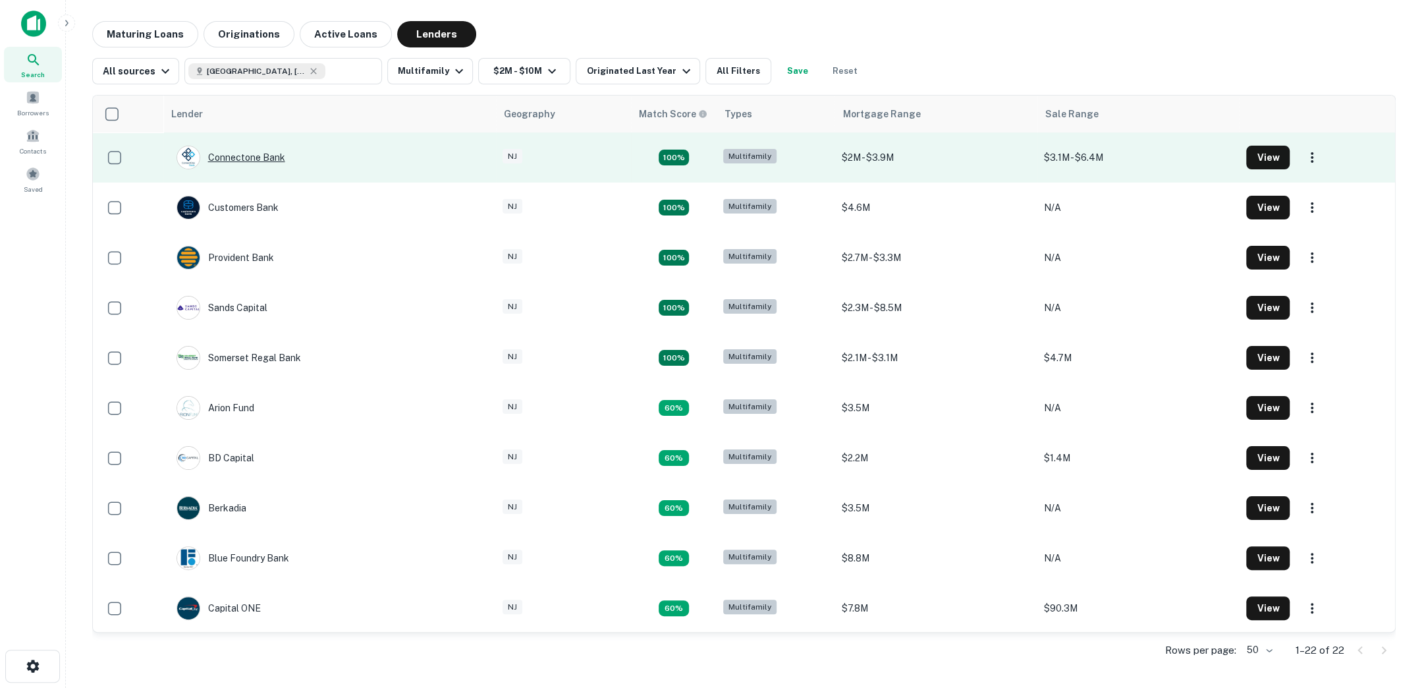
click at [231, 155] on div "Connectone Bank" at bounding box center [231, 158] width 109 height 24
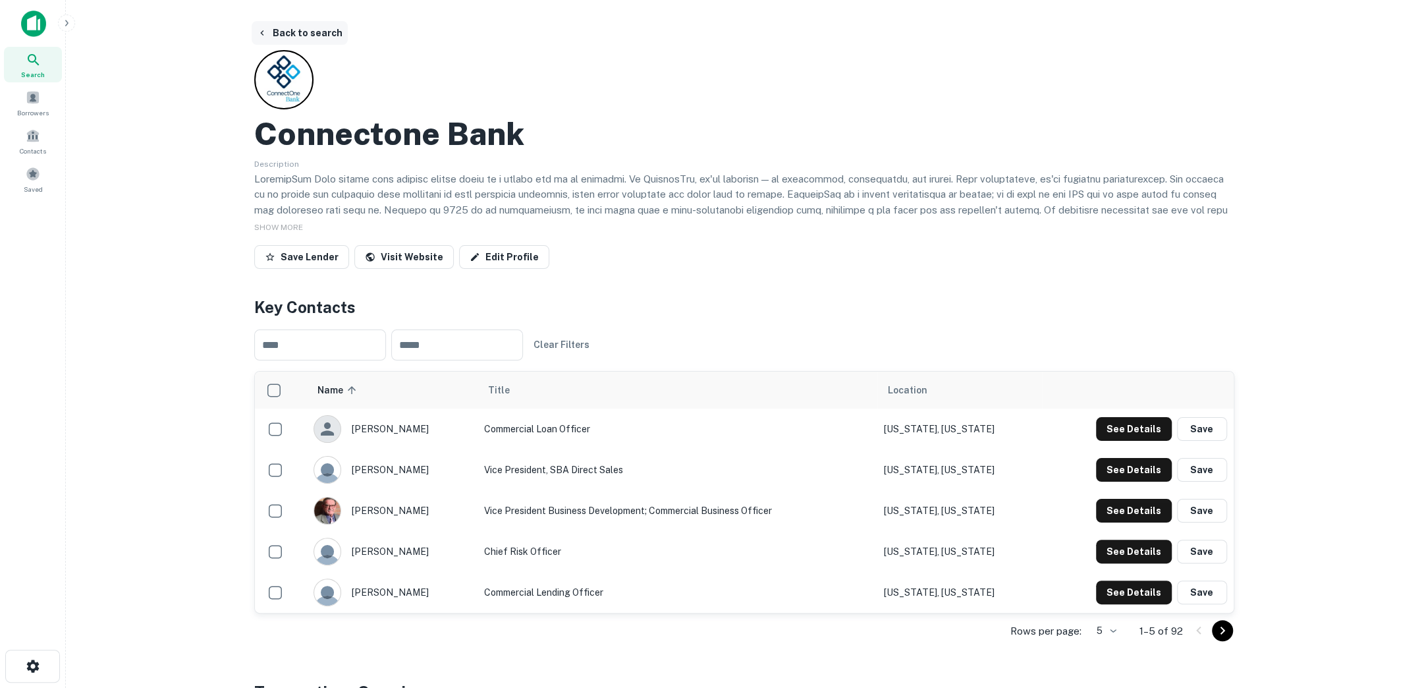
click at [313, 40] on button "Back to search" at bounding box center [300, 33] width 96 height 24
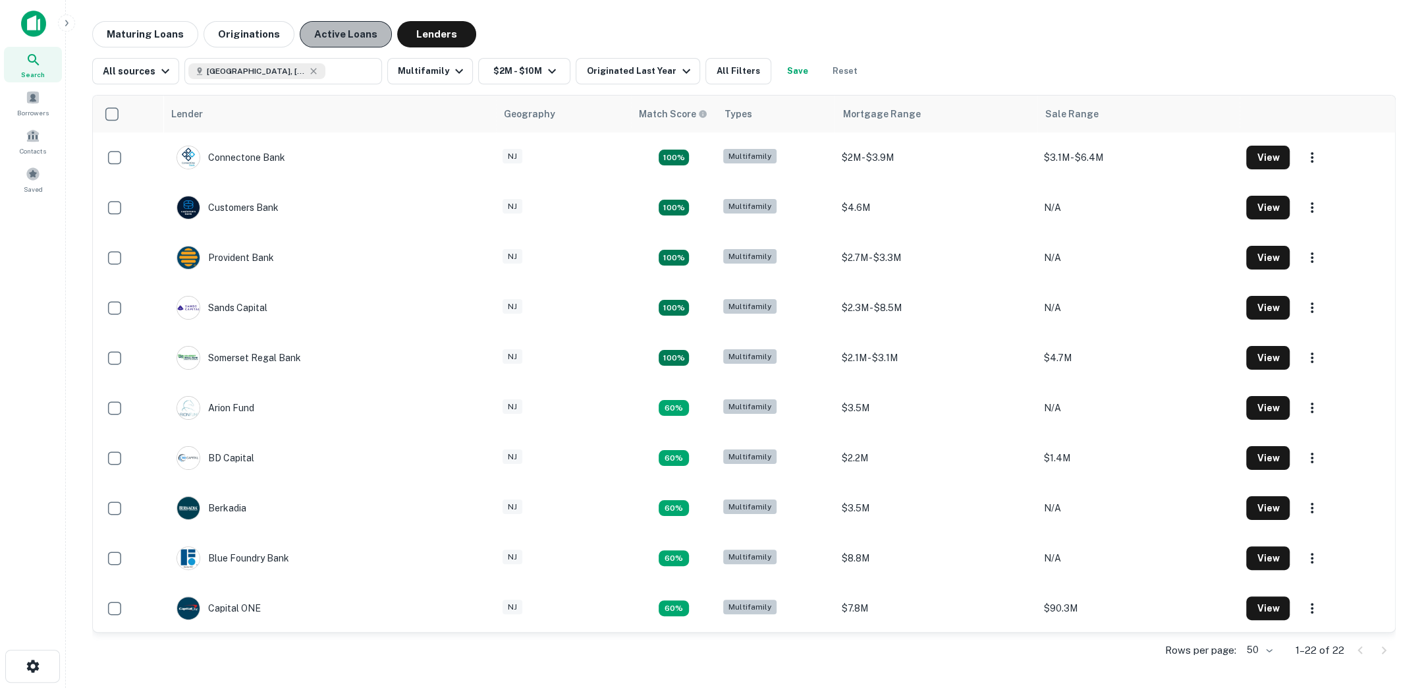
click at [359, 41] on button "Active Loans" at bounding box center [346, 34] width 92 height 26
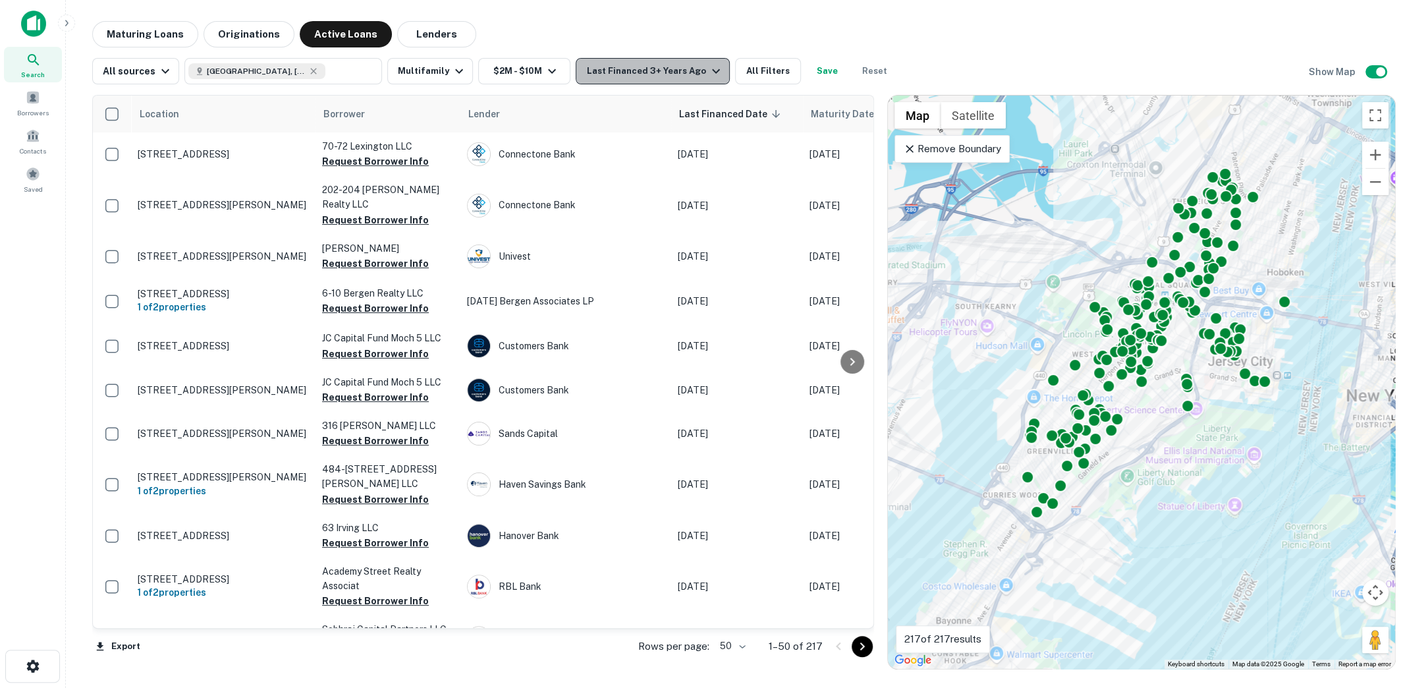
click at [686, 71] on div "Last Financed 3+ Years Ago" at bounding box center [654, 71] width 137 height 16
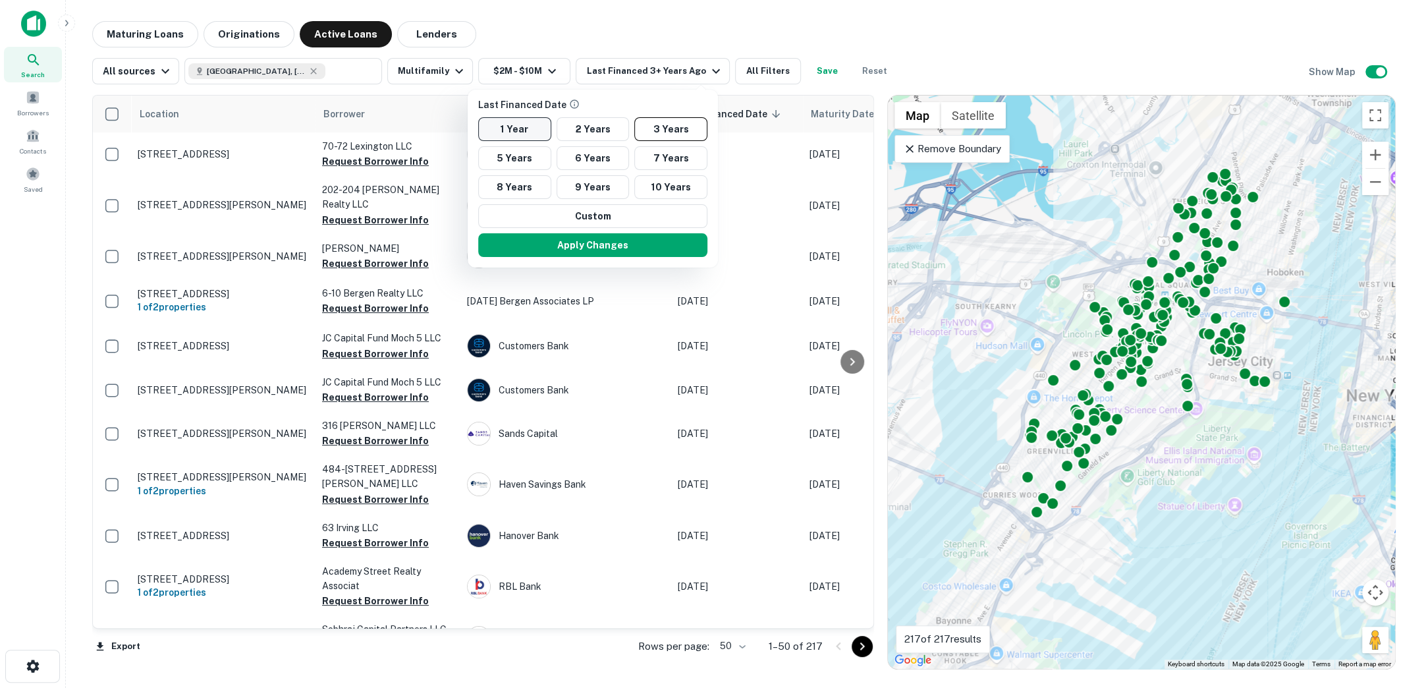
click at [522, 126] on button "1 Year" at bounding box center [514, 129] width 73 height 24
click at [603, 182] on button "9 Years" at bounding box center [586, 187] width 73 height 24
click at [611, 242] on button "Apply Changes" at bounding box center [592, 245] width 229 height 24
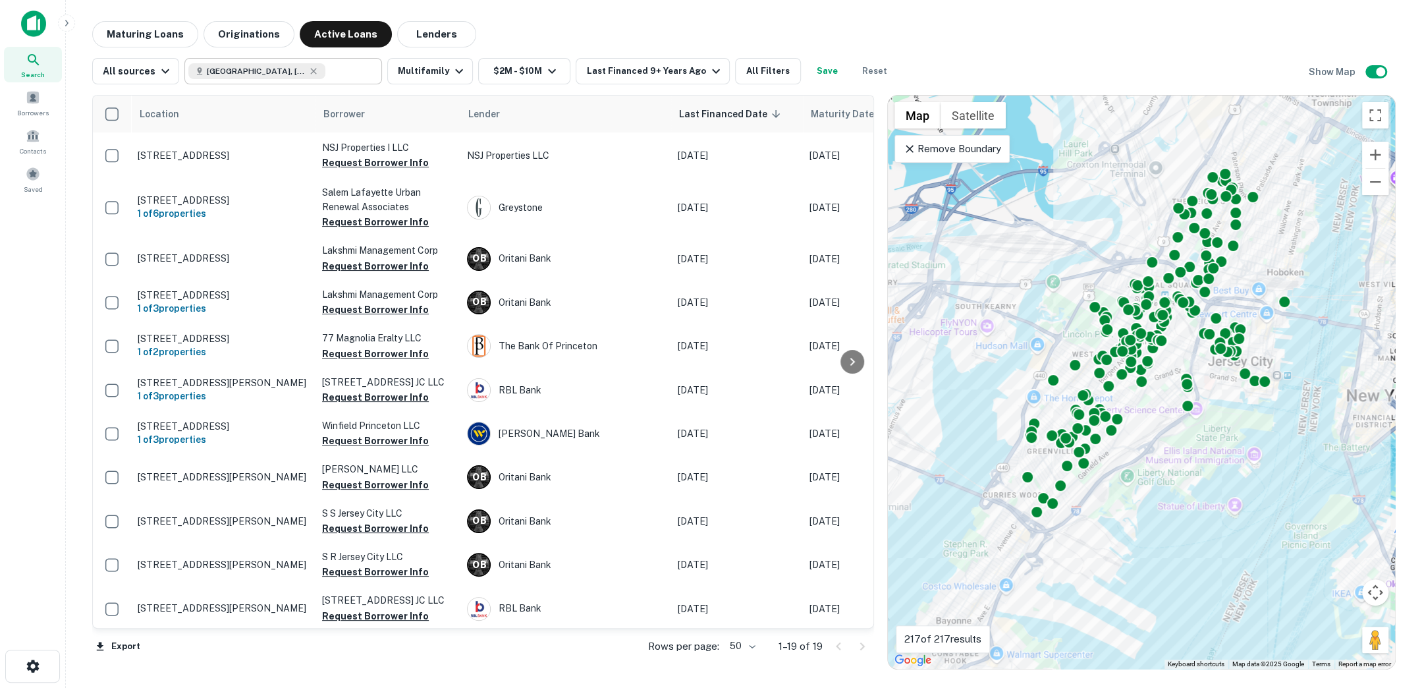
click at [327, 67] on input "text" at bounding box center [350, 71] width 51 height 18
click at [327, 67] on input "**********" at bounding box center [272, 71] width 168 height 18
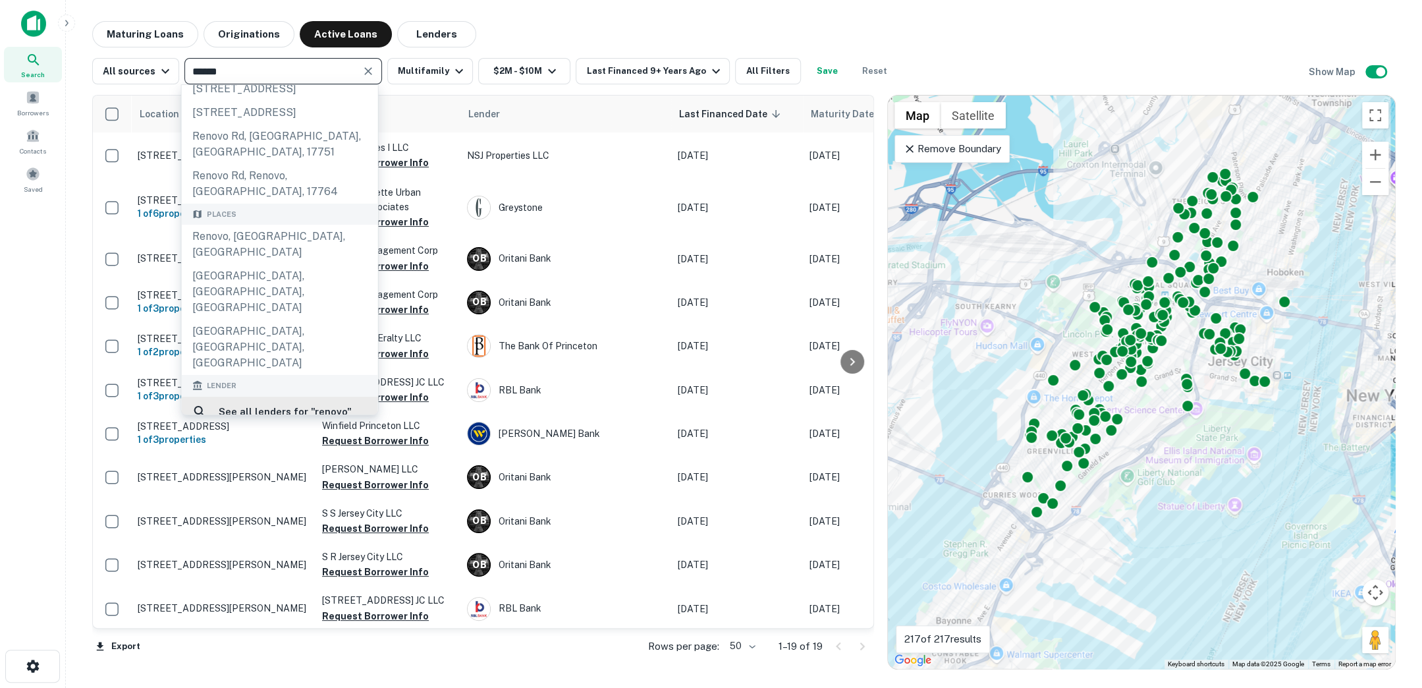
scroll to position [30, 0]
type input "******"
click at [288, 432] on div "renovo financial" at bounding box center [262, 442] width 84 height 20
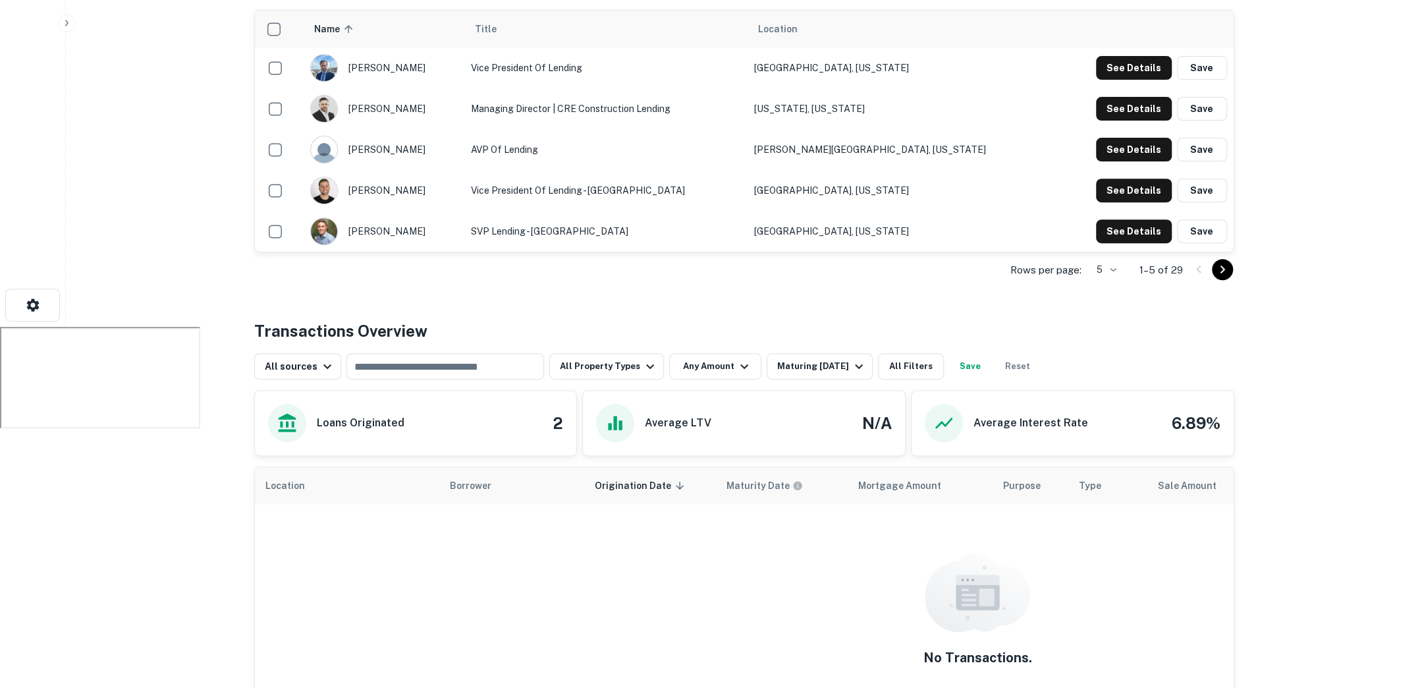
scroll to position [496, 0]
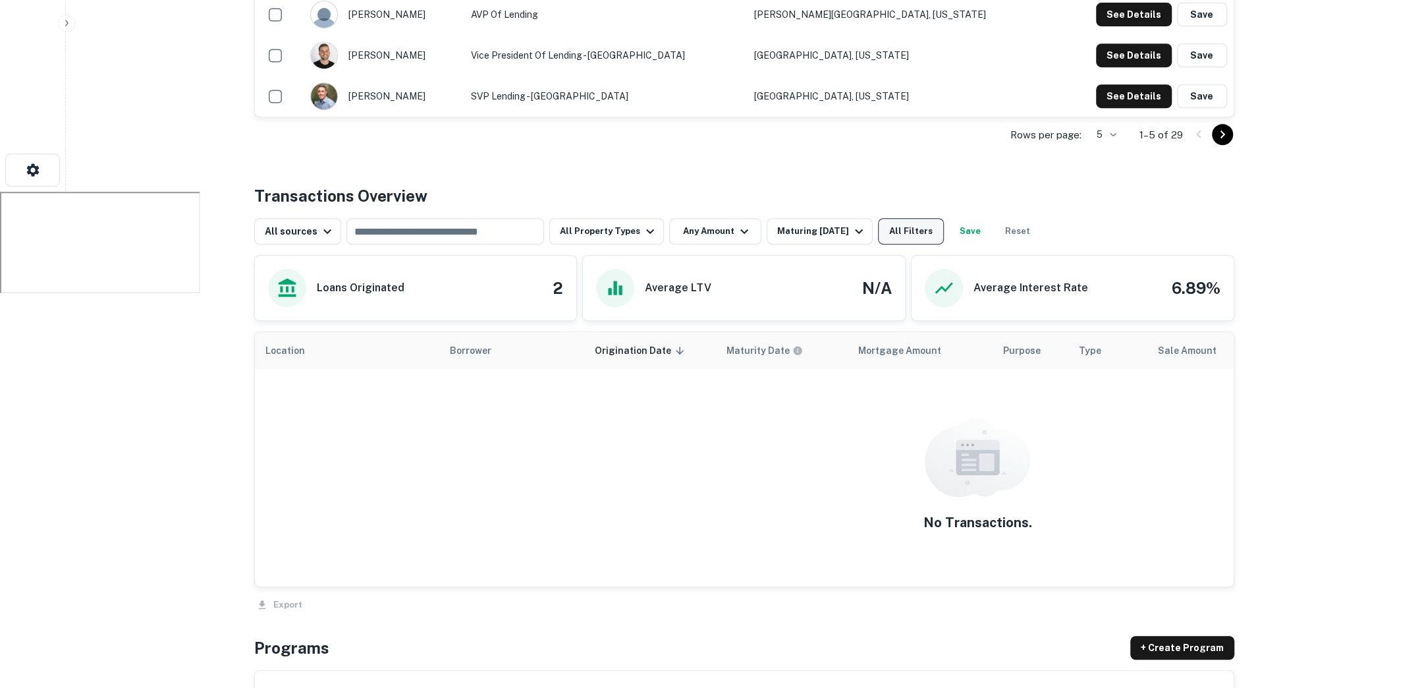
click at [889, 222] on button "All Filters" at bounding box center [911, 231] width 66 height 26
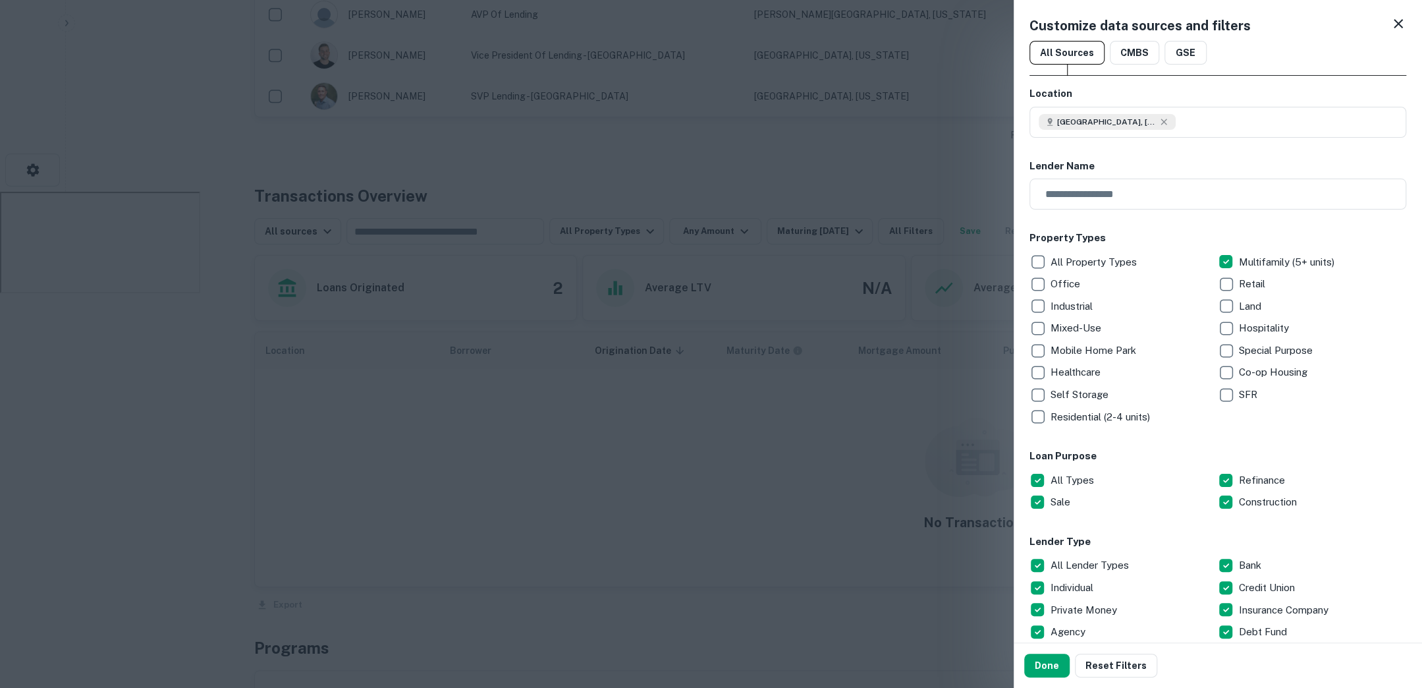
click at [937, 226] on div at bounding box center [711, 344] width 1422 height 688
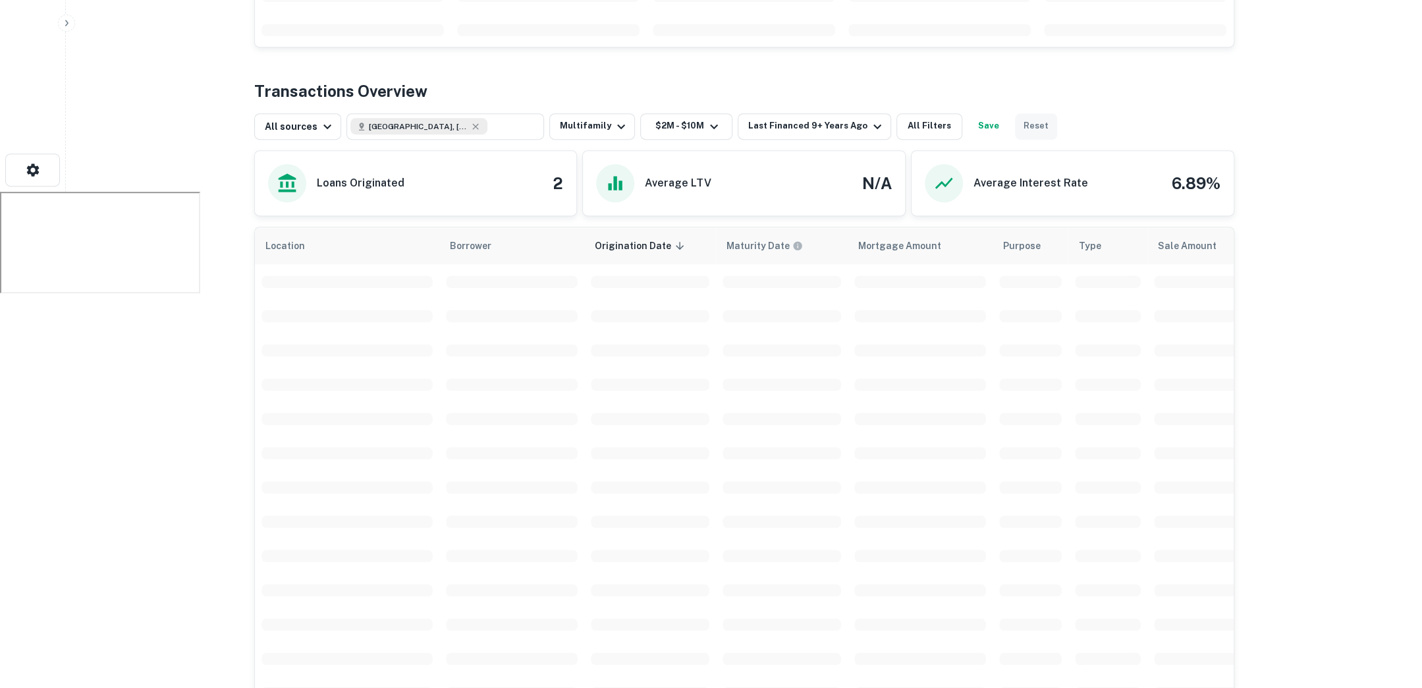
click at [1019, 122] on button "Reset" at bounding box center [1036, 126] width 42 height 26
click at [850, 122] on div "Back to search Renovo Financial Description SHOW MORE Save Lender Visit Website…" at bounding box center [744, 501] width 1012 height 1953
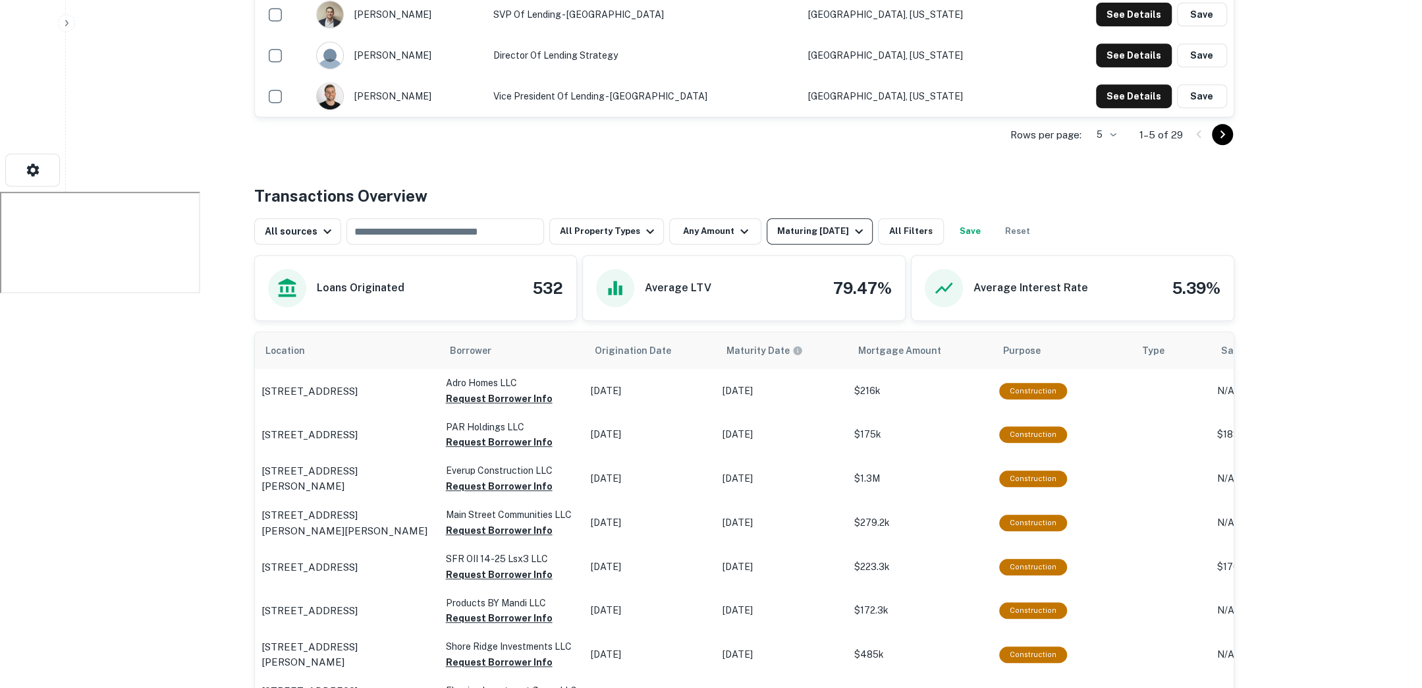
click at [851, 229] on icon "button" at bounding box center [859, 231] width 16 height 16
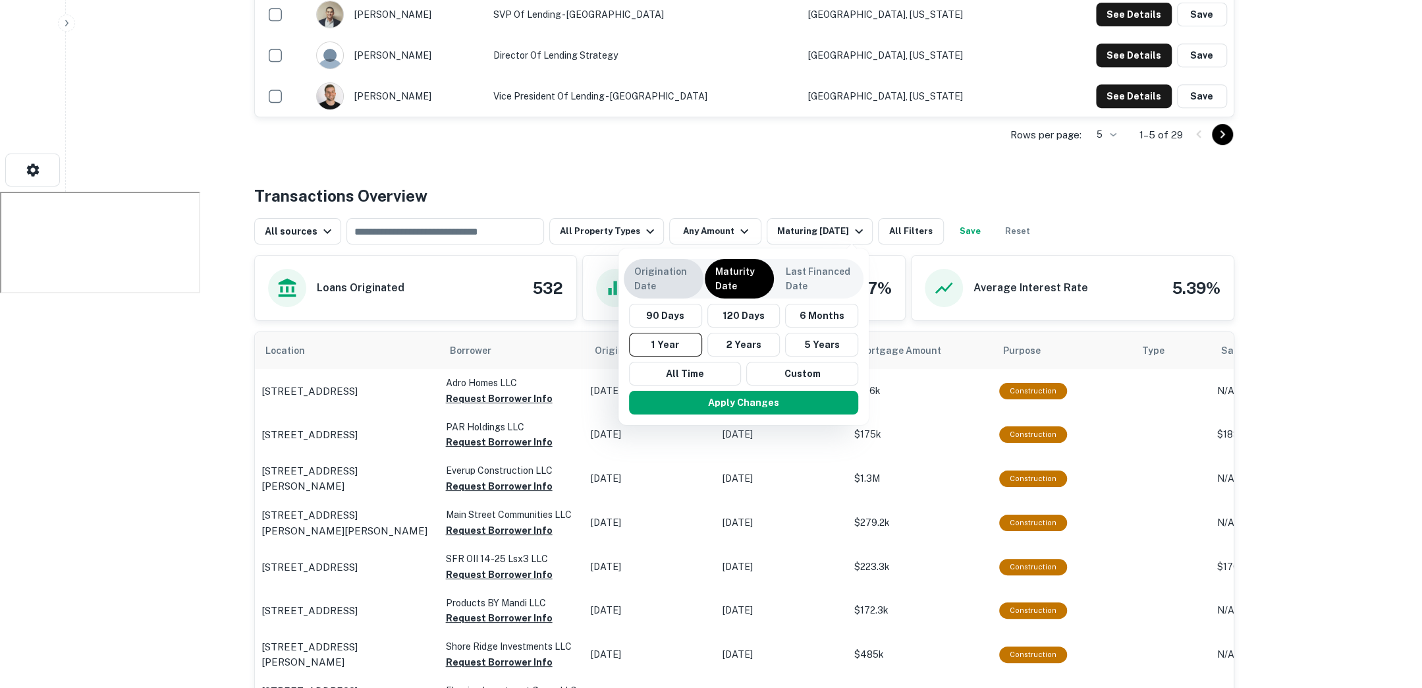
click at [663, 279] on p "Origination Date" at bounding box center [663, 278] width 59 height 29
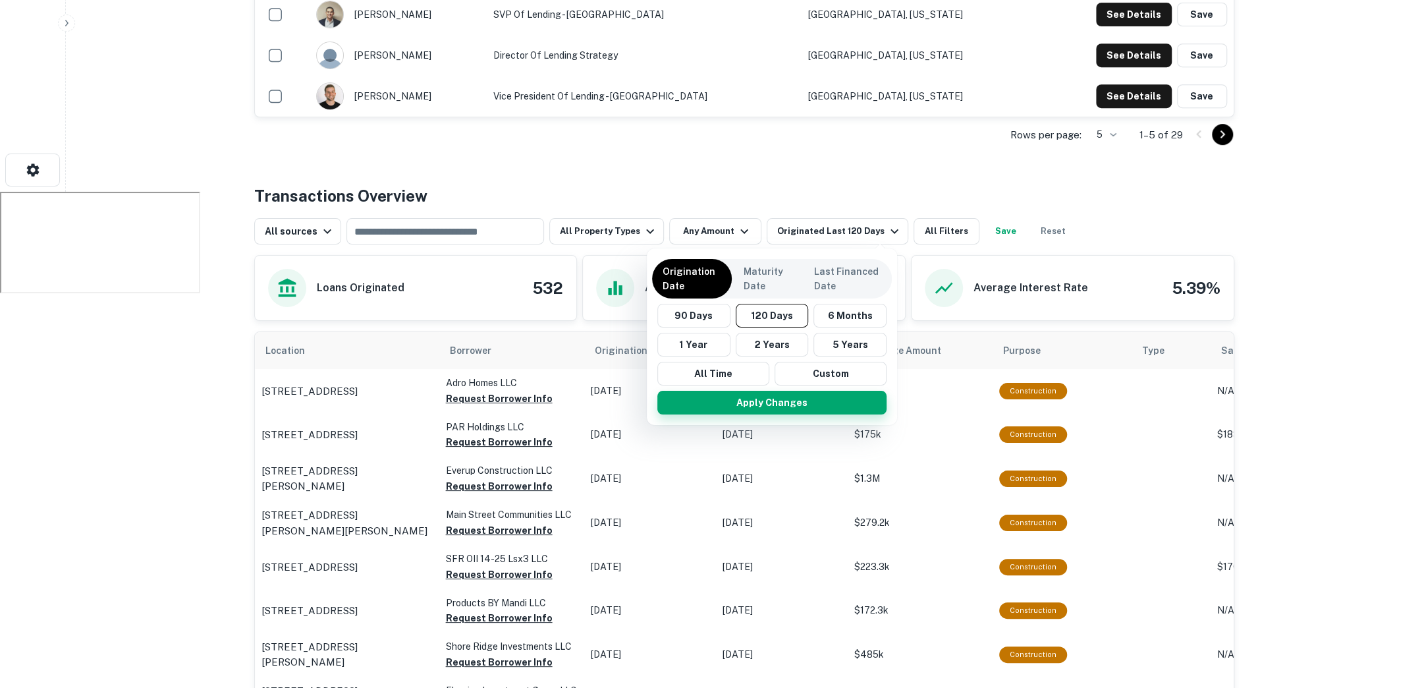
click at [757, 398] on button "Apply Changes" at bounding box center [771, 403] width 229 height 24
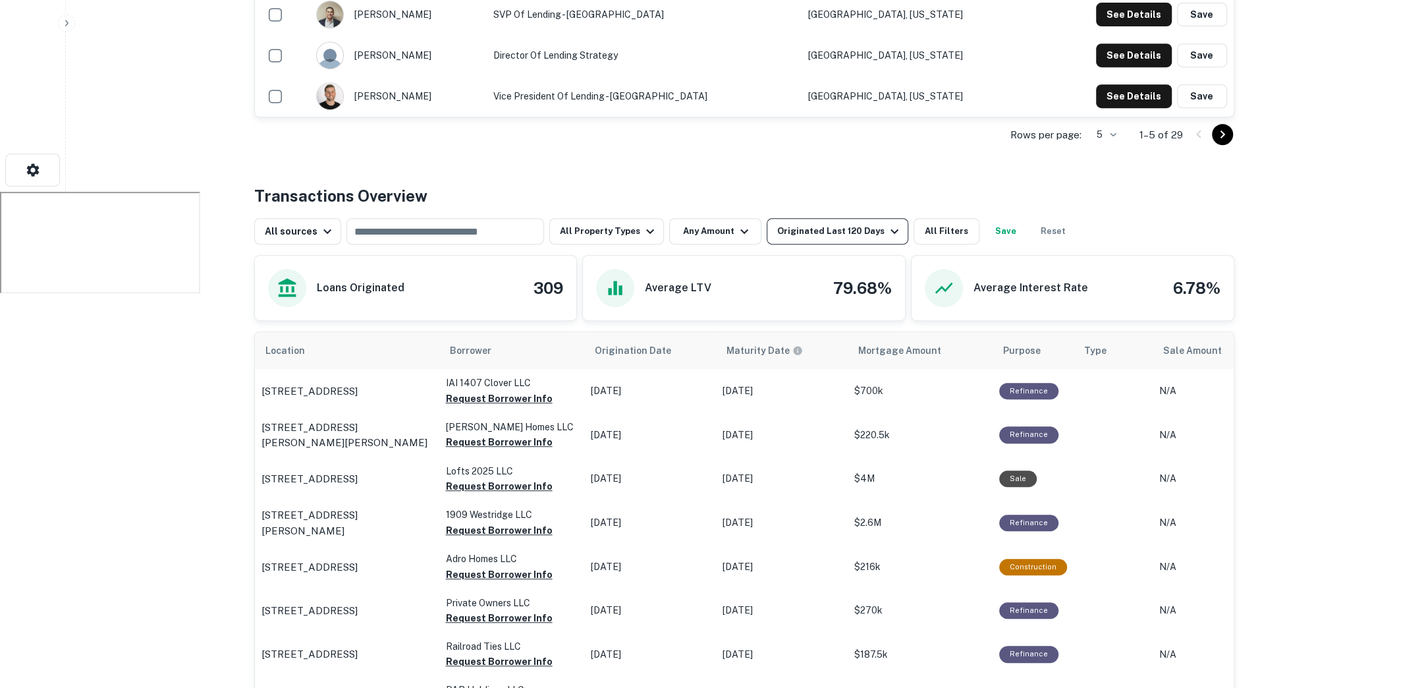
click at [847, 229] on div "Originated Last 120 Days" at bounding box center [839, 231] width 125 height 16
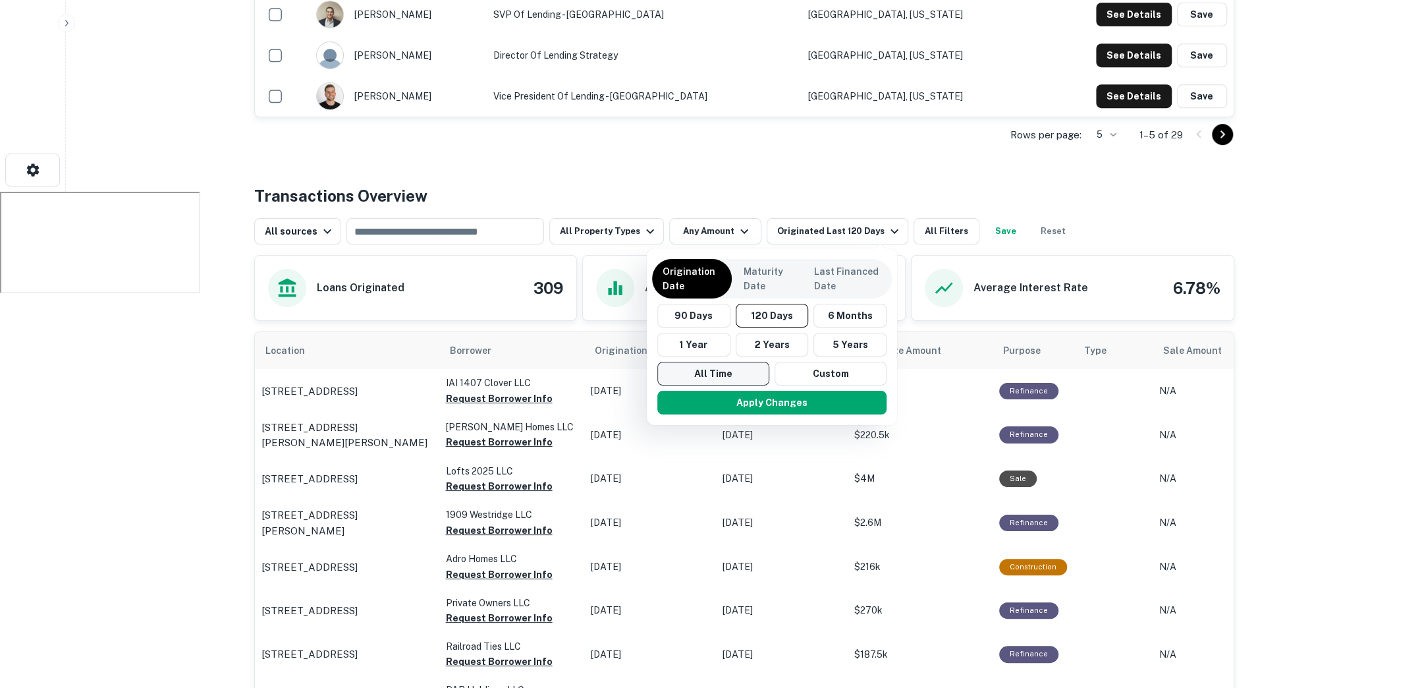
click at [709, 367] on button "All Time" at bounding box center [713, 374] width 112 height 24
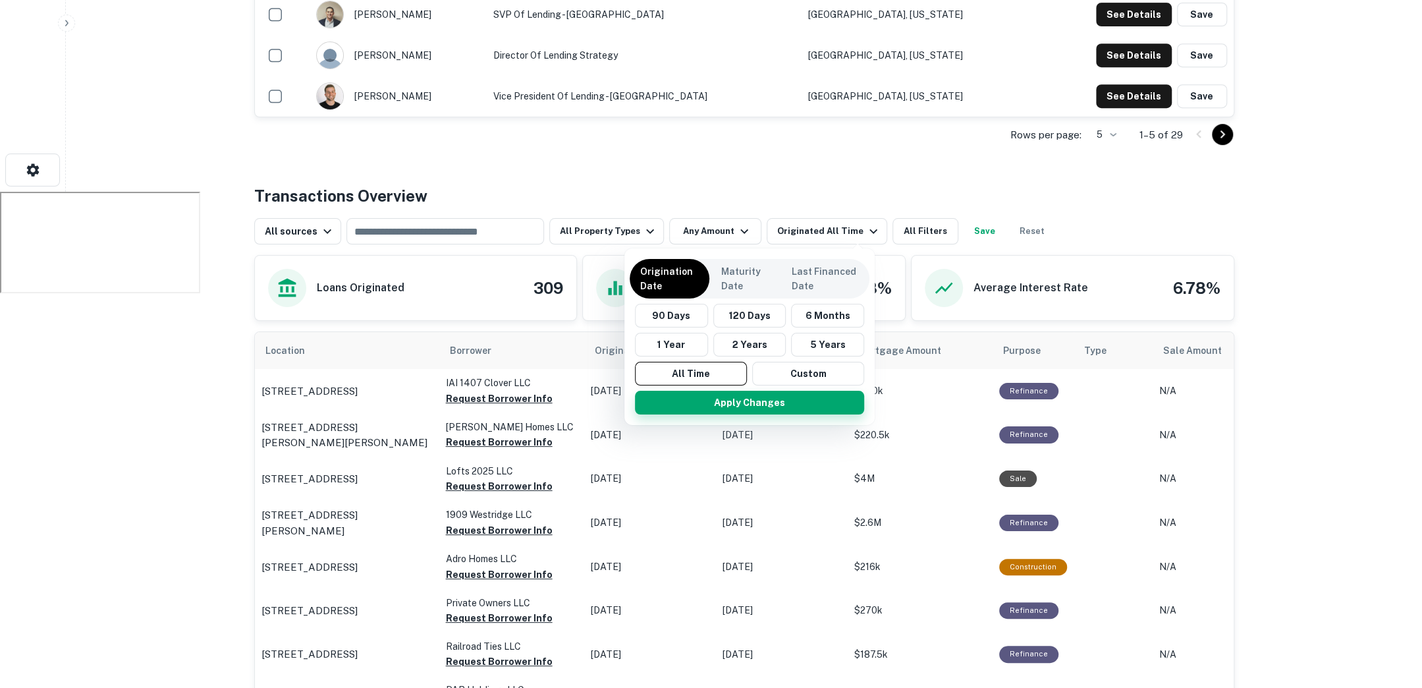
click at [715, 398] on button "Apply Changes" at bounding box center [749, 403] width 229 height 24
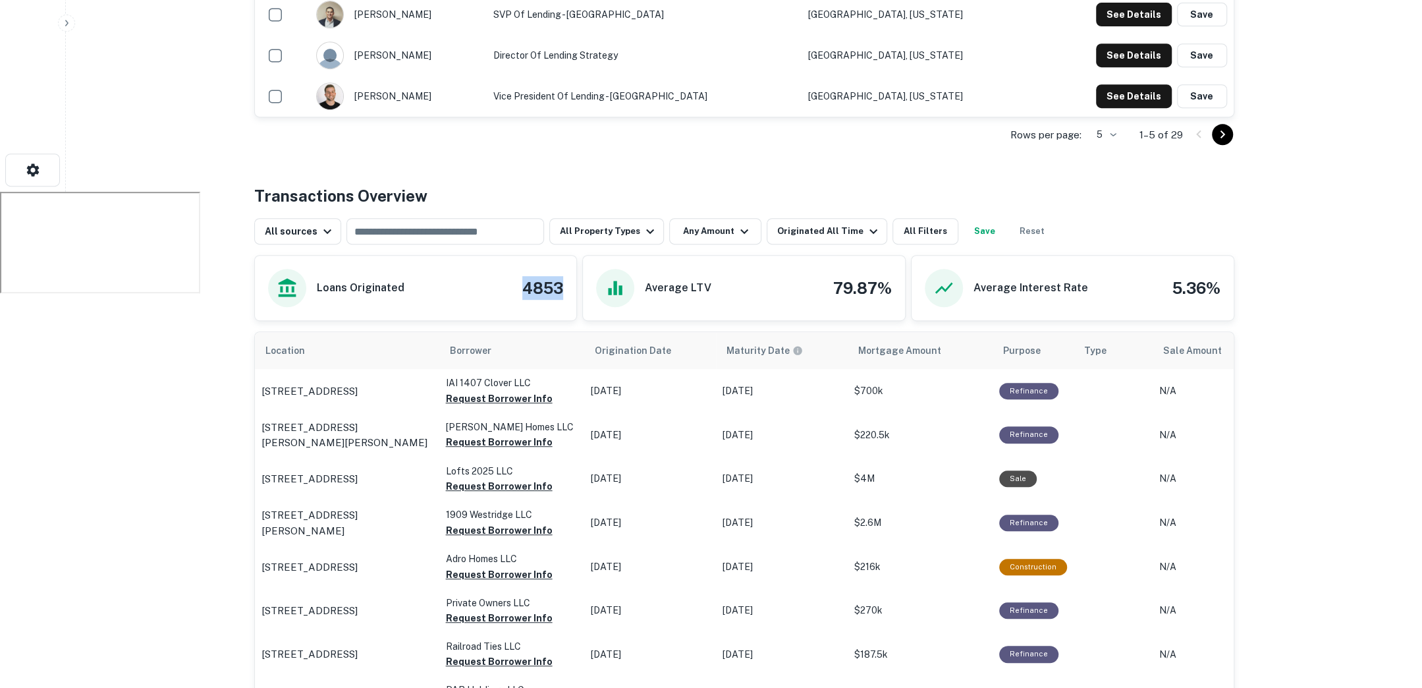
drag, startPoint x: 519, startPoint y: 285, endPoint x: 572, endPoint y: 285, distance: 53.3
click at [572, 285] on div "Loans Originated 4853" at bounding box center [416, 288] width 322 height 65
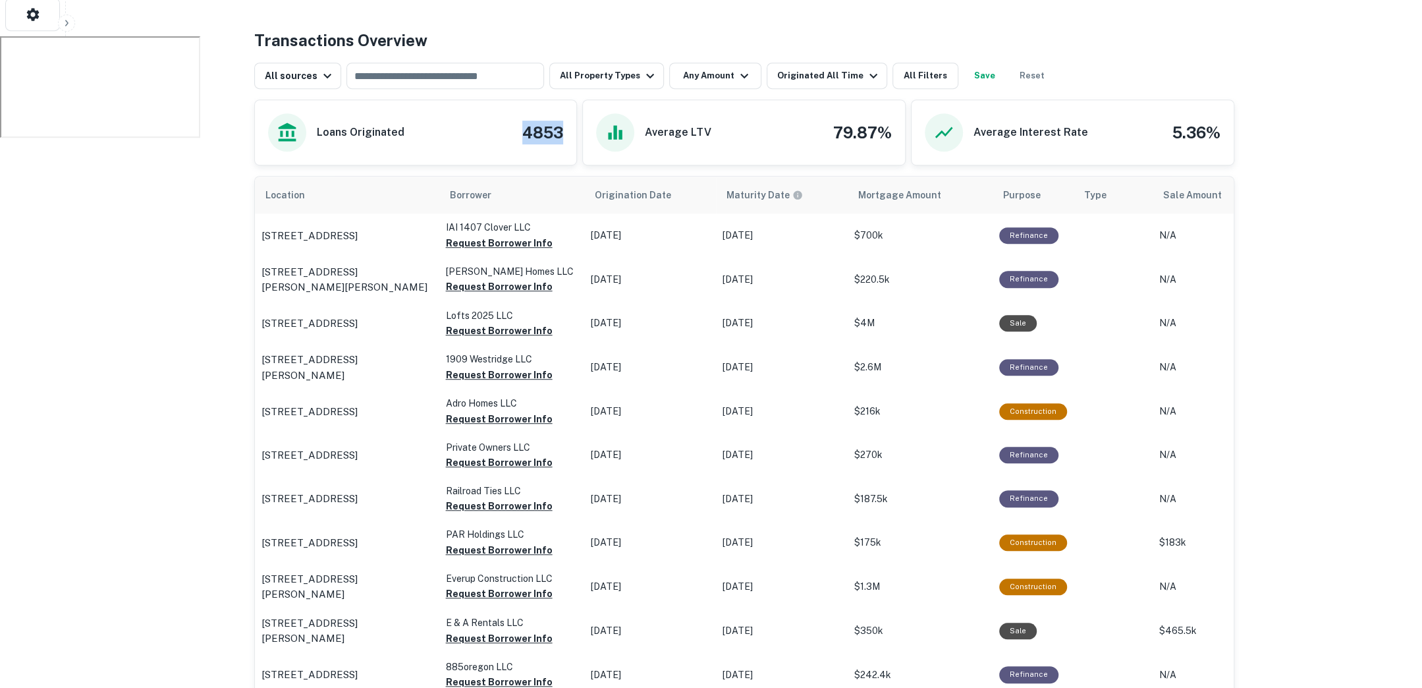
scroll to position [668, 0]
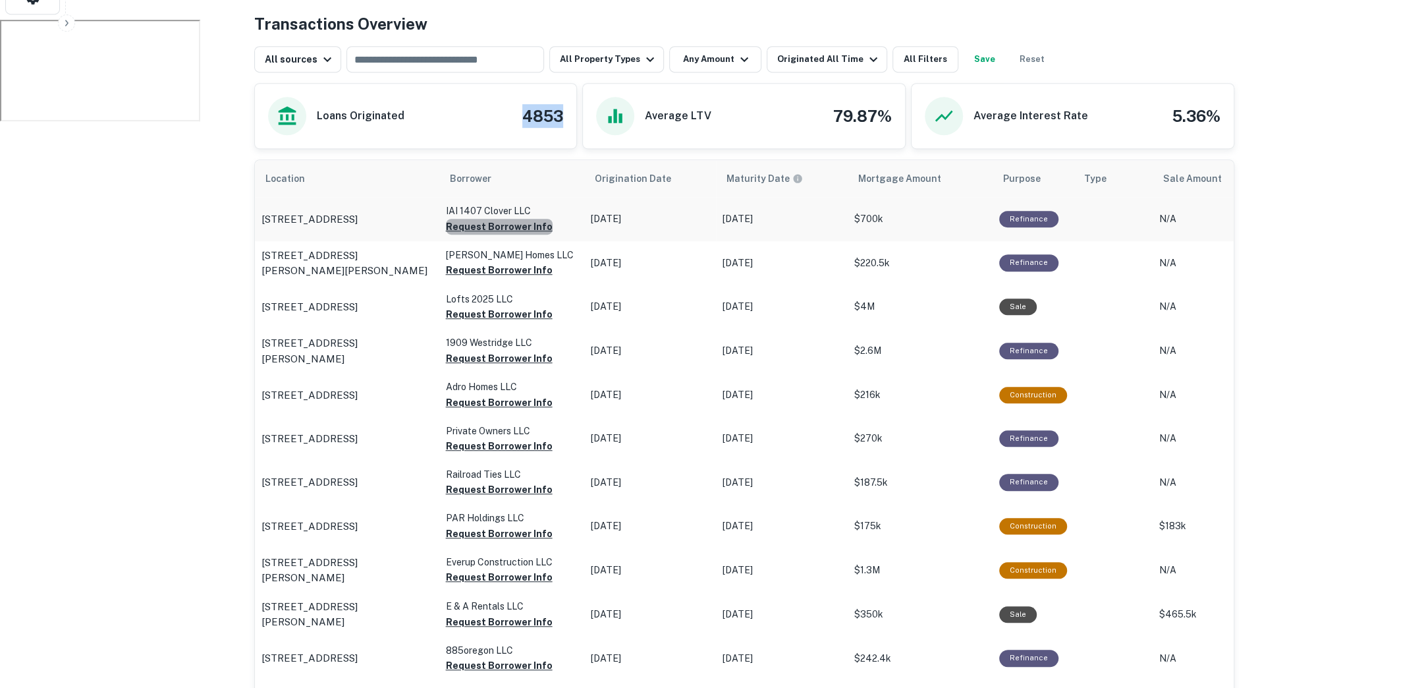
click at [500, 227] on button "Request Borrower Info" at bounding box center [499, 227] width 107 height 16
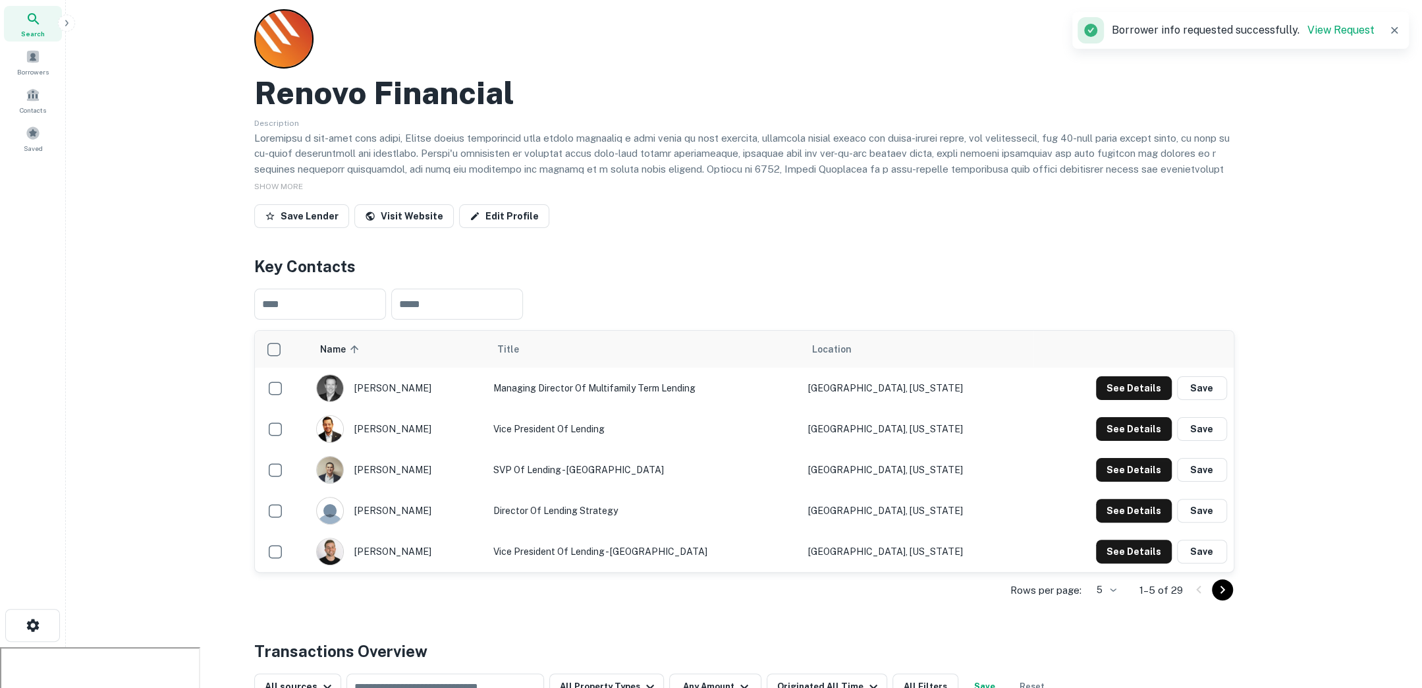
scroll to position [0, 0]
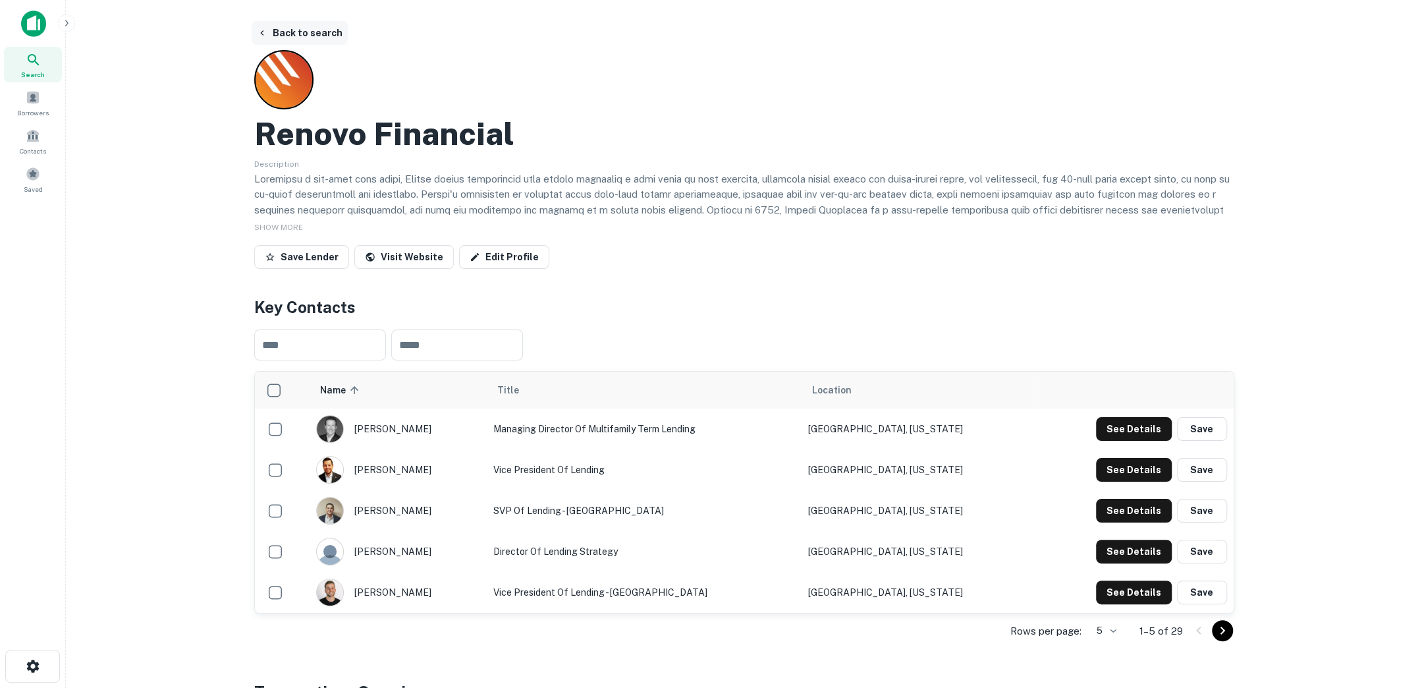
click at [304, 35] on button "Back to search" at bounding box center [300, 33] width 96 height 24
click at [312, 38] on button "Back to search" at bounding box center [300, 33] width 96 height 24
click at [275, 28] on button "Back to search" at bounding box center [300, 33] width 96 height 24
click at [308, 27] on button "Back to search" at bounding box center [300, 33] width 96 height 24
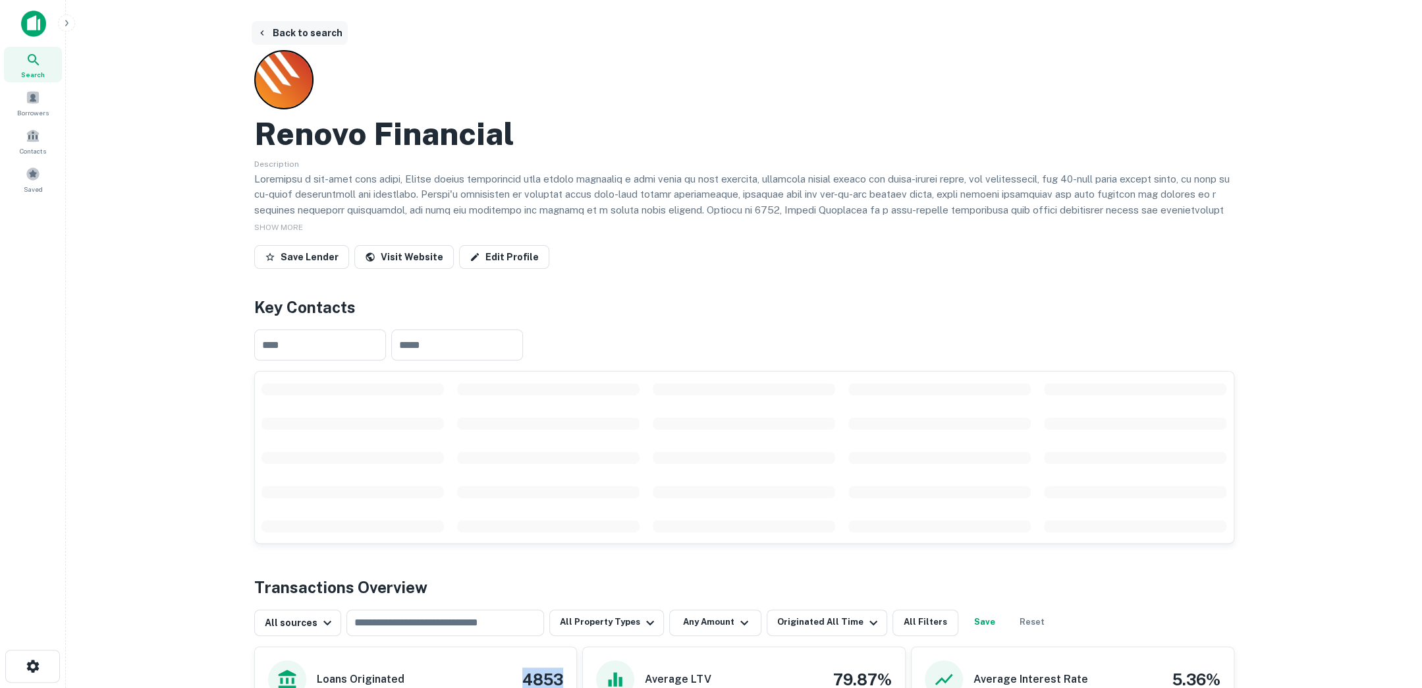
click at [297, 37] on button "Back to search" at bounding box center [300, 33] width 96 height 24
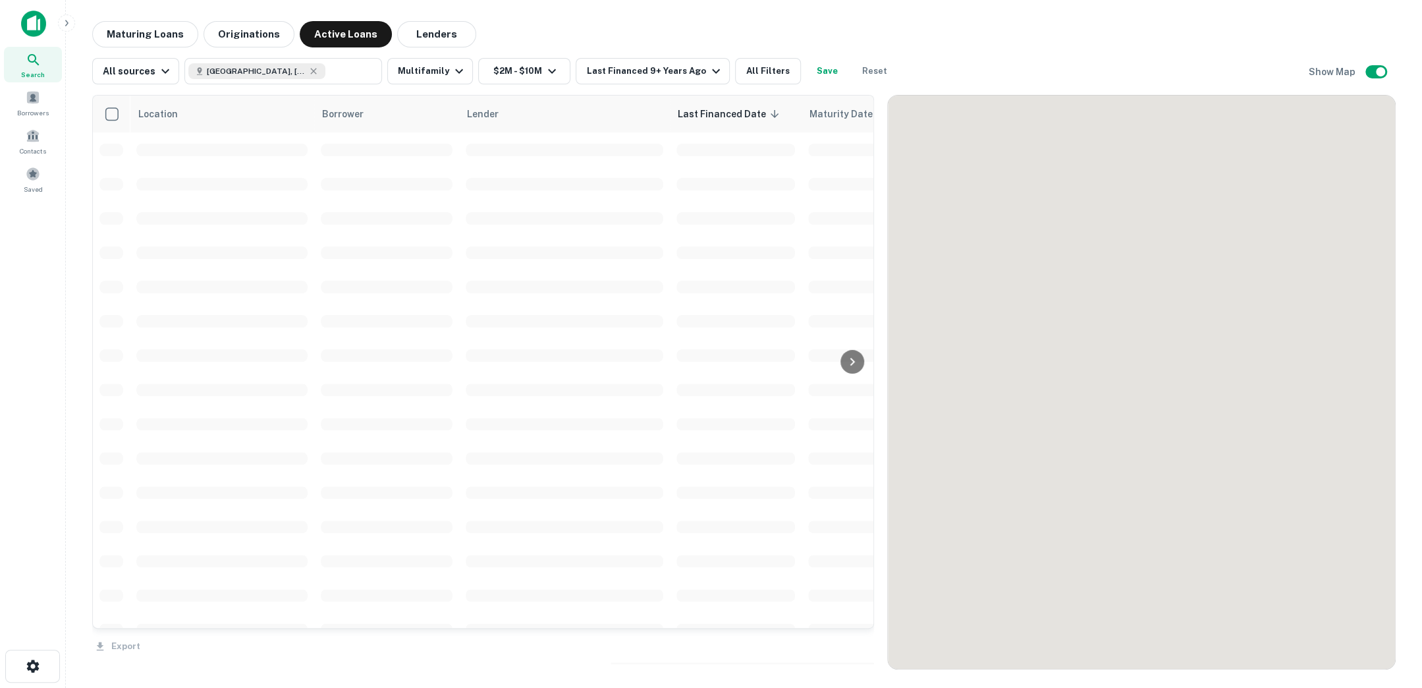
click at [40, 67] on icon at bounding box center [34, 60] width 16 height 16
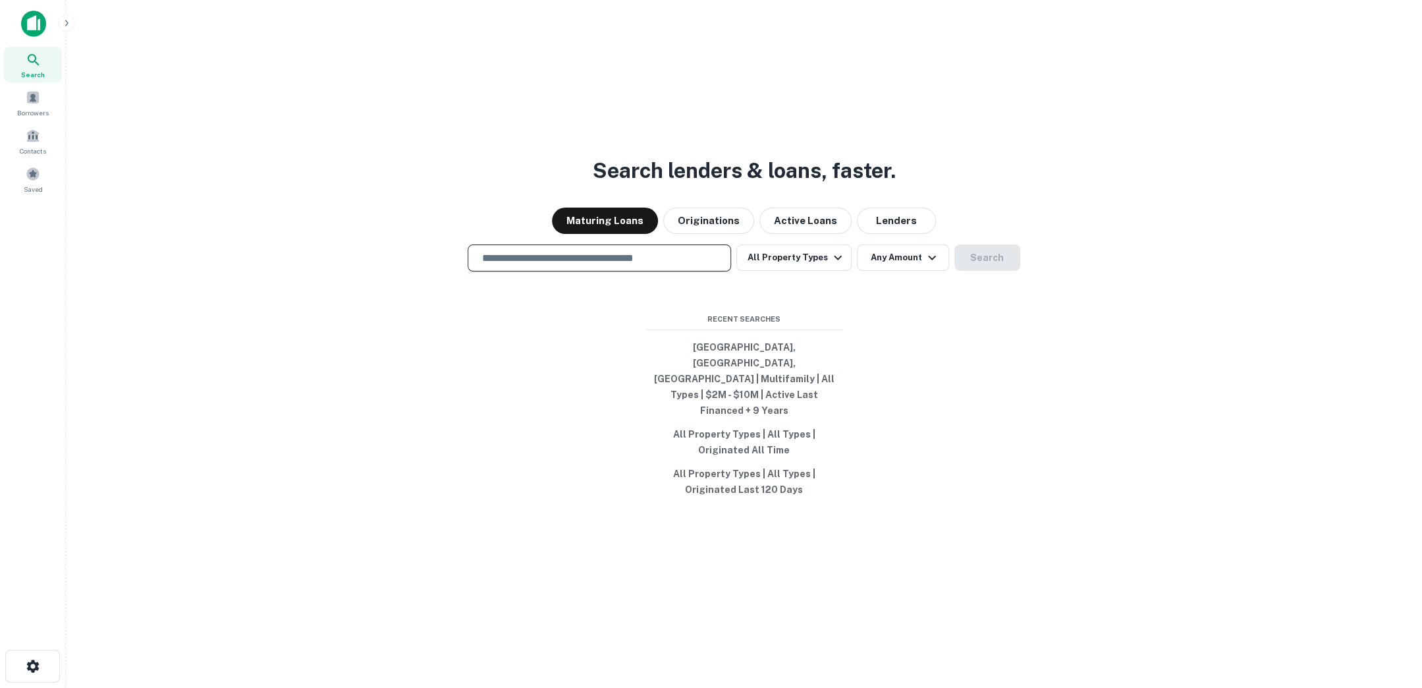
click at [622, 265] on input "text" at bounding box center [600, 257] width 252 height 15
click at [744, 369] on button "[GEOGRAPHIC_DATA], [GEOGRAPHIC_DATA], [GEOGRAPHIC_DATA] | Multifamily | All Typ…" at bounding box center [744, 378] width 198 height 87
type input "**********"
